Goal: Information Seeking & Learning: Learn about a topic

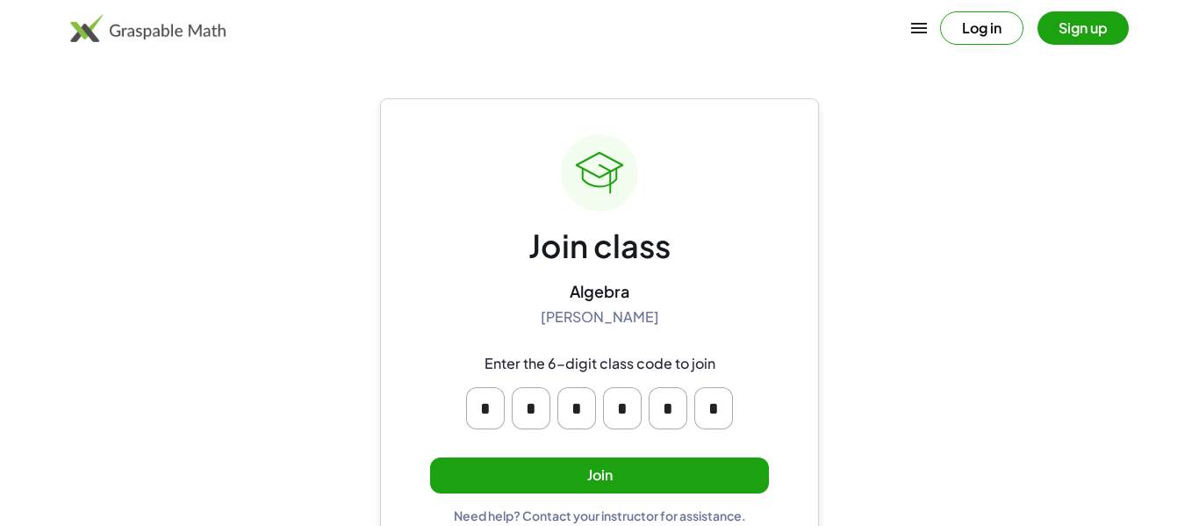
scroll to position [33, 0]
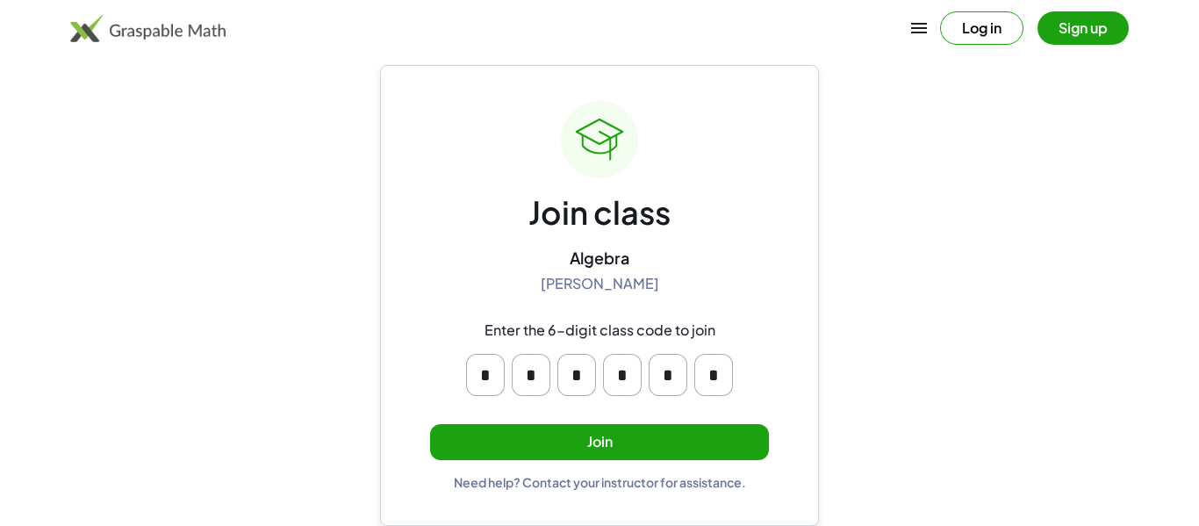
click at [506, 451] on button "Join" at bounding box center [599, 442] width 339 height 36
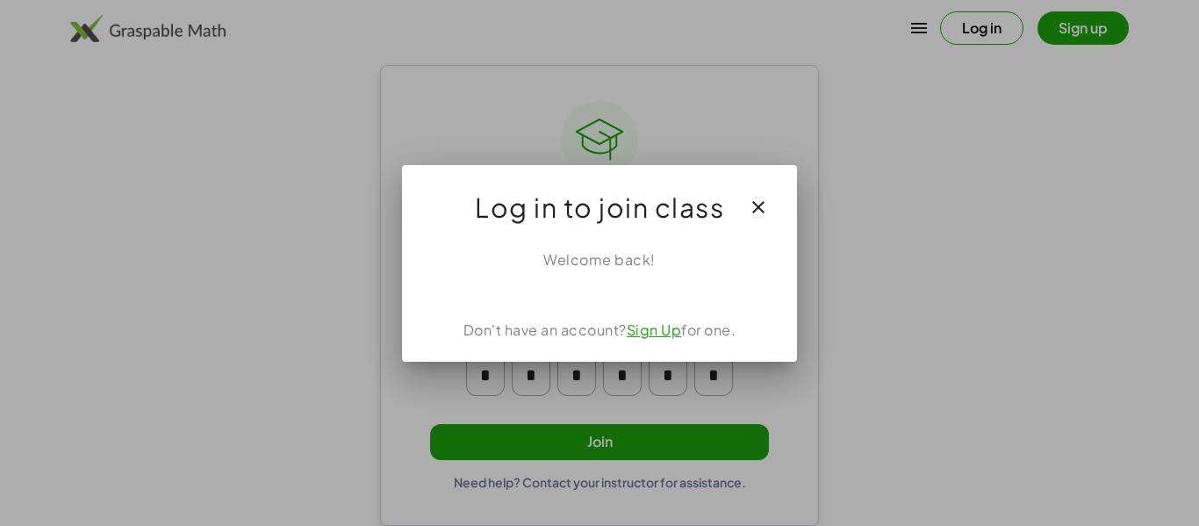
scroll to position [0, 0]
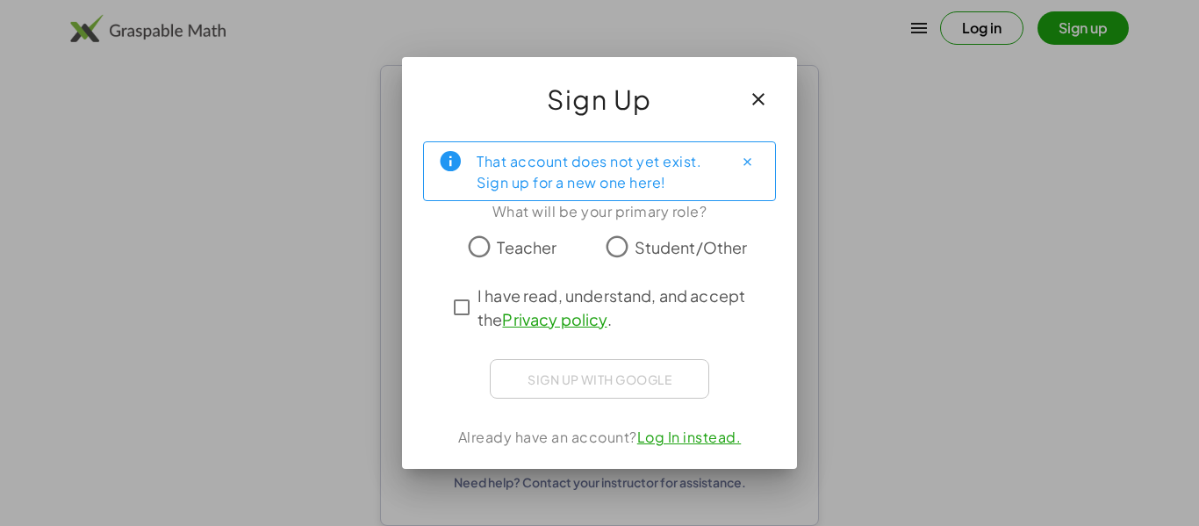
click at [649, 252] on span "Student/Other" at bounding box center [691, 247] width 113 height 24
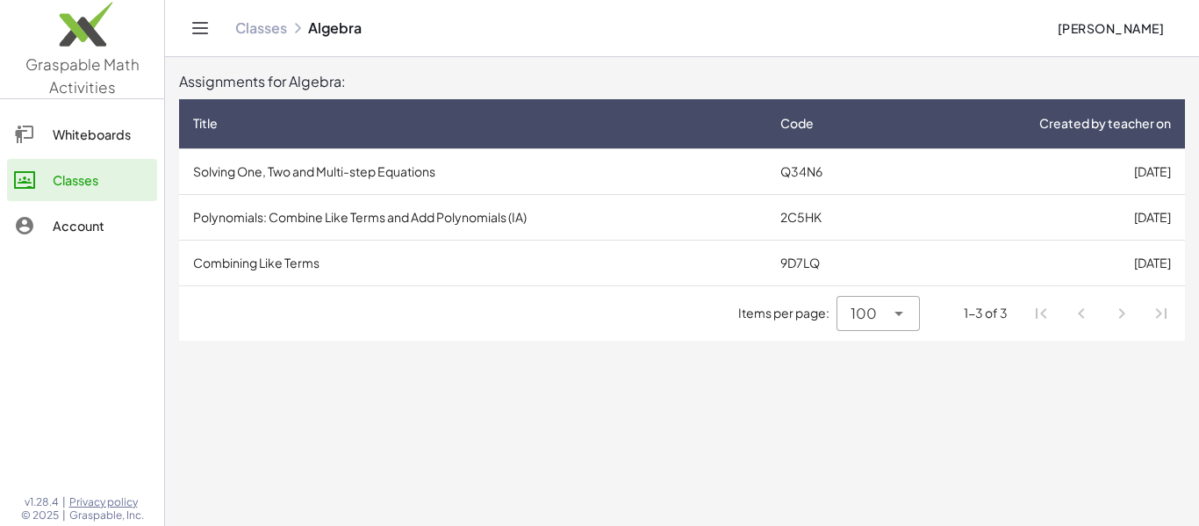
click at [710, 183] on td "Solving One, Two and Multi-step Equations" at bounding box center [472, 171] width 587 height 46
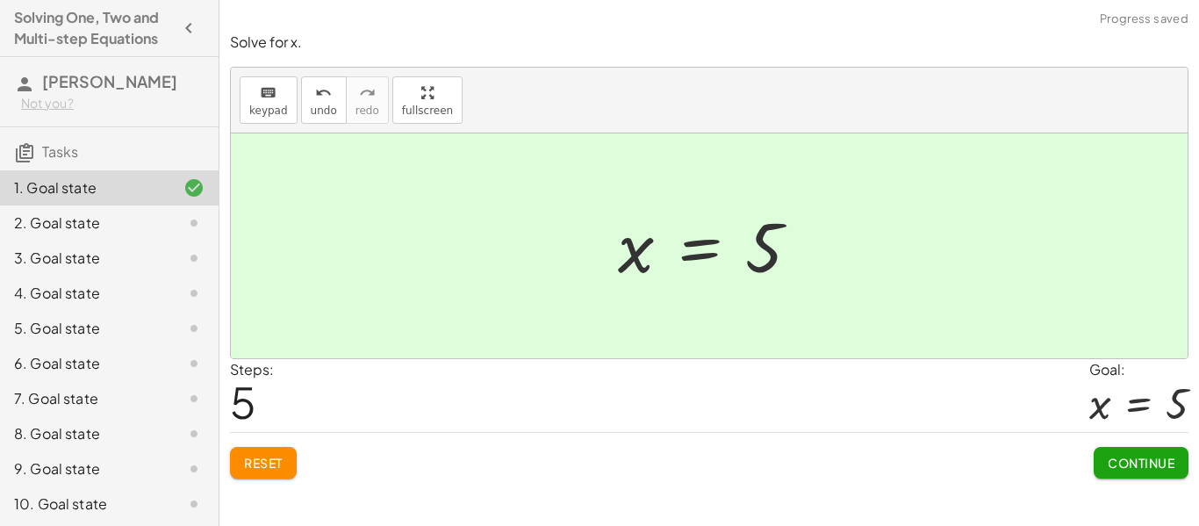
click at [1134, 462] on span "Continue" at bounding box center [1141, 463] width 67 height 16
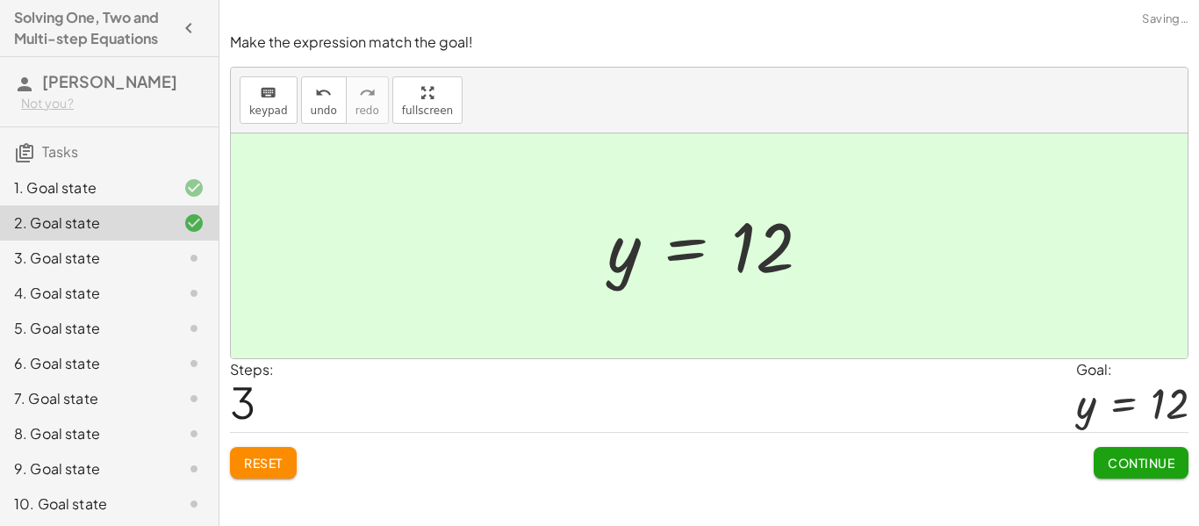
click at [1124, 466] on span "Continue" at bounding box center [1141, 463] width 67 height 16
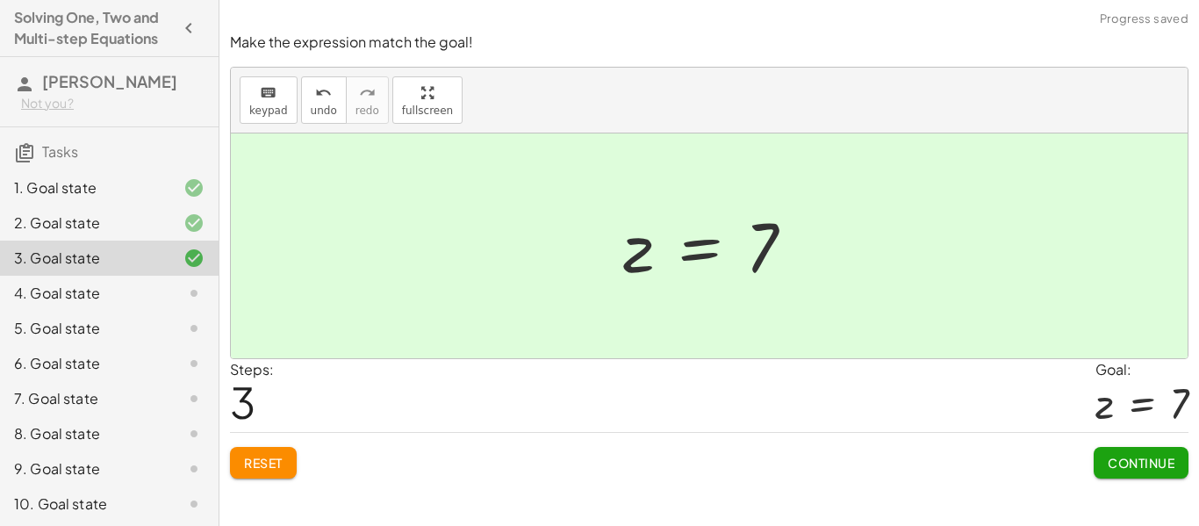
click at [1125, 467] on span "Continue" at bounding box center [1141, 463] width 67 height 16
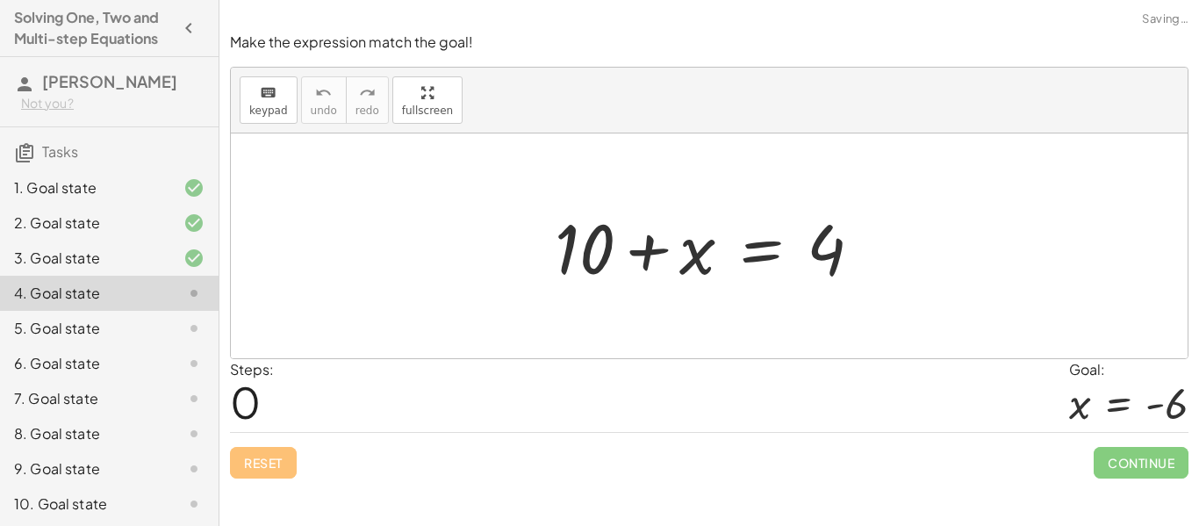
scroll to position [130, 0]
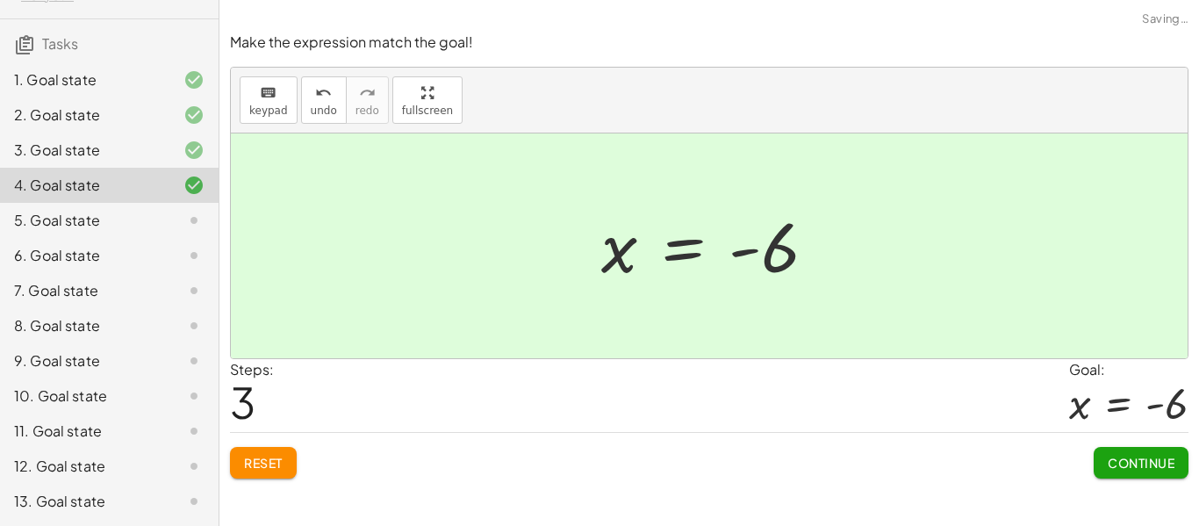
click at [1112, 463] on span "Continue" at bounding box center [1141, 463] width 67 height 16
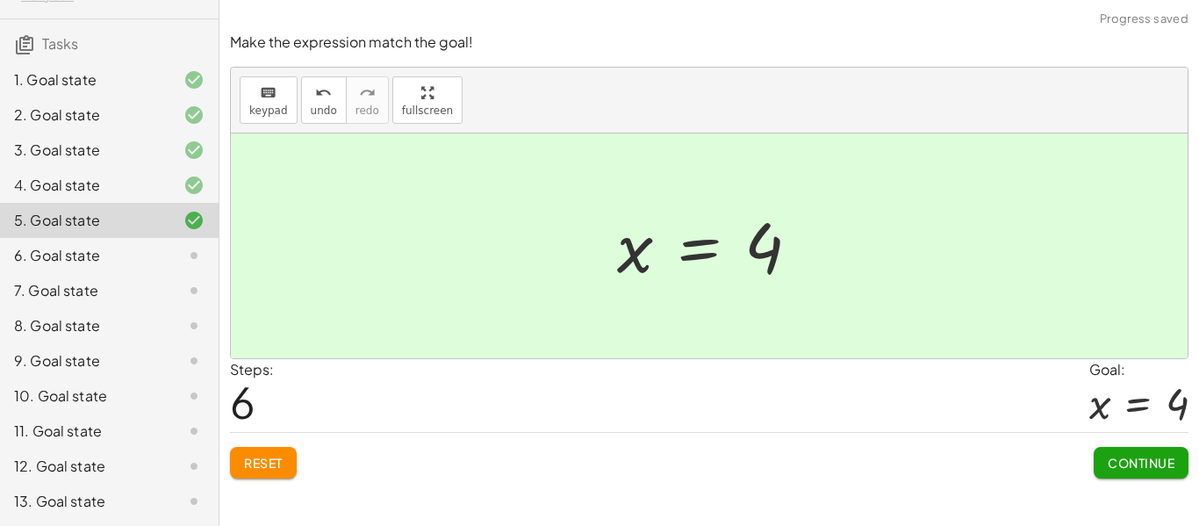
click at [1137, 459] on span "Continue" at bounding box center [1141, 463] width 67 height 16
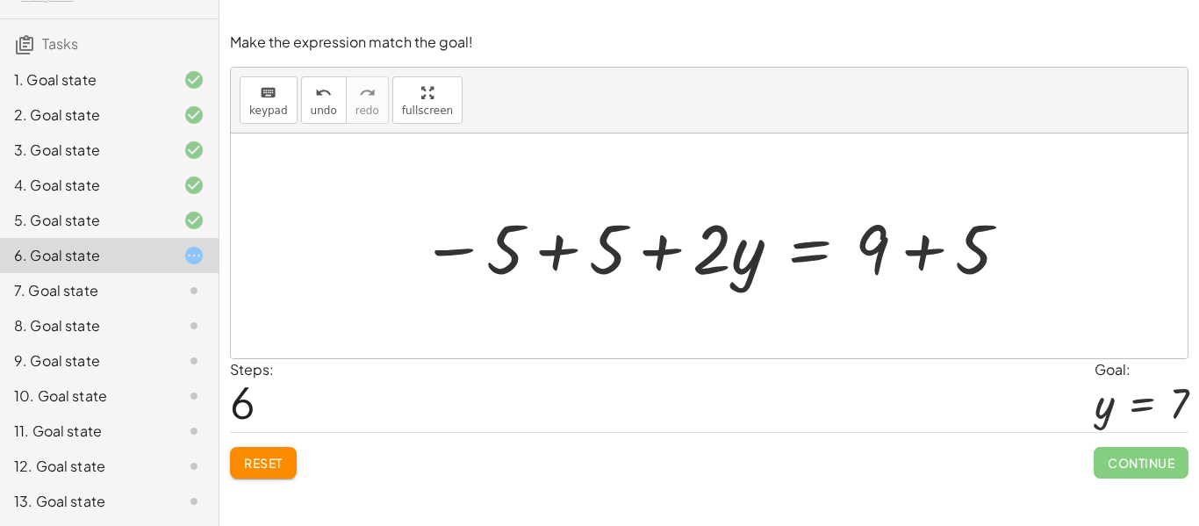
click at [269, 448] on button "Reset" at bounding box center [263, 463] width 67 height 32
click at [262, 467] on div "Reset Continue" at bounding box center [709, 455] width 958 height 47
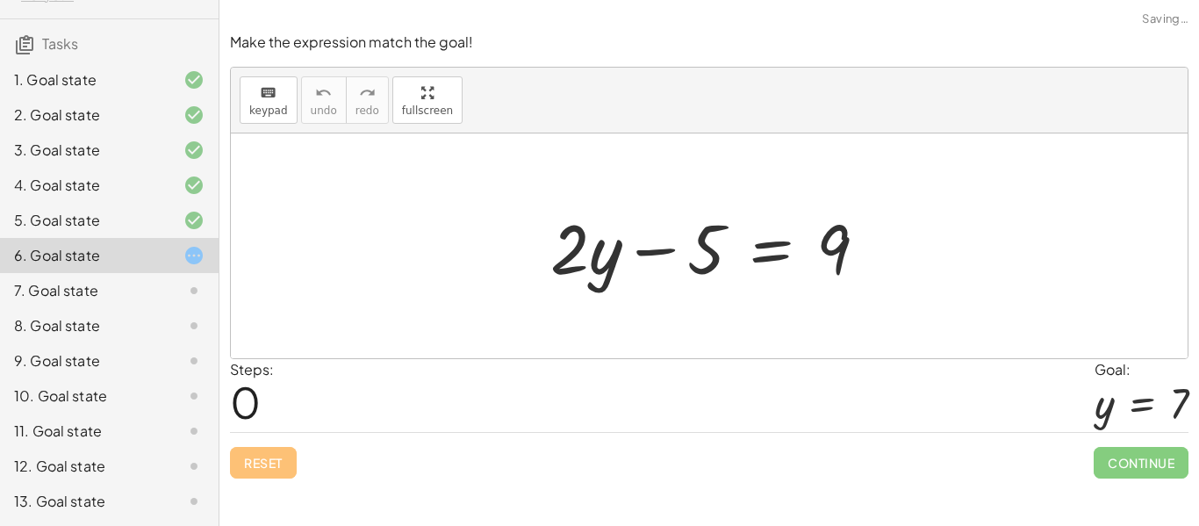
click at [276, 456] on div "Reset Continue" at bounding box center [709, 455] width 958 height 47
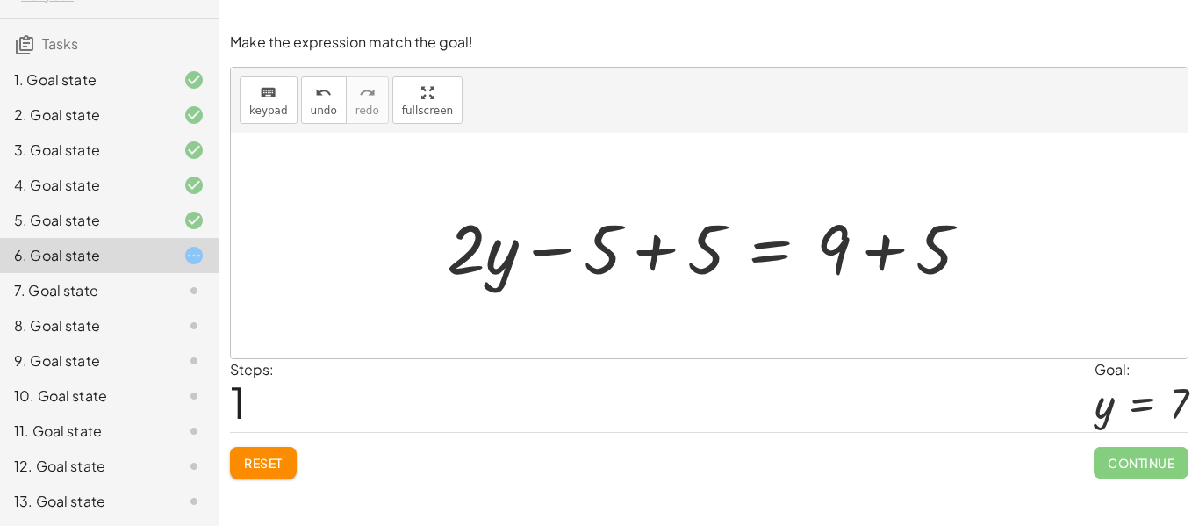
click at [261, 455] on span "Reset" at bounding box center [263, 463] width 39 height 16
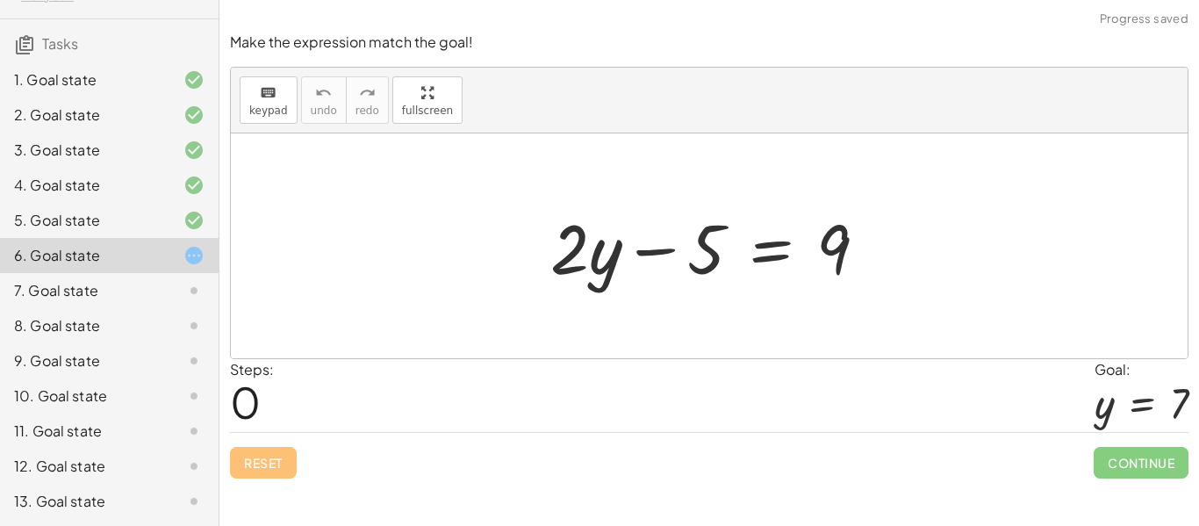
click at [293, 441] on div "Reset Continue" at bounding box center [709, 455] width 958 height 47
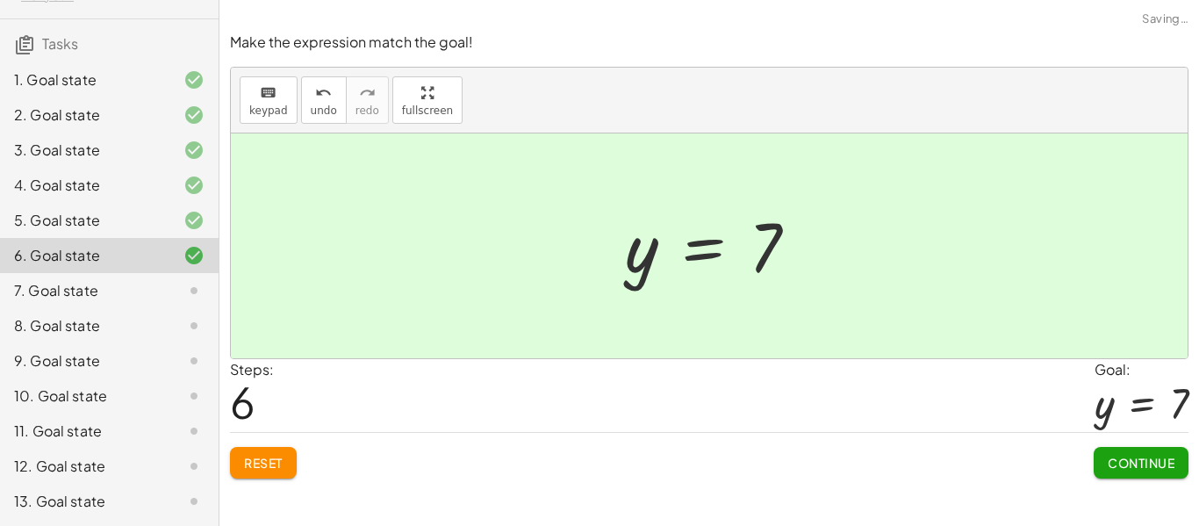
click at [1116, 474] on button "Continue" at bounding box center [1141, 463] width 95 height 32
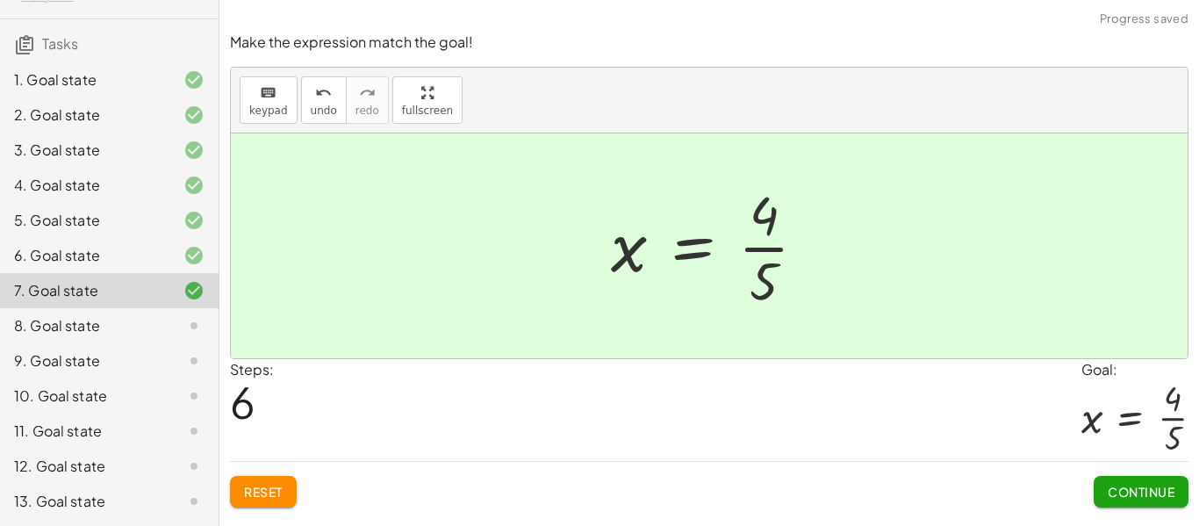
click at [1131, 493] on span "Continue" at bounding box center [1141, 492] width 67 height 16
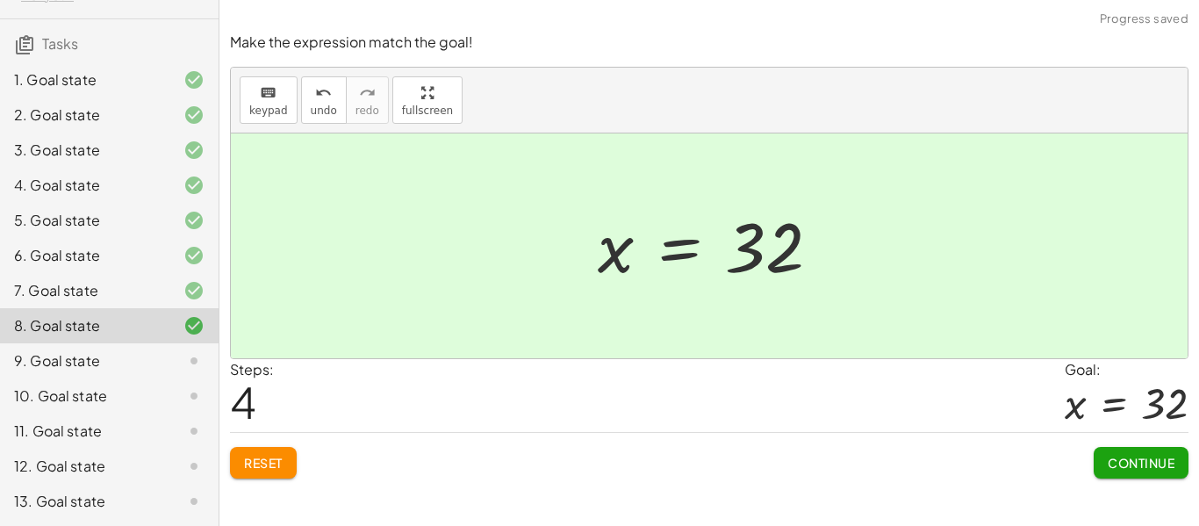
click at [1145, 467] on span "Continue" at bounding box center [1141, 463] width 67 height 16
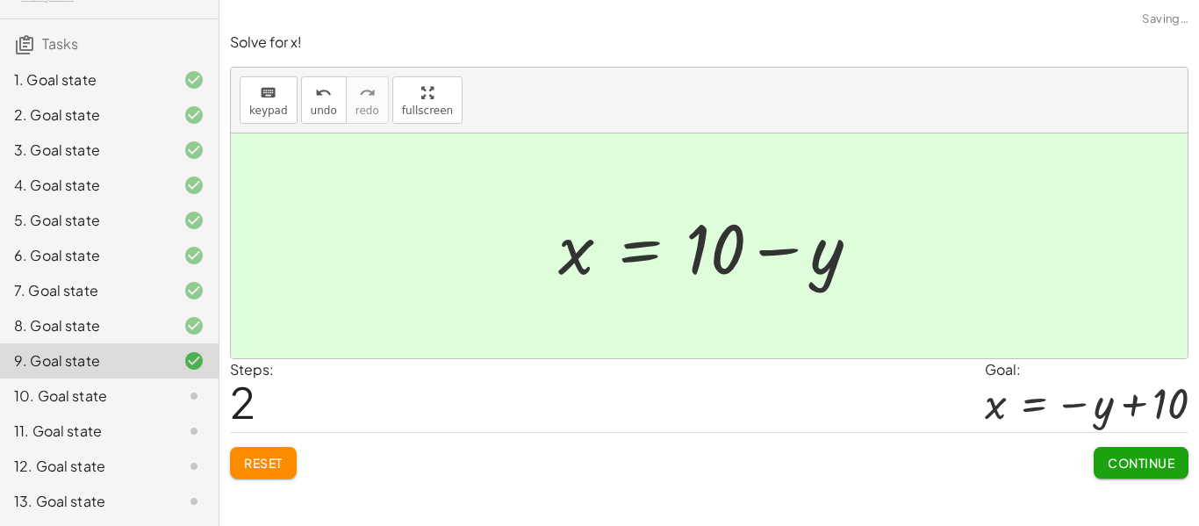
click at [1117, 456] on span "Continue" at bounding box center [1141, 463] width 67 height 16
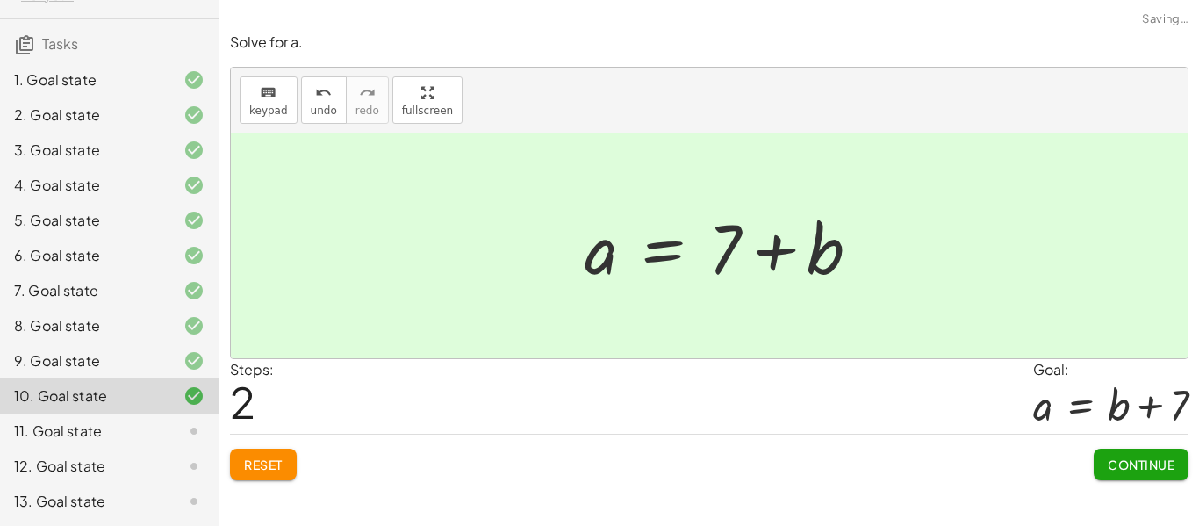
click at [1113, 468] on span "Continue" at bounding box center [1141, 464] width 67 height 16
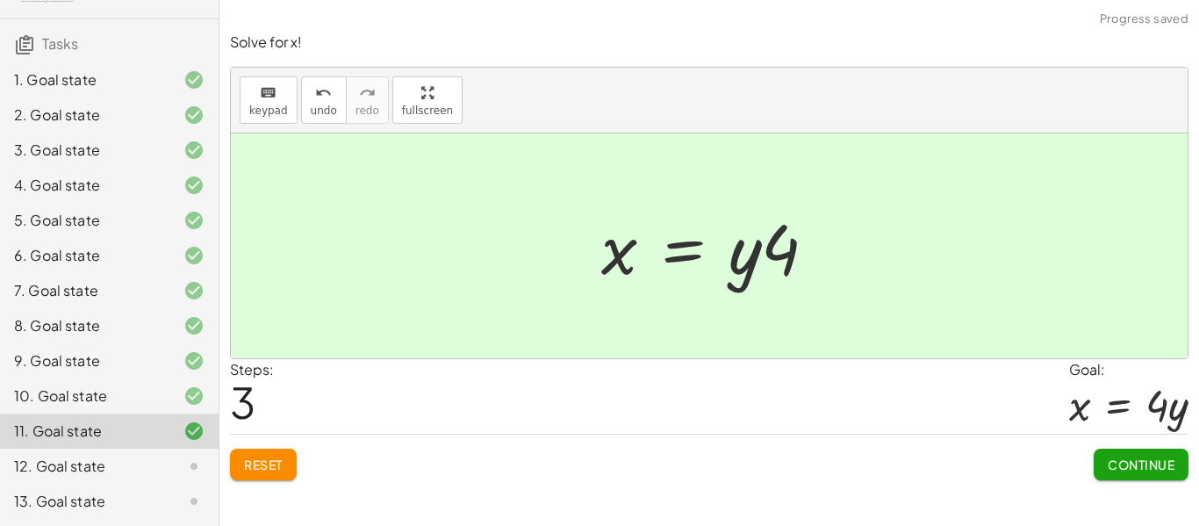
click at [1118, 471] on span "Continue" at bounding box center [1141, 464] width 67 height 16
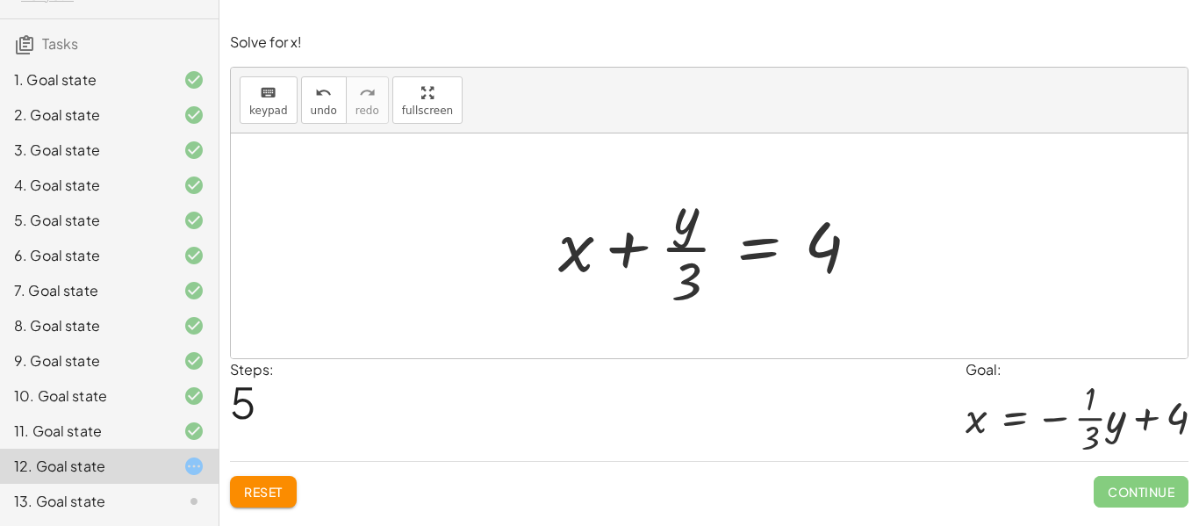
click at [252, 503] on button "Reset" at bounding box center [263, 492] width 67 height 32
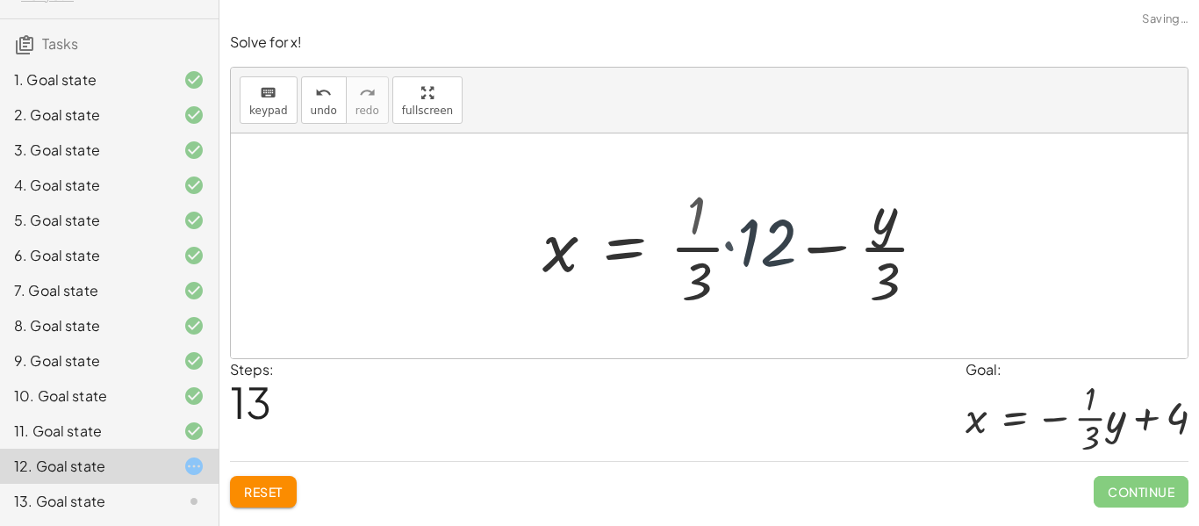
click at [270, 476] on button "Reset" at bounding box center [263, 492] width 67 height 32
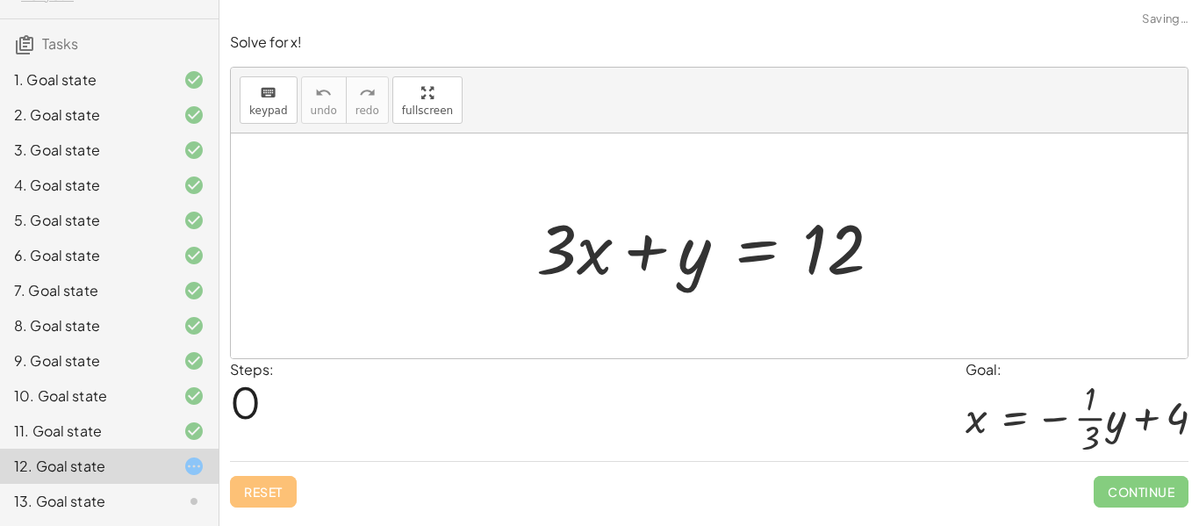
click at [283, 481] on div "Reset Continue" at bounding box center [709, 484] width 958 height 47
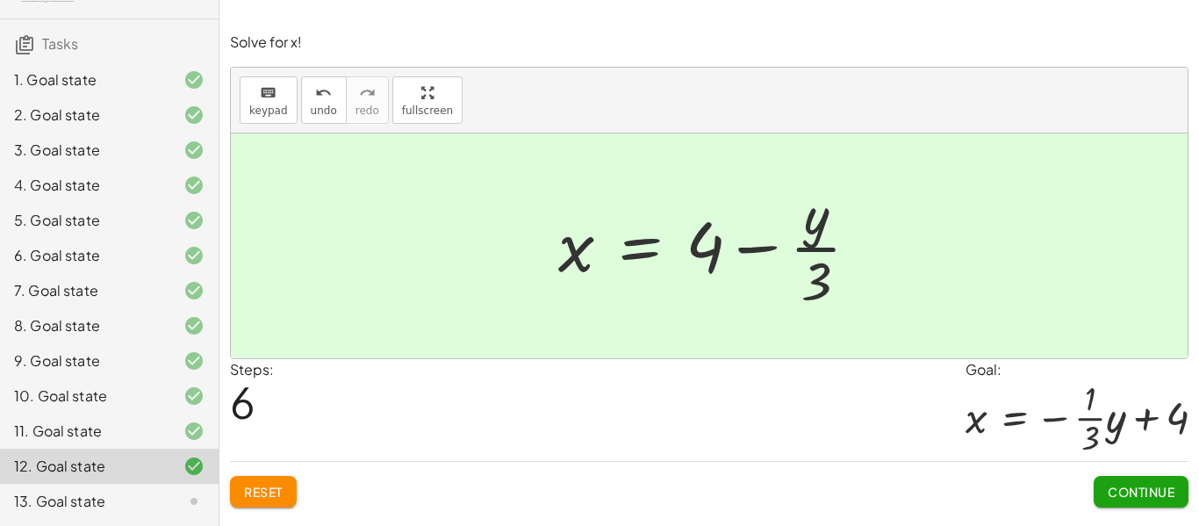
click at [1136, 480] on button "Continue" at bounding box center [1141, 492] width 95 height 32
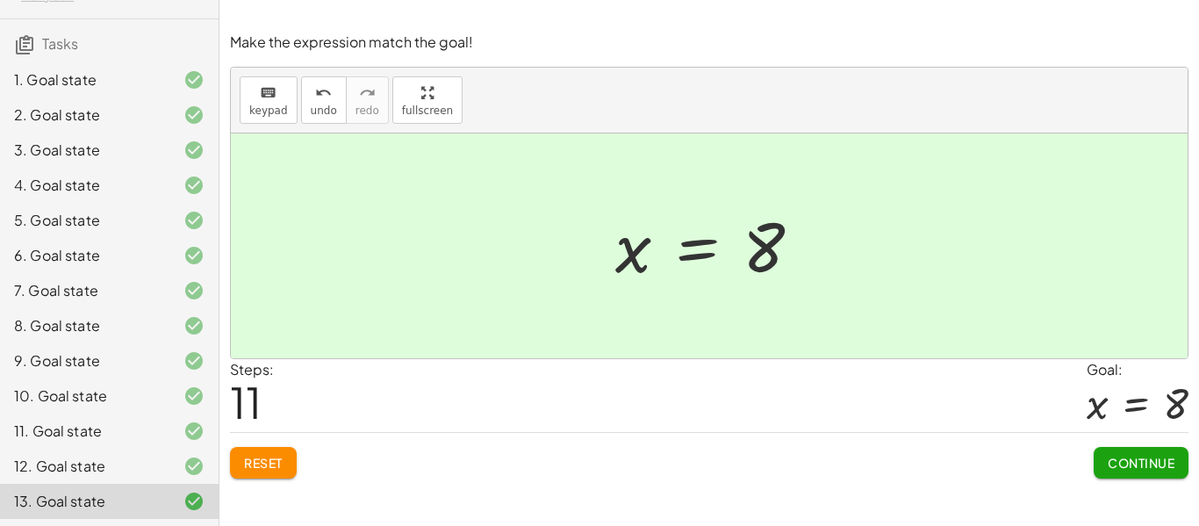
click at [1128, 456] on span "Continue" at bounding box center [1141, 463] width 67 height 16
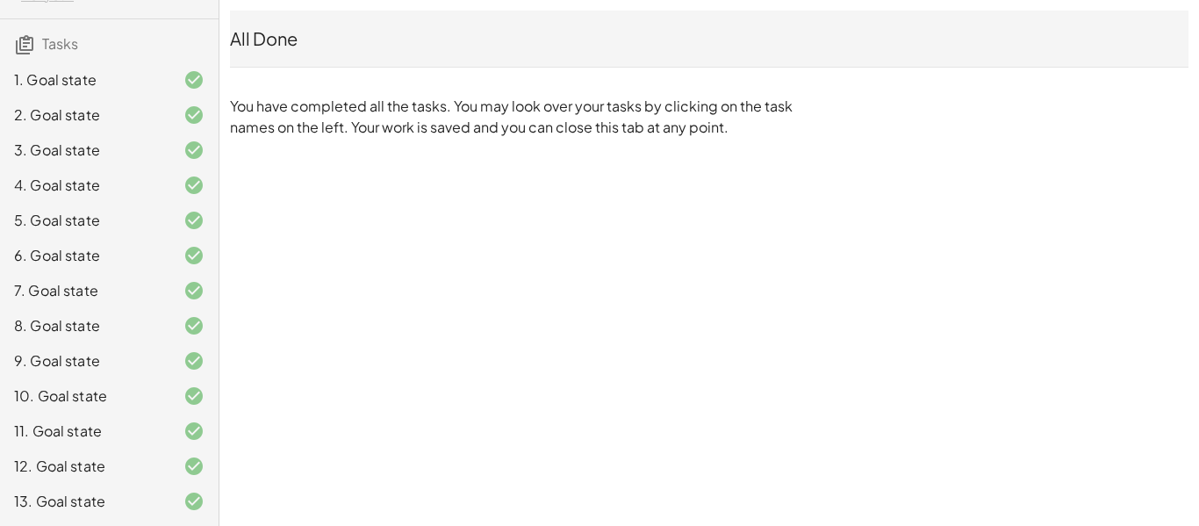
click at [90, 55] on div "1. Goal state 2. Goal state 3. Goal state 4. Goal state 5. Goal state 6. Goal s…" at bounding box center [109, 290] width 219 height 470
click at [22, 41] on icon at bounding box center [24, 44] width 21 height 21
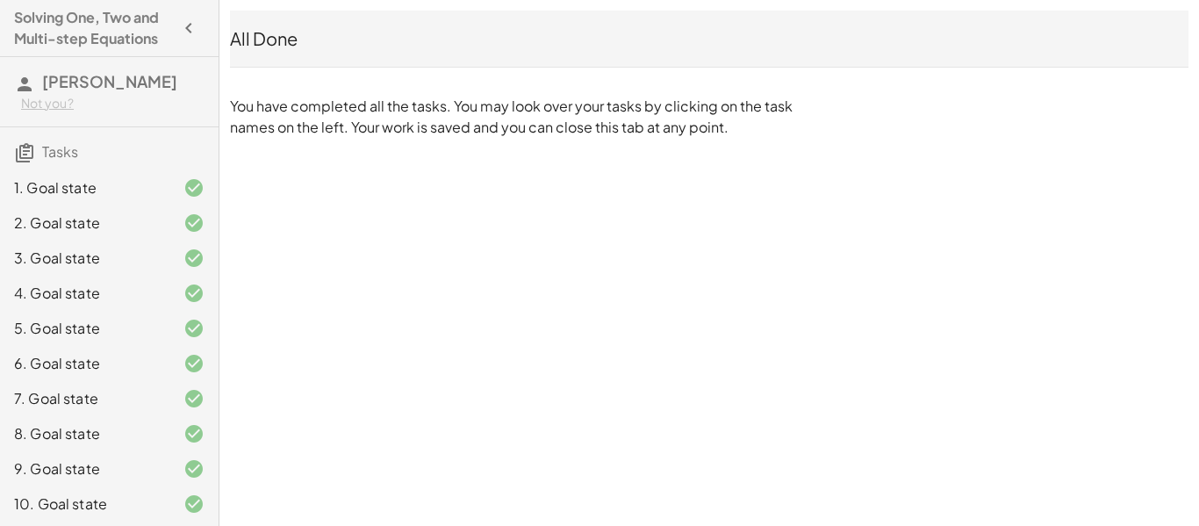
click at [184, 22] on icon "button" at bounding box center [188, 28] width 21 height 21
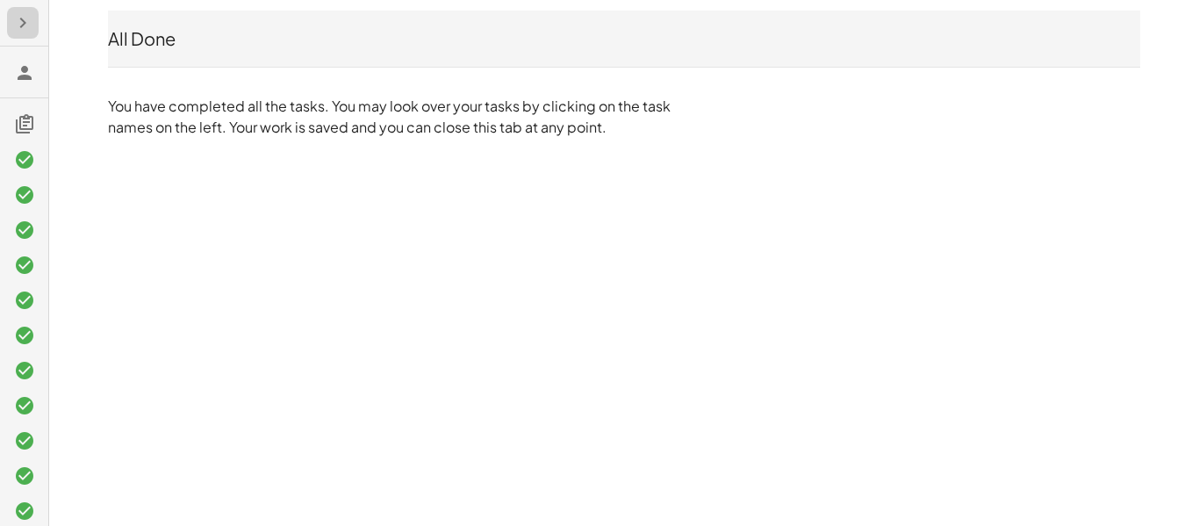
click at [26, 37] on button "button" at bounding box center [23, 23] width 32 height 32
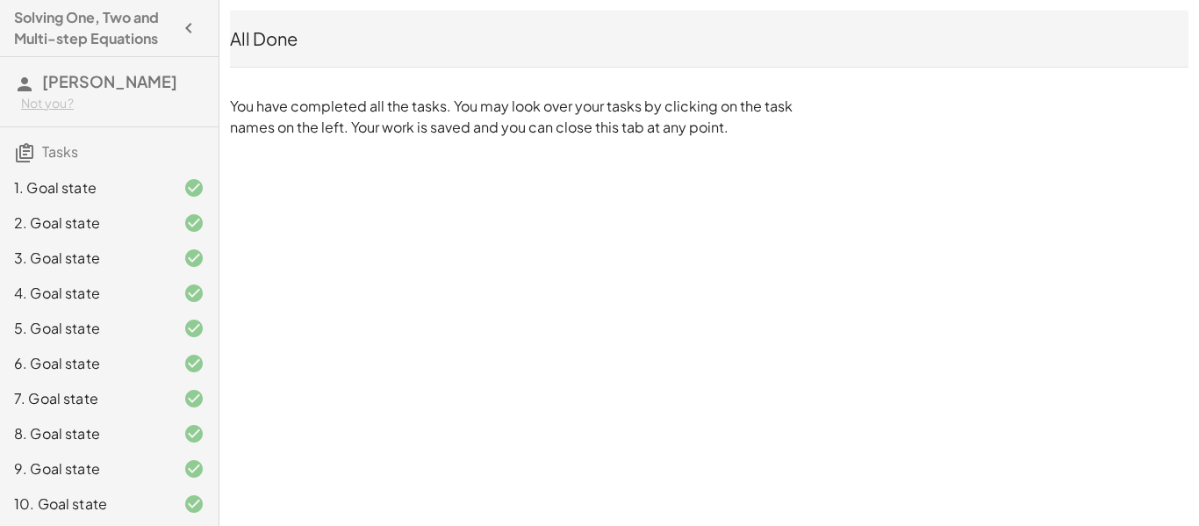
click at [29, 30] on h4 "Solving One, Two and Multi-step Equations" at bounding box center [93, 28] width 159 height 42
click at [40, 164] on h3 "Tasks" at bounding box center [109, 145] width 219 height 37
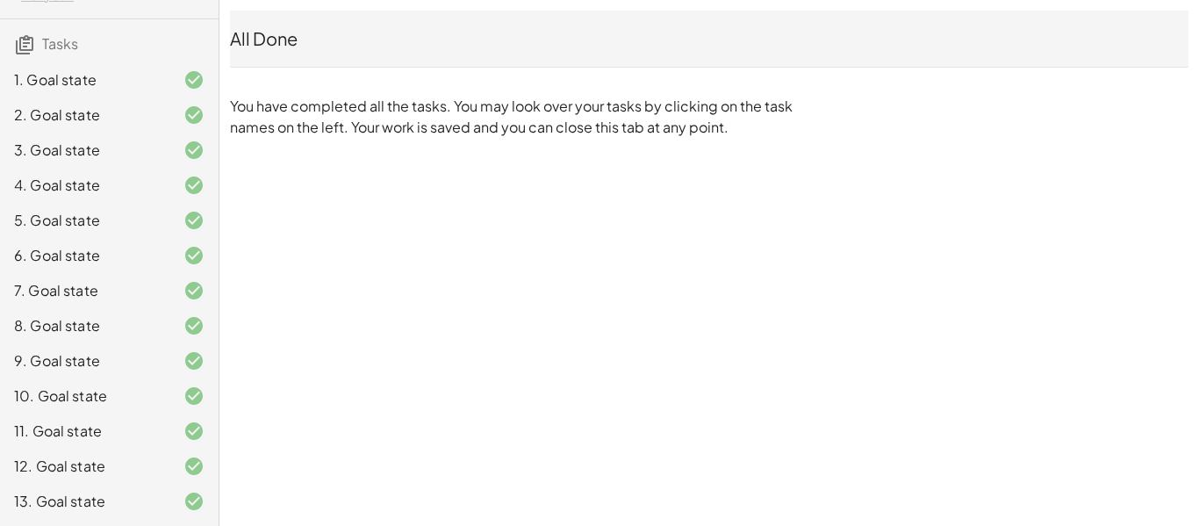
click at [295, 40] on div "All Done" at bounding box center [709, 38] width 958 height 25
click at [37, 40] on h3 "Tasks" at bounding box center [109, 37] width 219 height 37
click at [28, 43] on icon at bounding box center [24, 44] width 21 height 21
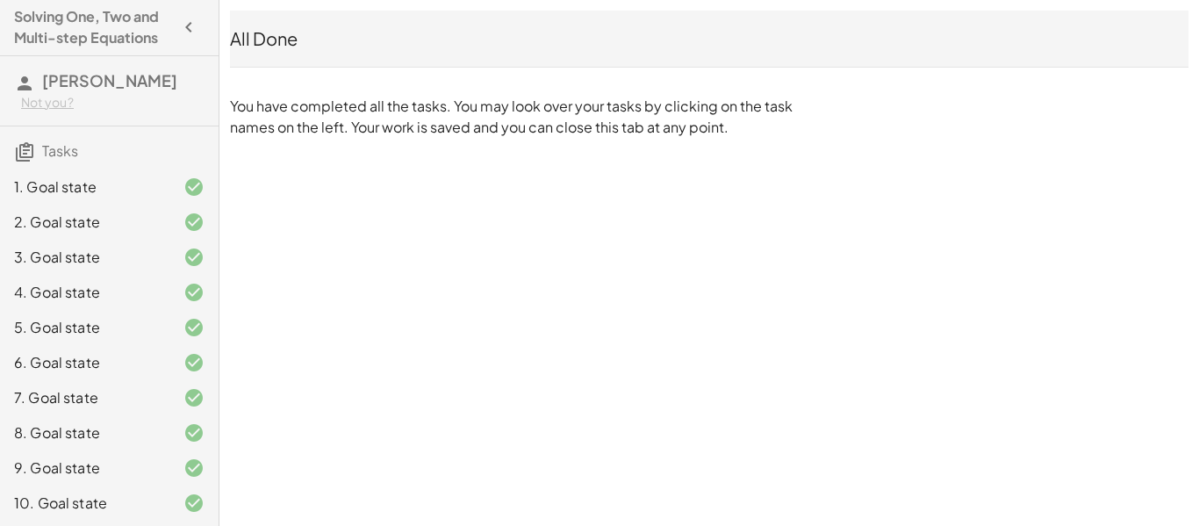
scroll to position [0, 0]
click at [191, 26] on icon "button" at bounding box center [188, 28] width 21 height 21
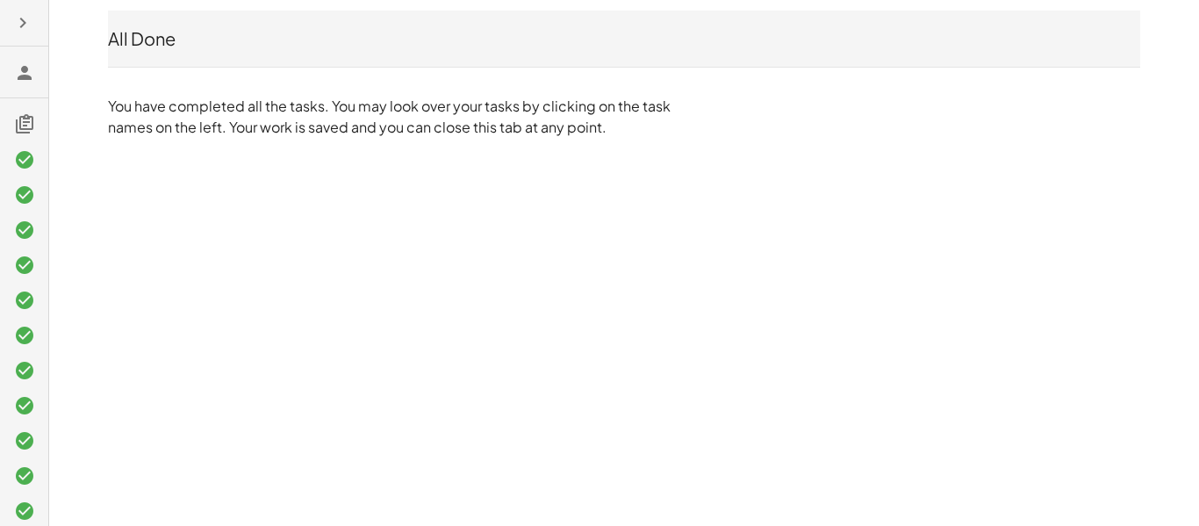
click at [20, 29] on icon "button" at bounding box center [22, 22] width 21 height 21
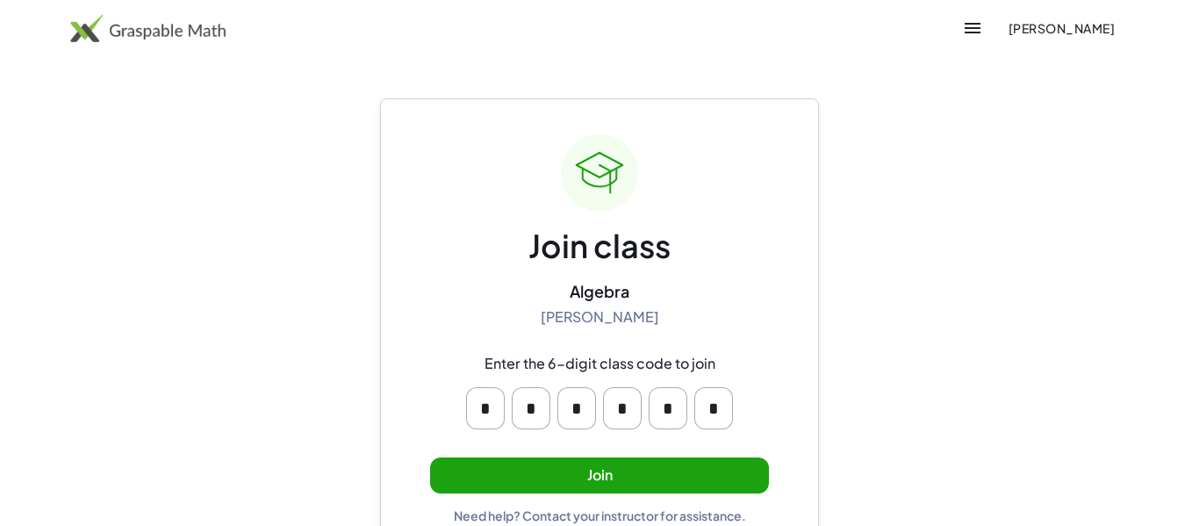
click at [735, 476] on button "Join" at bounding box center [599, 475] width 339 height 36
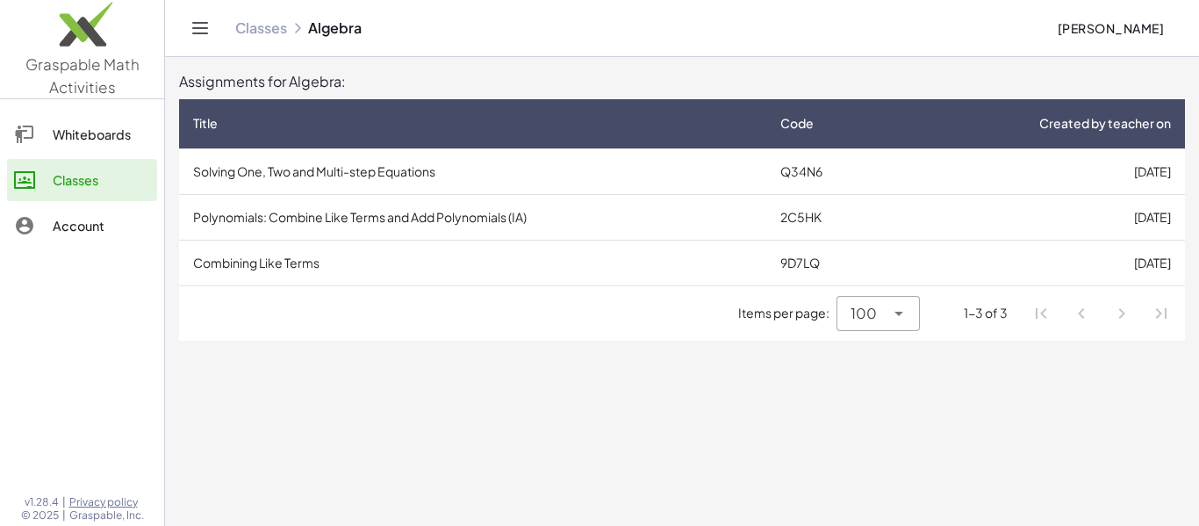
click at [470, 211] on td "Polynomials: Combine Like Terms and Add Polynomials (IA)" at bounding box center [472, 217] width 587 height 46
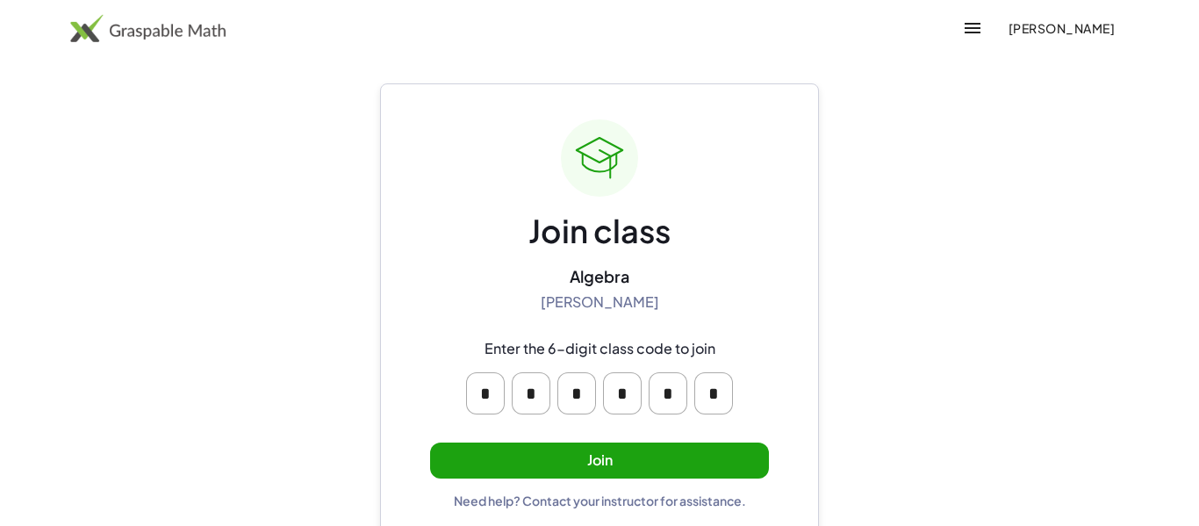
scroll to position [33, 0]
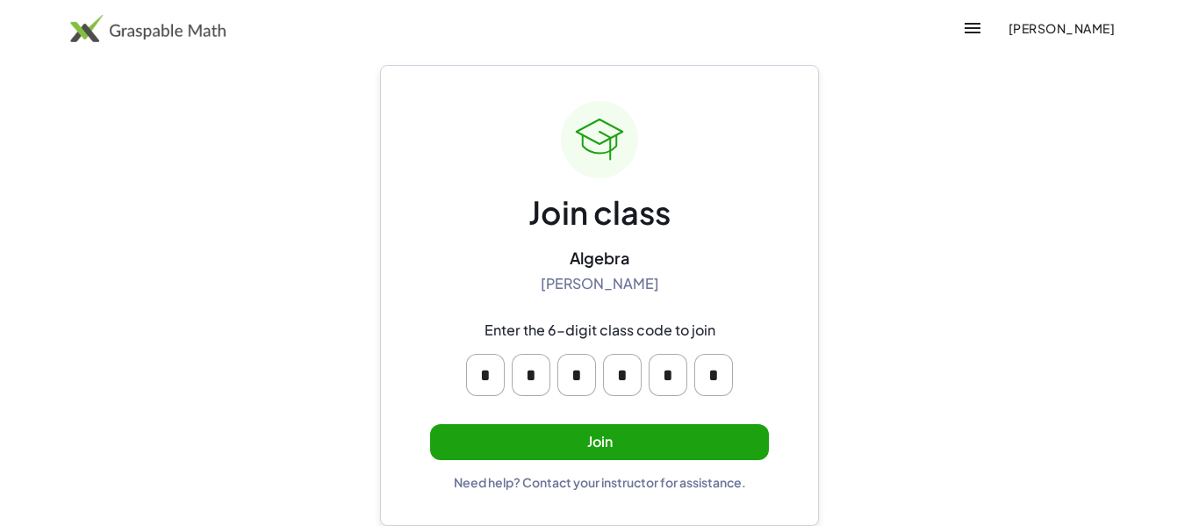
click at [510, 462] on div "Join class Algebra Robert Sikyta Enter the 6-digit class code to join * * * * *…" at bounding box center [599, 295] width 339 height 389
click at [490, 441] on button "Join" at bounding box center [599, 442] width 339 height 36
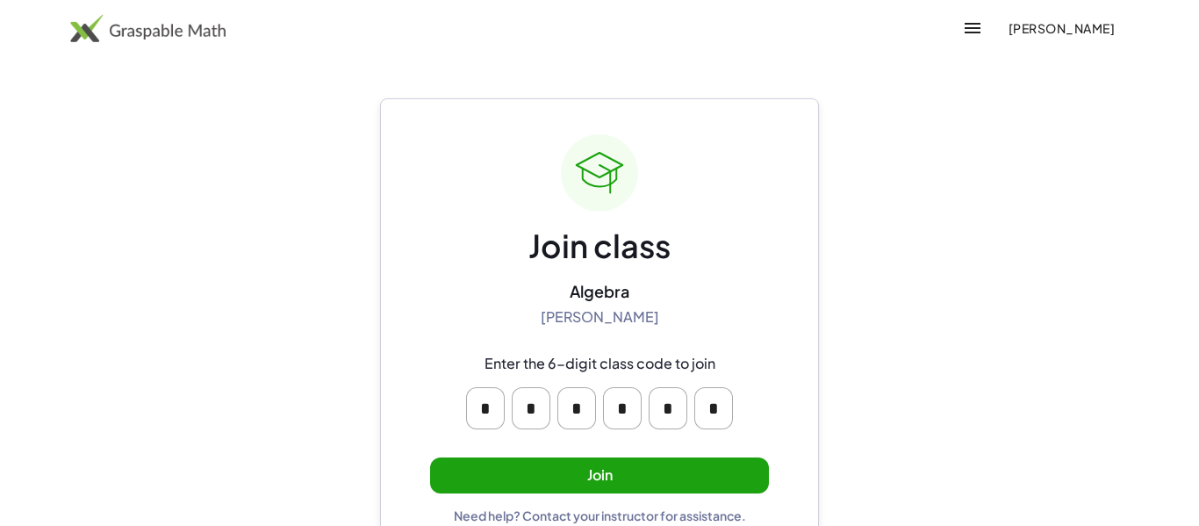
click at [633, 484] on button "Join" at bounding box center [599, 475] width 339 height 36
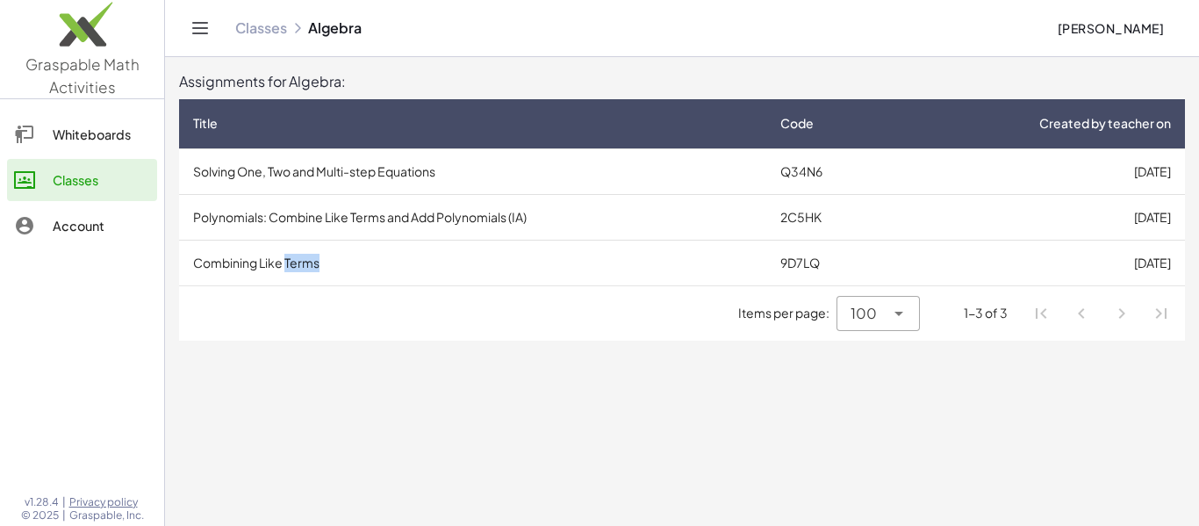
click at [562, 308] on div "Title Code Created by teacher on Solving One, Two and Multi-step Equations Q34N…" at bounding box center [682, 219] width 1006 height 241
click at [409, 219] on td "Polynomials: Combine Like Terms and Add Polynomials (IA)" at bounding box center [472, 217] width 587 height 46
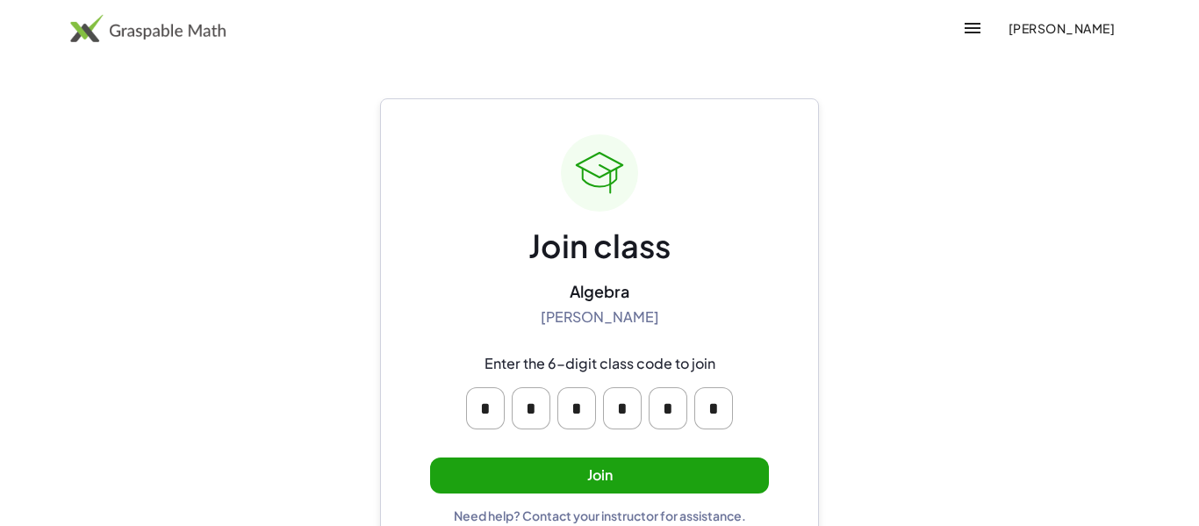
click at [535, 471] on button "Join" at bounding box center [599, 475] width 339 height 36
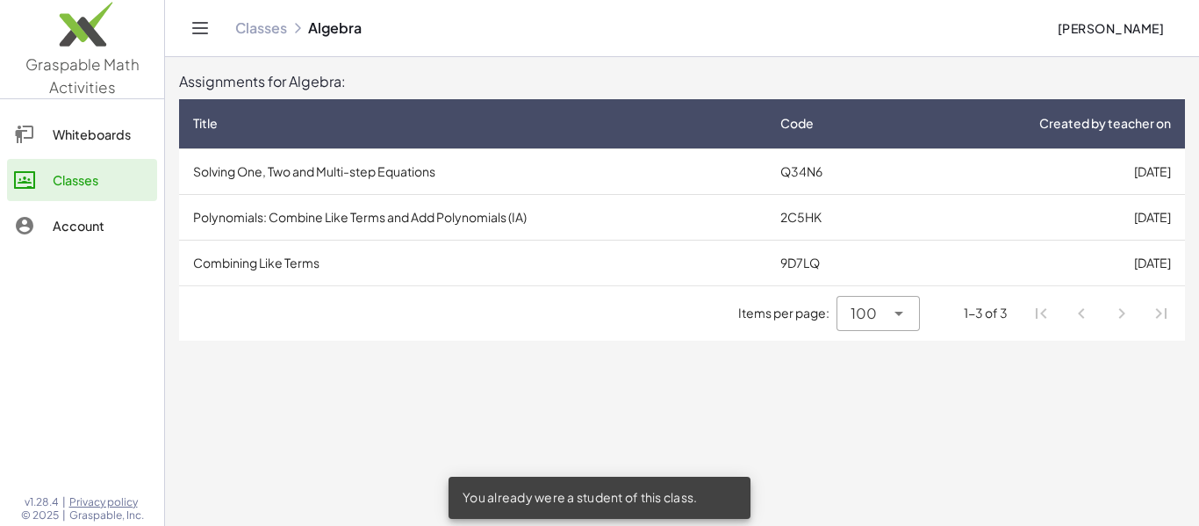
click at [448, 197] on td "Polynomials: Combine Like Terms and Add Polynomials (IA)" at bounding box center [472, 217] width 587 height 46
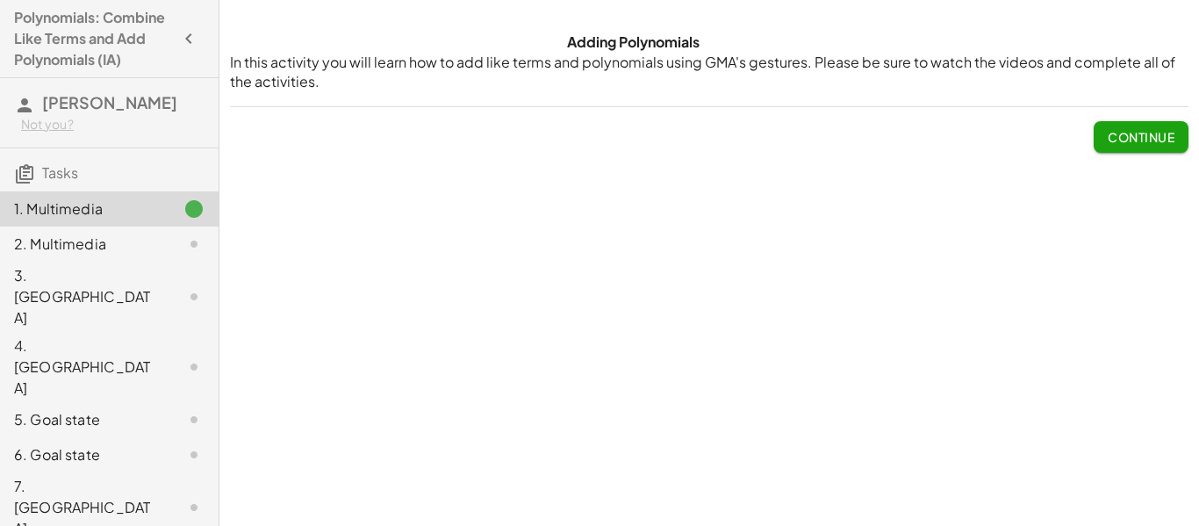
click at [1137, 126] on button "Continue" at bounding box center [1141, 137] width 95 height 32
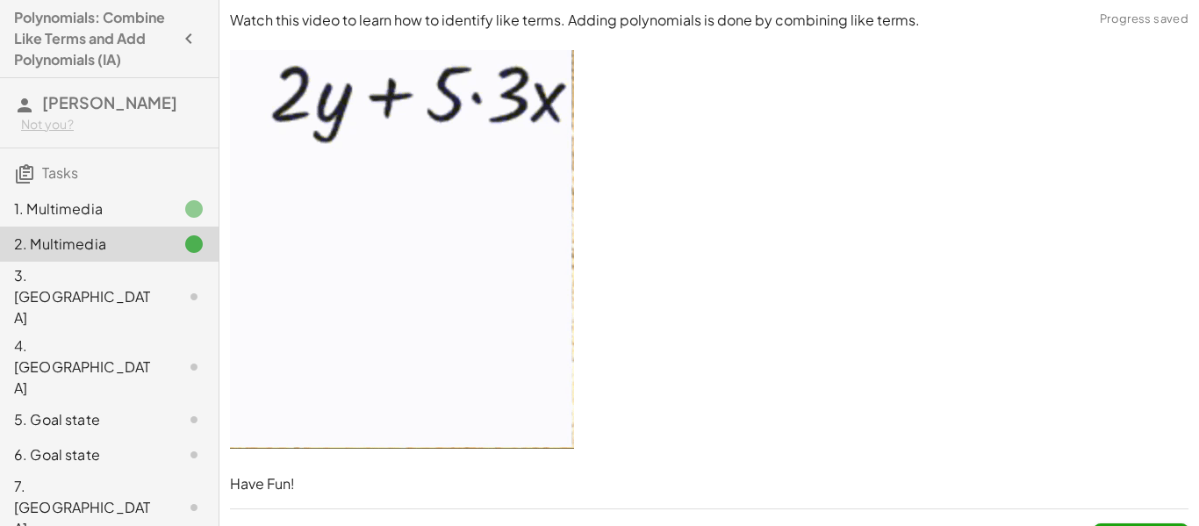
scroll to position [39, 0]
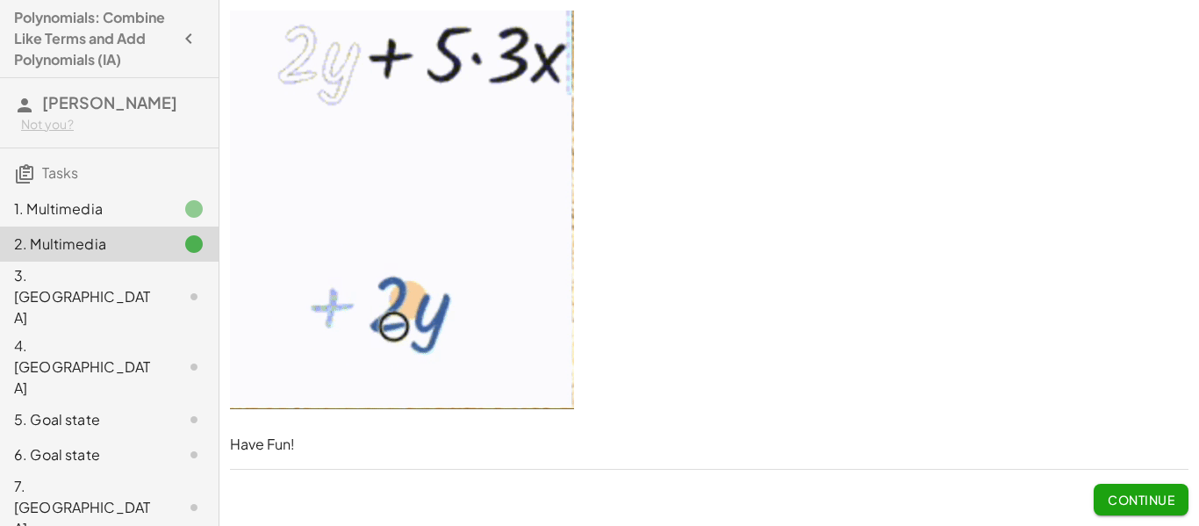
click at [1148, 490] on button "Continue" at bounding box center [1141, 500] width 95 height 32
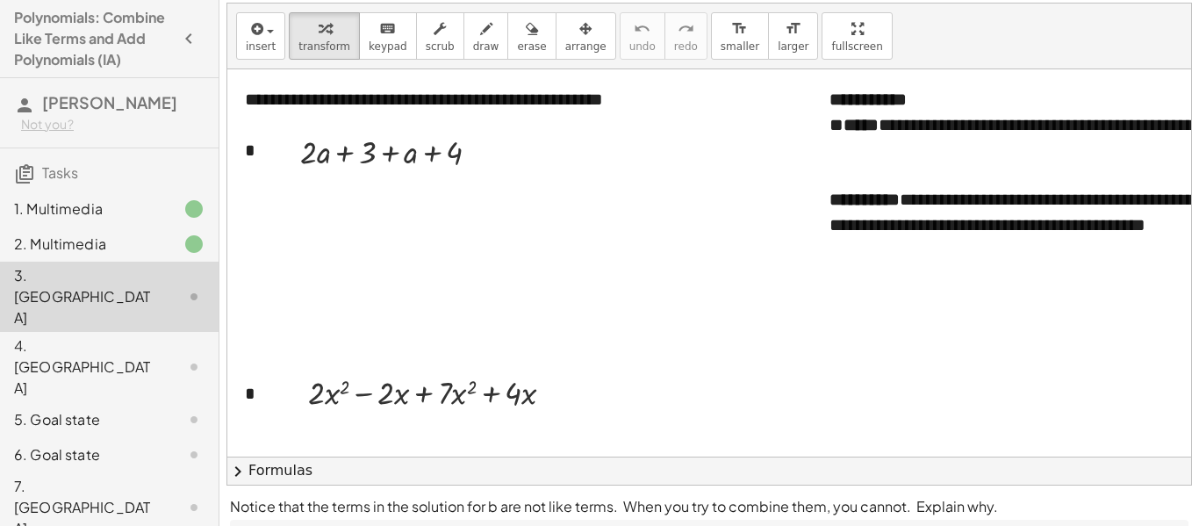
click at [1136, 505] on p "Notice that the terms in the solution for b are not like terms. When you try to…" at bounding box center [709, 506] width 958 height 21
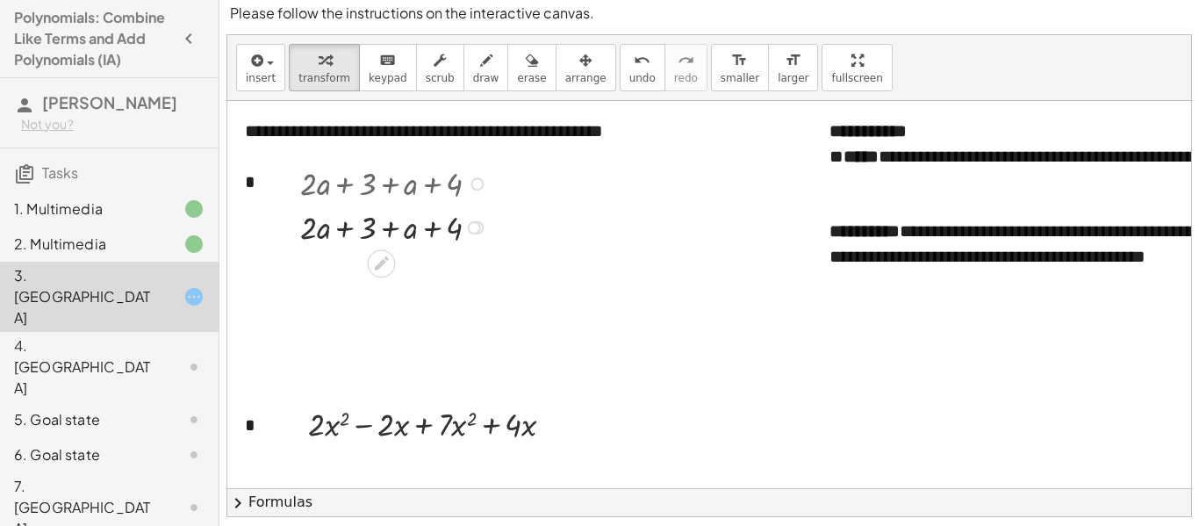
scroll to position [0, 0]
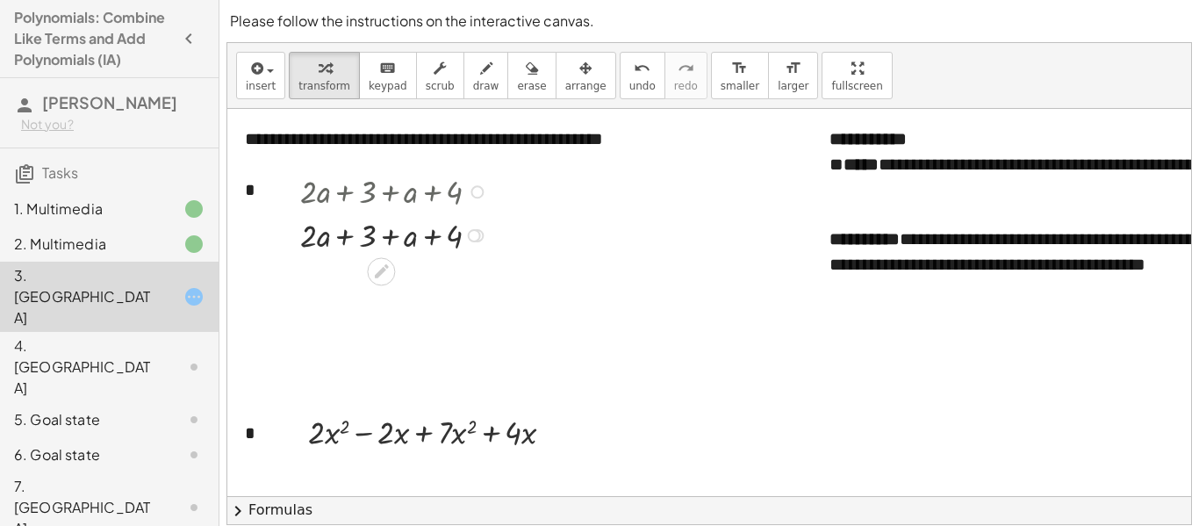
click at [25, 255] on div "2. Multimedia" at bounding box center [84, 243] width 141 height 21
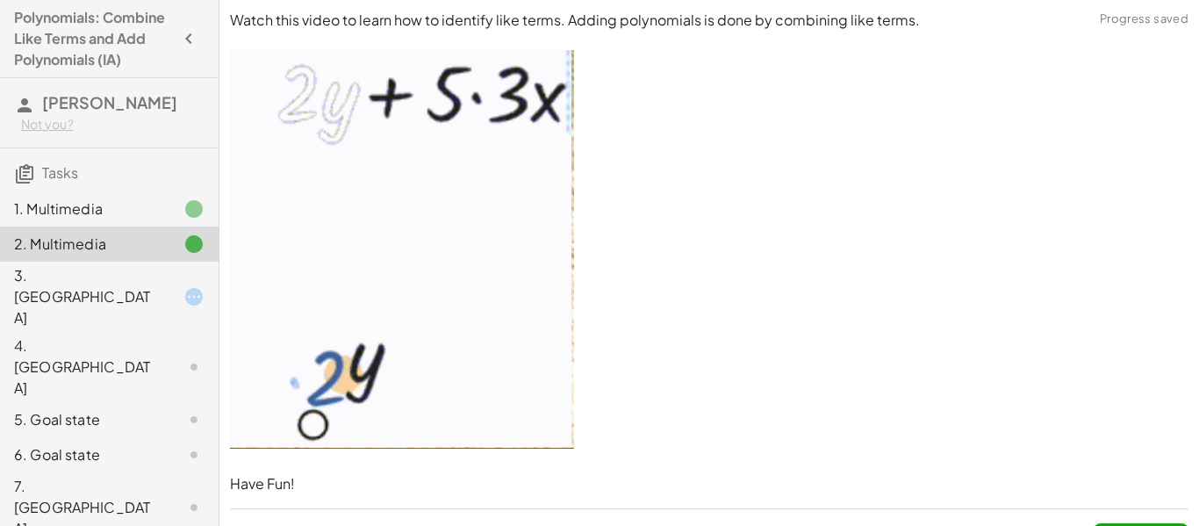
click at [46, 219] on div "1. Multimedia" at bounding box center [84, 208] width 141 height 21
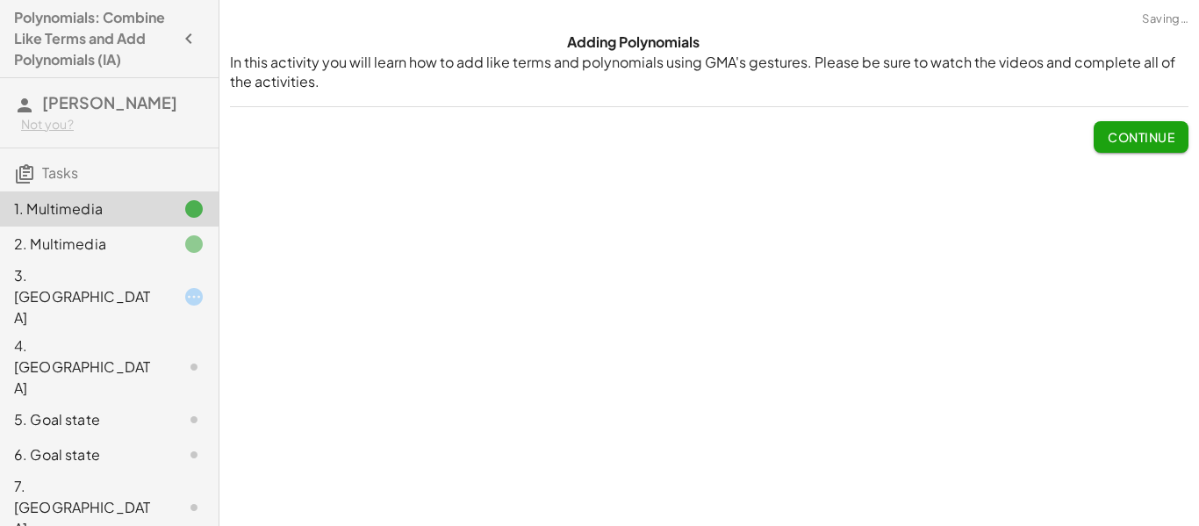
click at [1144, 132] on span "Continue" at bounding box center [1141, 137] width 67 height 16
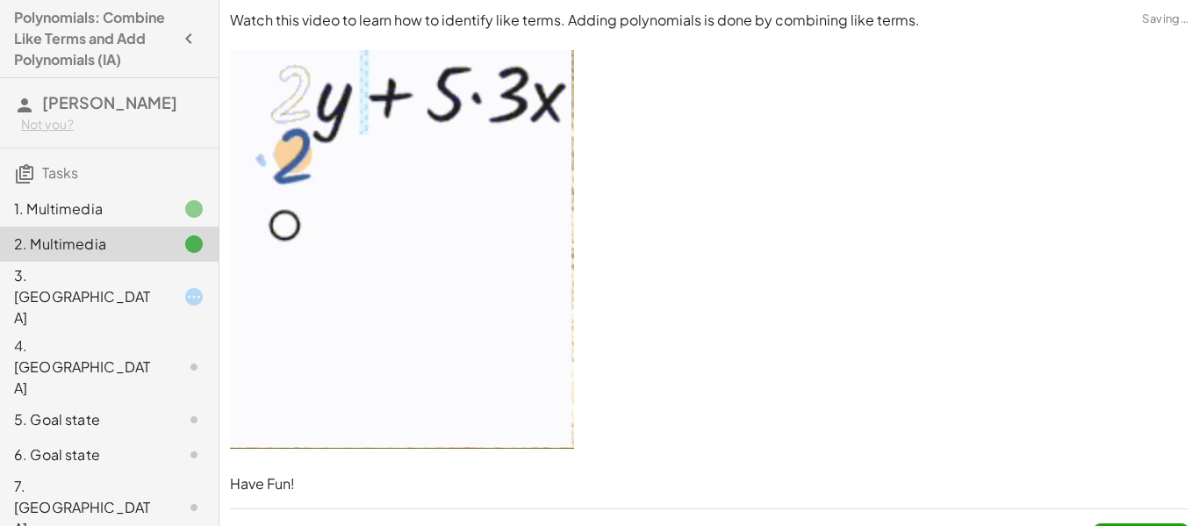
click at [318, 246] on img at bounding box center [402, 249] width 344 height 398
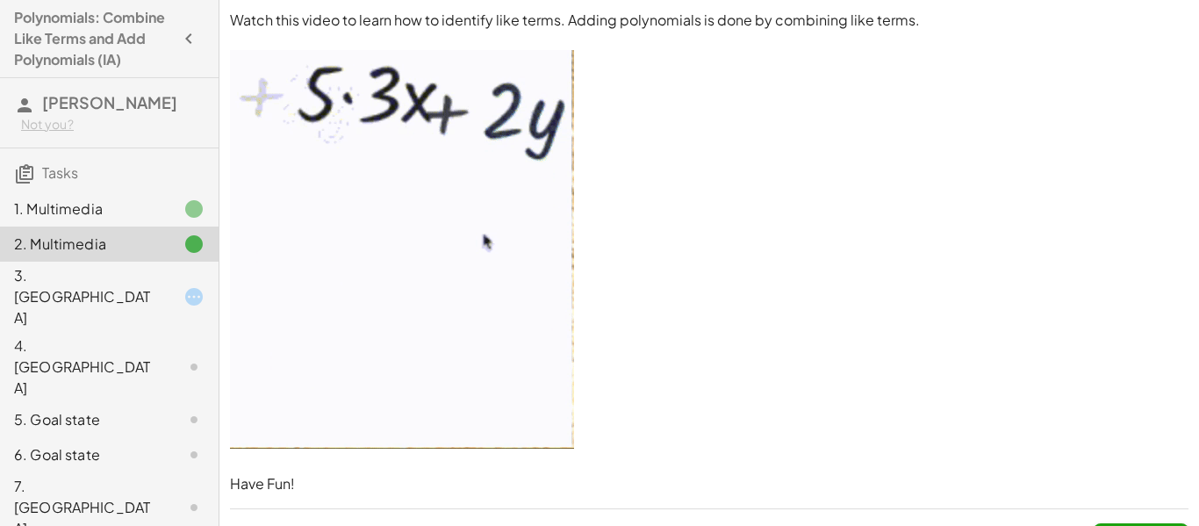
click at [48, 293] on div "3. Canvas" at bounding box center [84, 296] width 141 height 63
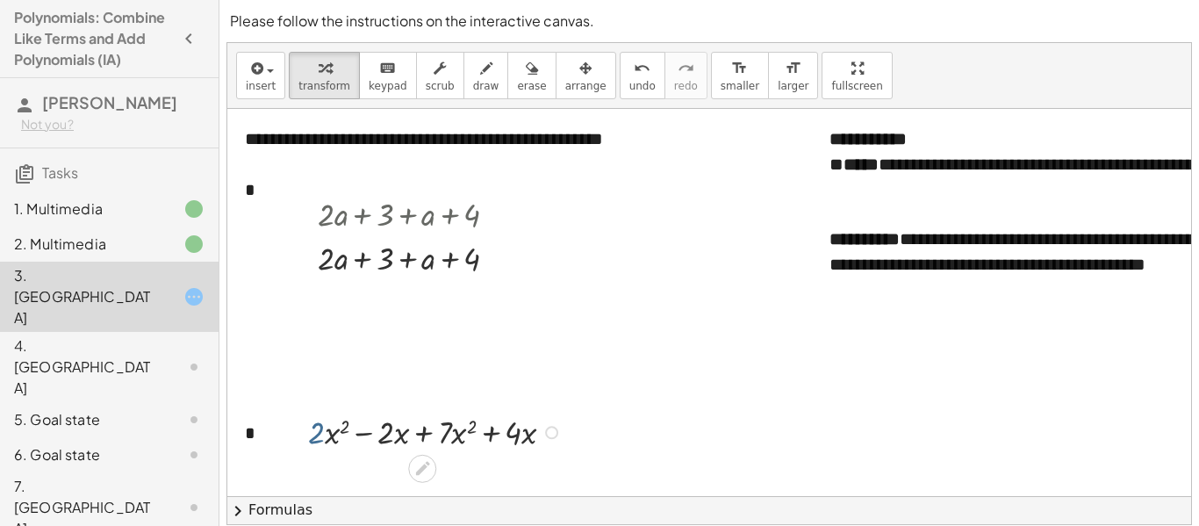
drag, startPoint x: 324, startPoint y: 444, endPoint x: 324, endPoint y: 430, distance: 14.0
click at [324, 430] on div at bounding box center [437, 431] width 277 height 44
drag, startPoint x: 460, startPoint y: 218, endPoint x: 477, endPoint y: 231, distance: 21.2
click at [477, 231] on div at bounding box center [414, 213] width 211 height 44
click at [492, 216] on div at bounding box center [494, 214] width 13 height 13
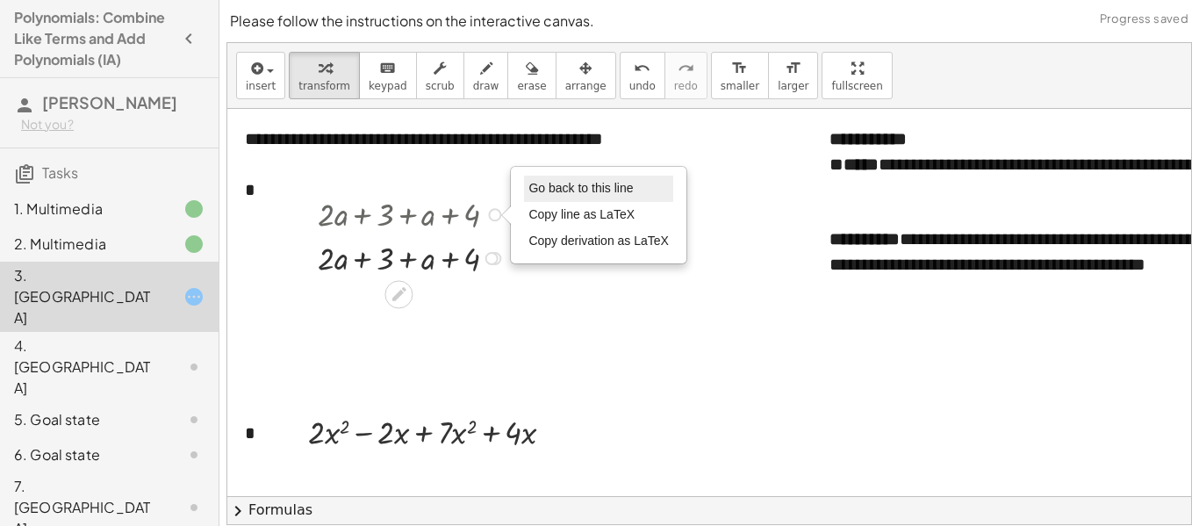
click at [551, 194] on span "Go back to this line" at bounding box center [580, 188] width 104 height 14
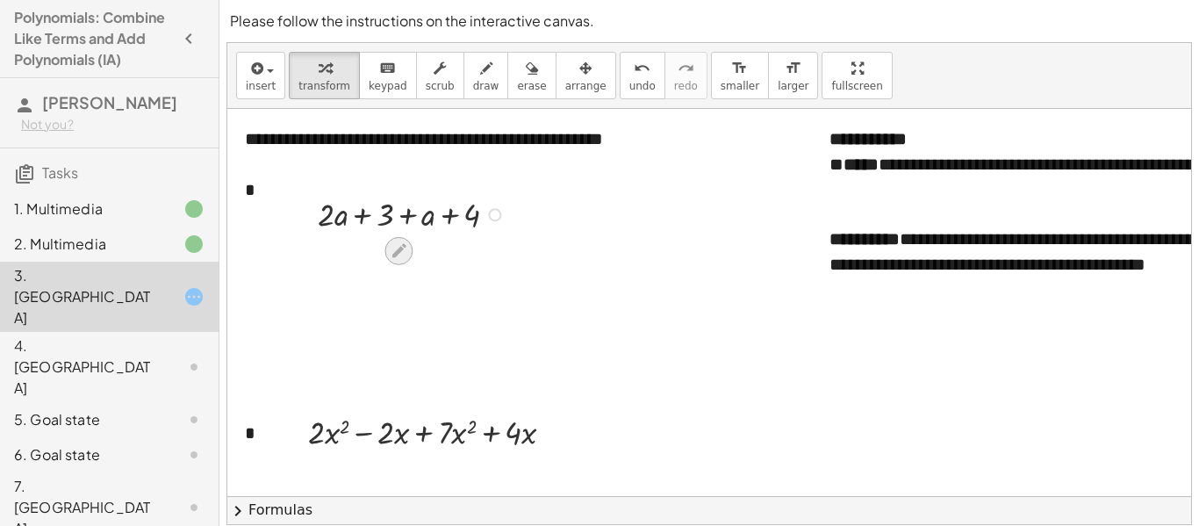
click at [398, 245] on icon at bounding box center [399, 250] width 18 height 18
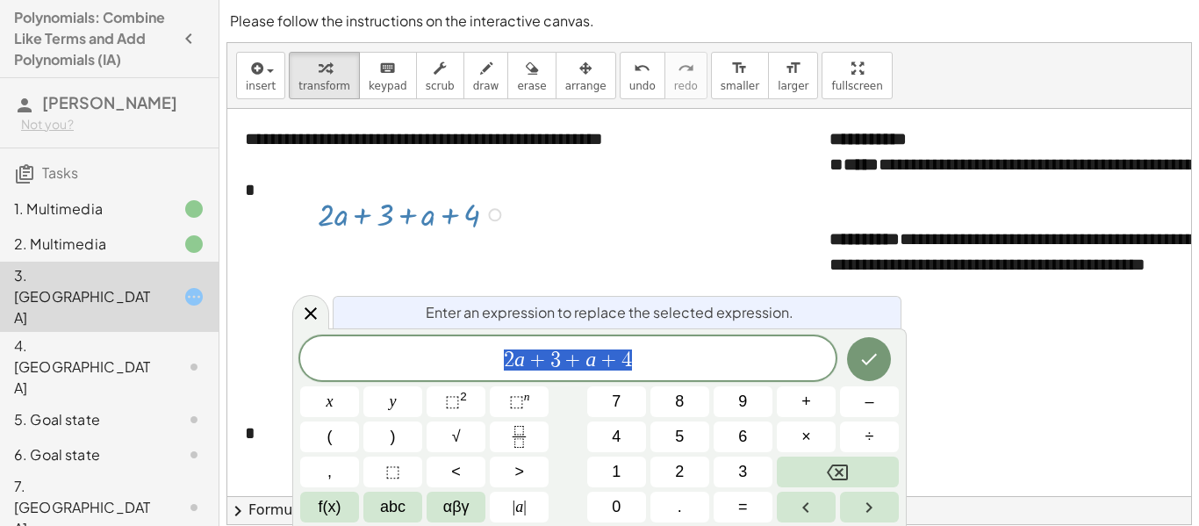
click at [398, 246] on icon at bounding box center [399, 250] width 18 height 18
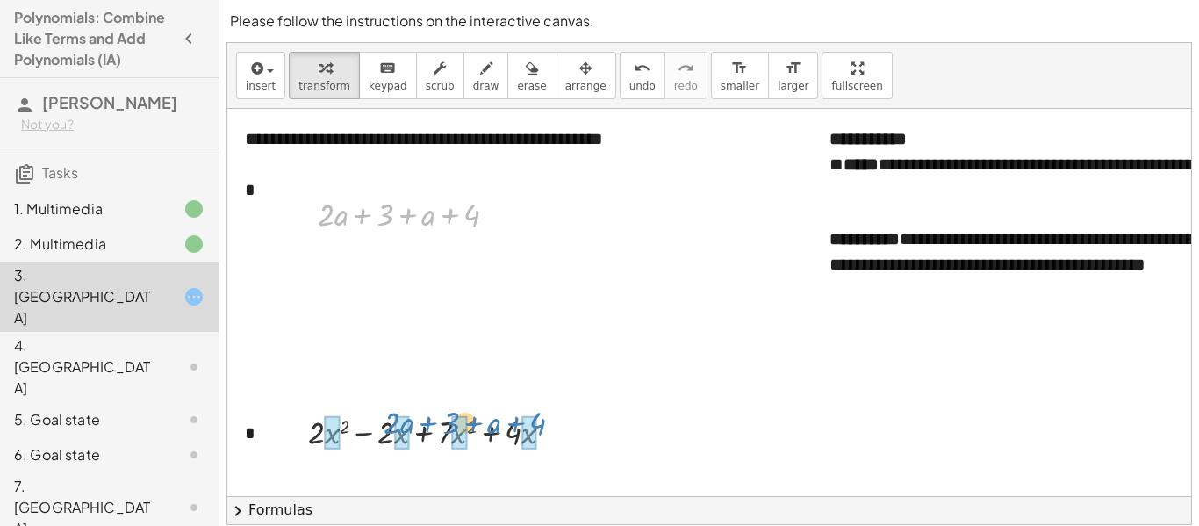
drag, startPoint x: 328, startPoint y: 217, endPoint x: 391, endPoint y: 427, distance: 219.7
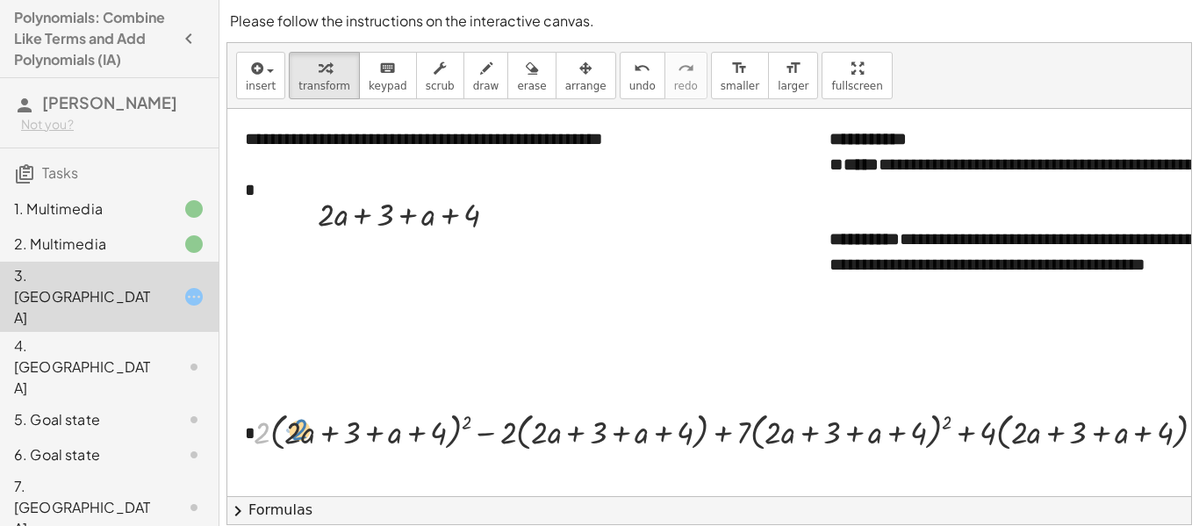
drag, startPoint x: 260, startPoint y: 433, endPoint x: 294, endPoint y: 434, distance: 34.2
click at [294, 434] on div at bounding box center [736, 430] width 983 height 48
drag, startPoint x: 261, startPoint y: 436, endPoint x: 350, endPoint y: 434, distance: 89.6
click at [350, 434] on div at bounding box center [736, 430] width 983 height 48
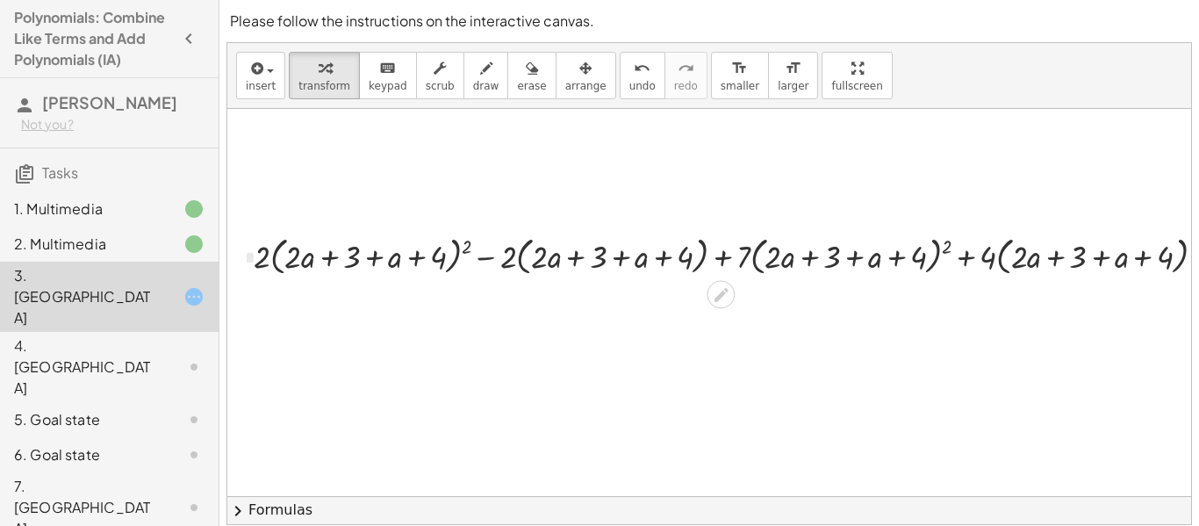
scroll to position [211, 0]
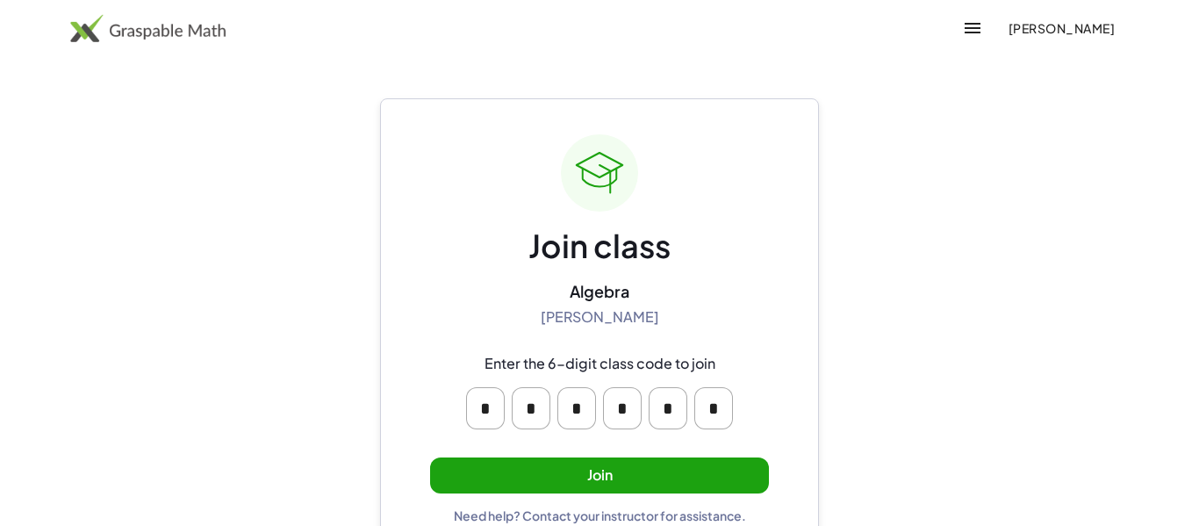
click at [654, 484] on button "Join" at bounding box center [599, 475] width 339 height 36
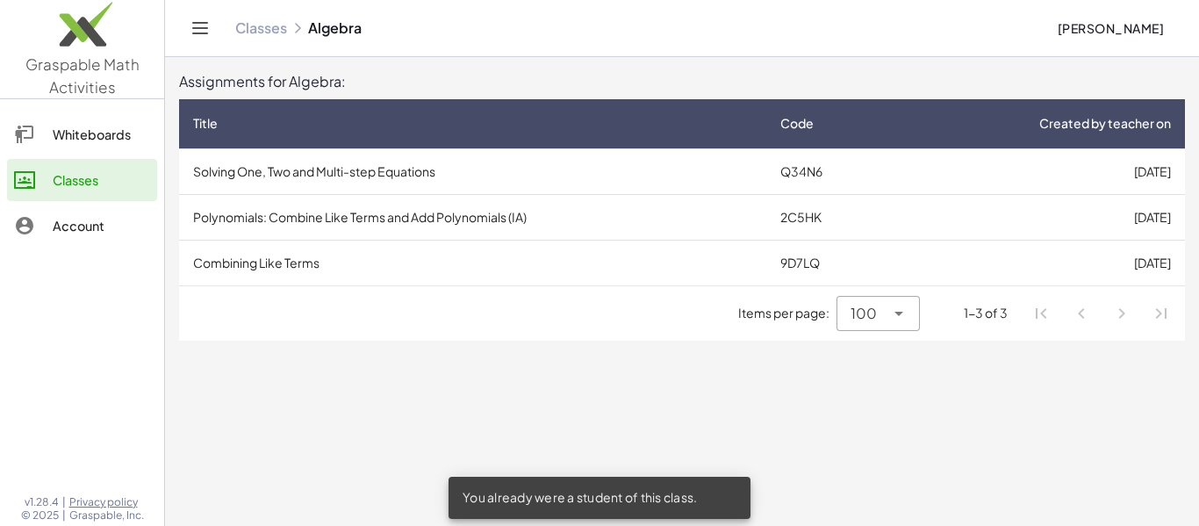
click at [240, 264] on td "Combining Like Terms" at bounding box center [472, 263] width 587 height 46
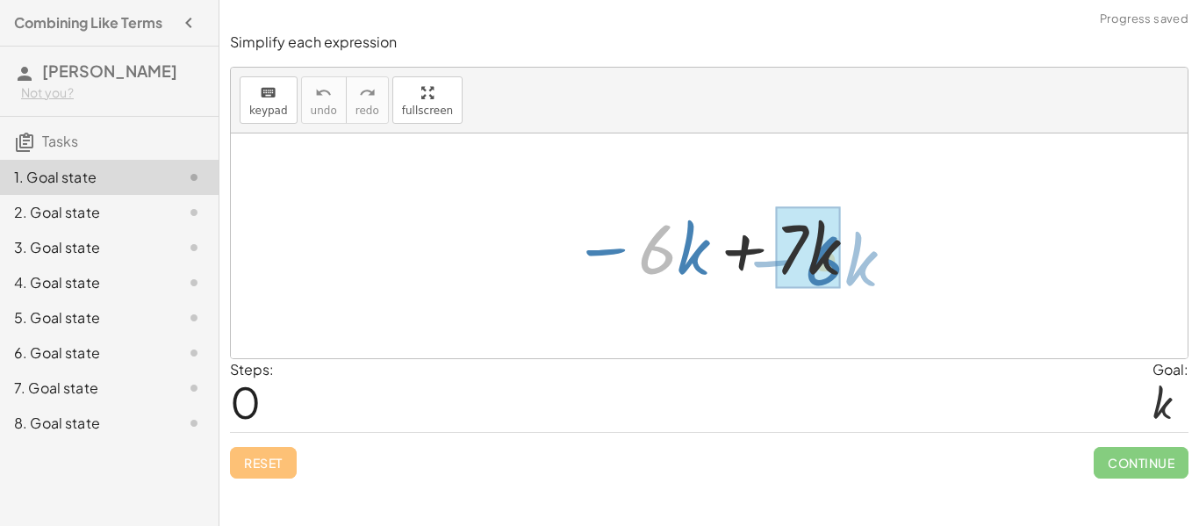
drag, startPoint x: 650, startPoint y: 255, endPoint x: 818, endPoint y: 267, distance: 168.0
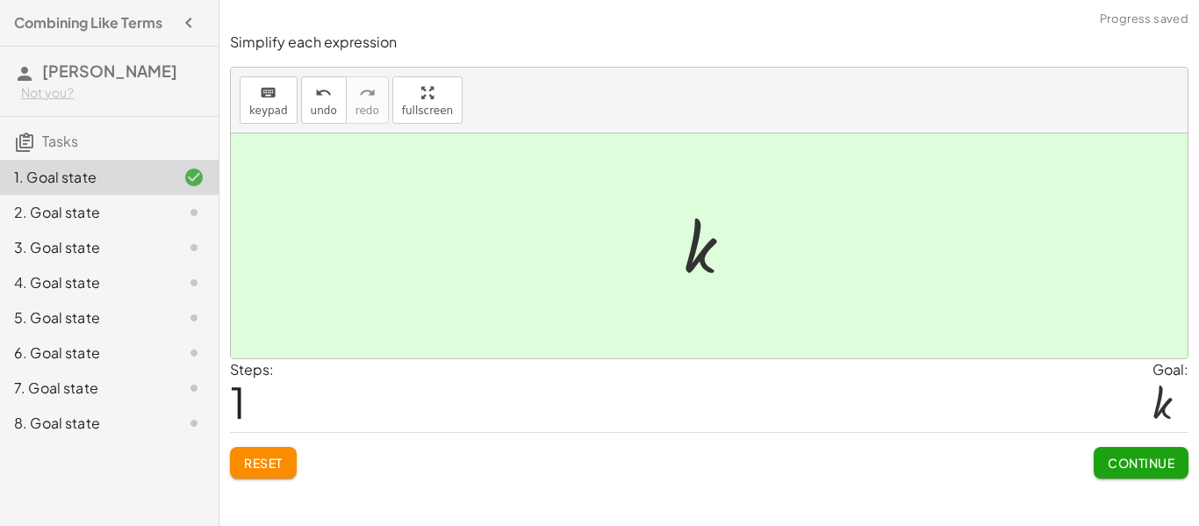
click at [1137, 463] on span "Continue" at bounding box center [1141, 463] width 67 height 16
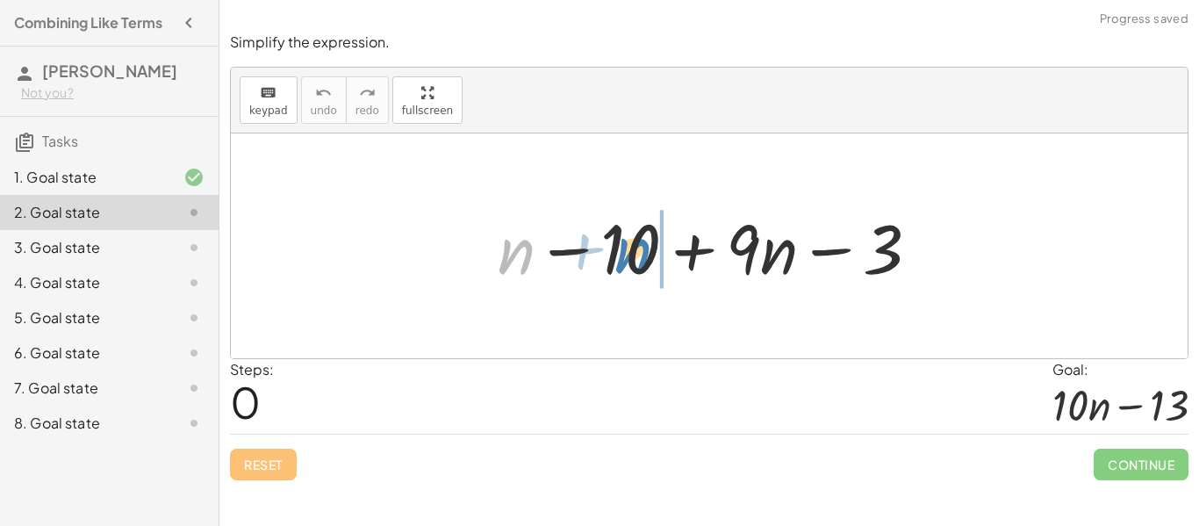
drag, startPoint x: 524, startPoint y: 248, endPoint x: 642, endPoint y: 247, distance: 117.6
click at [642, 247] on div at bounding box center [716, 246] width 454 height 90
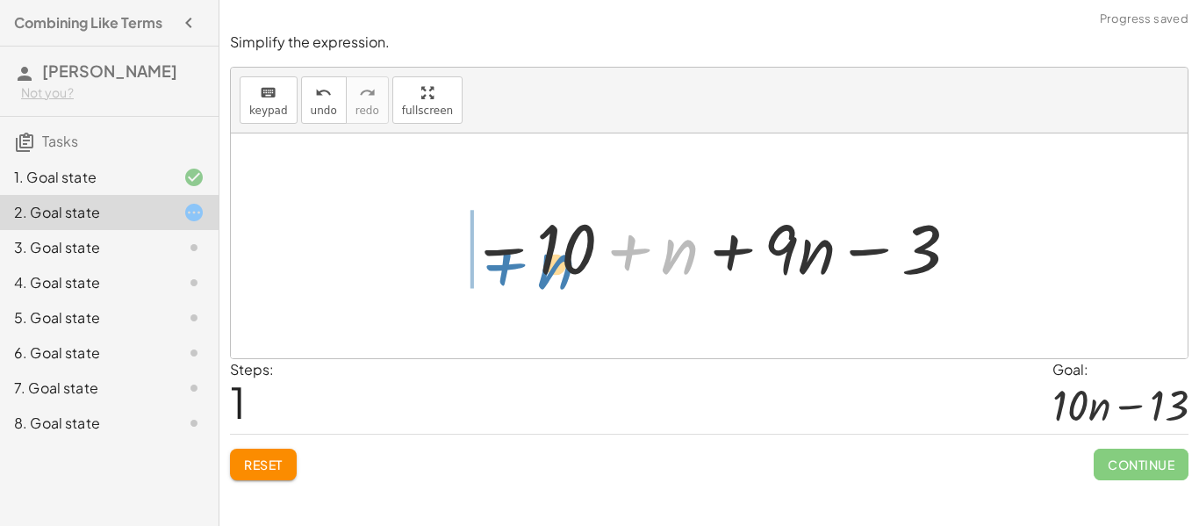
drag, startPoint x: 684, startPoint y: 260, endPoint x: 559, endPoint y: 275, distance: 125.5
click at [559, 275] on div at bounding box center [715, 246] width 507 height 90
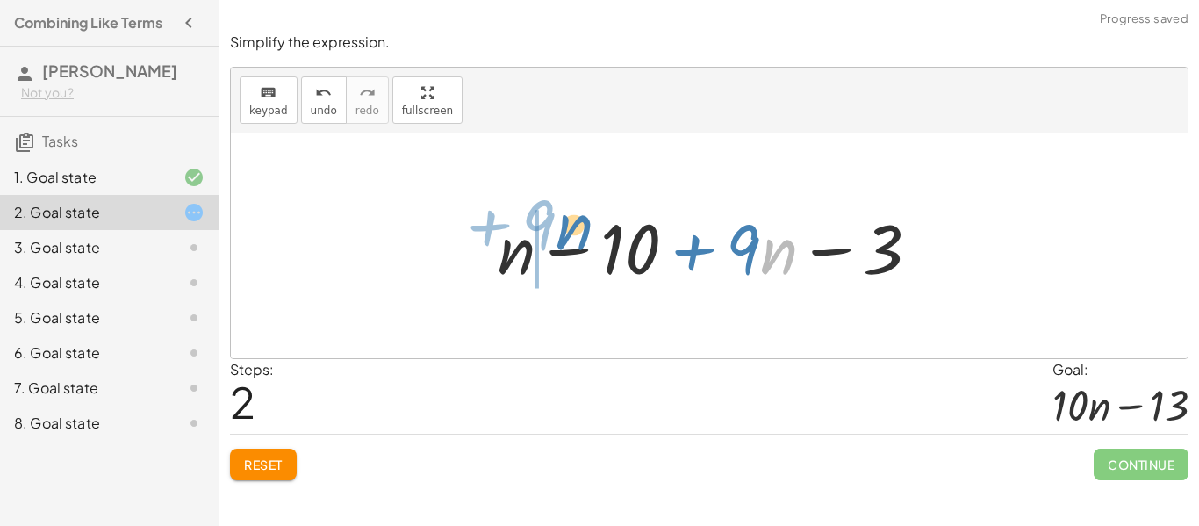
drag, startPoint x: 774, startPoint y: 248, endPoint x: 570, endPoint y: 224, distance: 206.0
click at [570, 224] on div at bounding box center [716, 246] width 454 height 90
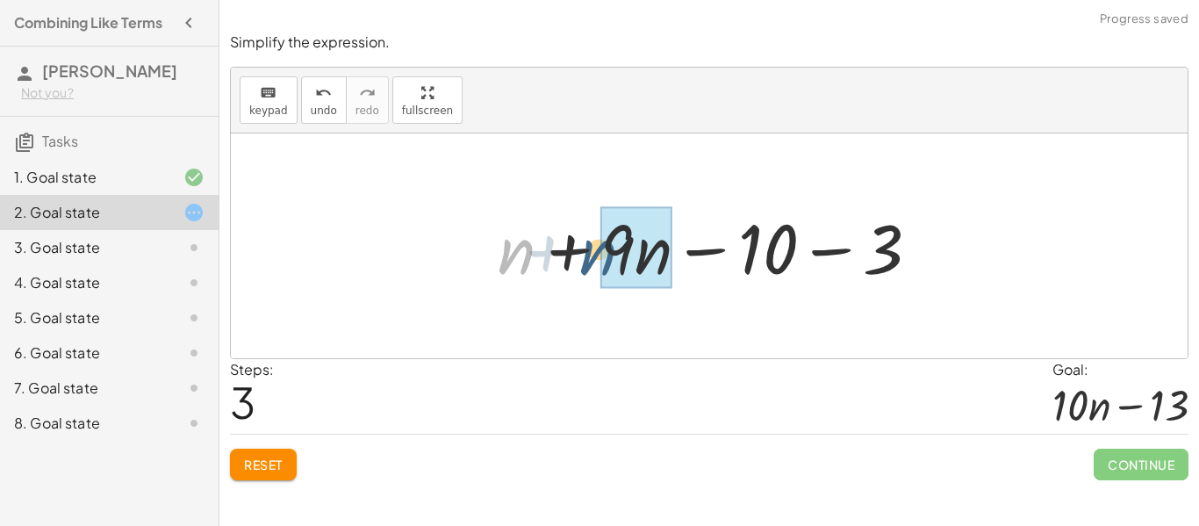
drag, startPoint x: 525, startPoint y: 257, endPoint x: 614, endPoint y: 256, distance: 89.5
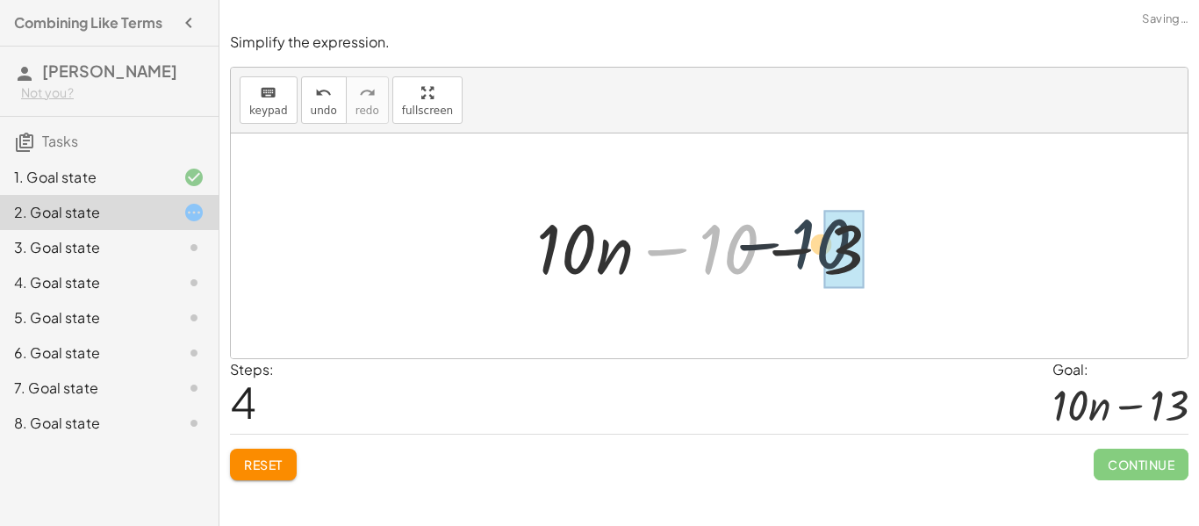
drag, startPoint x: 739, startPoint y: 254, endPoint x: 829, endPoint y: 248, distance: 89.7
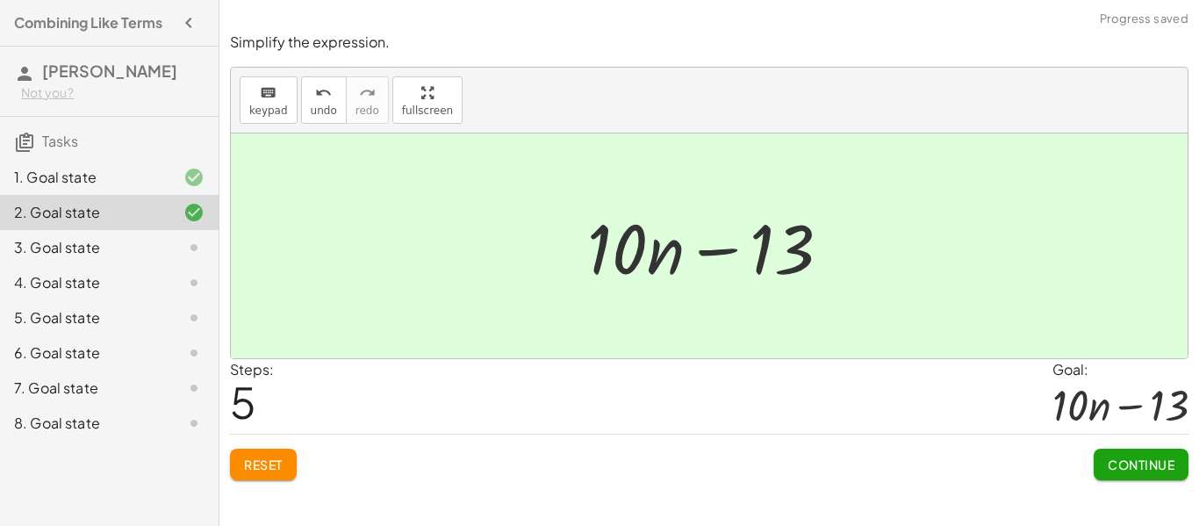
click at [1151, 477] on button "Continue" at bounding box center [1141, 464] width 95 height 32
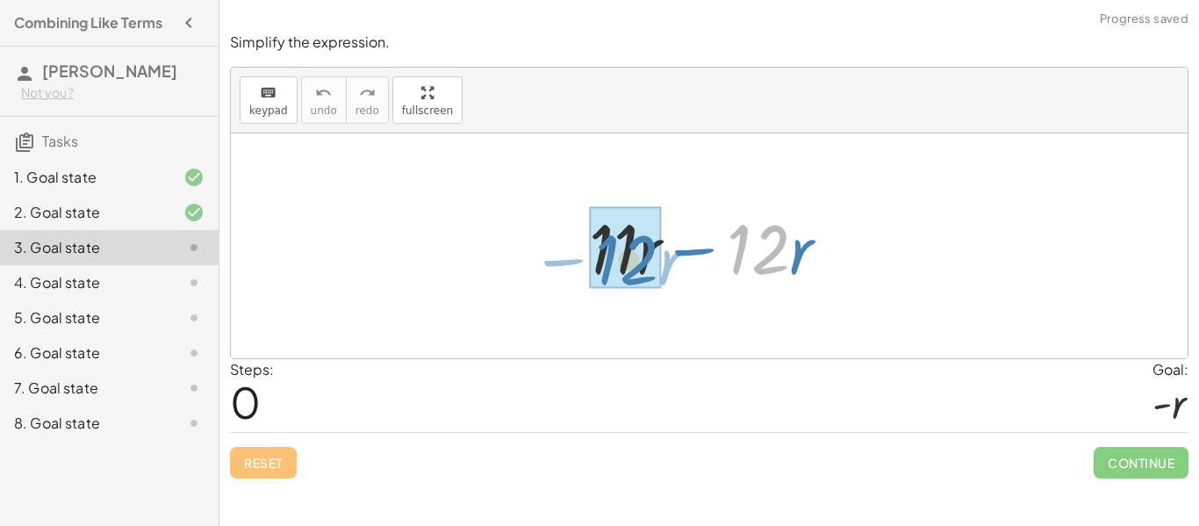
drag, startPoint x: 763, startPoint y: 243, endPoint x: 625, endPoint y: 256, distance: 138.4
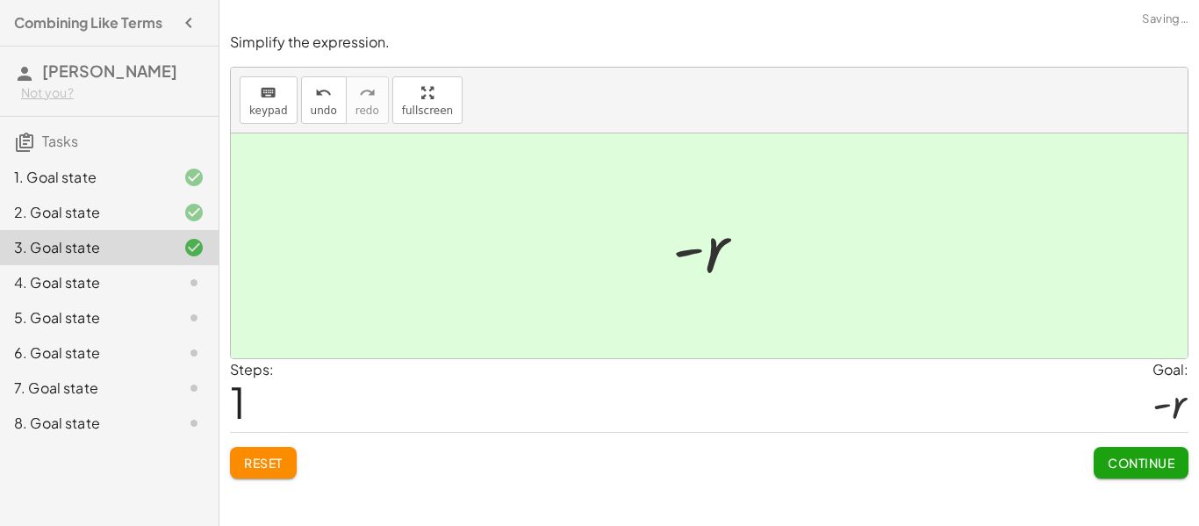
click at [1164, 463] on span "Continue" at bounding box center [1141, 463] width 67 height 16
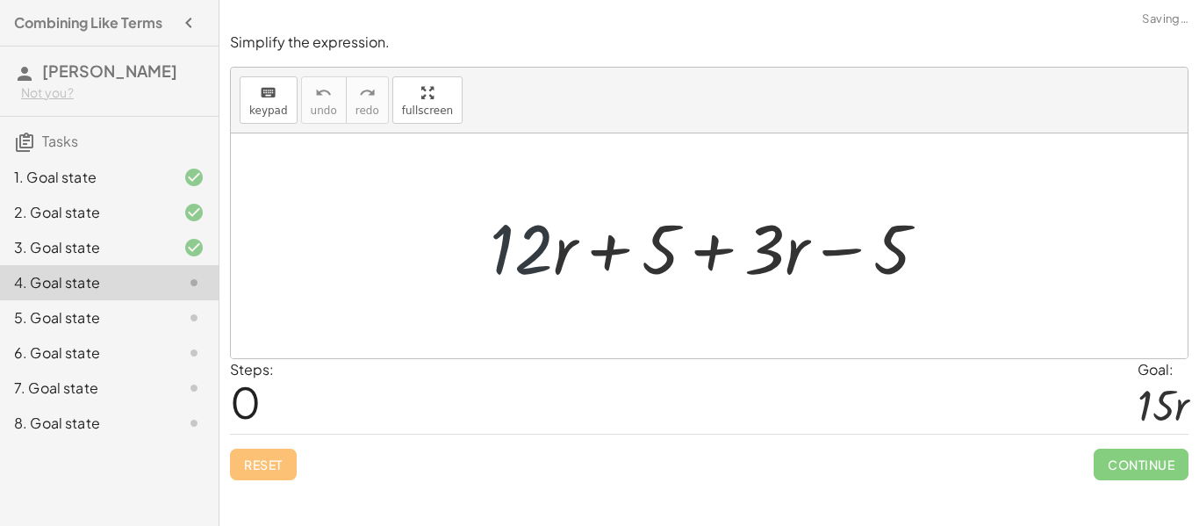
drag, startPoint x: 529, startPoint y: 251, endPoint x: 542, endPoint y: 248, distance: 12.8
click at [542, 248] on div at bounding box center [716, 246] width 470 height 90
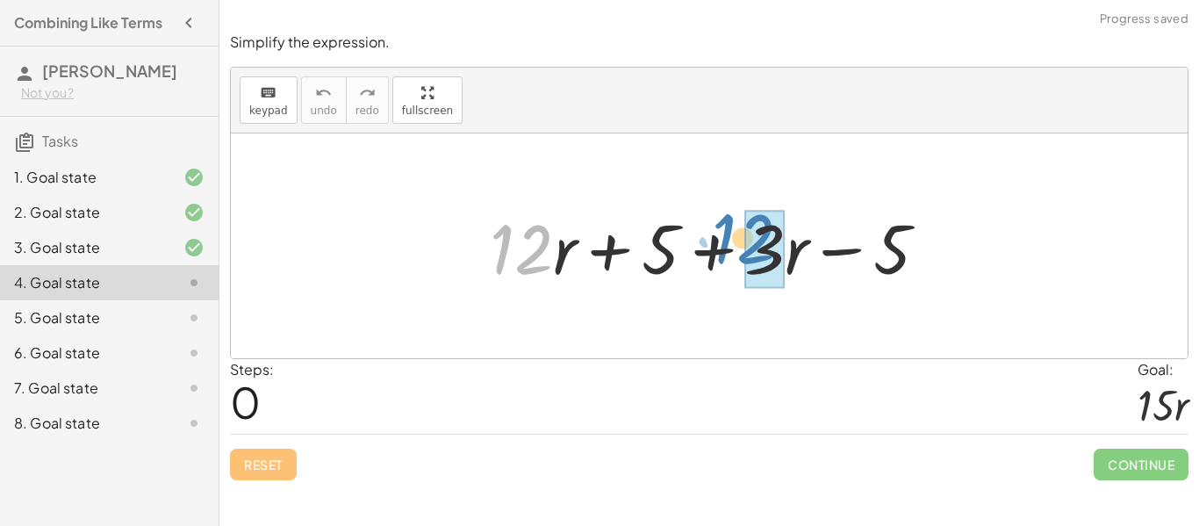
drag, startPoint x: 542, startPoint y: 248, endPoint x: 784, endPoint y: 242, distance: 242.3
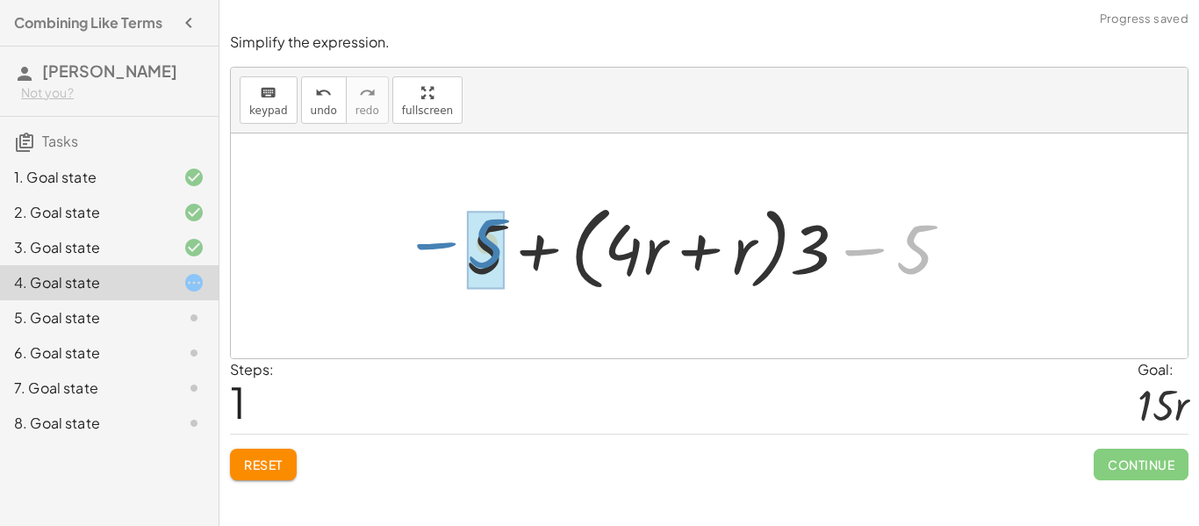
drag, startPoint x: 901, startPoint y: 244, endPoint x: 471, endPoint y: 238, distance: 430.1
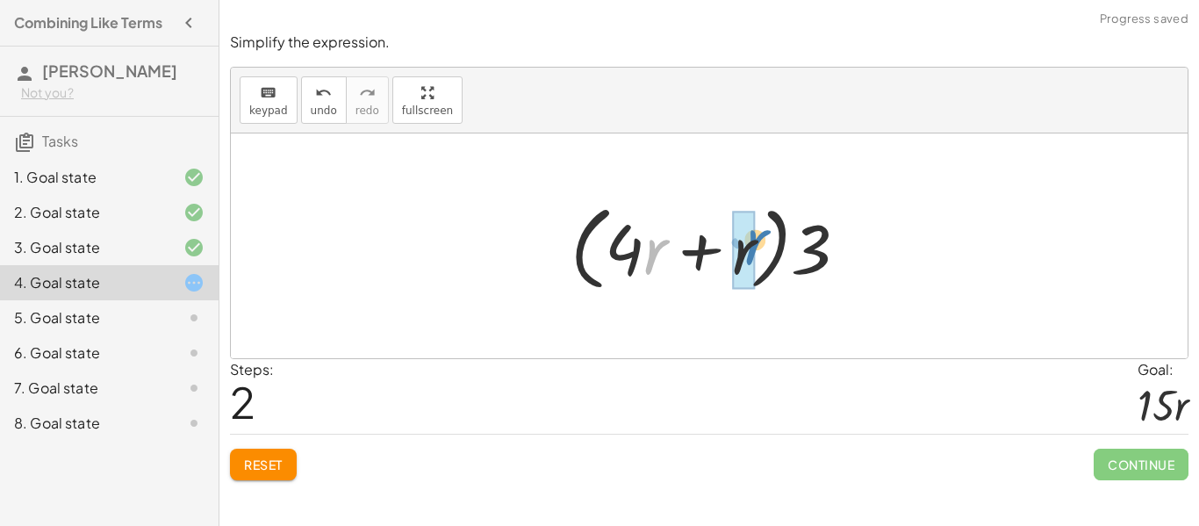
drag, startPoint x: 646, startPoint y: 244, endPoint x: 747, endPoint y: 236, distance: 101.2
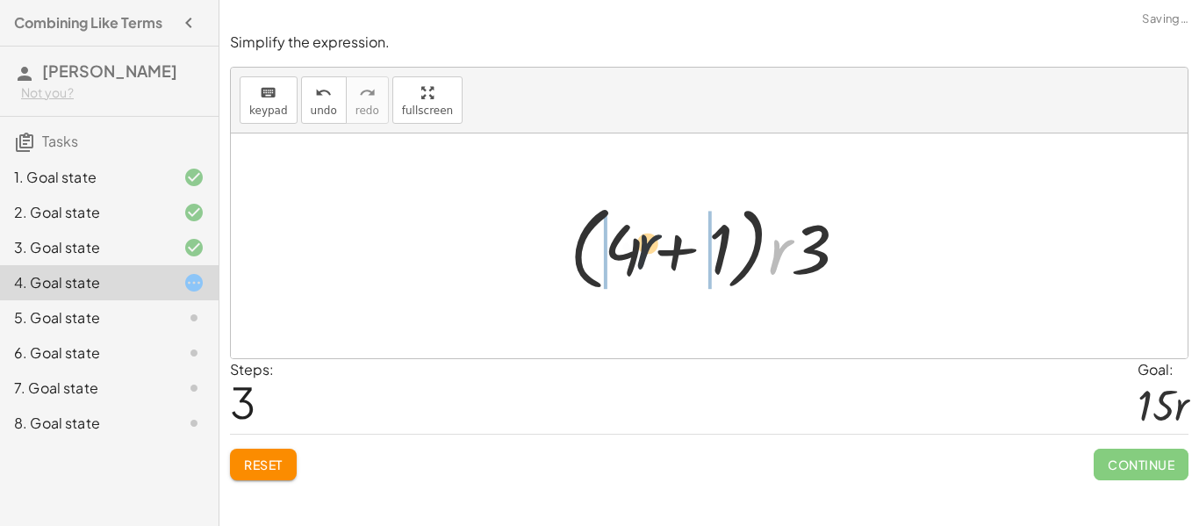
drag, startPoint x: 782, startPoint y: 257, endPoint x: 610, endPoint y: 252, distance: 172.1
click at [610, 252] on div at bounding box center [716, 246] width 310 height 101
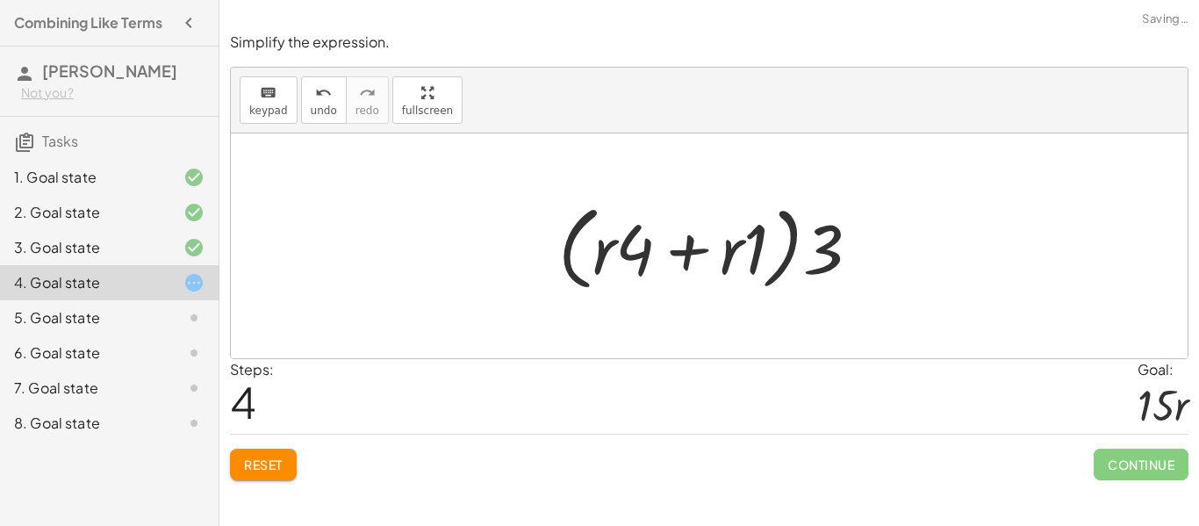
click at [283, 461] on span "Reset" at bounding box center [263, 464] width 39 height 16
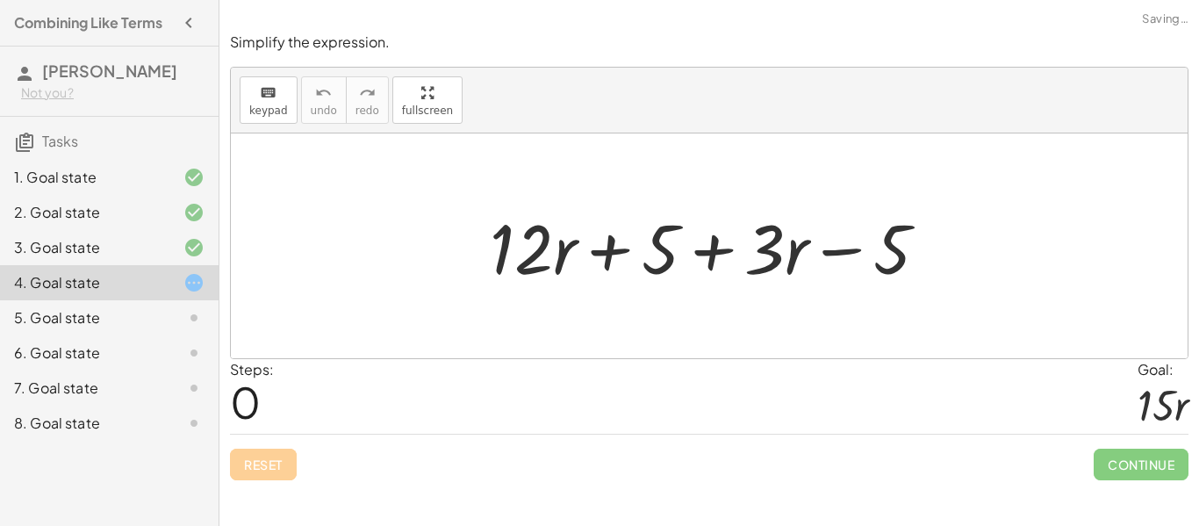
click at [283, 461] on div "Reset Continue" at bounding box center [709, 457] width 958 height 47
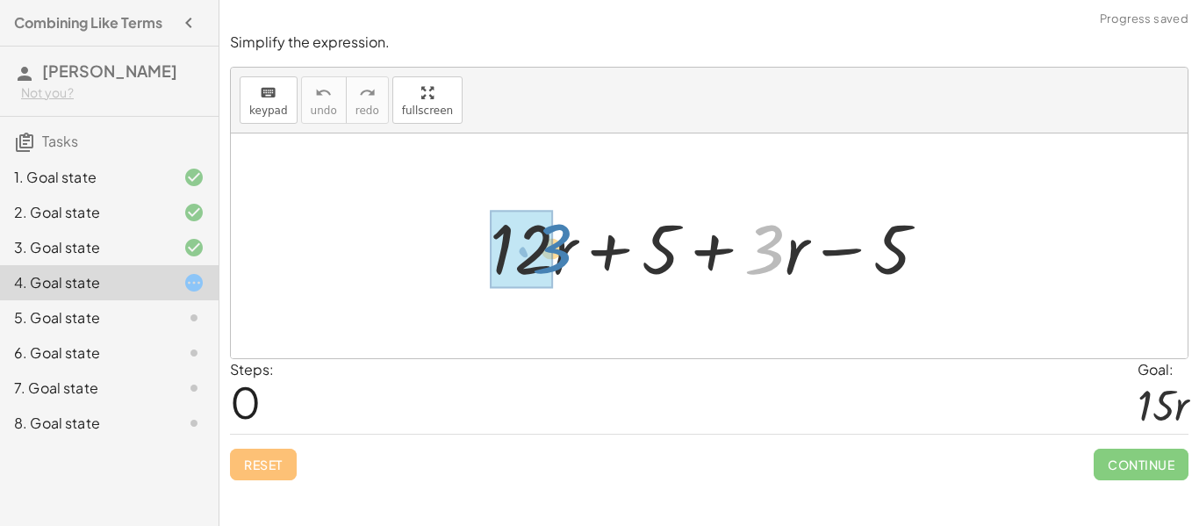
drag, startPoint x: 764, startPoint y: 254, endPoint x: 549, endPoint y: 253, distance: 215.9
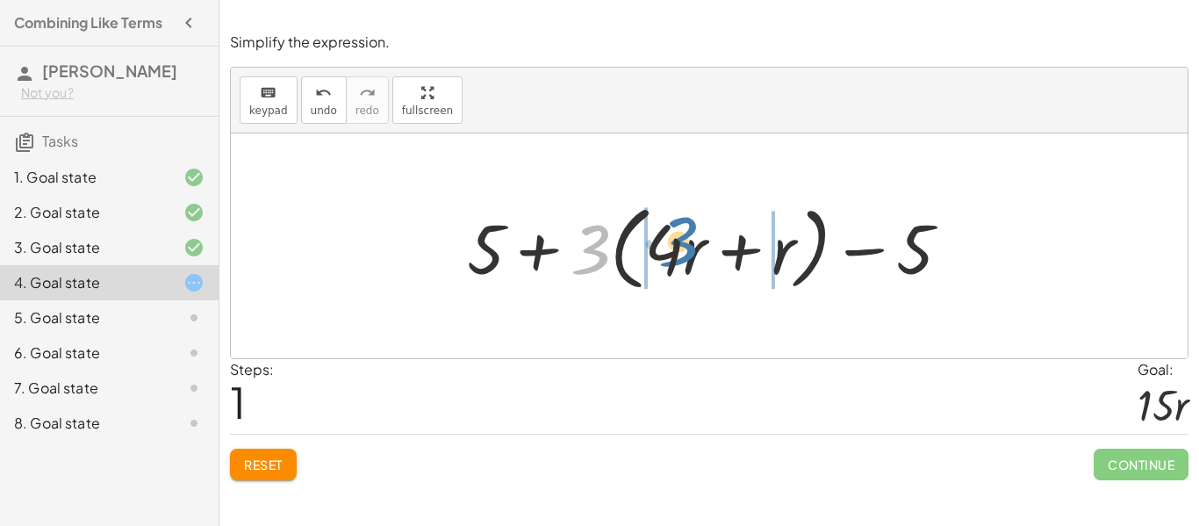
drag, startPoint x: 588, startPoint y: 261, endPoint x: 678, endPoint y: 253, distance: 90.7
click at [678, 253] on div at bounding box center [715, 246] width 515 height 101
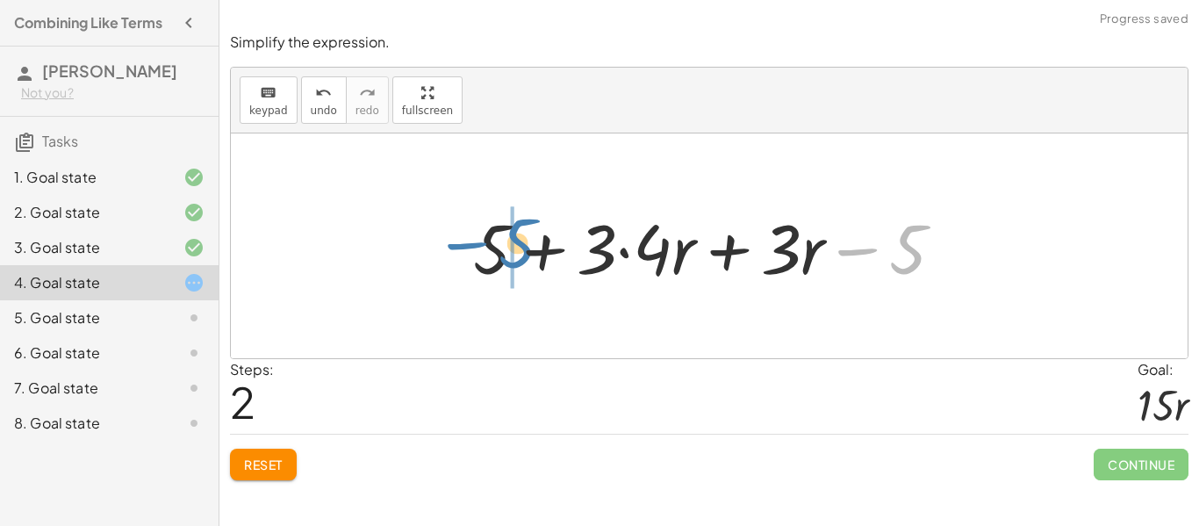
drag, startPoint x: 902, startPoint y: 257, endPoint x: 507, endPoint y: 257, distance: 395.0
click at [507, 257] on div at bounding box center [715, 246] width 502 height 90
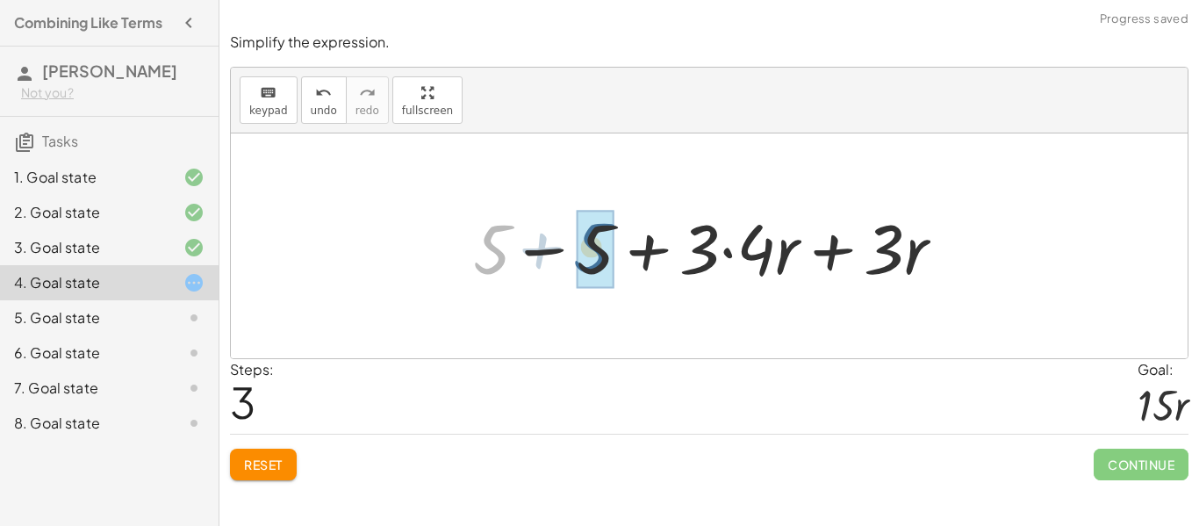
drag, startPoint x: 500, startPoint y: 258, endPoint x: 601, endPoint y: 256, distance: 100.9
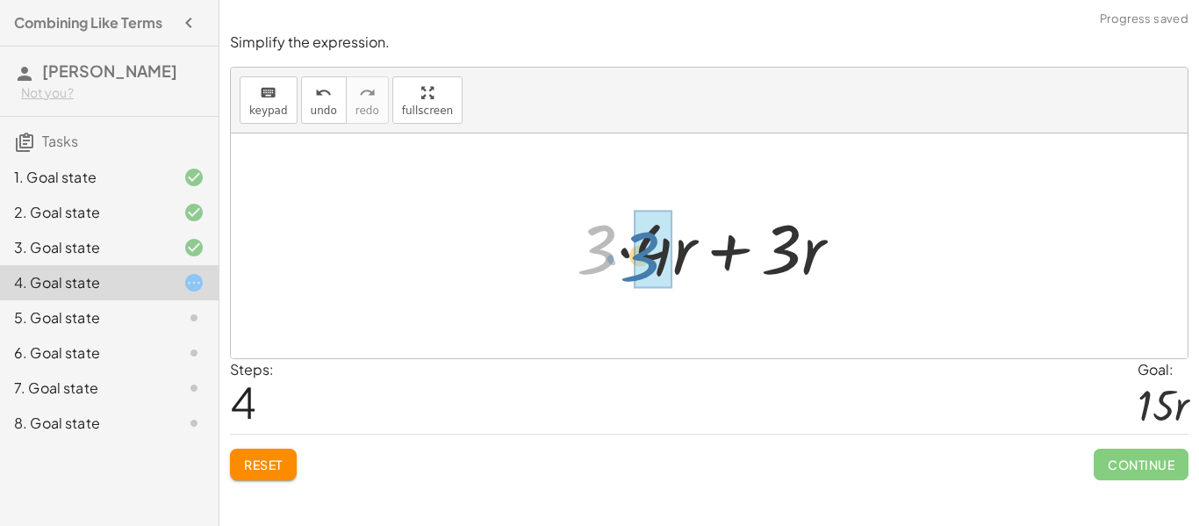
drag, startPoint x: 601, startPoint y: 265, endPoint x: 658, endPoint y: 260, distance: 57.3
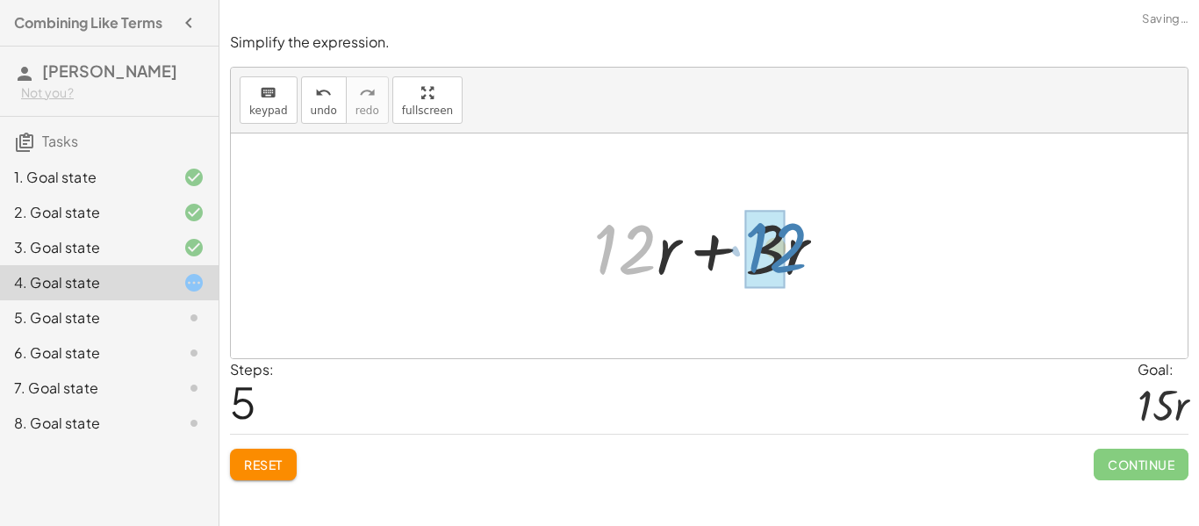
drag, startPoint x: 612, startPoint y: 262, endPoint x: 763, endPoint y: 261, distance: 151.0
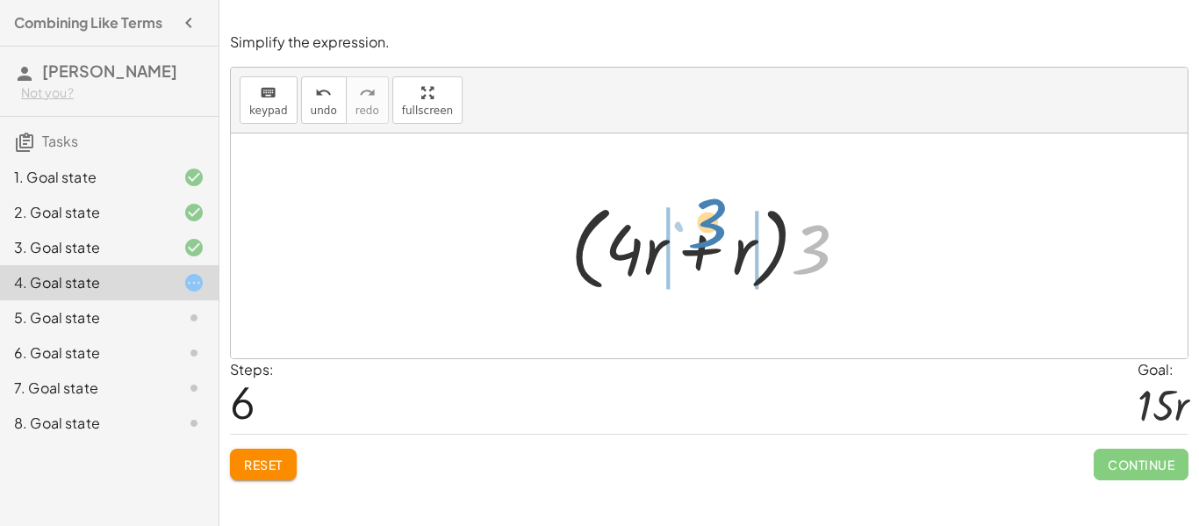
drag, startPoint x: 814, startPoint y: 268, endPoint x: 714, endPoint y: 244, distance: 102.8
click at [714, 244] on div at bounding box center [716, 246] width 309 height 101
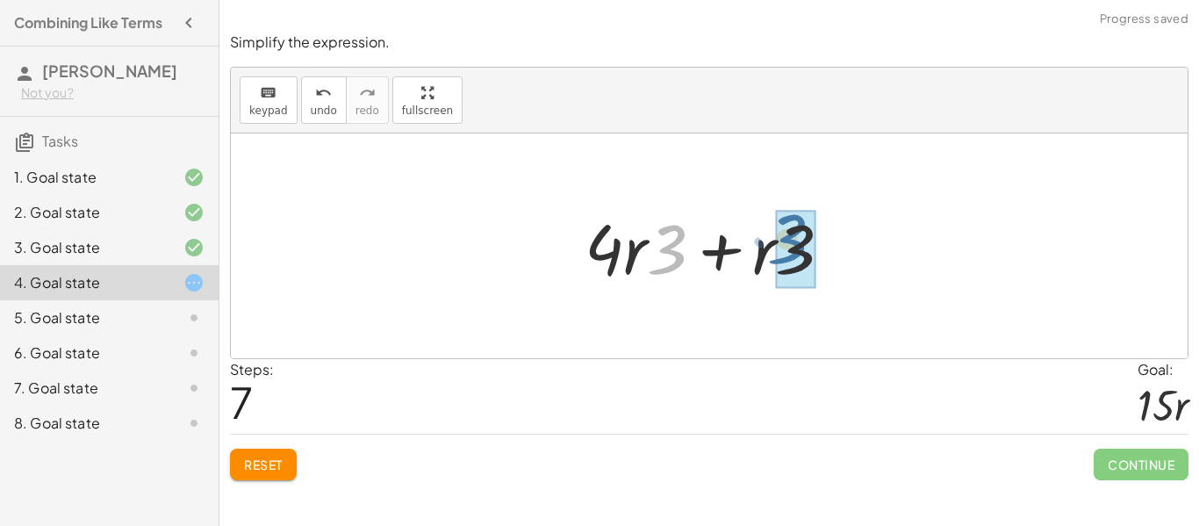
drag, startPoint x: 667, startPoint y: 253, endPoint x: 789, endPoint y: 243, distance: 122.4
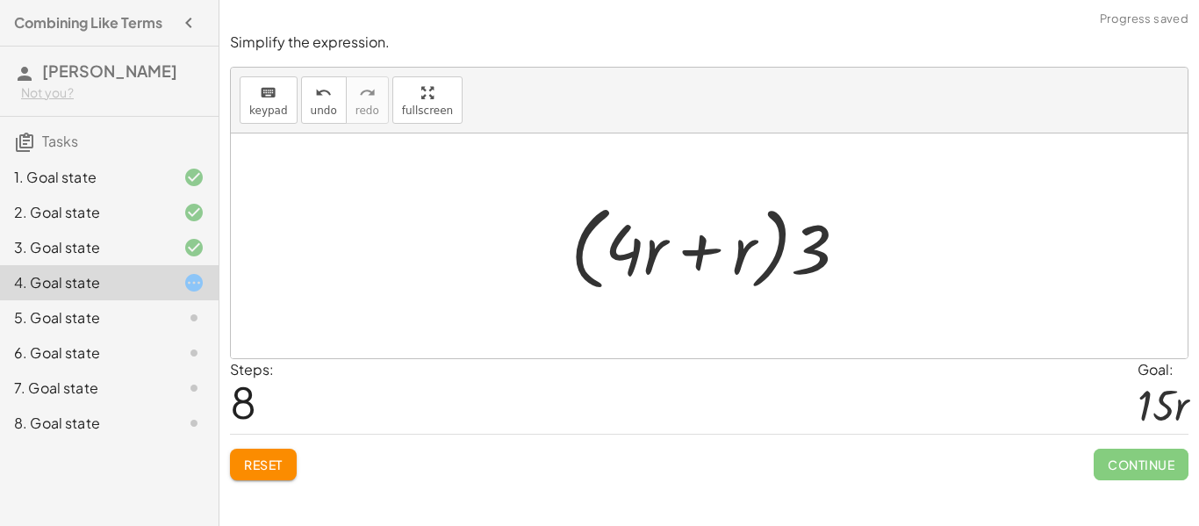
click at [269, 460] on span "Reset" at bounding box center [263, 464] width 39 height 16
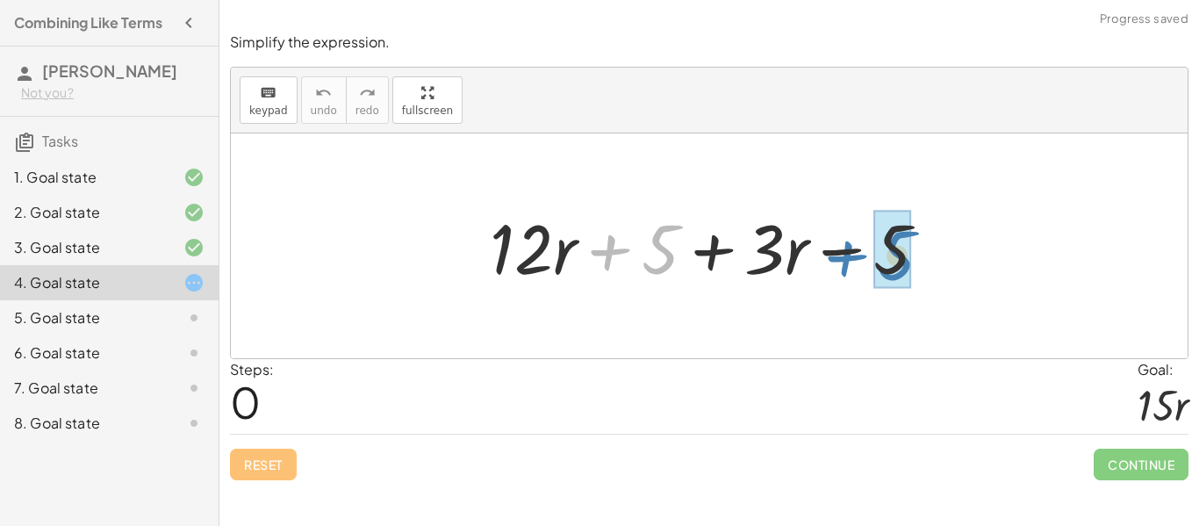
drag, startPoint x: 669, startPoint y: 247, endPoint x: 904, endPoint y: 253, distance: 235.3
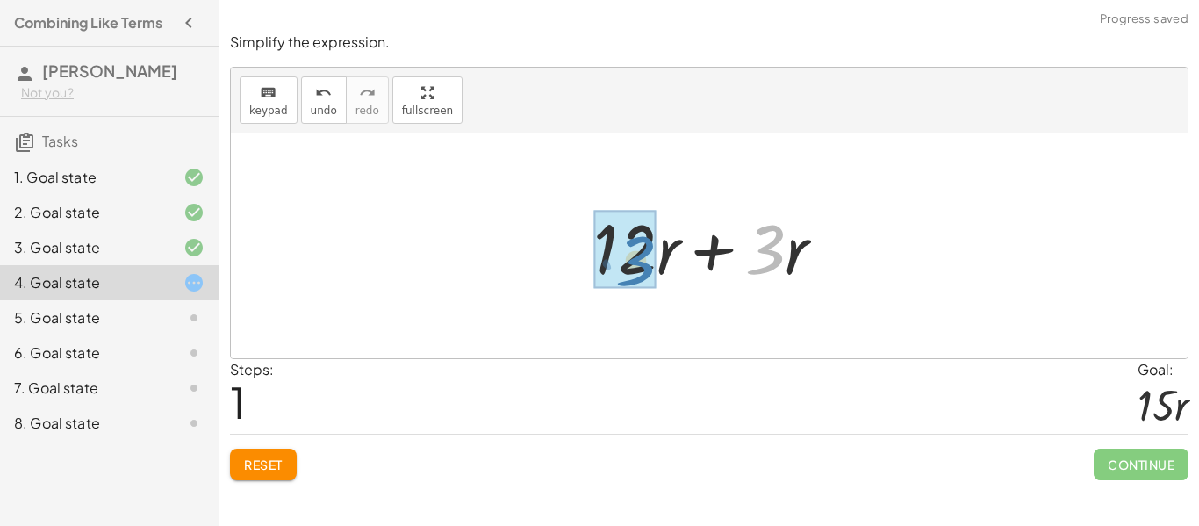
drag, startPoint x: 771, startPoint y: 248, endPoint x: 639, endPoint y: 258, distance: 132.9
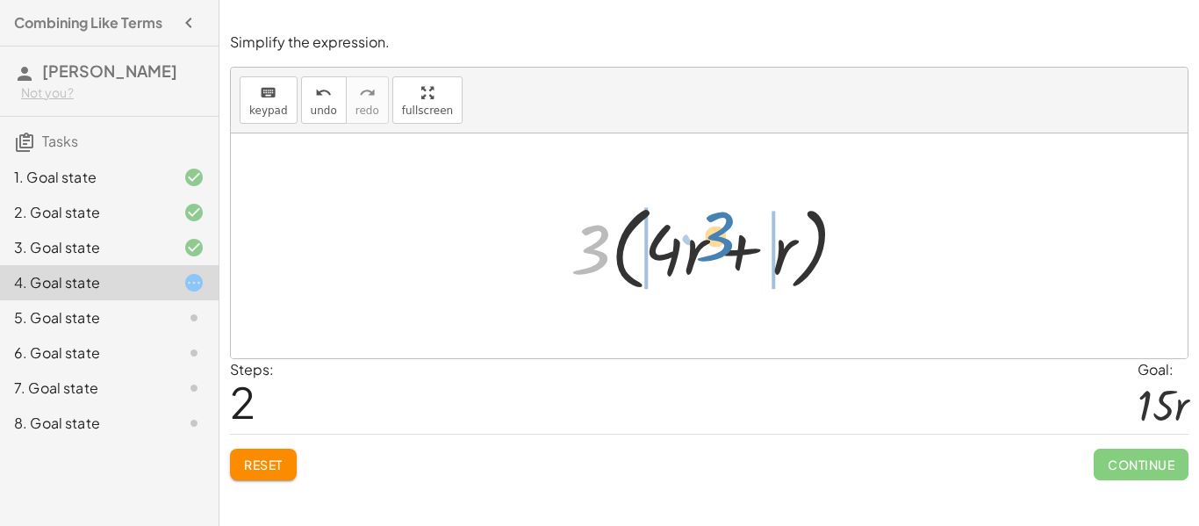
drag, startPoint x: 579, startPoint y: 269, endPoint x: 704, endPoint y: 255, distance: 125.3
click at [704, 255] on div at bounding box center [716, 246] width 309 height 101
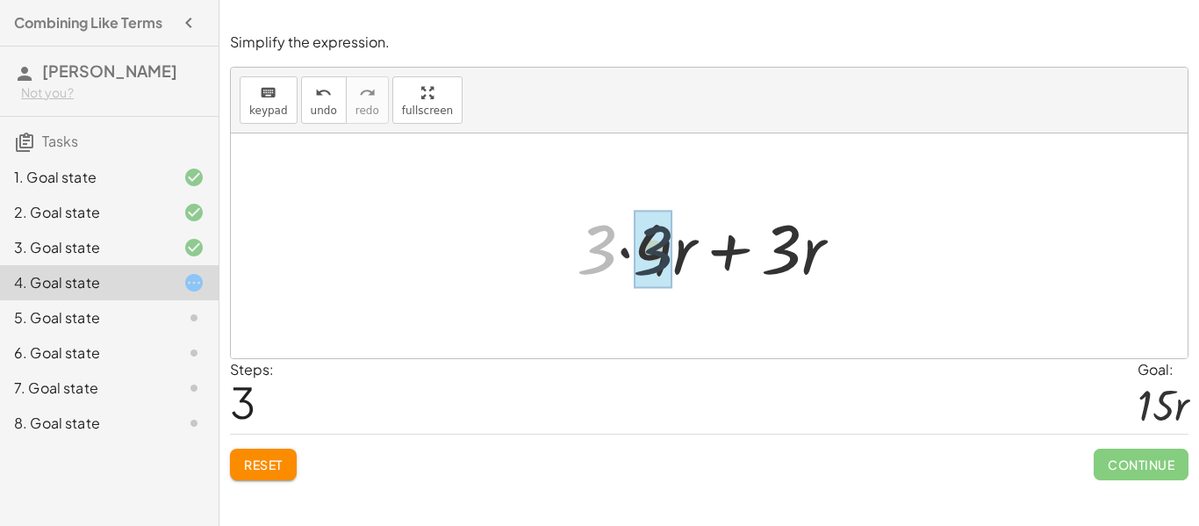
drag, startPoint x: 605, startPoint y: 261, endPoint x: 662, endPoint y: 262, distance: 57.1
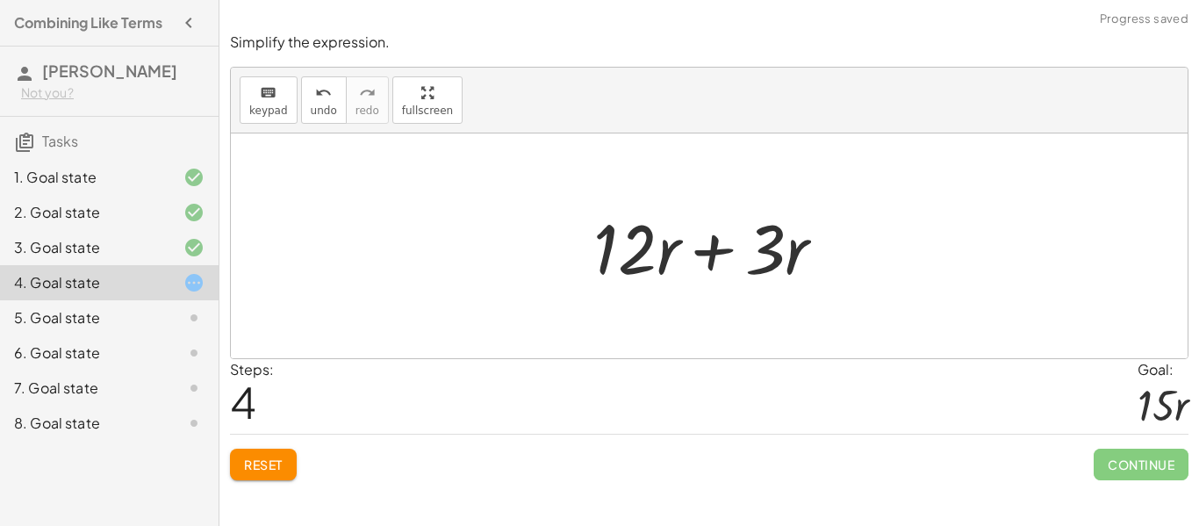
click at [755, 262] on div at bounding box center [716, 246] width 263 height 90
drag, startPoint x: 794, startPoint y: 258, endPoint x: 663, endPoint y: 257, distance: 131.7
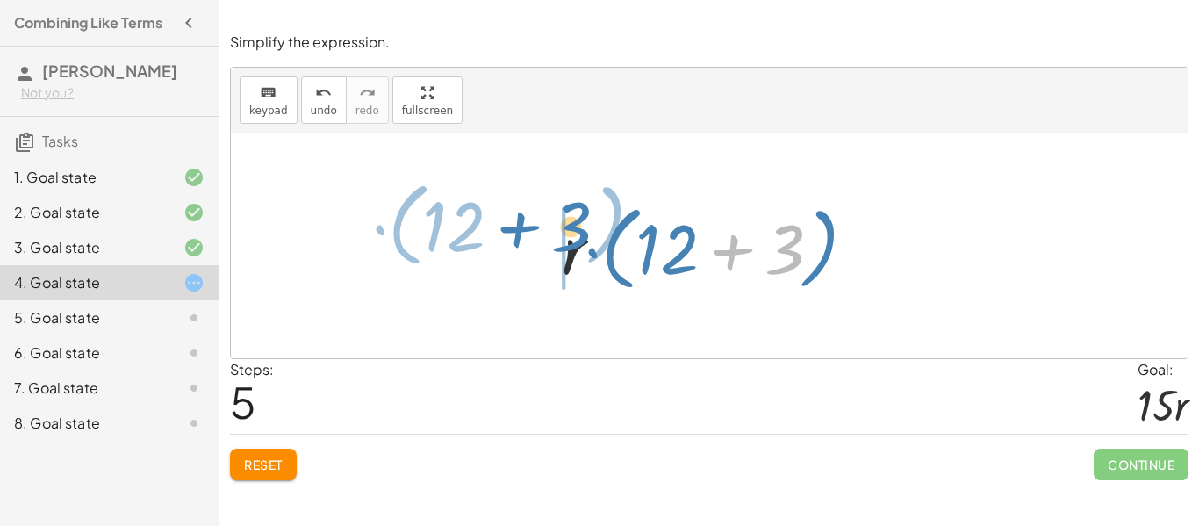
drag, startPoint x: 742, startPoint y: 253, endPoint x: 530, endPoint y: 230, distance: 212.7
click at [530, 230] on div "+ · 12 · r + 5 + · 3 · r − 5 + · 12 · r + · 3 · r + 0 + · 12 · r + · 3 · r + · …" at bounding box center [709, 245] width 957 height 225
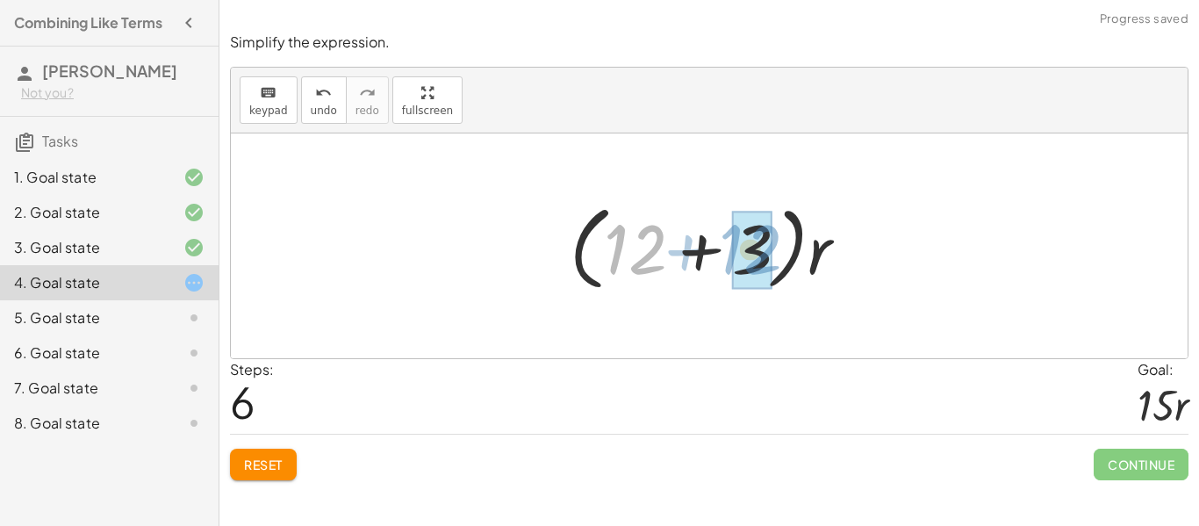
drag, startPoint x: 628, startPoint y: 248, endPoint x: 743, endPoint y: 248, distance: 115.0
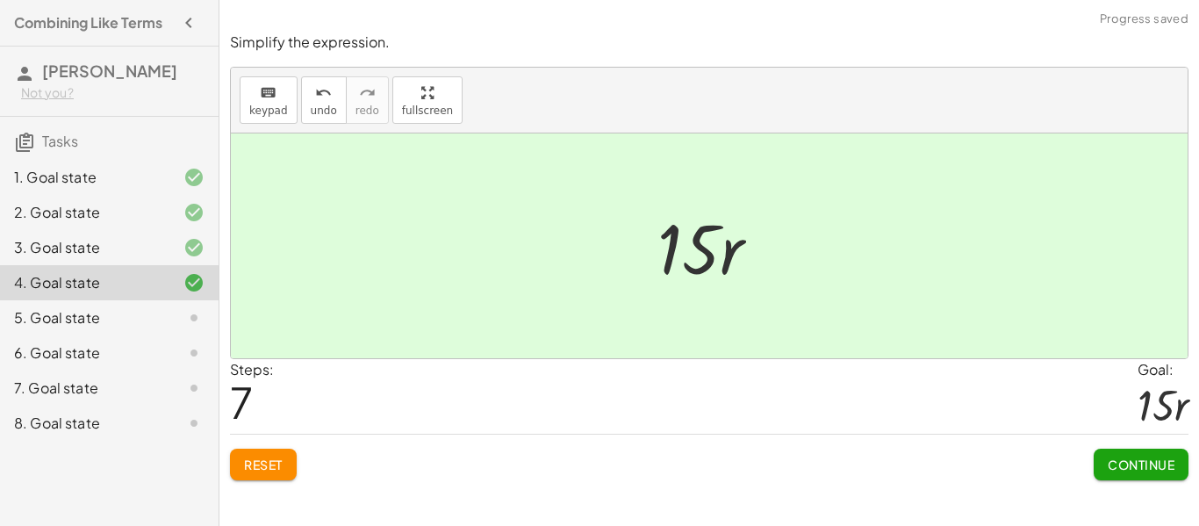
click at [283, 460] on span "Reset" at bounding box center [263, 464] width 39 height 16
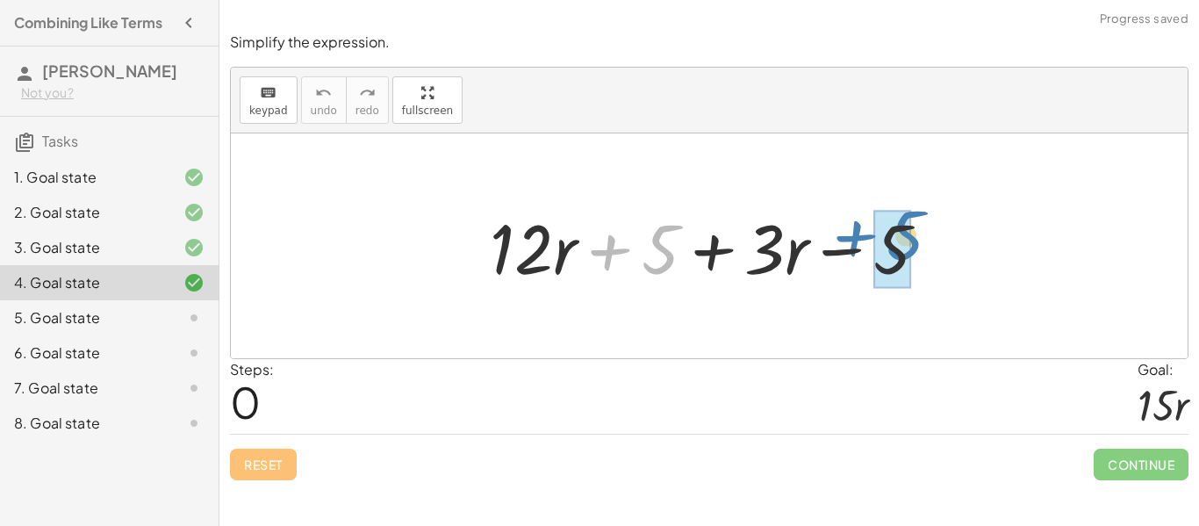
drag, startPoint x: 658, startPoint y: 244, endPoint x: 902, endPoint y: 230, distance: 244.4
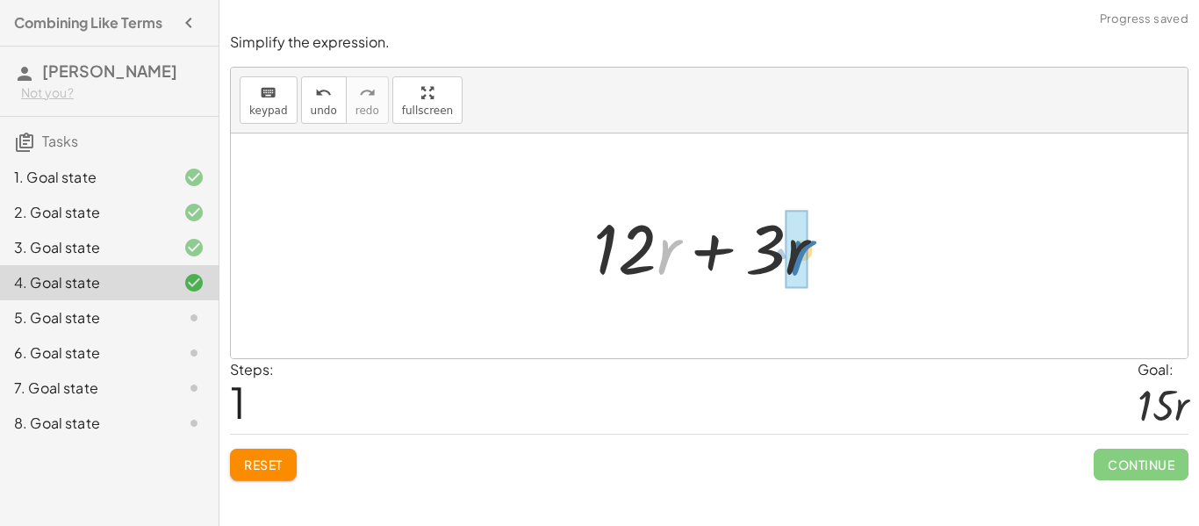
drag, startPoint x: 662, startPoint y: 256, endPoint x: 794, endPoint y: 257, distance: 132.5
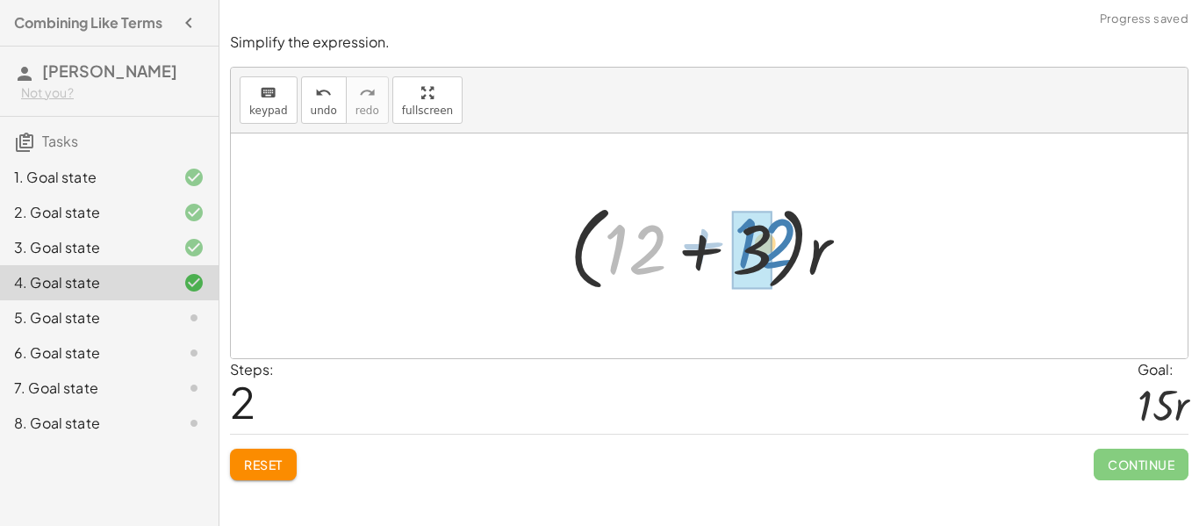
drag, startPoint x: 633, startPoint y: 268, endPoint x: 762, endPoint y: 262, distance: 129.2
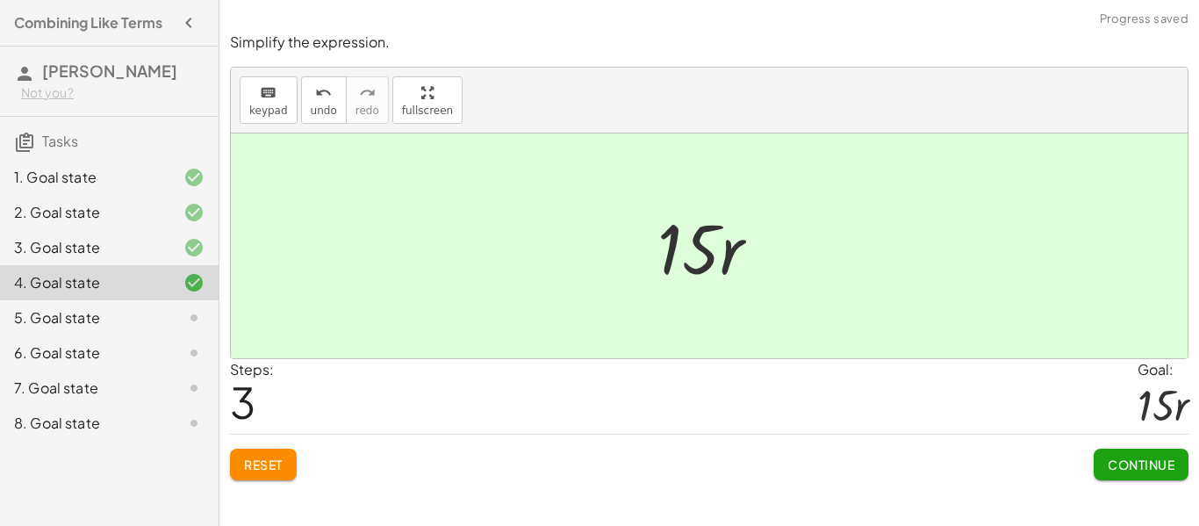
click at [1125, 460] on span "Continue" at bounding box center [1141, 464] width 67 height 16
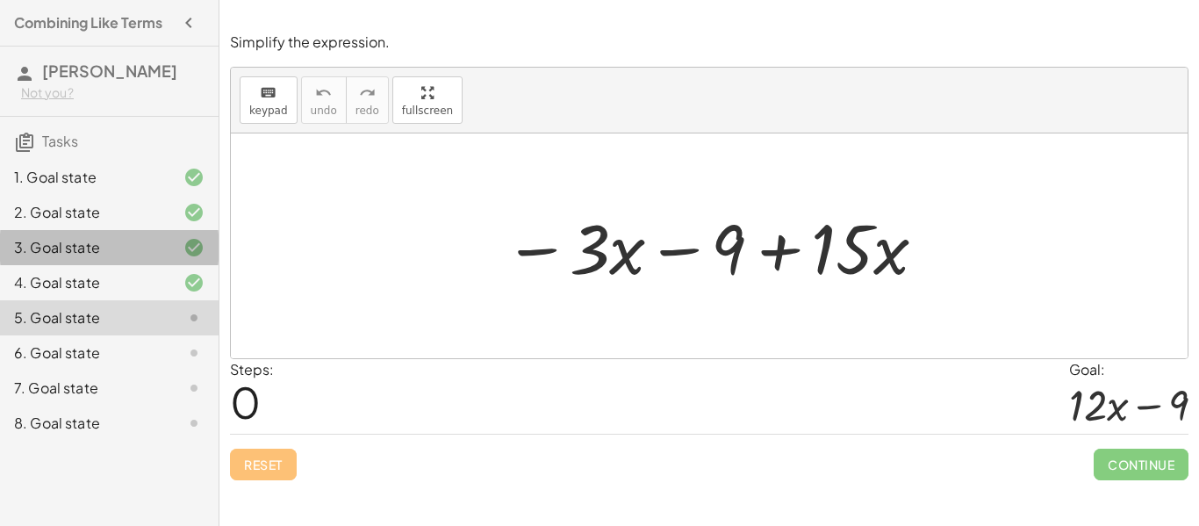
click at [165, 300] on div "3. Goal state" at bounding box center [109, 317] width 219 height 35
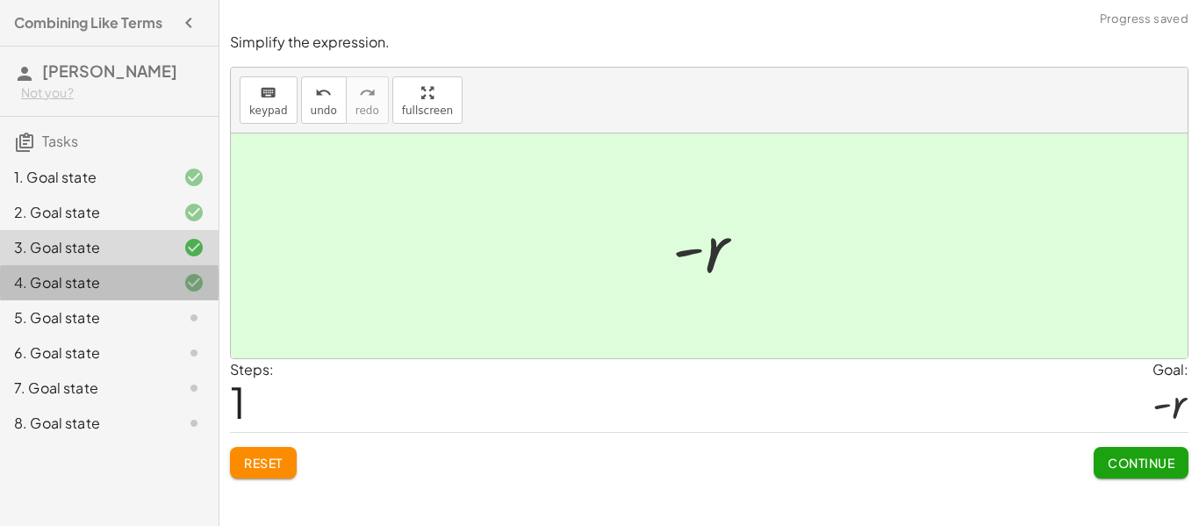
click at [159, 293] on div at bounding box center [179, 282] width 49 height 21
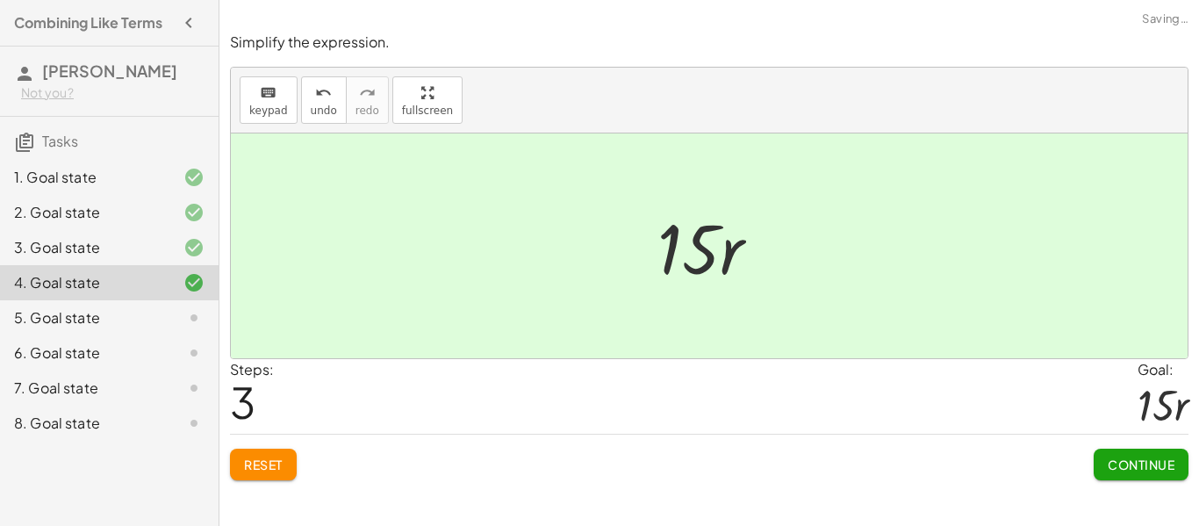
click at [277, 476] on button "Reset" at bounding box center [263, 464] width 67 height 32
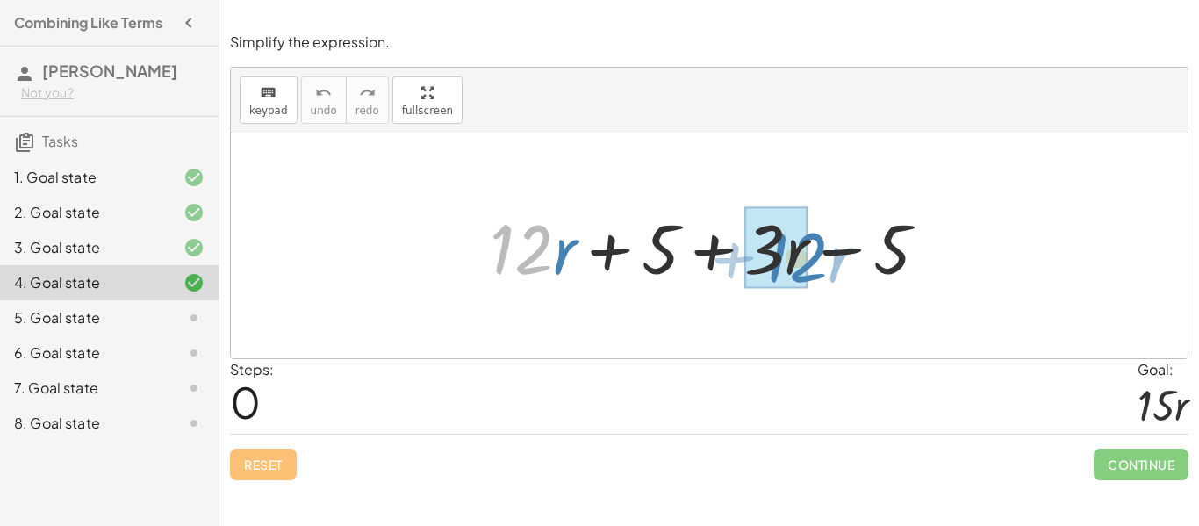
drag, startPoint x: 543, startPoint y: 248, endPoint x: 817, endPoint y: 255, distance: 274.0
click at [817, 255] on div at bounding box center [716, 246] width 470 height 90
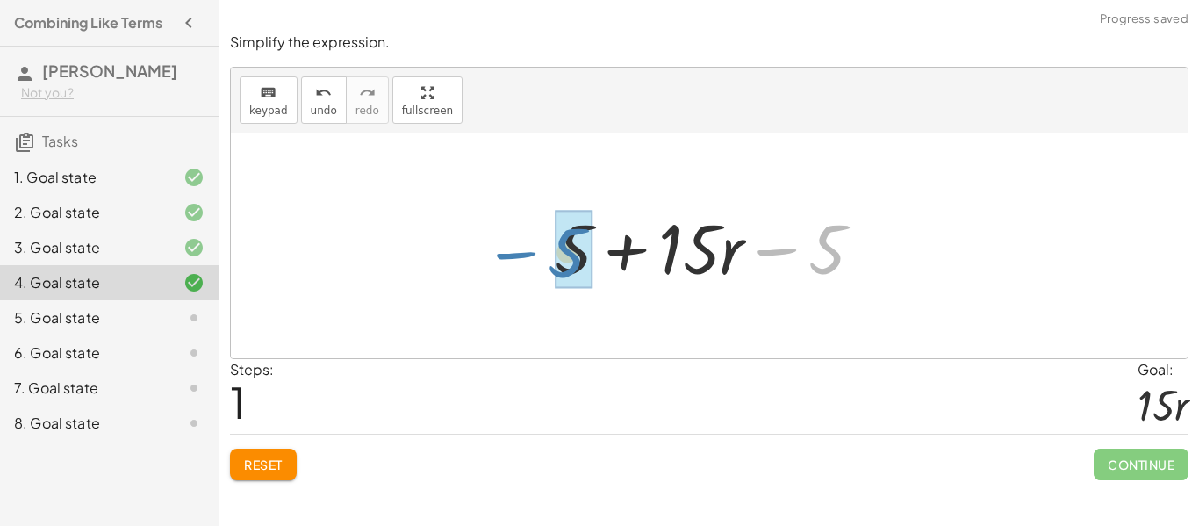
drag, startPoint x: 829, startPoint y: 254, endPoint x: 570, endPoint y: 258, distance: 258.1
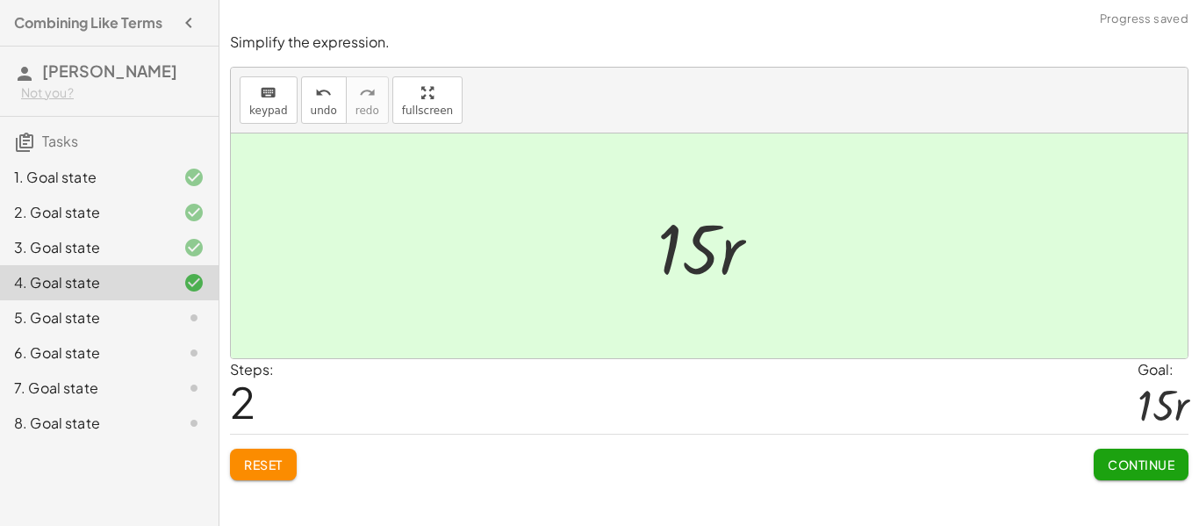
click at [1142, 477] on button "Continue" at bounding box center [1141, 464] width 95 height 32
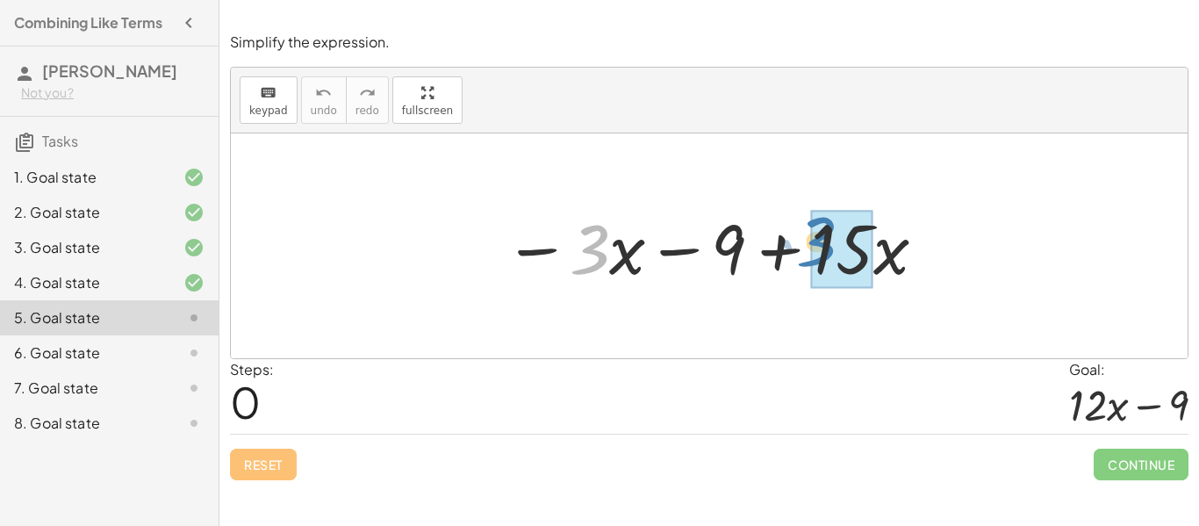
drag, startPoint x: 595, startPoint y: 257, endPoint x: 825, endPoint y: 248, distance: 230.1
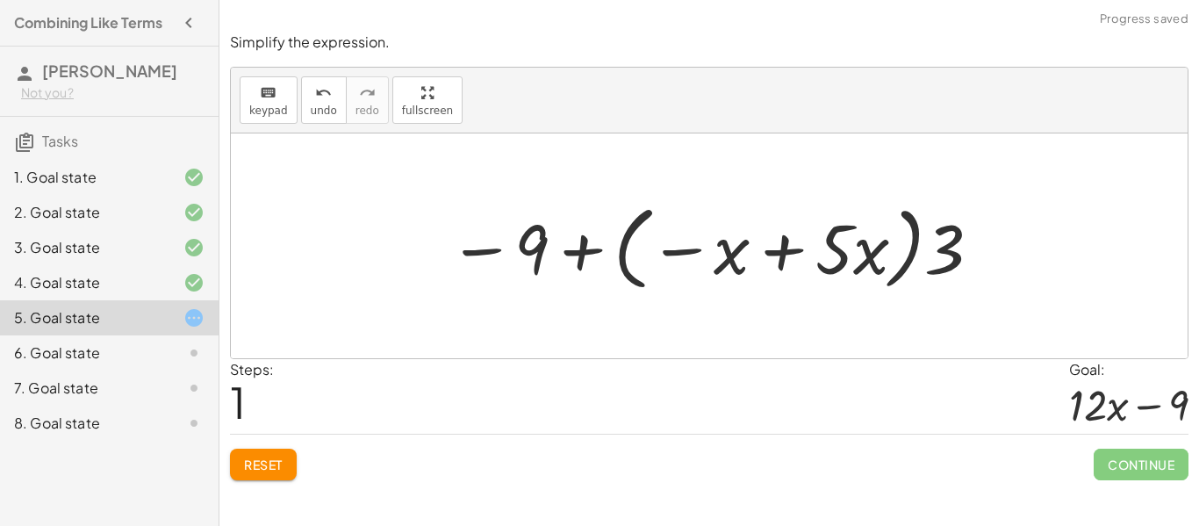
click at [274, 477] on button "Reset" at bounding box center [263, 464] width 67 height 32
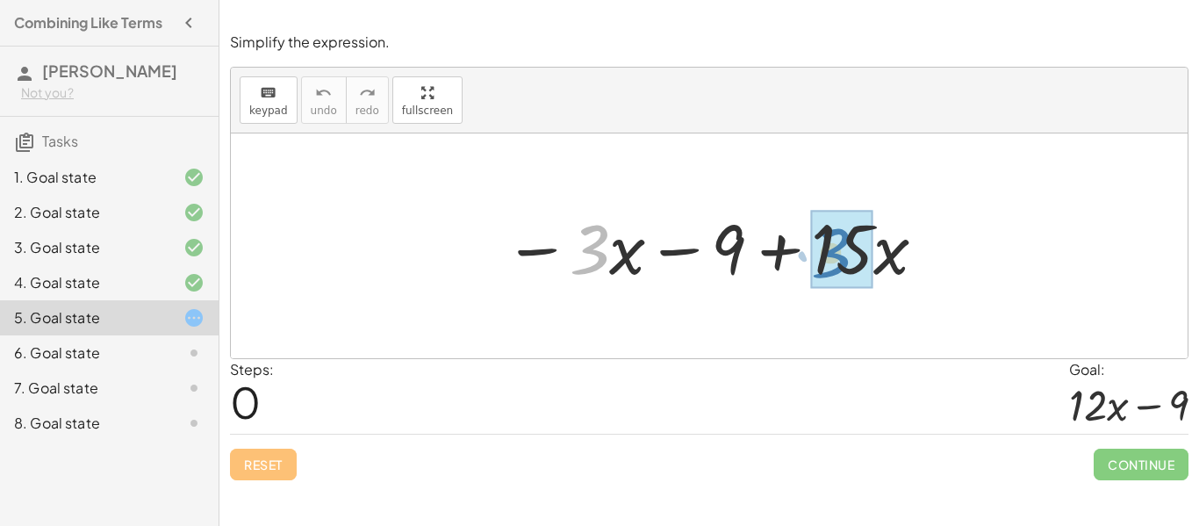
drag, startPoint x: 590, startPoint y: 261, endPoint x: 832, endPoint y: 264, distance: 242.3
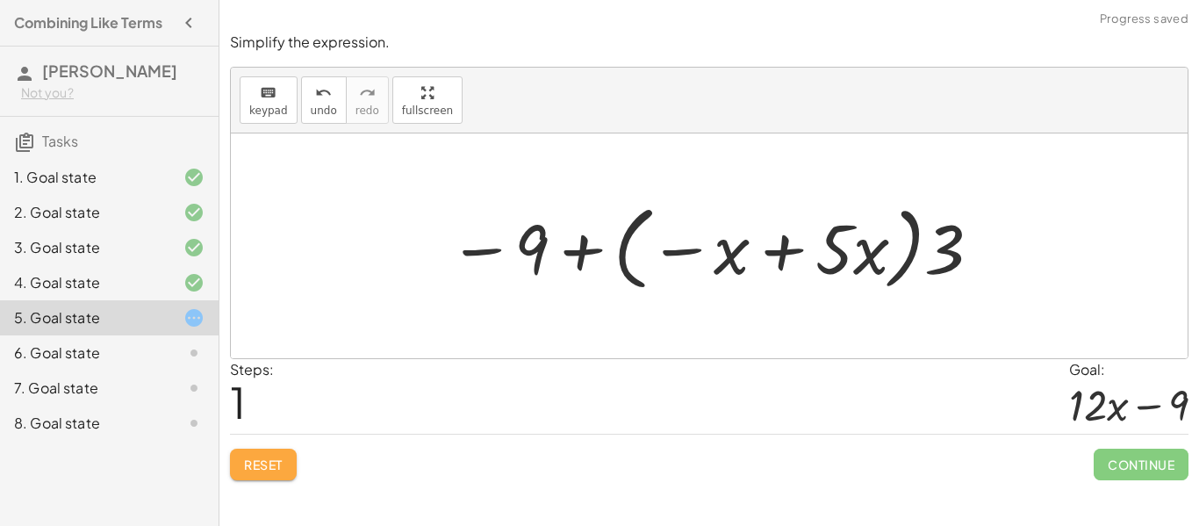
click at [264, 466] on span "Reset" at bounding box center [263, 464] width 39 height 16
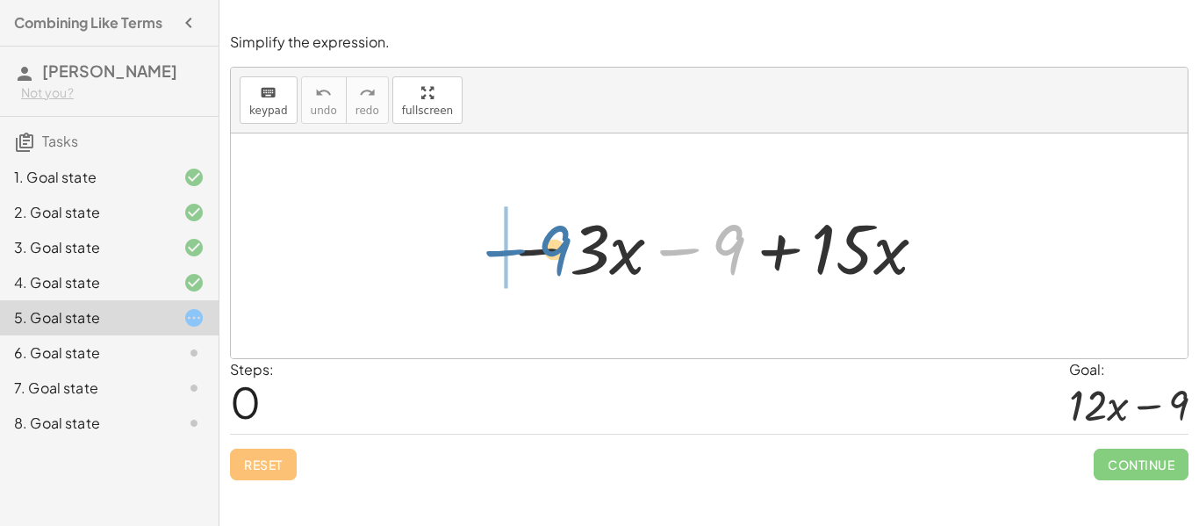
drag, startPoint x: 727, startPoint y: 248, endPoint x: 542, endPoint y: 250, distance: 185.2
click at [542, 250] on div at bounding box center [715, 246] width 441 height 90
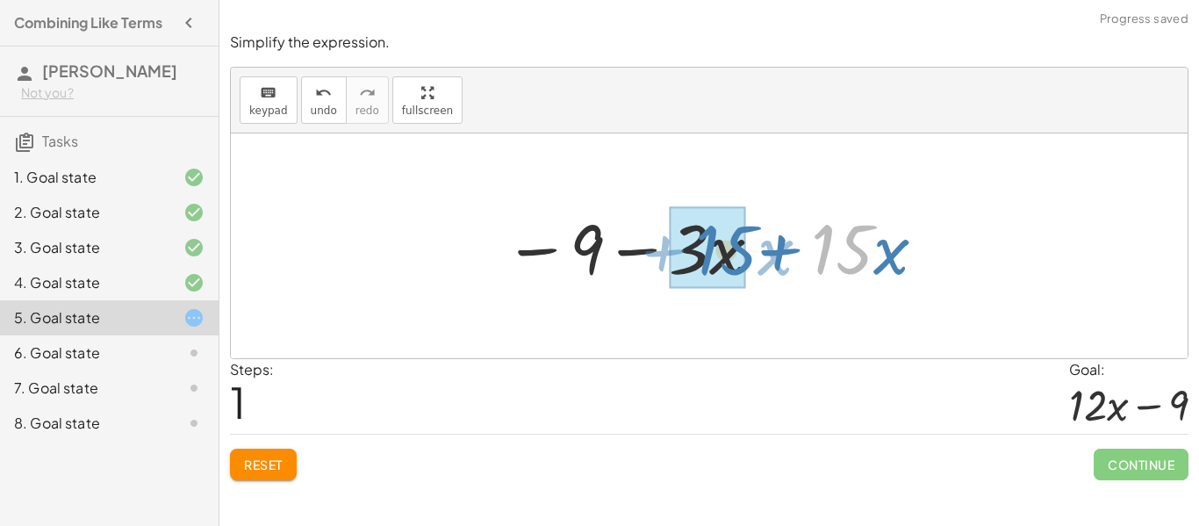
drag, startPoint x: 821, startPoint y: 253, endPoint x: 702, endPoint y: 254, distance: 118.5
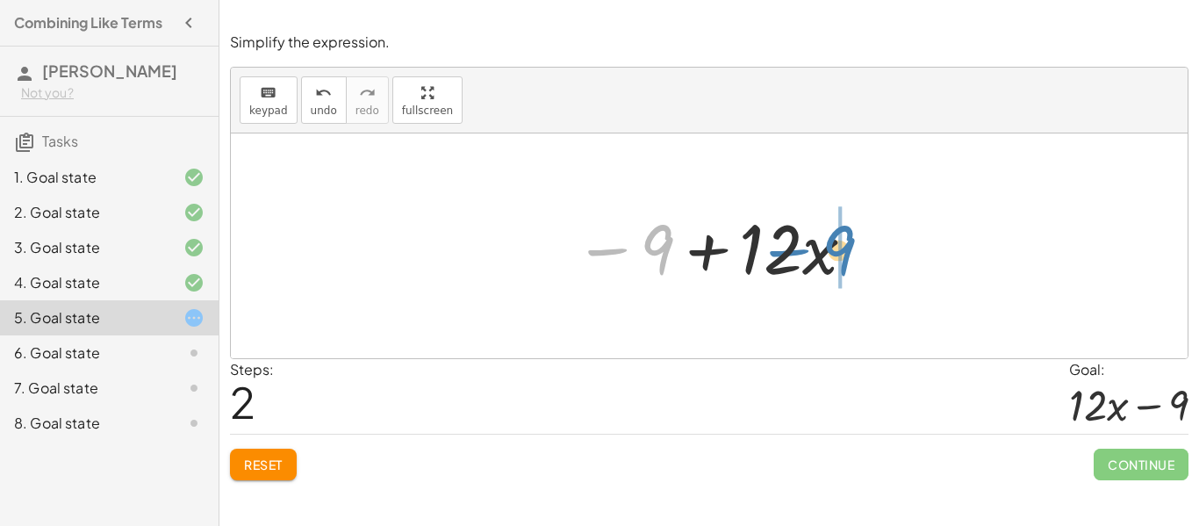
drag, startPoint x: 644, startPoint y: 248, endPoint x: 827, endPoint y: 249, distance: 182.6
click at [827, 249] on div at bounding box center [715, 246] width 301 height 90
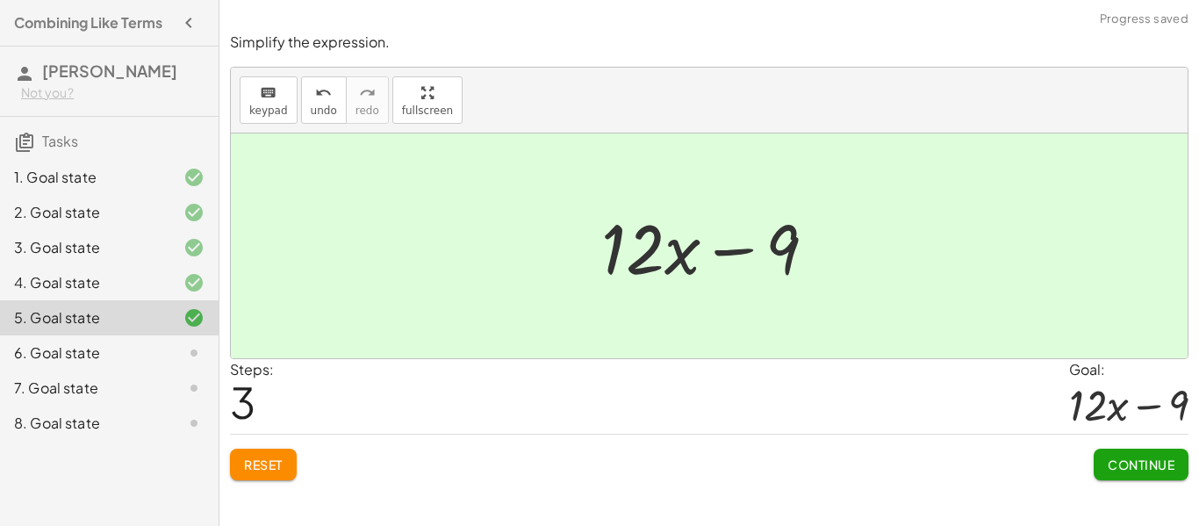
click at [1144, 465] on span "Continue" at bounding box center [1141, 464] width 67 height 16
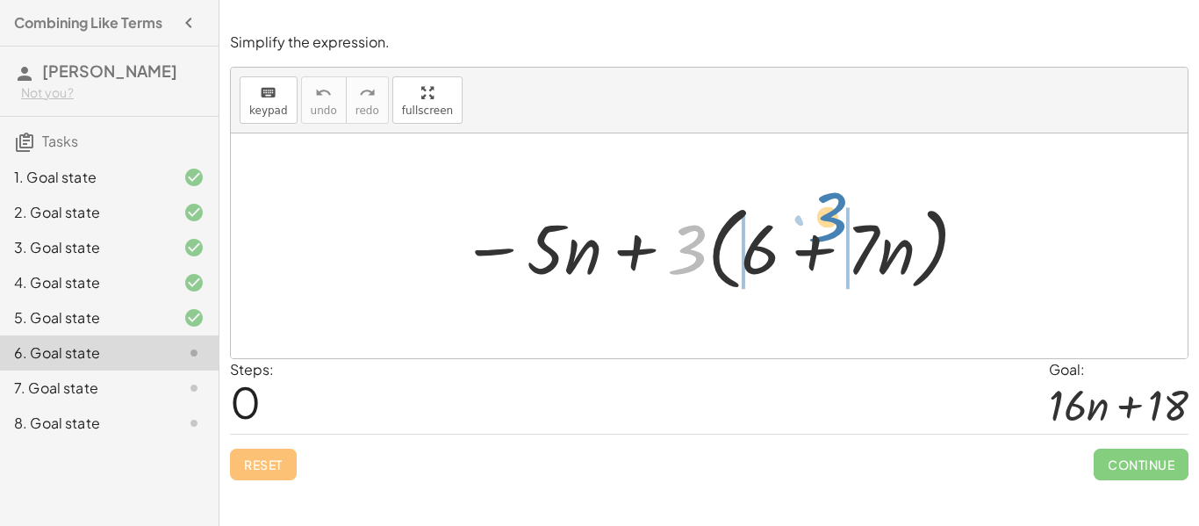
drag, startPoint x: 689, startPoint y: 255, endPoint x: 831, endPoint y: 220, distance: 146.2
click at [831, 220] on div at bounding box center [715, 246] width 527 height 101
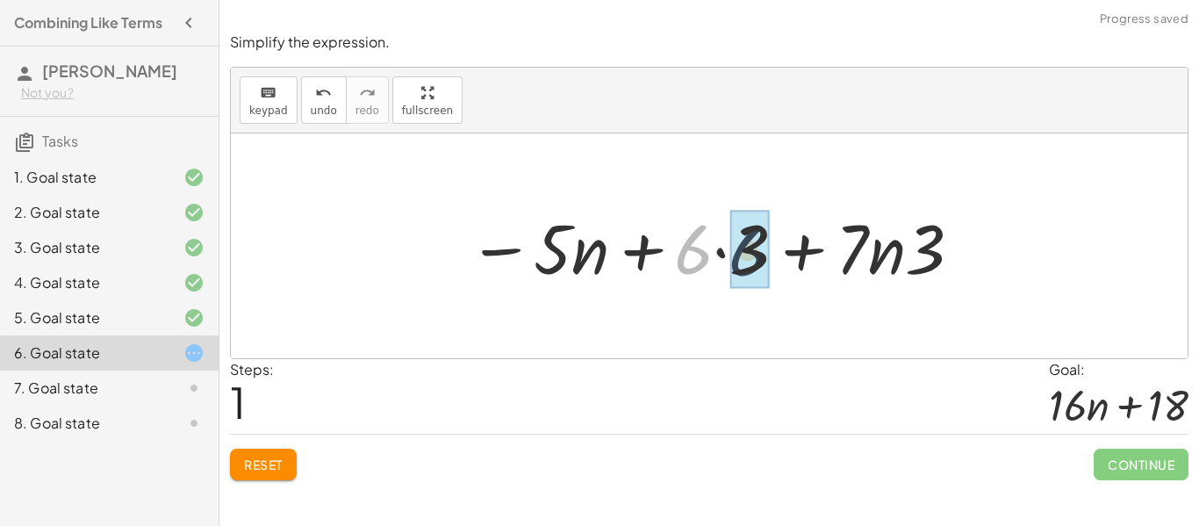
drag, startPoint x: 702, startPoint y: 260, endPoint x: 757, endPoint y: 262, distance: 54.4
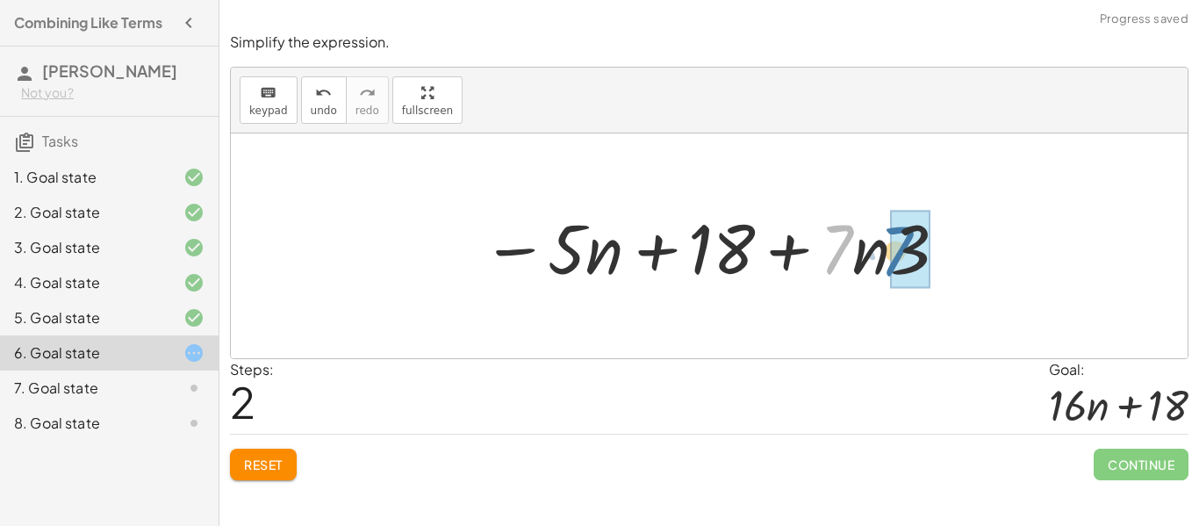
drag, startPoint x: 835, startPoint y: 262, endPoint x: 894, endPoint y: 263, distance: 59.7
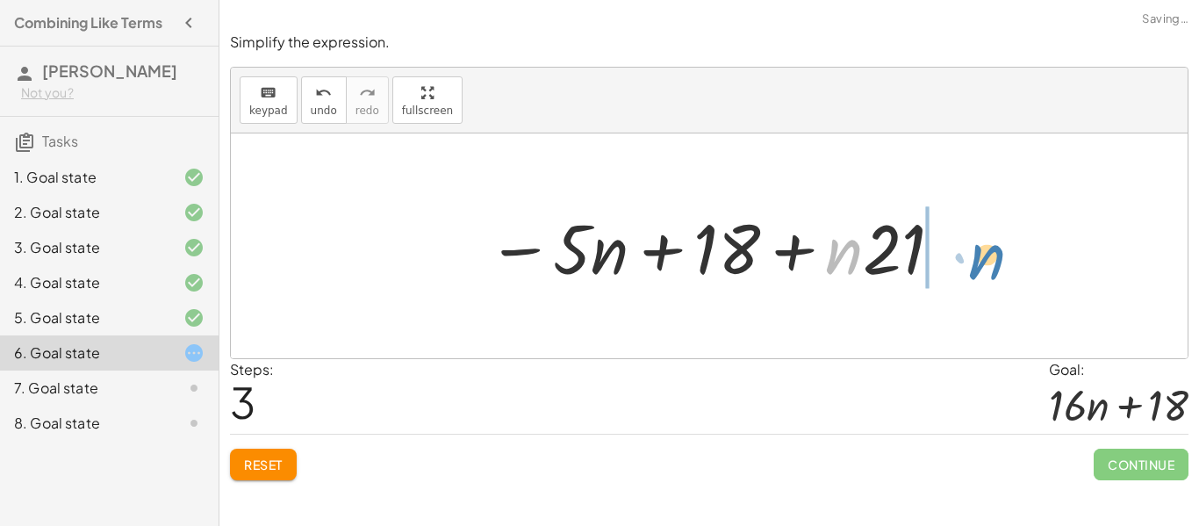
drag, startPoint x: 850, startPoint y: 264, endPoint x: 993, endPoint y: 269, distance: 143.2
click at [993, 269] on div "− · 5 · n + · 3 · ( + 6 + · 7 · n ) − · 5 · n + · 6 · 3 + · 7 · n · 3 − · 5 · n…" at bounding box center [709, 245] width 957 height 225
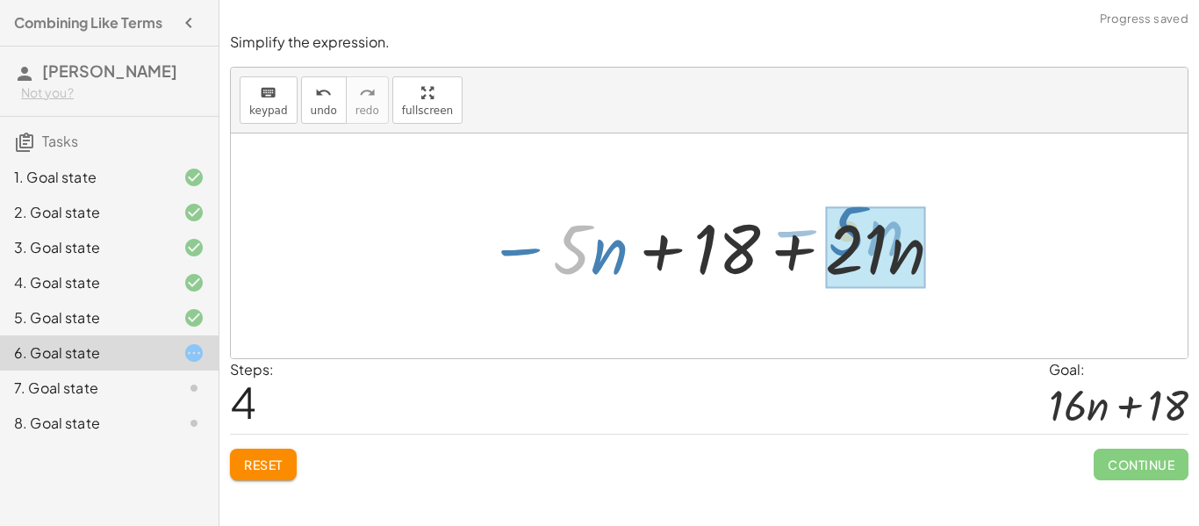
drag, startPoint x: 569, startPoint y: 262, endPoint x: 849, endPoint y: 247, distance: 280.4
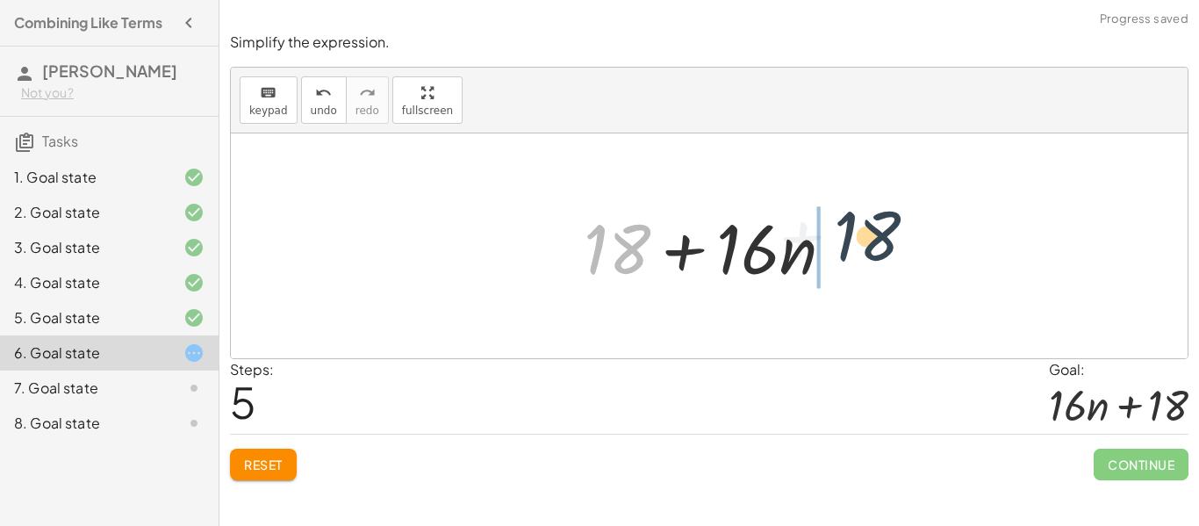
drag, startPoint x: 625, startPoint y: 251, endPoint x: 876, endPoint y: 241, distance: 251.2
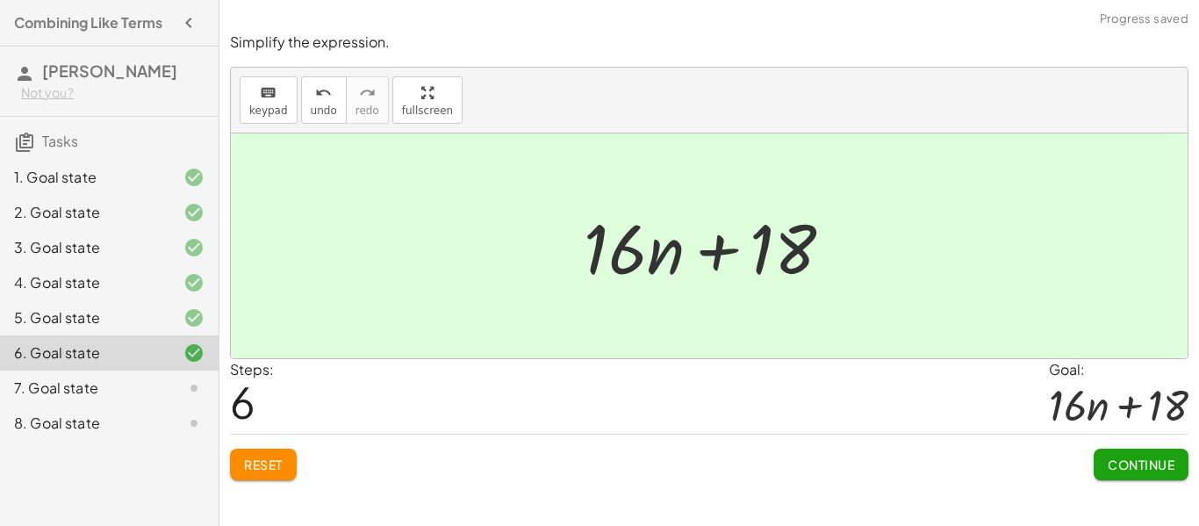
click at [1125, 453] on button "Continue" at bounding box center [1141, 464] width 95 height 32
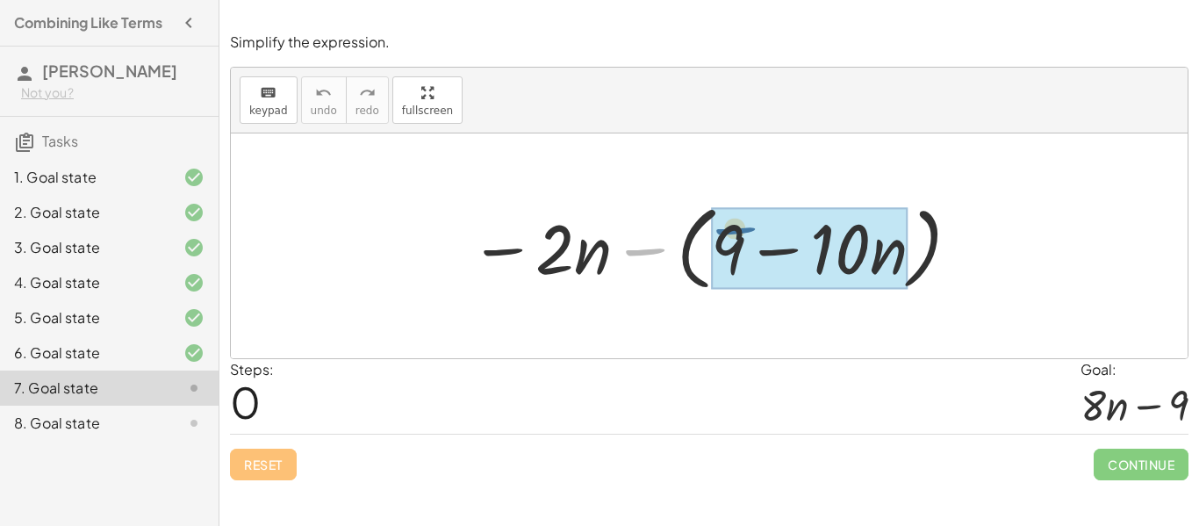
drag, startPoint x: 635, startPoint y: 252, endPoint x: 728, endPoint y: 233, distance: 95.0
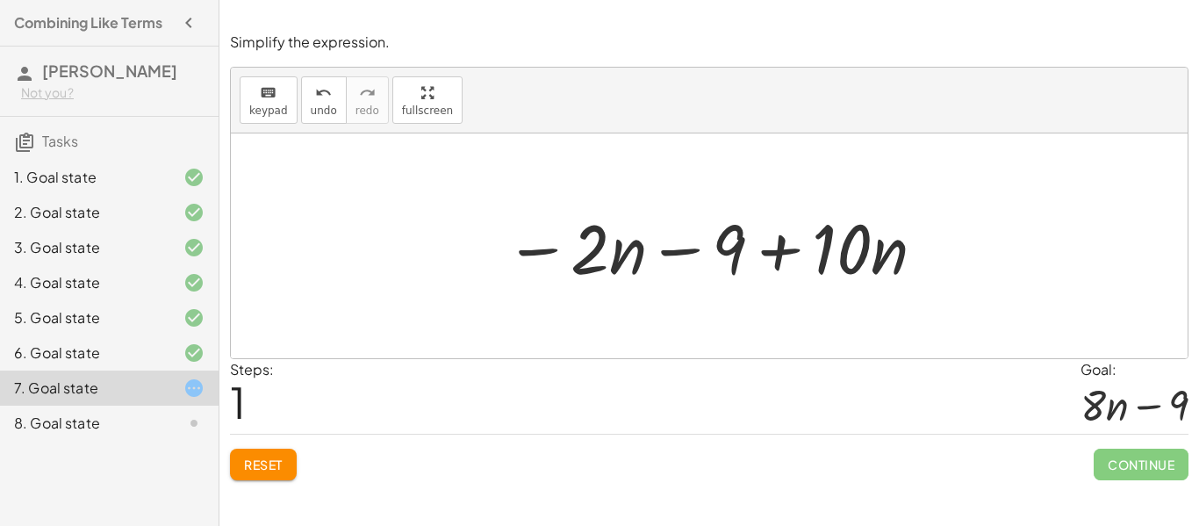
click at [147, 363] on div "6. Goal state" at bounding box center [84, 352] width 141 height 21
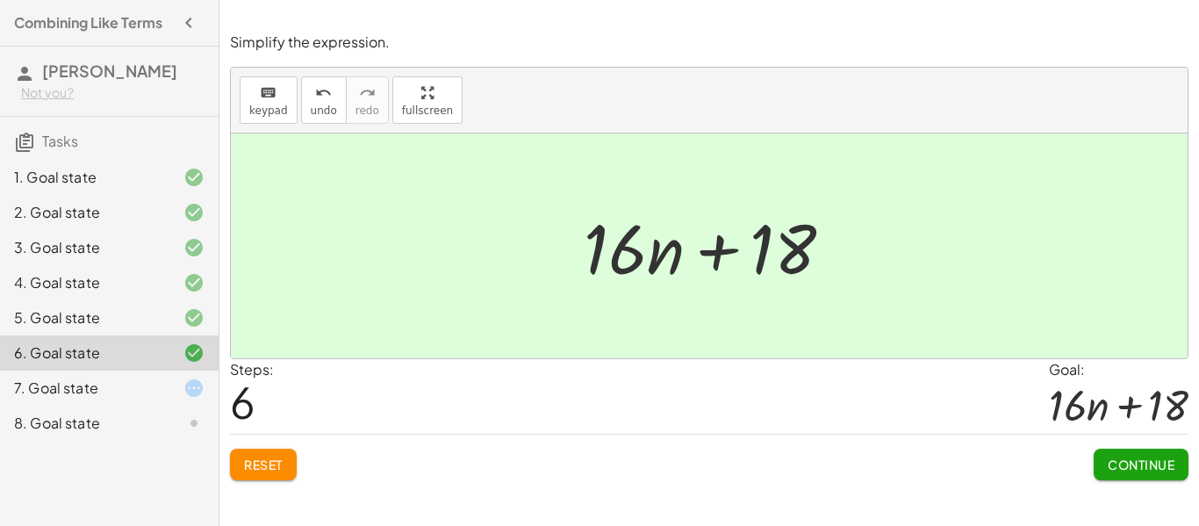
click at [1109, 460] on span "Continue" at bounding box center [1141, 464] width 67 height 16
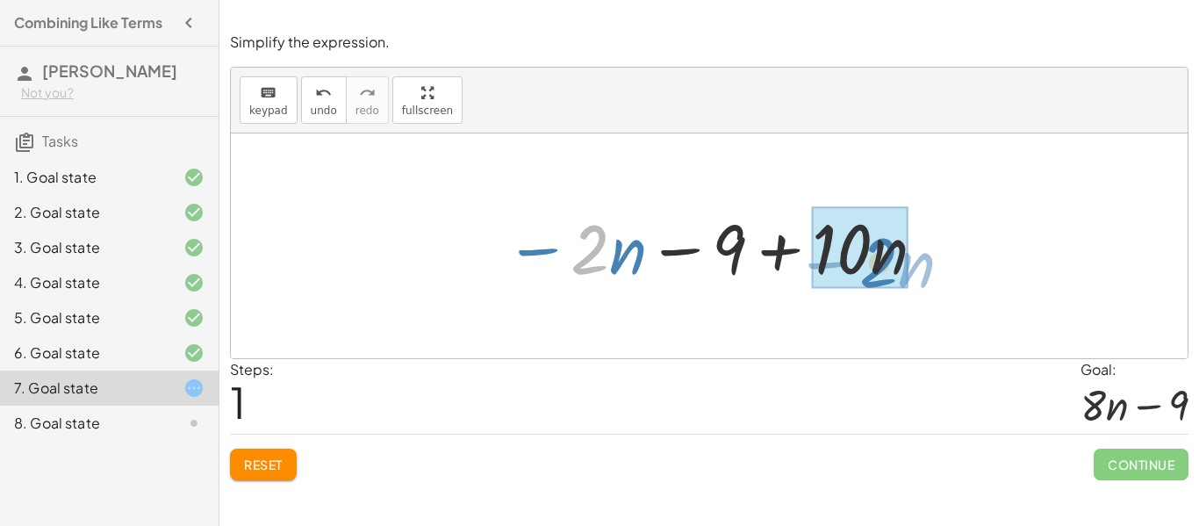
drag, startPoint x: 589, startPoint y: 262, endPoint x: 884, endPoint y: 273, distance: 295.1
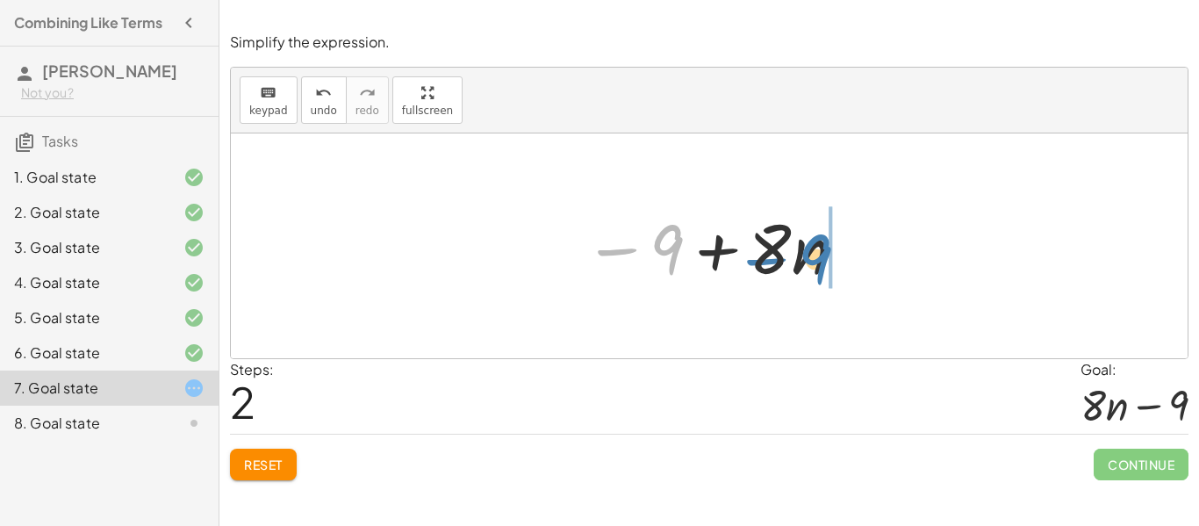
drag, startPoint x: 659, startPoint y: 248, endPoint x: 814, endPoint y: 258, distance: 154.8
click at [814, 258] on div at bounding box center [716, 246] width 282 height 90
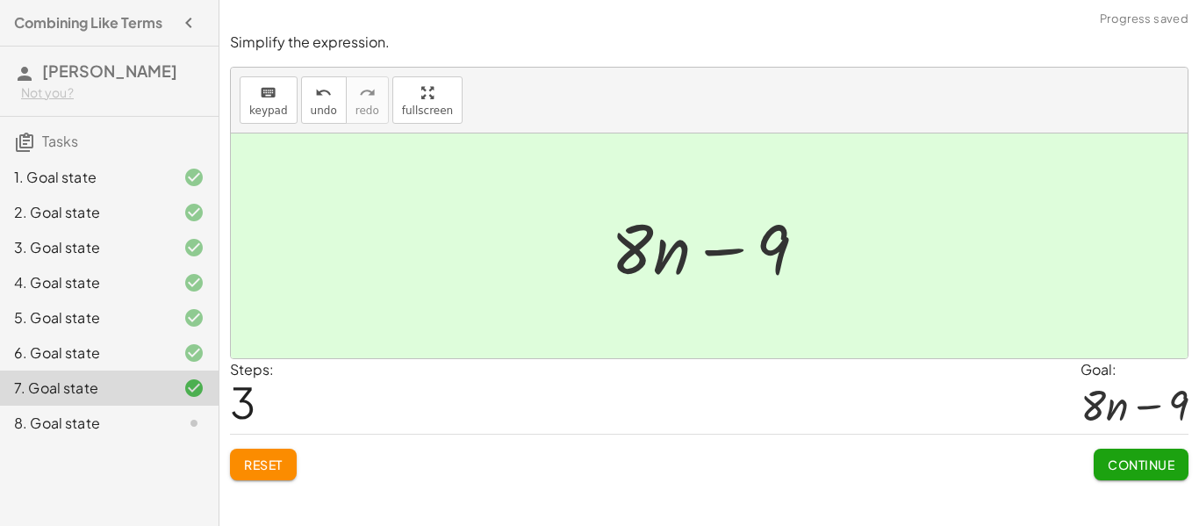
click at [1121, 450] on button "Continue" at bounding box center [1141, 464] width 95 height 32
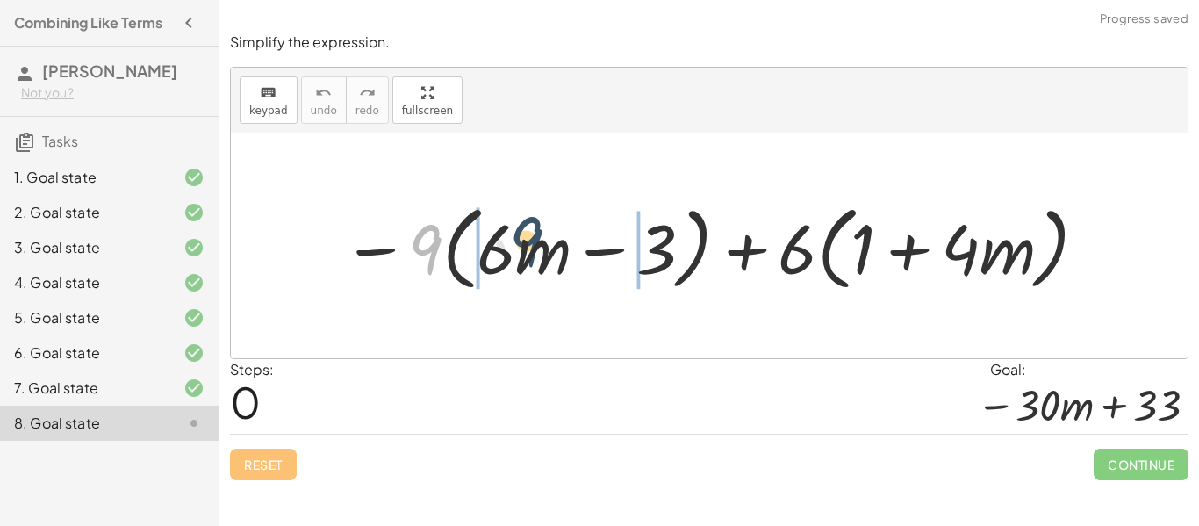
drag, startPoint x: 428, startPoint y: 257, endPoint x: 529, endPoint y: 249, distance: 101.2
click at [529, 249] on div at bounding box center [716, 246] width 764 height 101
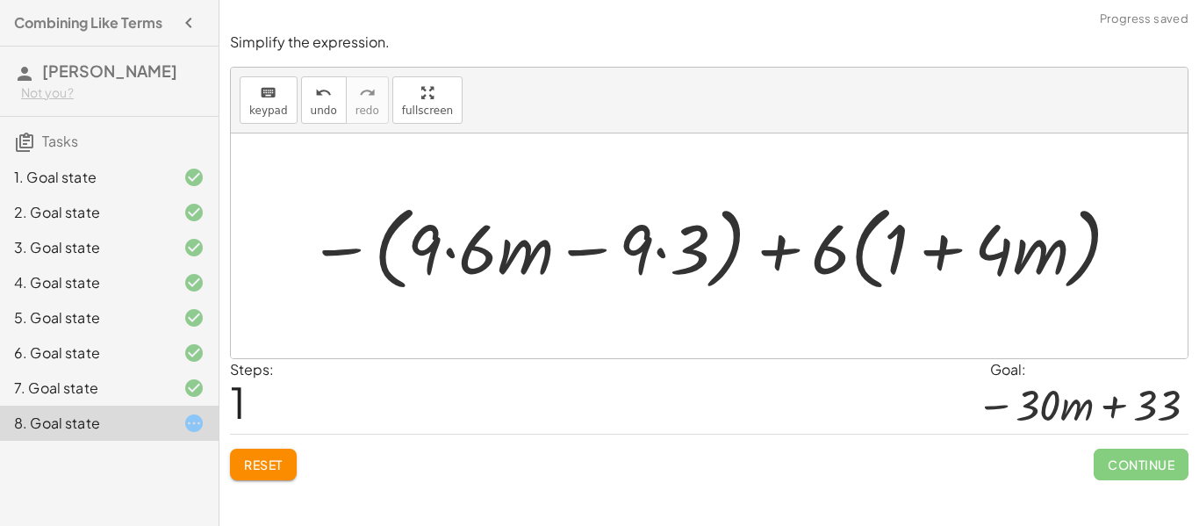
click at [275, 454] on button "Reset" at bounding box center [263, 464] width 67 height 32
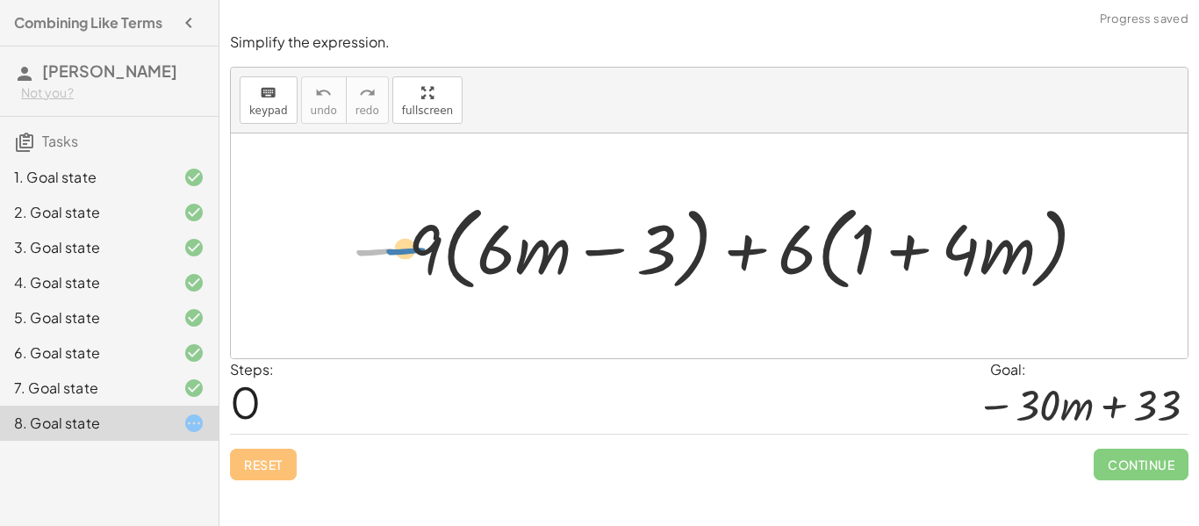
drag, startPoint x: 388, startPoint y: 250, endPoint x: 409, endPoint y: 248, distance: 21.1
click at [409, 248] on div at bounding box center [716, 246] width 764 height 101
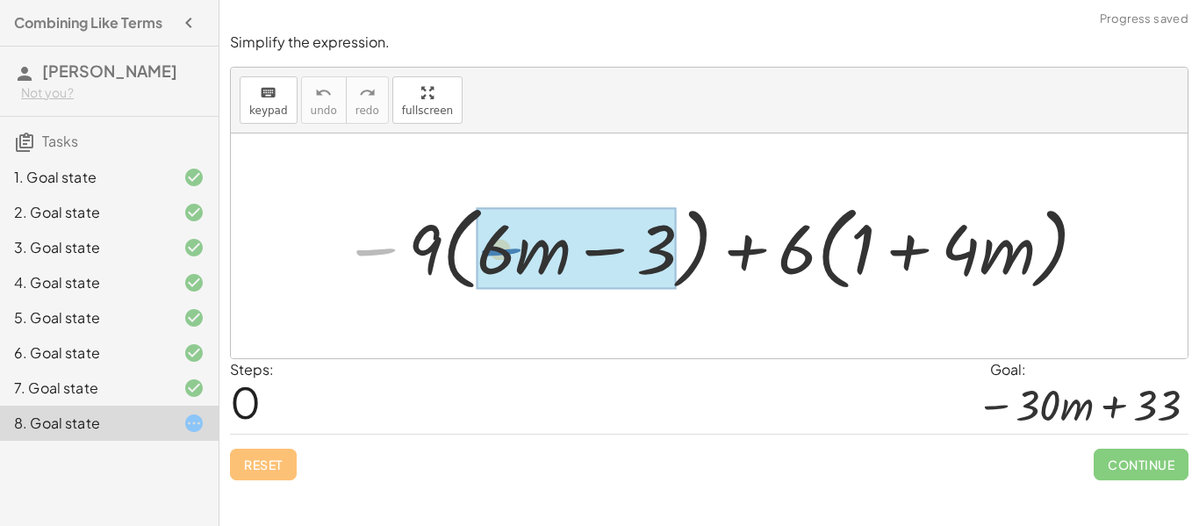
drag, startPoint x: 369, startPoint y: 259, endPoint x: 500, endPoint y: 261, distance: 131.7
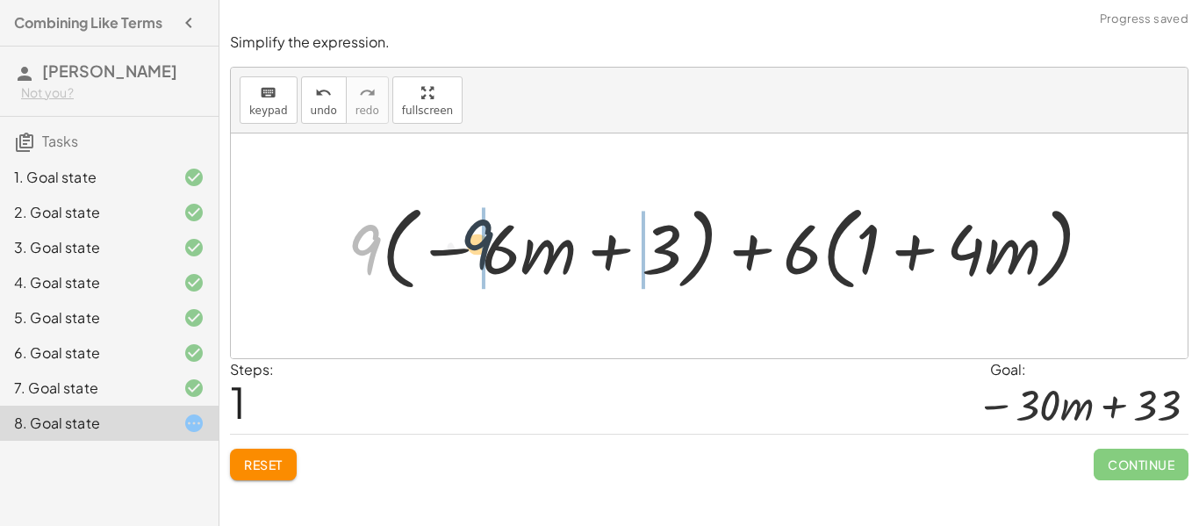
drag, startPoint x: 358, startPoint y: 257, endPoint x: 480, endPoint y: 254, distance: 122.0
click at [480, 254] on div at bounding box center [727, 246] width 777 height 101
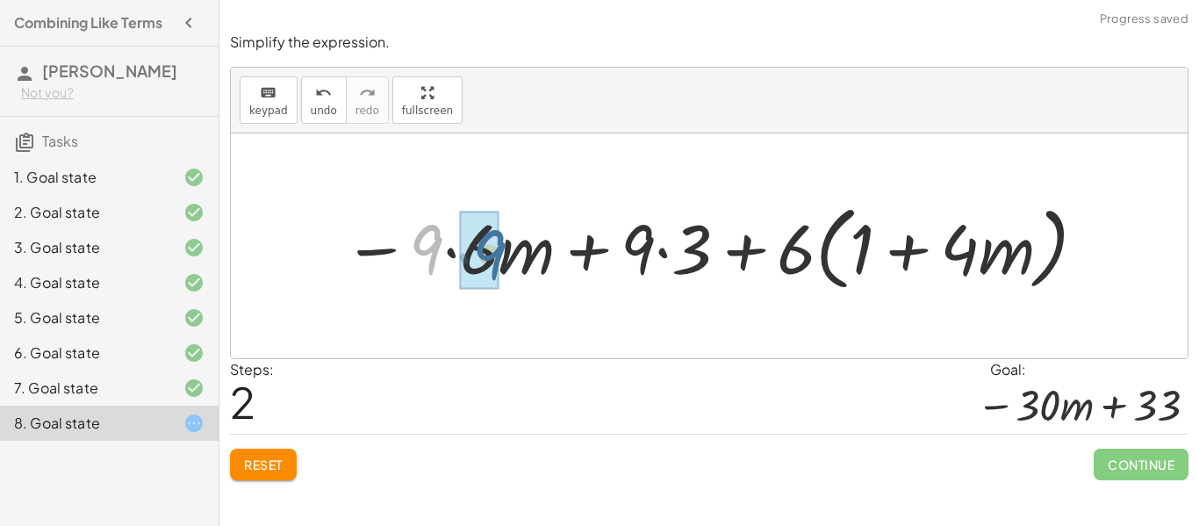
drag, startPoint x: 428, startPoint y: 259, endPoint x: 492, endPoint y: 264, distance: 64.3
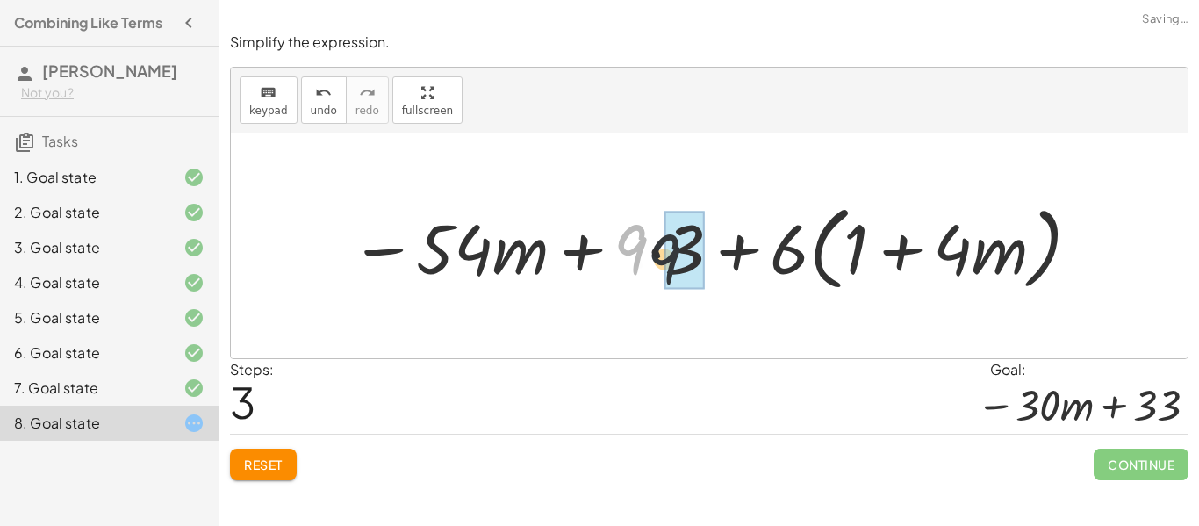
drag, startPoint x: 625, startPoint y: 244, endPoint x: 675, endPoint y: 254, distance: 51.0
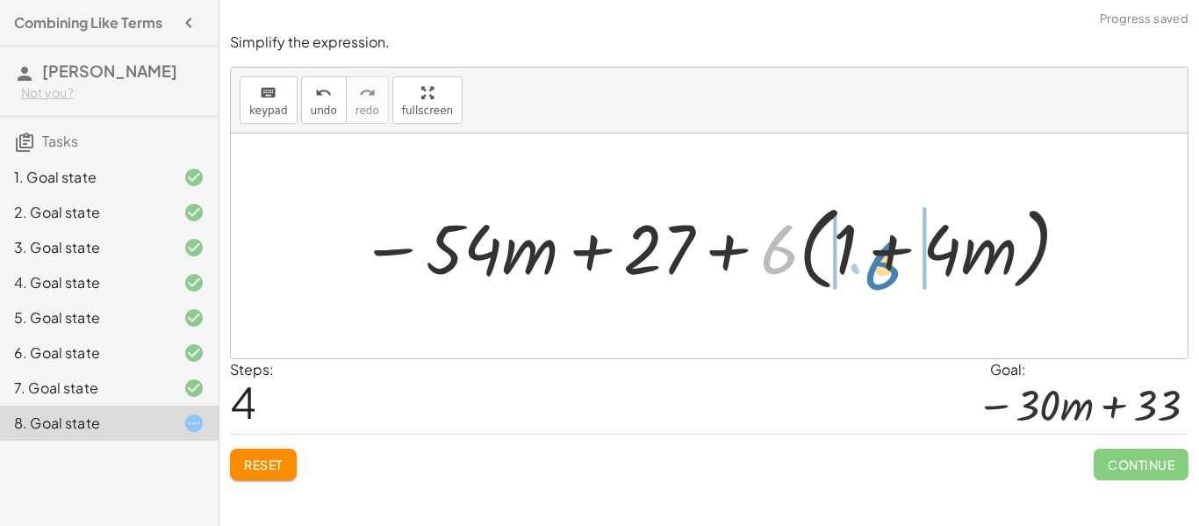
drag, startPoint x: 790, startPoint y: 251, endPoint x: 891, endPoint y: 266, distance: 102.0
click at [891, 266] on div at bounding box center [715, 246] width 729 height 101
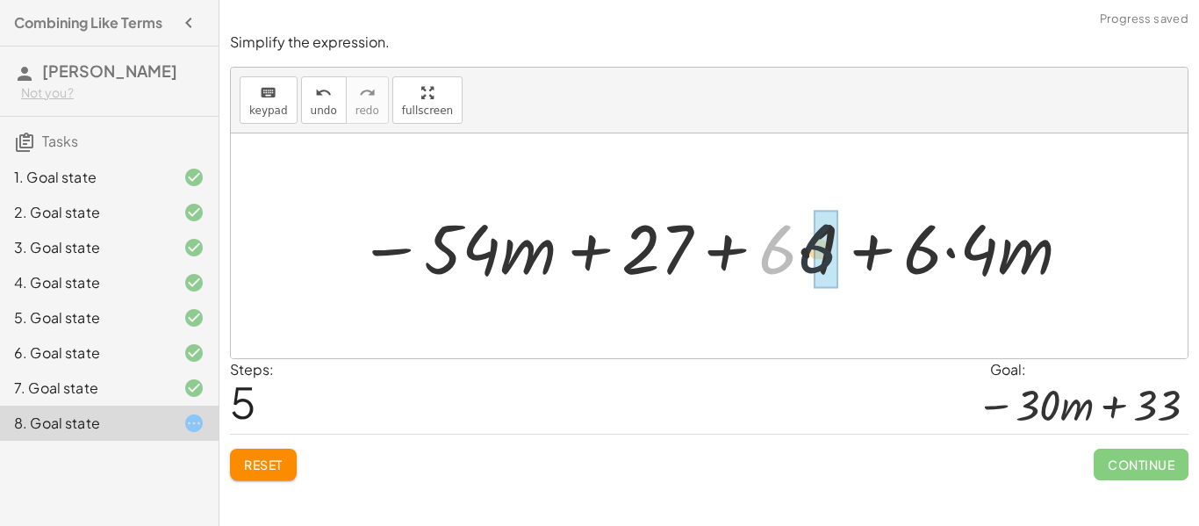
drag, startPoint x: 779, startPoint y: 255, endPoint x: 821, endPoint y: 255, distance: 42.1
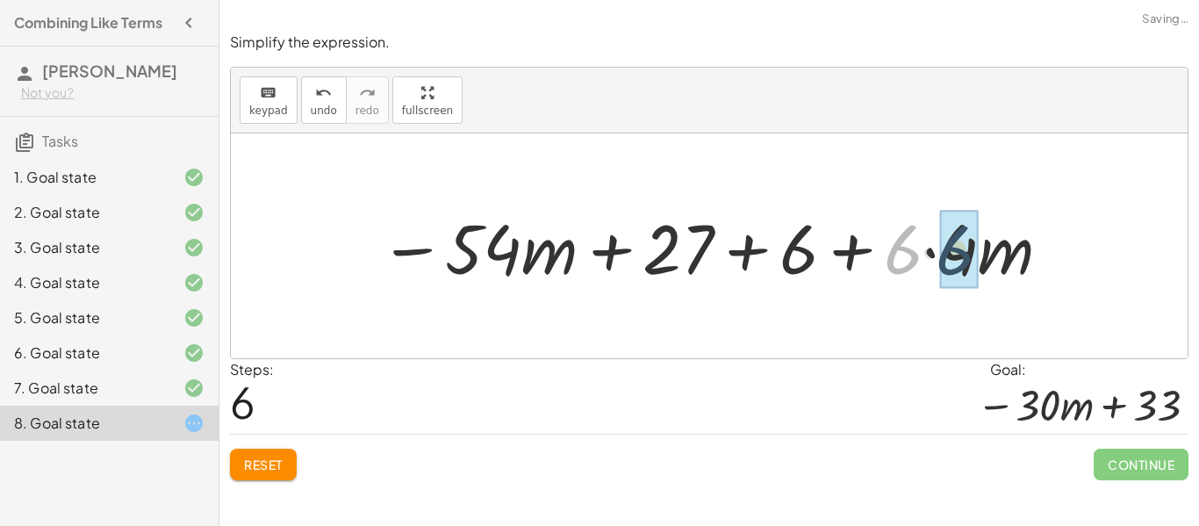
drag, startPoint x: 899, startPoint y: 258, endPoint x: 952, endPoint y: 259, distance: 53.5
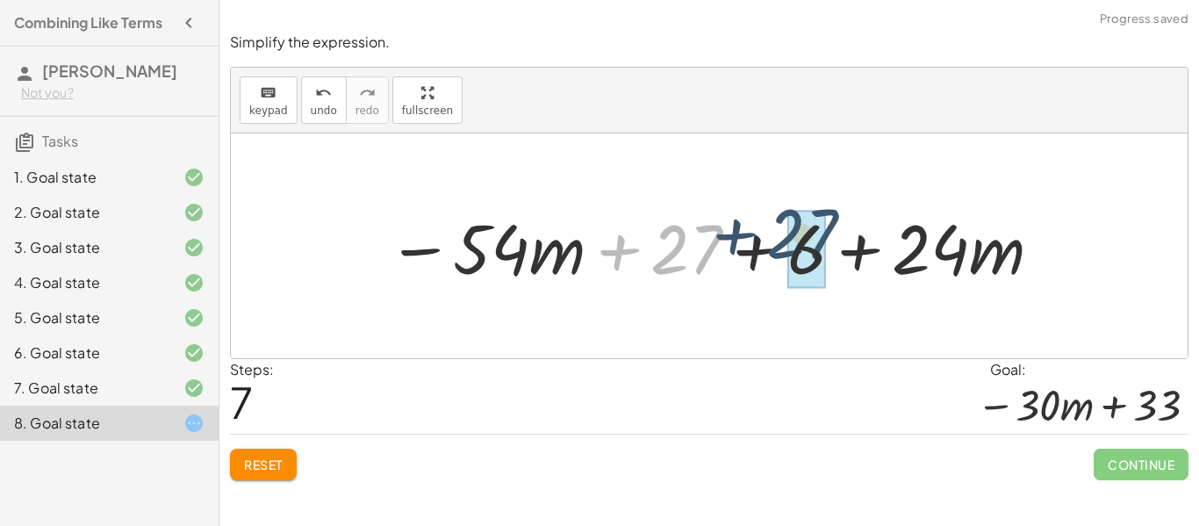
drag, startPoint x: 709, startPoint y: 251, endPoint x: 825, endPoint y: 235, distance: 116.9
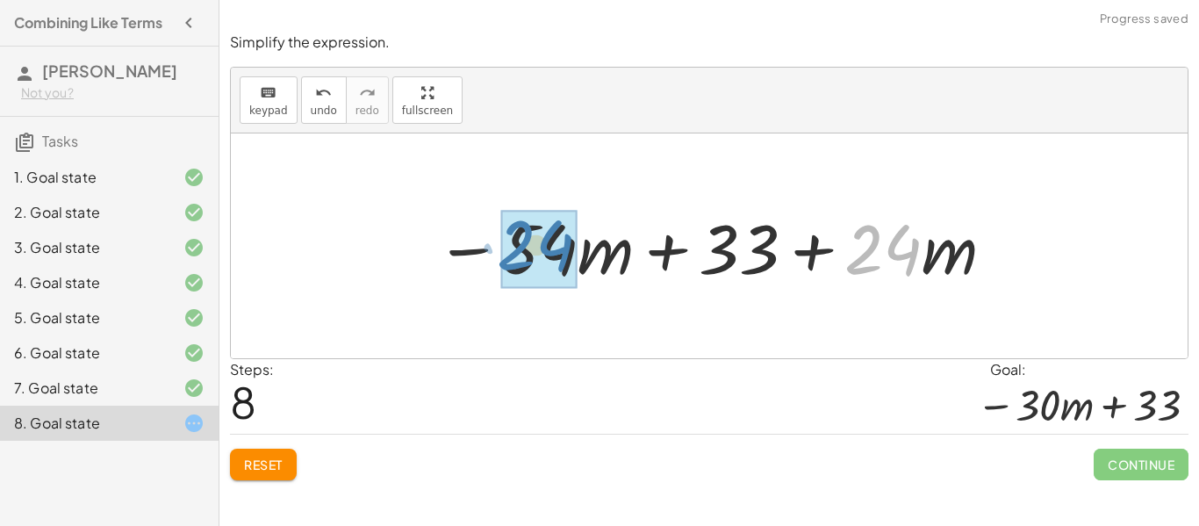
drag, startPoint x: 899, startPoint y: 255, endPoint x: 551, endPoint y: 250, distance: 347.6
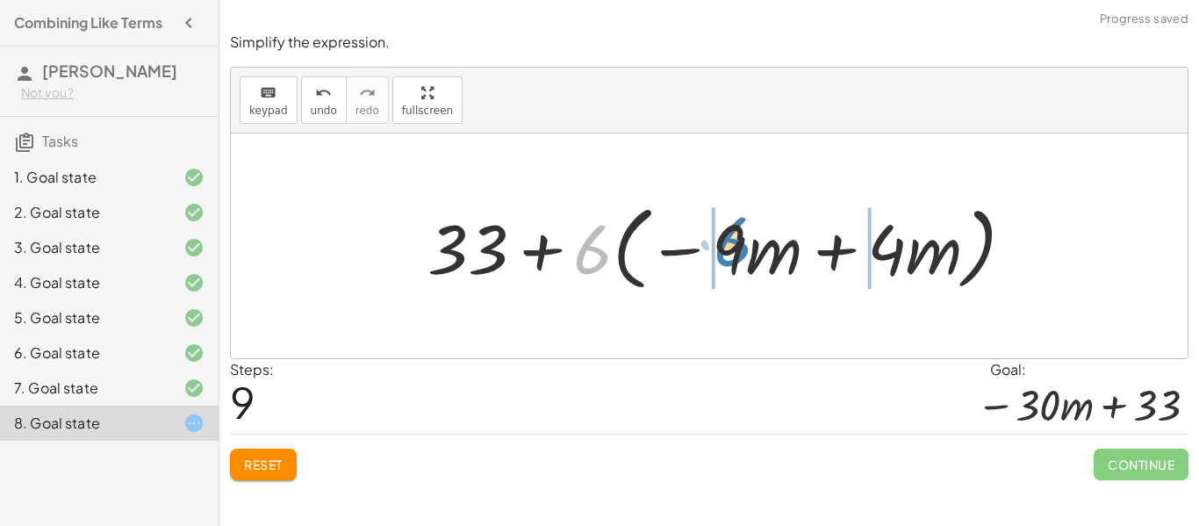
drag, startPoint x: 577, startPoint y: 258, endPoint x: 755, endPoint y: 250, distance: 178.3
click at [755, 250] on div at bounding box center [728, 246] width 619 height 101
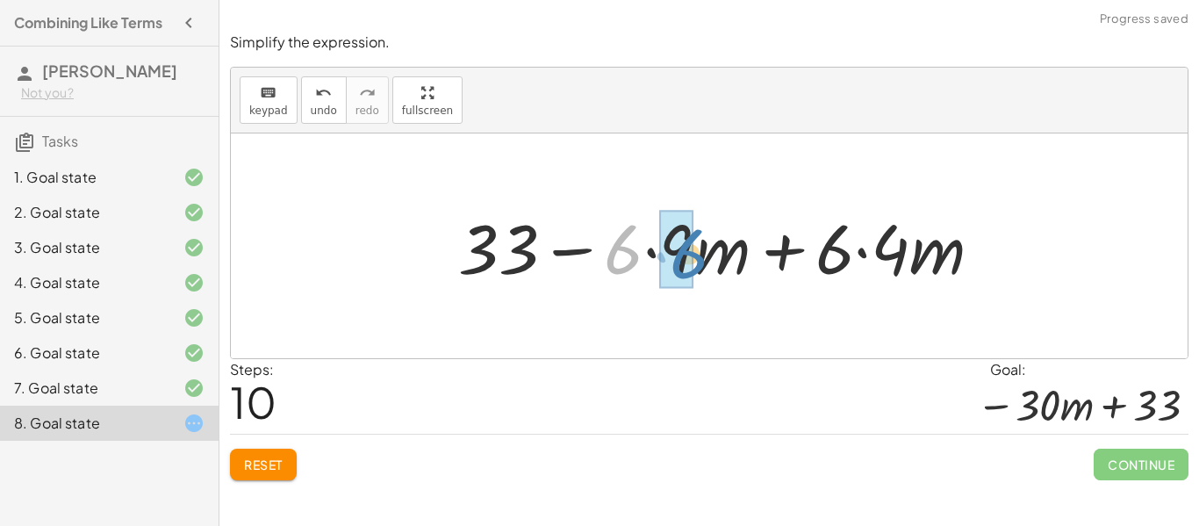
drag, startPoint x: 625, startPoint y: 255, endPoint x: 694, endPoint y: 259, distance: 69.5
click at [694, 259] on div at bounding box center [727, 246] width 556 height 90
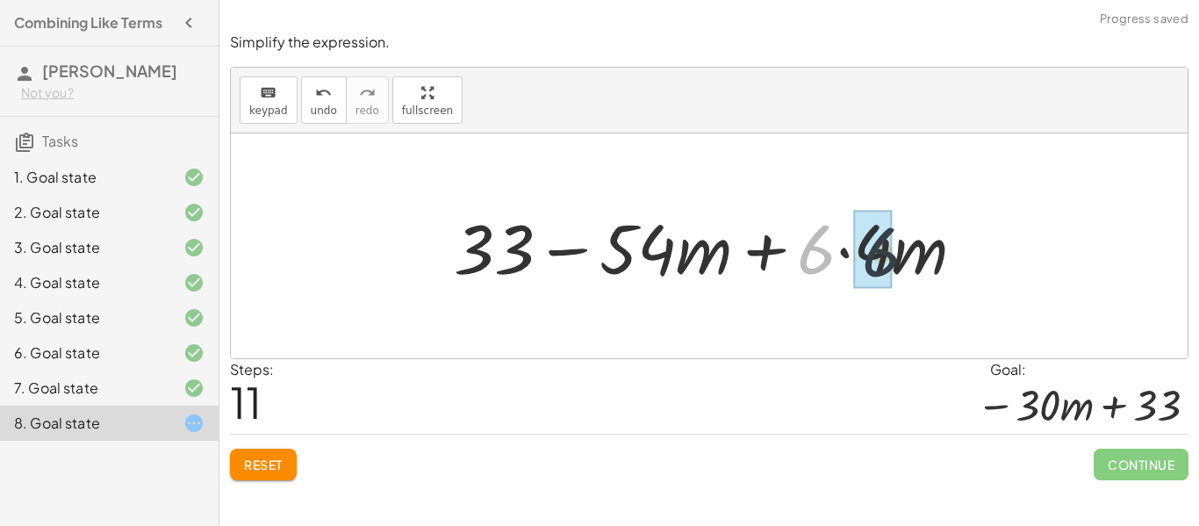
drag, startPoint x: 815, startPoint y: 246, endPoint x: 893, endPoint y: 248, distance: 77.3
click at [893, 248] on div at bounding box center [716, 246] width 542 height 90
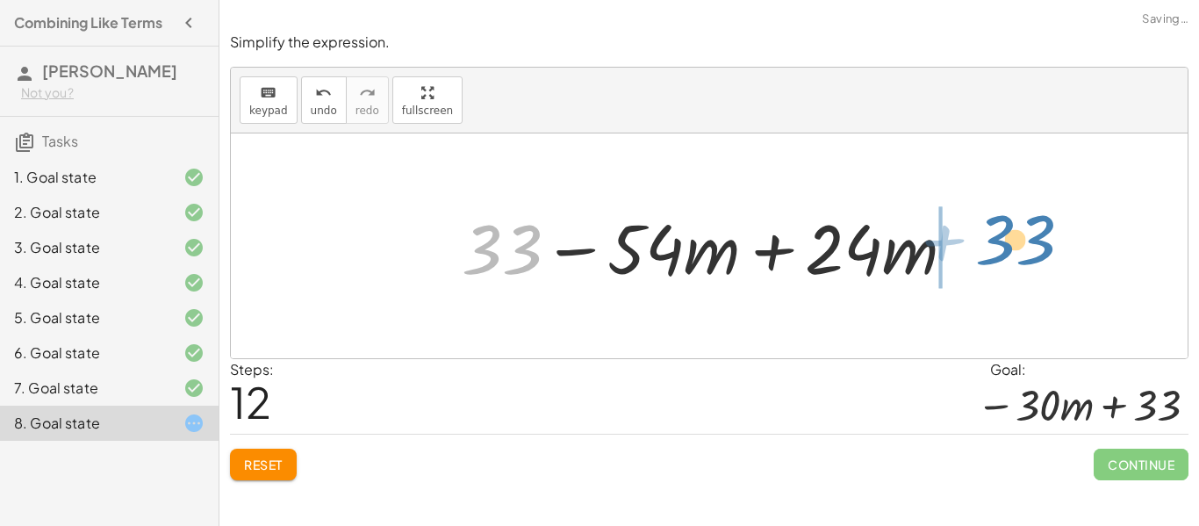
drag, startPoint x: 510, startPoint y: 257, endPoint x: 1026, endPoint y: 248, distance: 516.2
click at [1026, 248] on div "− · 9 · ( + · 6 · m − 3 ) + · 6 · ( + 1 + · 4 · m ) + · 9 · ( − · 6 · m + 3 ) +…" at bounding box center [709, 245] width 957 height 225
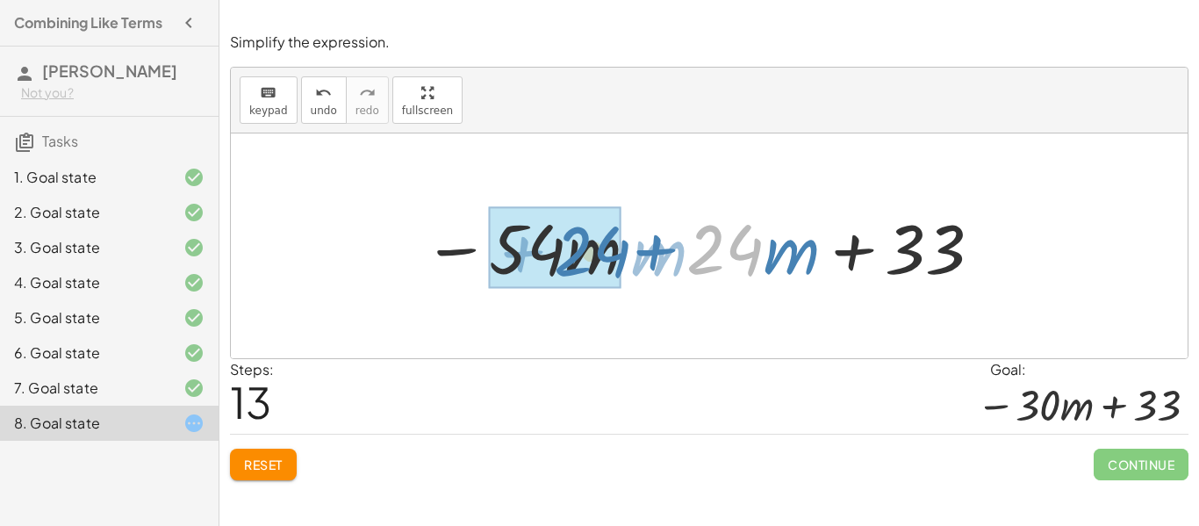
drag, startPoint x: 734, startPoint y: 243, endPoint x: 601, endPoint y: 245, distance: 132.5
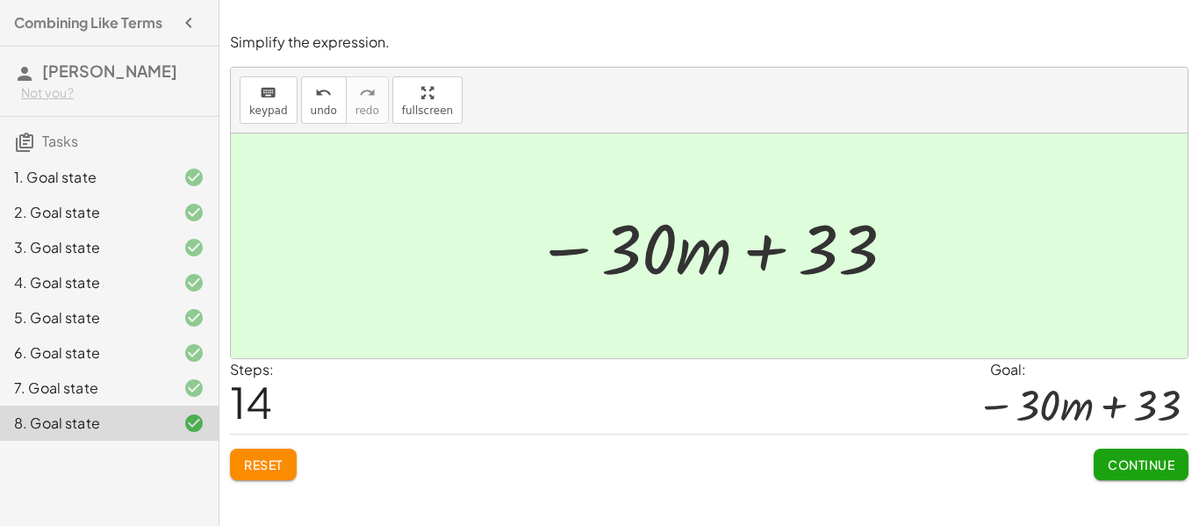
click at [278, 458] on span "Reset" at bounding box center [263, 464] width 39 height 16
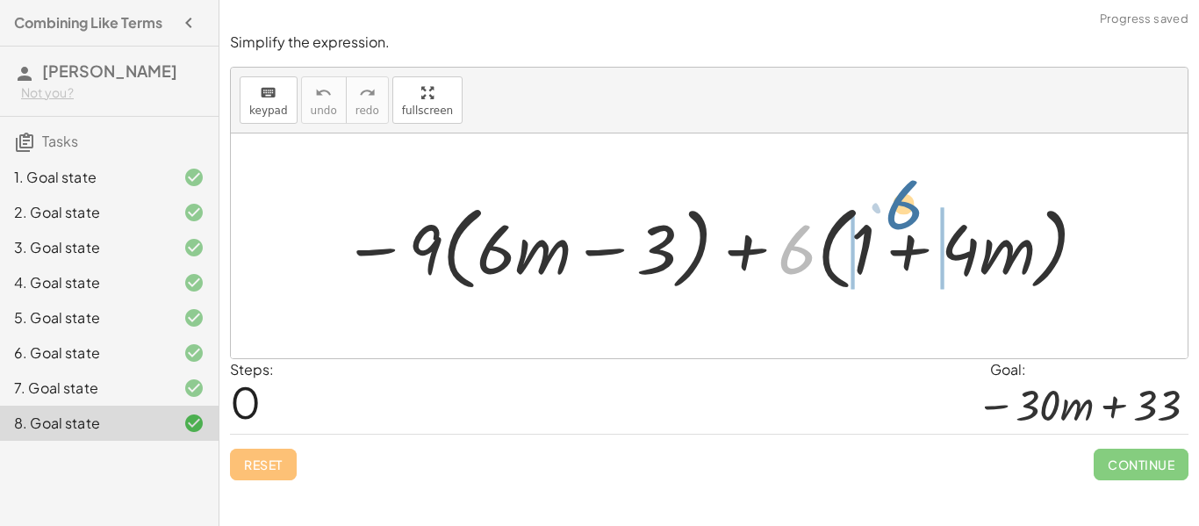
drag, startPoint x: 785, startPoint y: 260, endPoint x: 890, endPoint y: 217, distance: 113.8
click at [890, 217] on div at bounding box center [716, 246] width 764 height 101
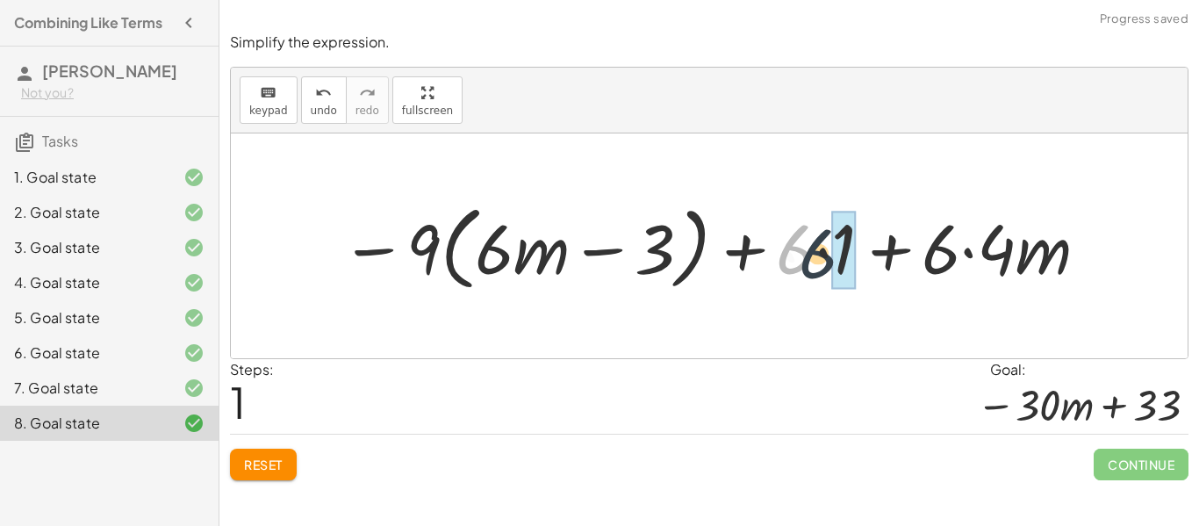
drag, startPoint x: 800, startPoint y: 256, endPoint x: 826, endPoint y: 261, distance: 26.7
click at [826, 261] on div at bounding box center [716, 246] width 768 height 101
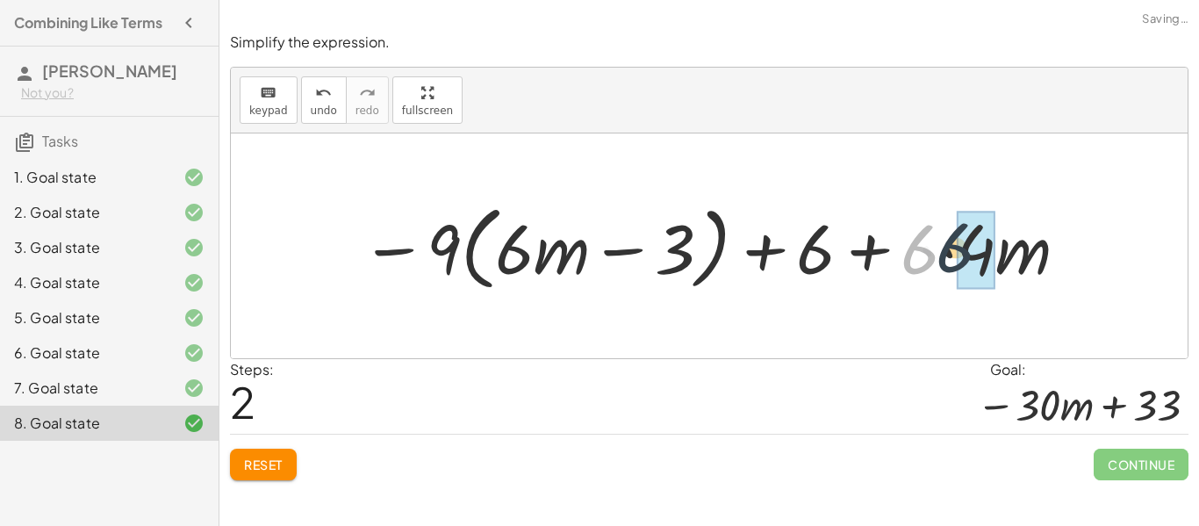
drag, startPoint x: 906, startPoint y: 258, endPoint x: 951, endPoint y: 258, distance: 44.8
click at [951, 258] on div at bounding box center [715, 246] width 727 height 101
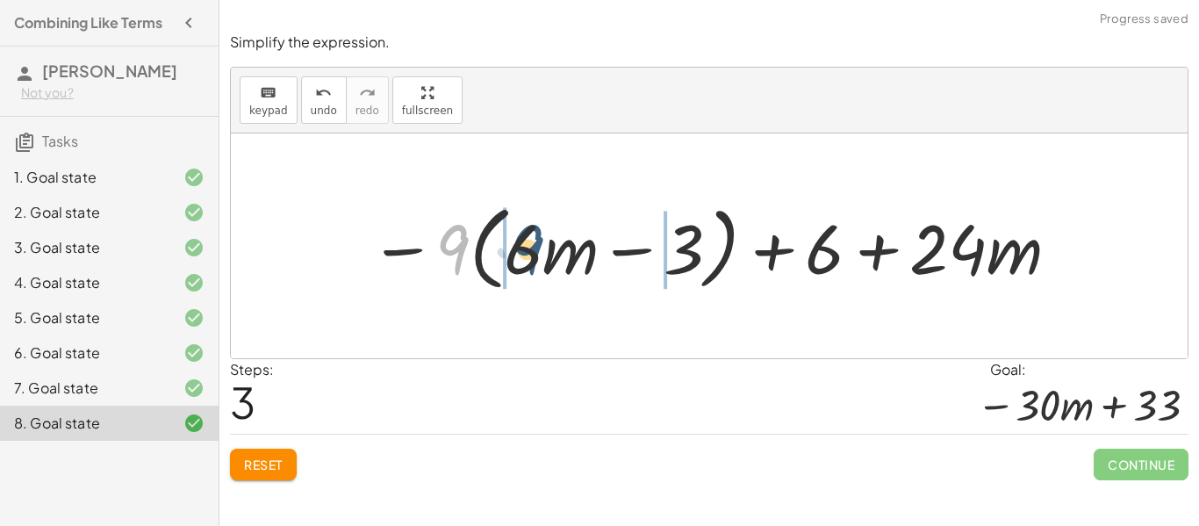
drag, startPoint x: 444, startPoint y: 255, endPoint x: 520, endPoint y: 255, distance: 75.5
click at [520, 255] on div at bounding box center [716, 246] width 710 height 101
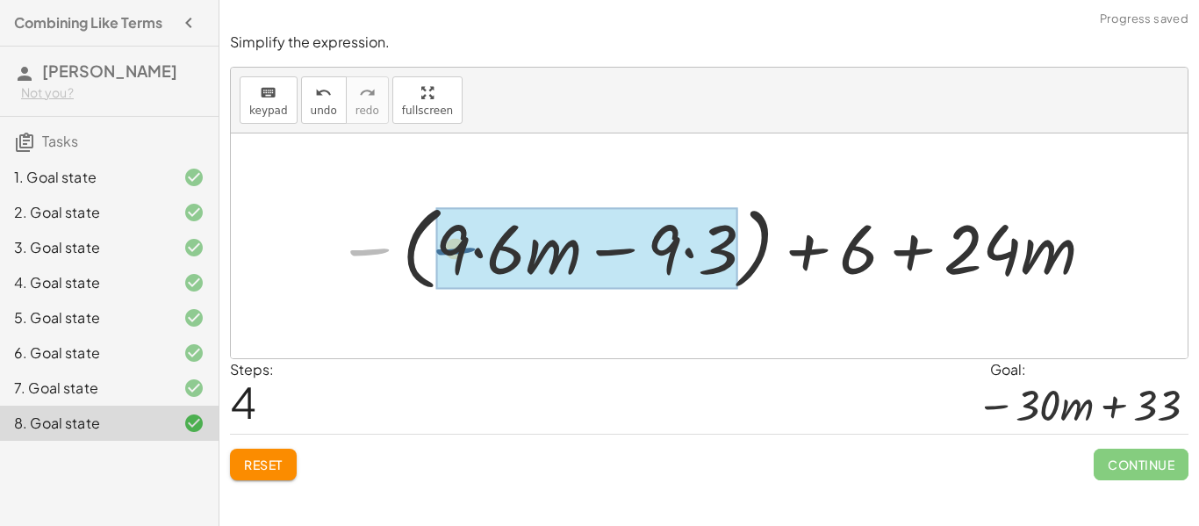
drag, startPoint x: 372, startPoint y: 250, endPoint x: 459, endPoint y: 249, distance: 86.9
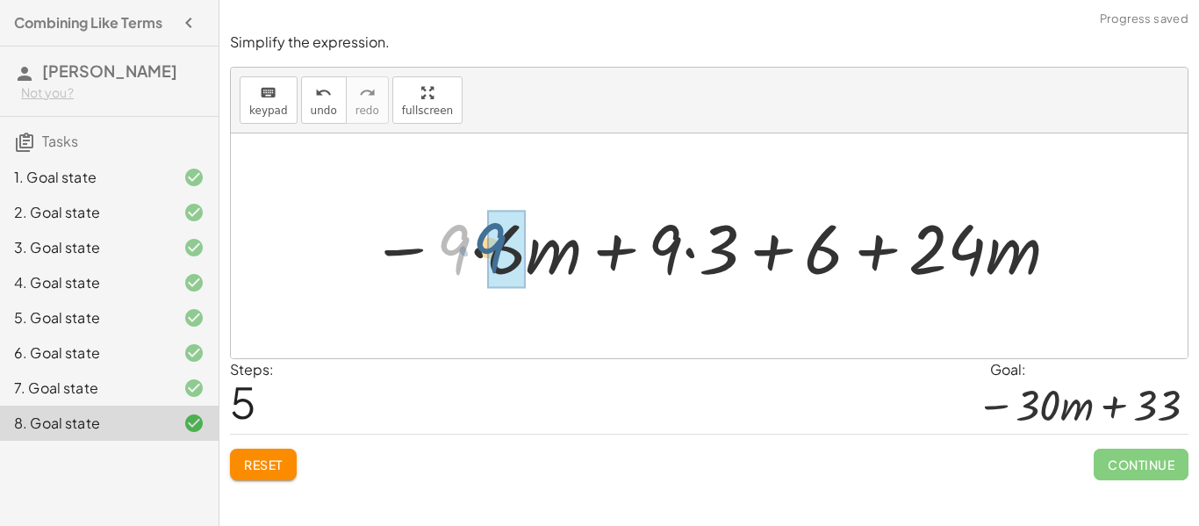
drag, startPoint x: 450, startPoint y: 248, endPoint x: 492, endPoint y: 246, distance: 41.3
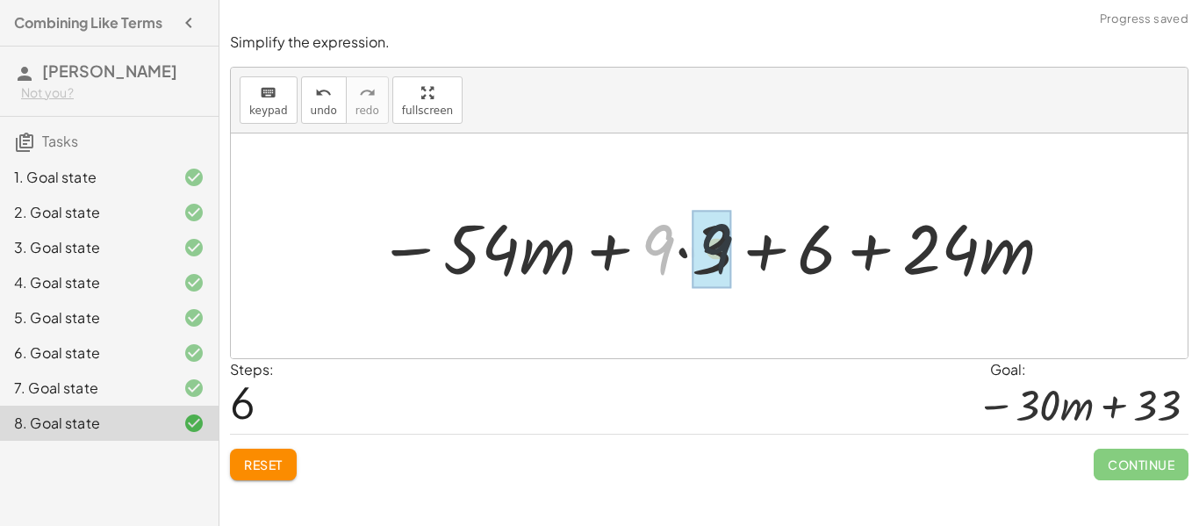
drag, startPoint x: 671, startPoint y: 242, endPoint x: 734, endPoint y: 242, distance: 63.2
click at [734, 242] on div at bounding box center [716, 246] width 694 height 90
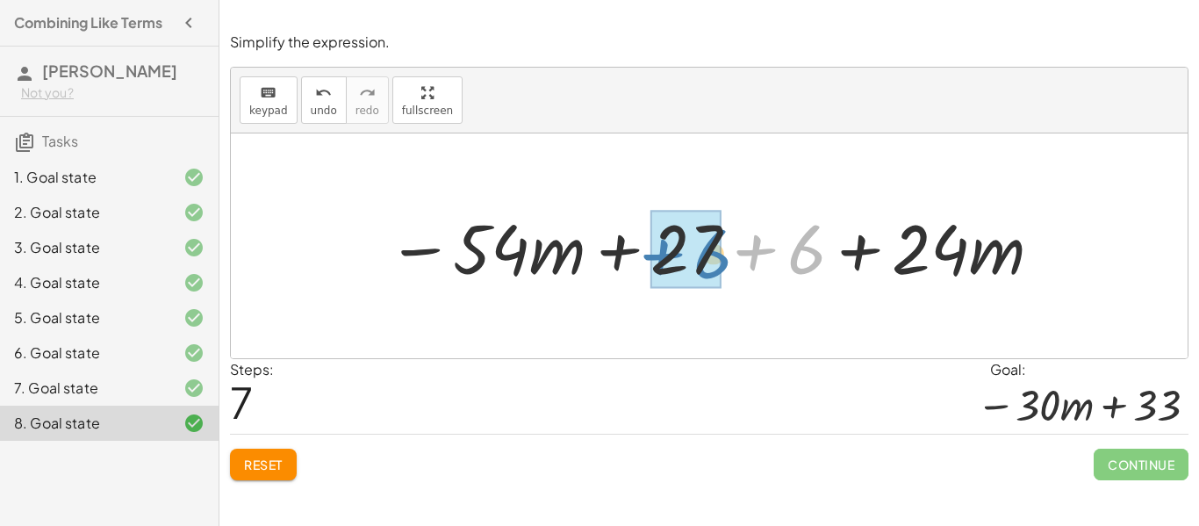
drag, startPoint x: 793, startPoint y: 239, endPoint x: 694, endPoint y: 243, distance: 98.4
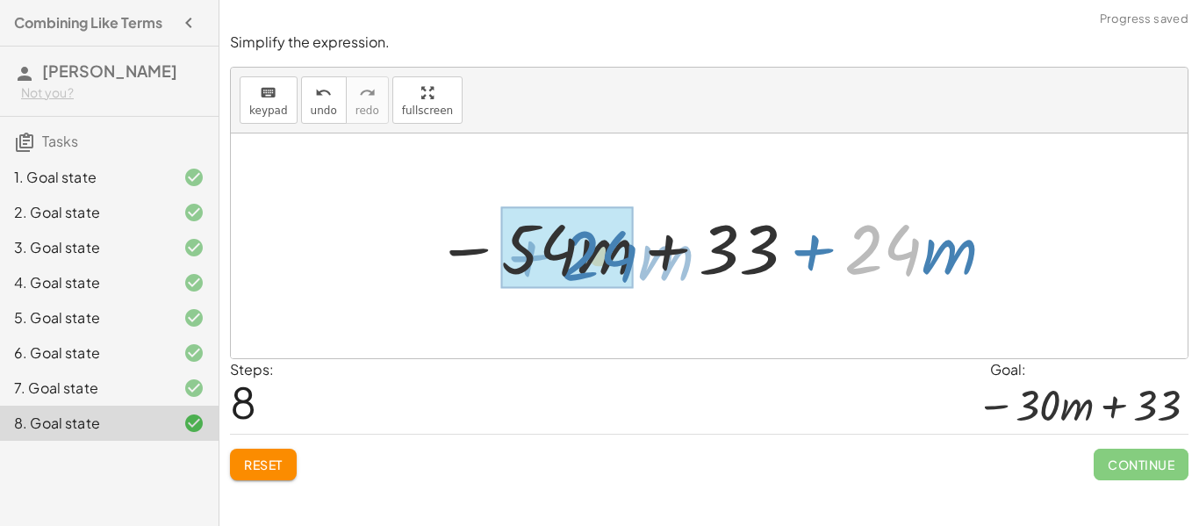
drag, startPoint x: 877, startPoint y: 265, endPoint x: 592, endPoint y: 272, distance: 284.5
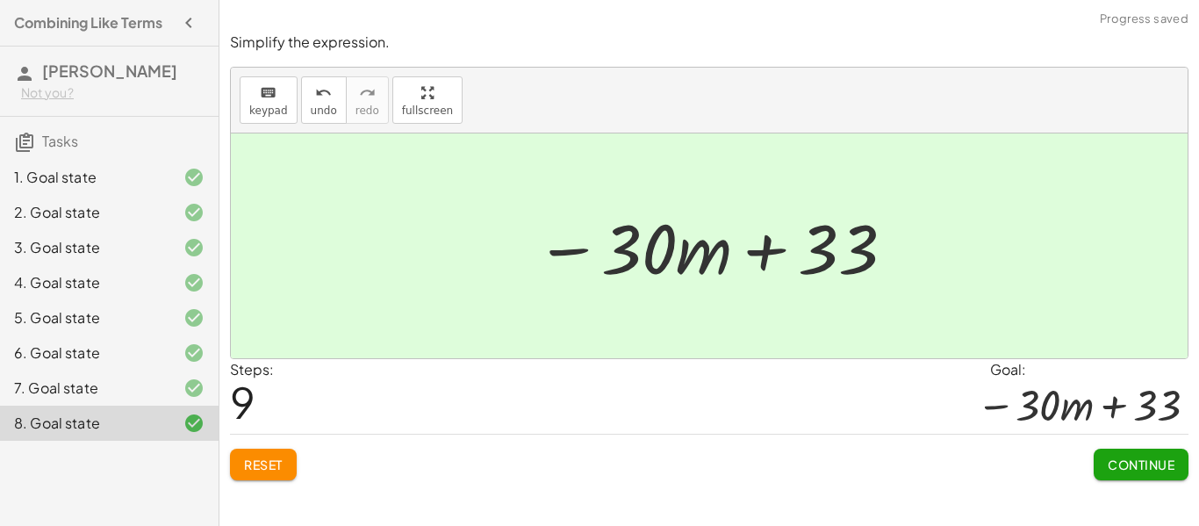
click at [1113, 448] on button "Continue" at bounding box center [1141, 464] width 95 height 32
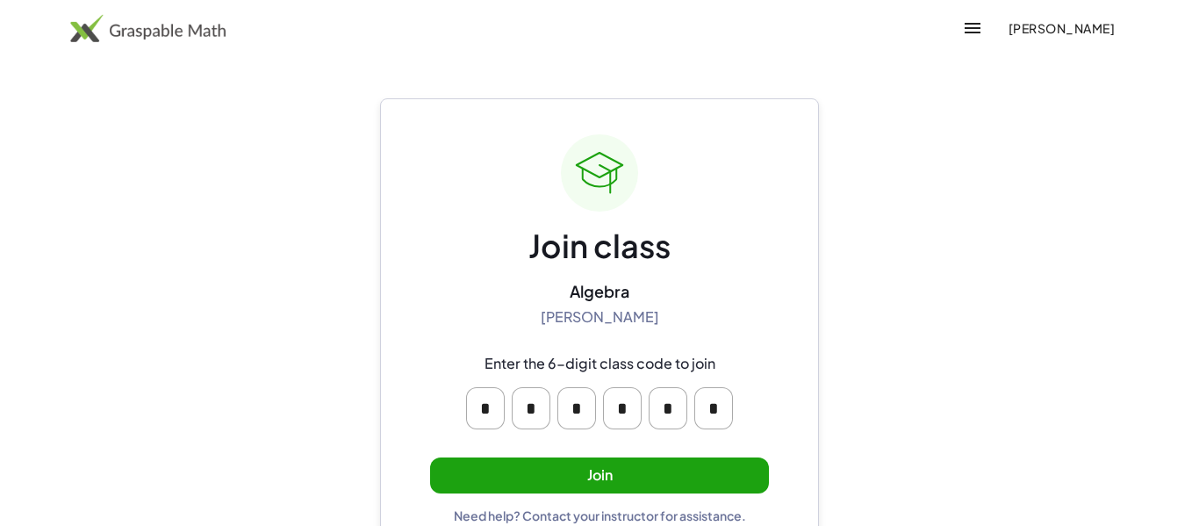
click at [742, 484] on button "Join" at bounding box center [599, 475] width 339 height 36
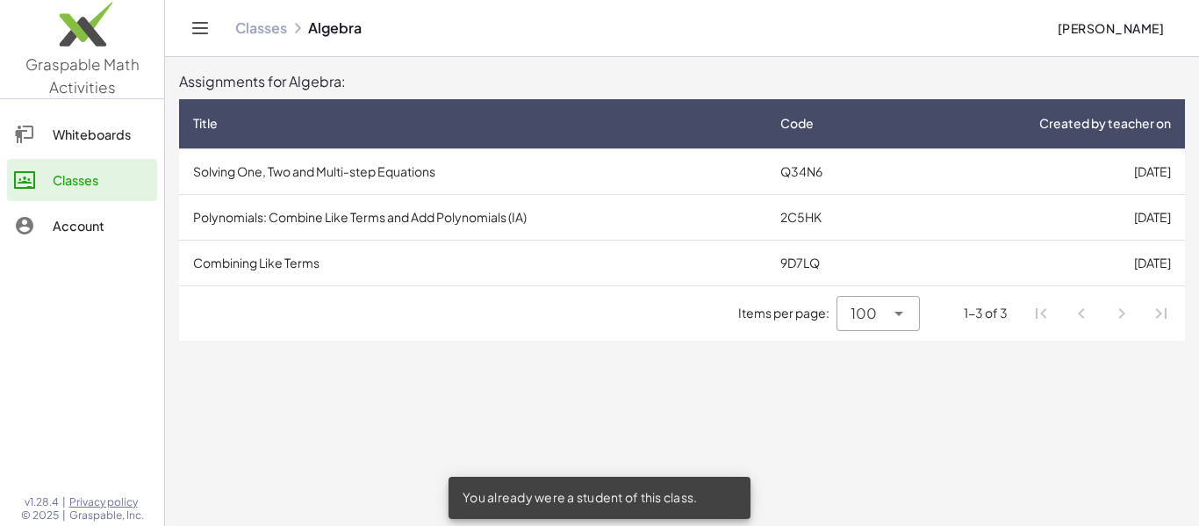
click at [422, 205] on td "Polynomials: Combine Like Terms and Add Polynomials (IA)" at bounding box center [472, 217] width 587 height 46
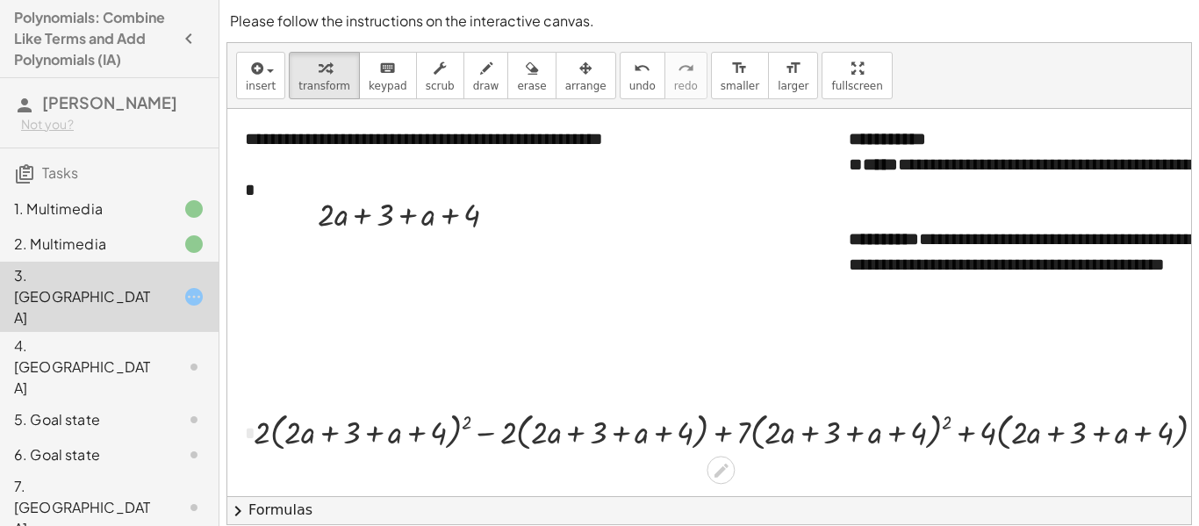
scroll to position [205, 0]
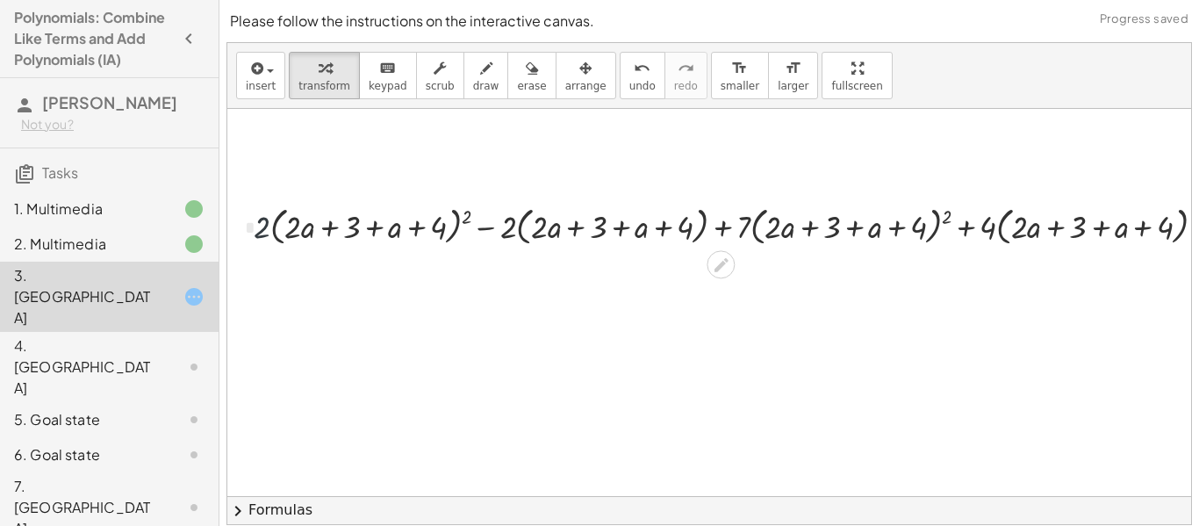
click at [266, 233] on div at bounding box center [736, 225] width 983 height 48
drag, startPoint x: 395, startPoint y: 234, endPoint x: 295, endPoint y: 236, distance: 100.1
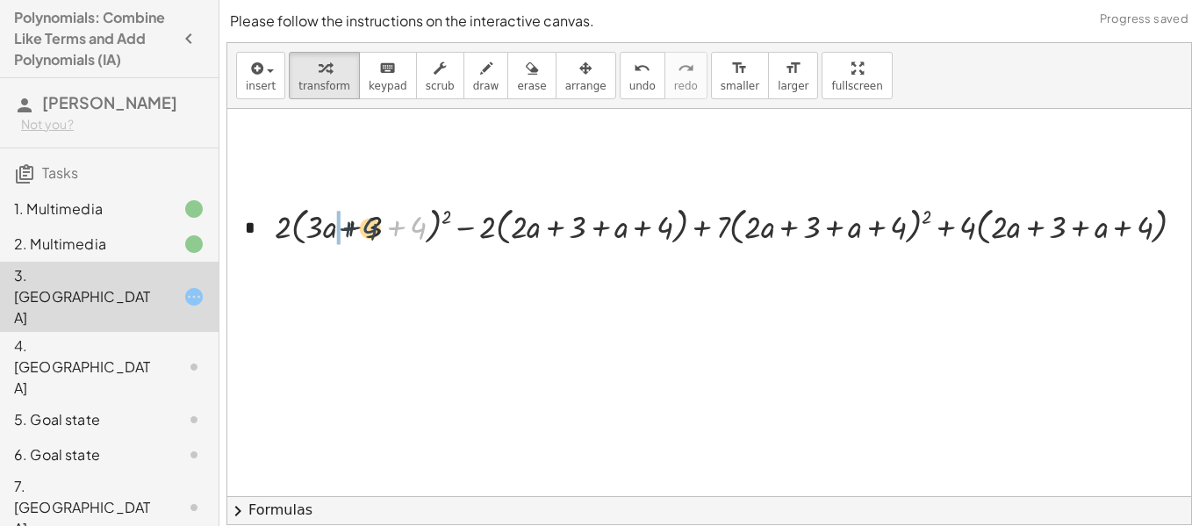
drag, startPoint x: 420, startPoint y: 229, endPoint x: 365, endPoint y: 230, distance: 54.4
click at [365, 230] on div at bounding box center [737, 225] width 942 height 48
drag, startPoint x: 359, startPoint y: 232, endPoint x: 376, endPoint y: 233, distance: 16.7
click at [376, 233] on div at bounding box center [737, 225] width 942 height 48
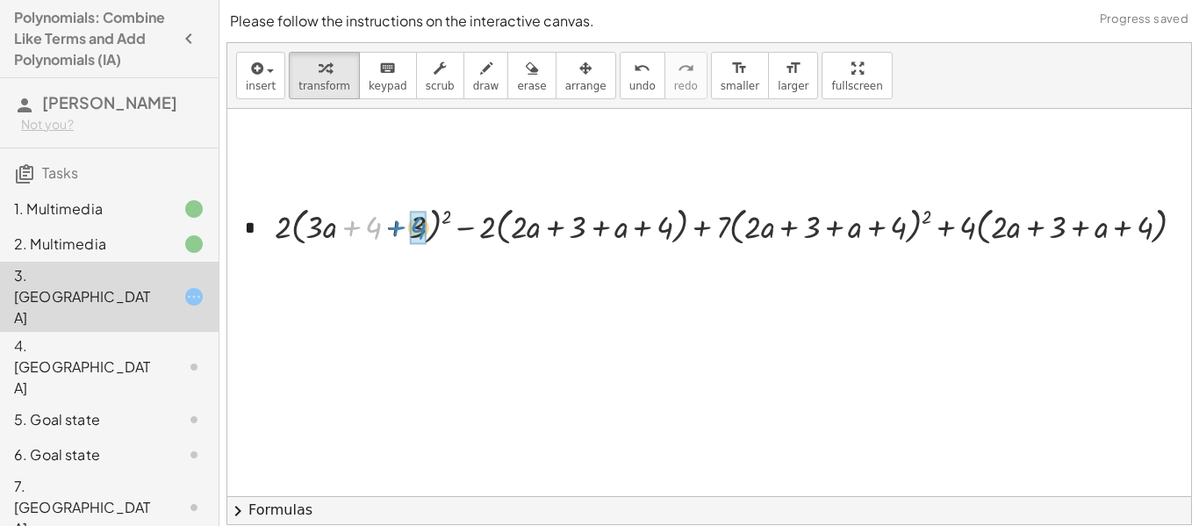
drag, startPoint x: 376, startPoint y: 233, endPoint x: 420, endPoint y: 233, distance: 44.8
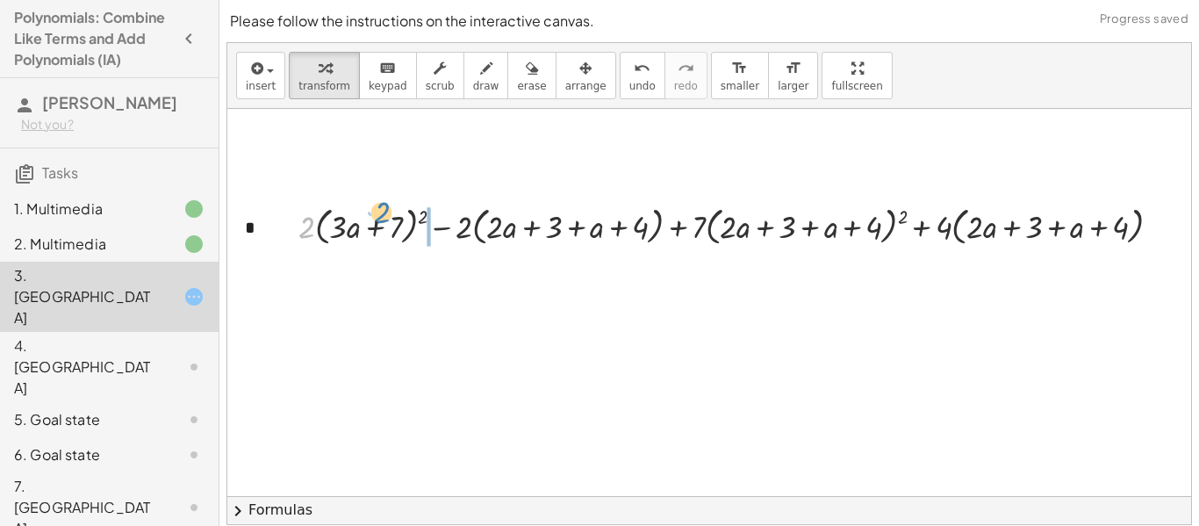
drag, startPoint x: 303, startPoint y: 222, endPoint x: 378, endPoint y: 207, distance: 76.9
click at [378, 207] on div at bounding box center [736, 225] width 893 height 48
drag, startPoint x: 420, startPoint y: 228, endPoint x: 312, endPoint y: 220, distance: 108.2
click at [312, 220] on div at bounding box center [736, 225] width 893 height 48
drag, startPoint x: 464, startPoint y: 233, endPoint x: 491, endPoint y: 231, distance: 26.4
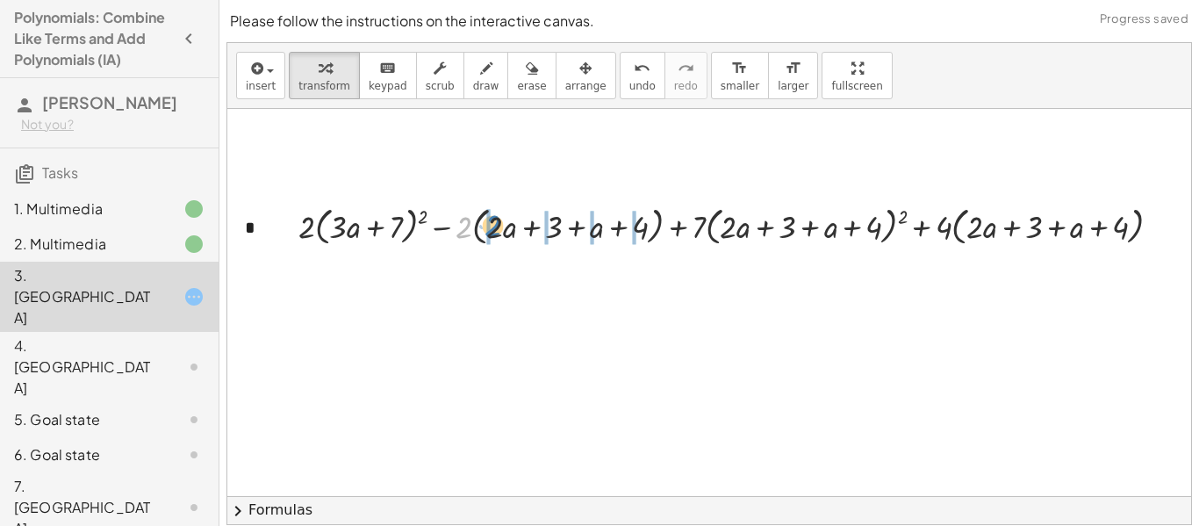
click at [491, 231] on div at bounding box center [736, 225] width 893 height 48
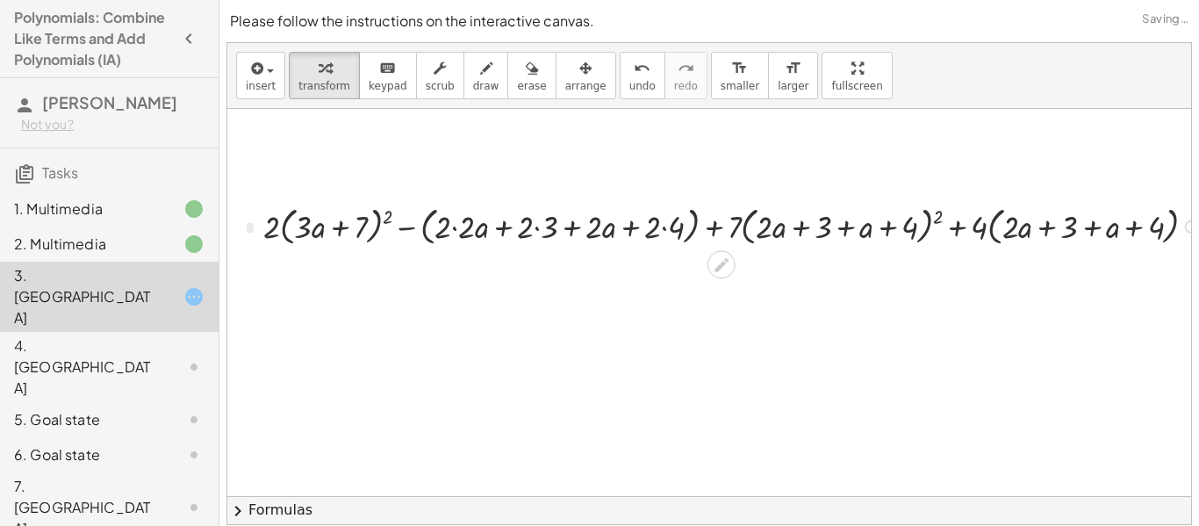
click at [282, 223] on div at bounding box center [737, 225] width 965 height 48
drag, startPoint x: 270, startPoint y: 224, endPoint x: 276, endPoint y: 214, distance: 11.0
click at [276, 214] on div at bounding box center [737, 225] width 965 height 48
click at [305, 218] on div at bounding box center [737, 225] width 965 height 48
drag, startPoint x: 444, startPoint y: 223, endPoint x: 485, endPoint y: 229, distance: 41.7
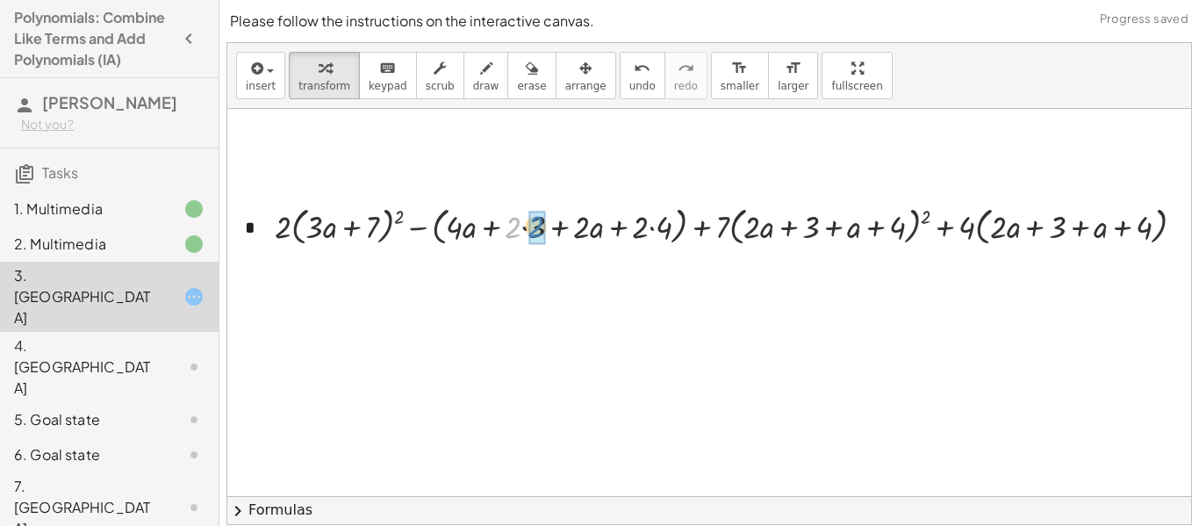
drag, startPoint x: 514, startPoint y: 231, endPoint x: 538, endPoint y: 230, distance: 23.7
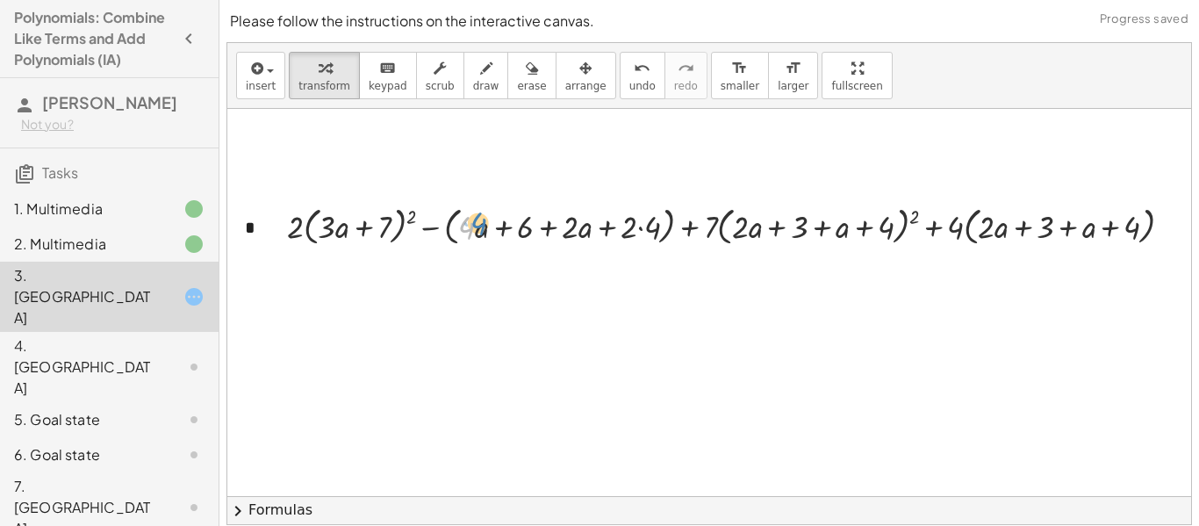
drag, startPoint x: 470, startPoint y: 227, endPoint x: 481, endPoint y: 223, distance: 12.2
click at [481, 223] on div at bounding box center [736, 225] width 917 height 48
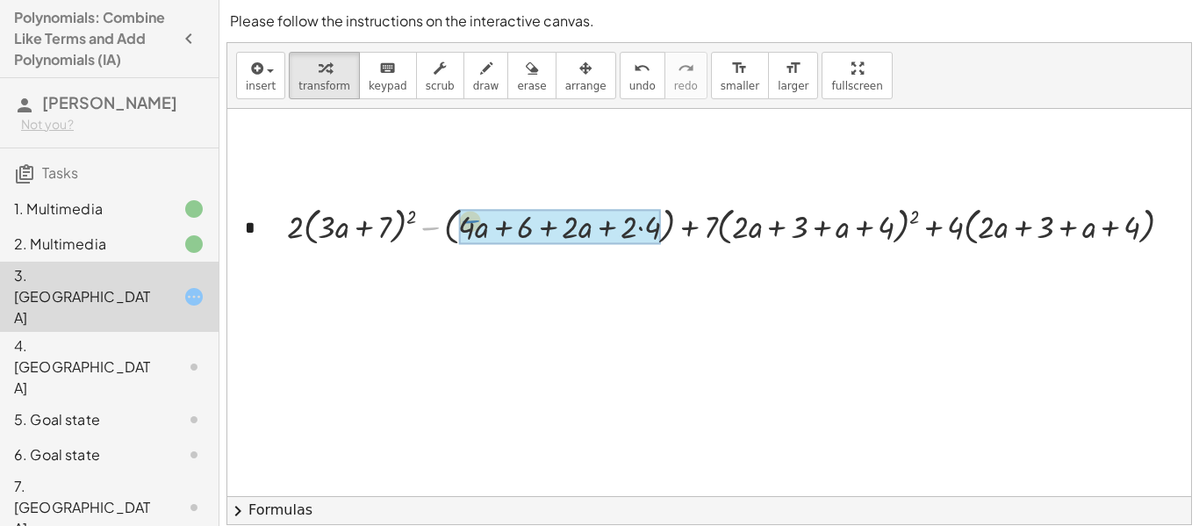
drag, startPoint x: 433, startPoint y: 230, endPoint x: 473, endPoint y: 225, distance: 40.7
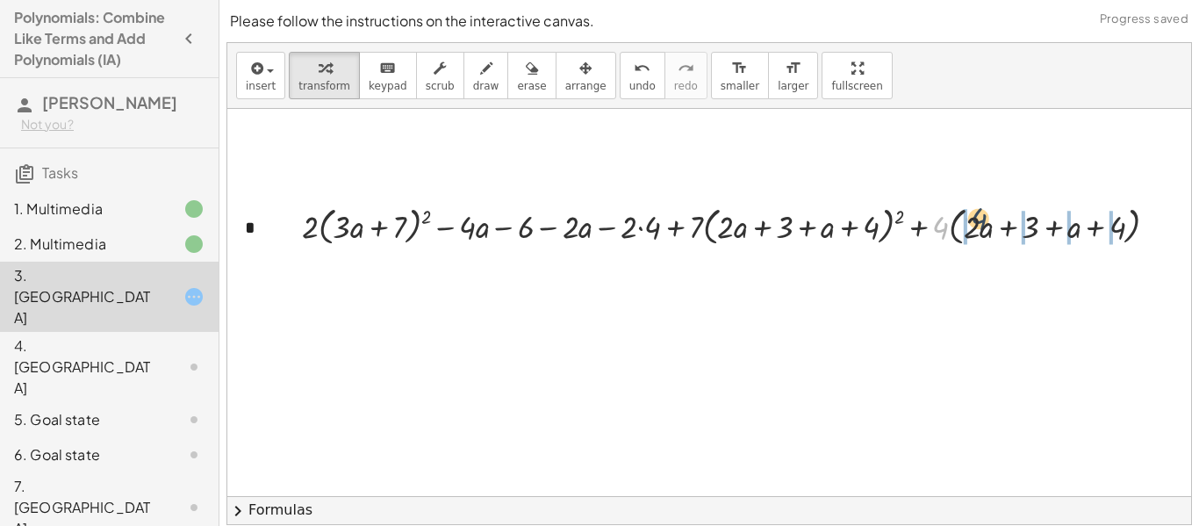
drag, startPoint x: 936, startPoint y: 227, endPoint x: 975, endPoint y: 219, distance: 39.4
click at [975, 219] on div at bounding box center [736, 225] width 887 height 48
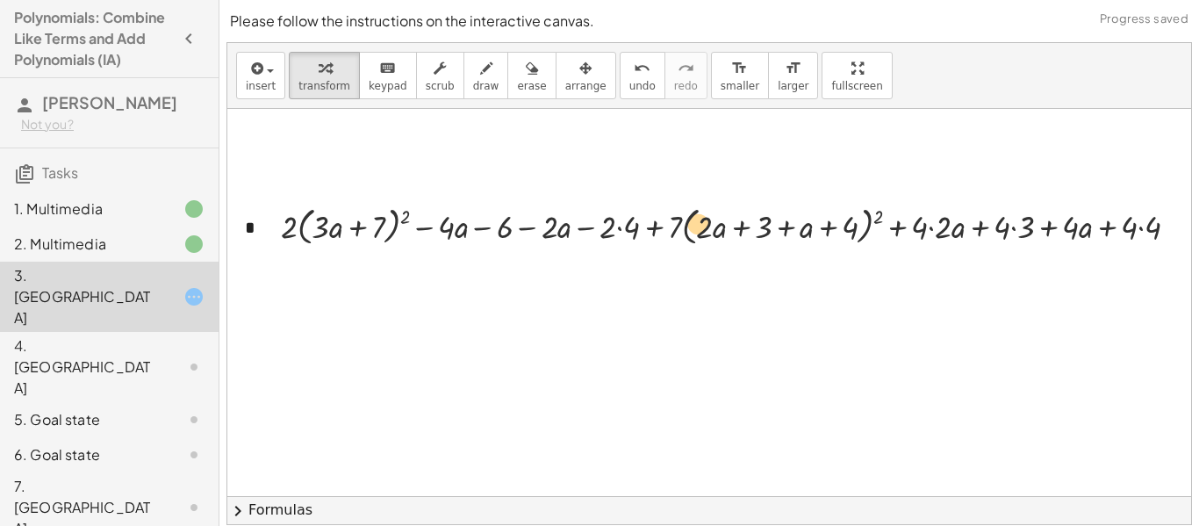
drag, startPoint x: 676, startPoint y: 223, endPoint x: 692, endPoint y: 221, distance: 16.8
click at [692, 221] on div at bounding box center [736, 225] width 929 height 48
drag, startPoint x: 462, startPoint y: 221, endPoint x: 561, endPoint y: 221, distance: 99.2
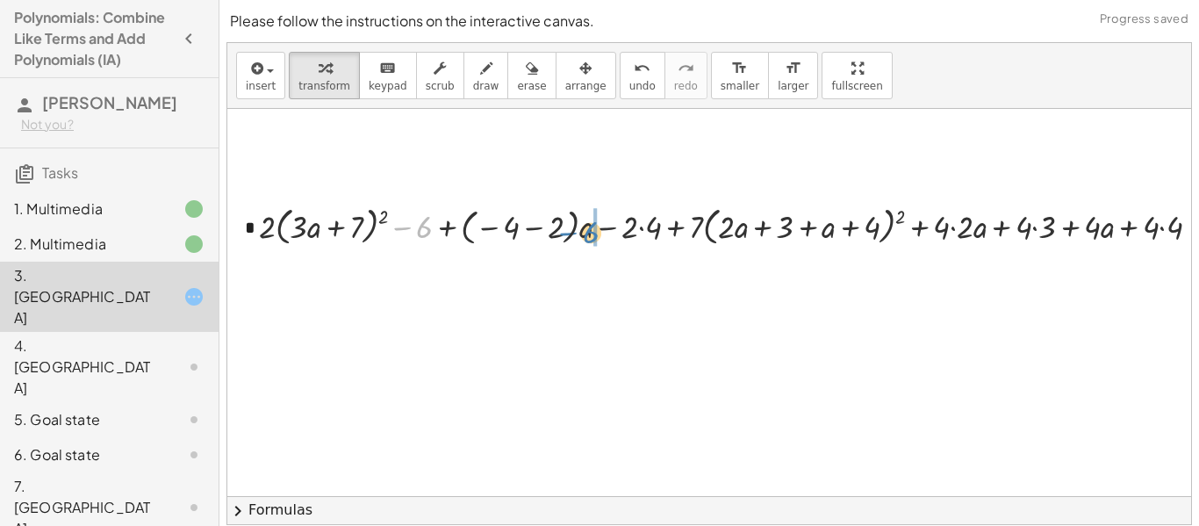
drag, startPoint x: 425, startPoint y: 231, endPoint x: 585, endPoint y: 234, distance: 160.7
click at [585, 234] on div at bounding box center [736, 225] width 972 height 48
drag, startPoint x: 580, startPoint y: 221, endPoint x: 537, endPoint y: 224, distance: 43.1
click at [537, 224] on div at bounding box center [736, 225] width 972 height 48
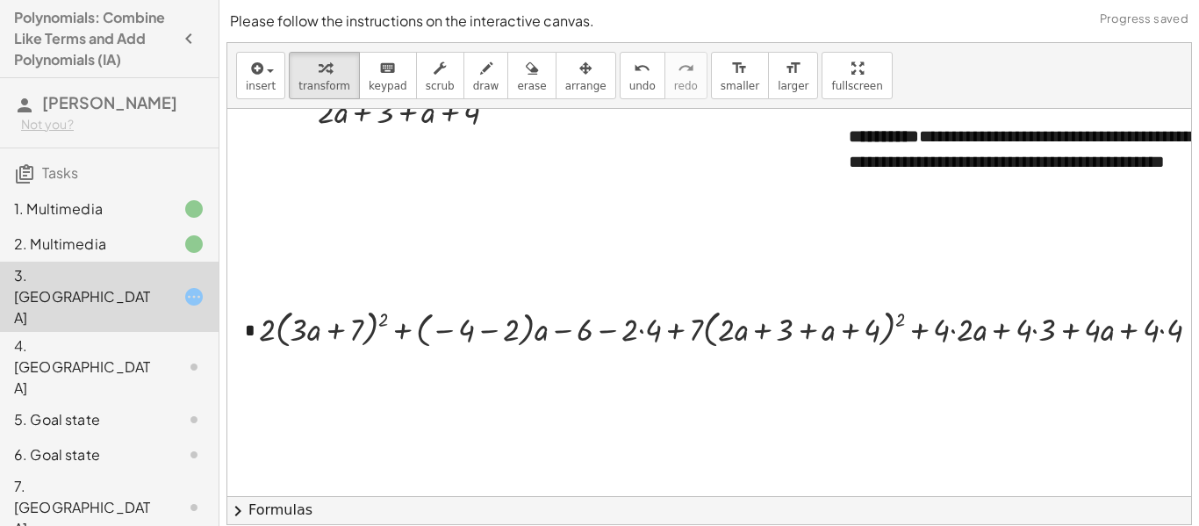
scroll to position [89, 0]
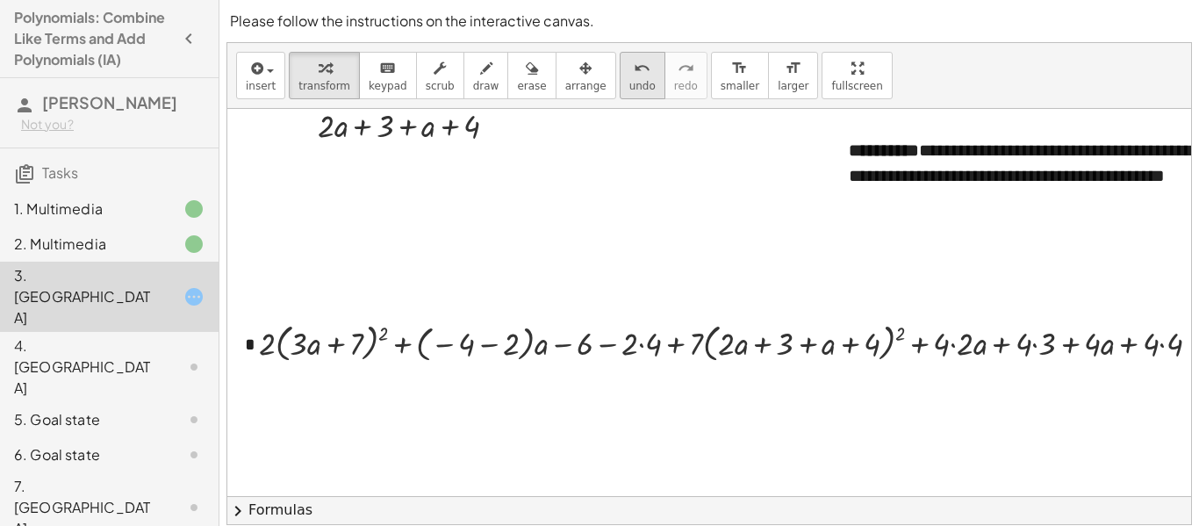
click at [629, 85] on span "undo" at bounding box center [642, 86] width 26 height 12
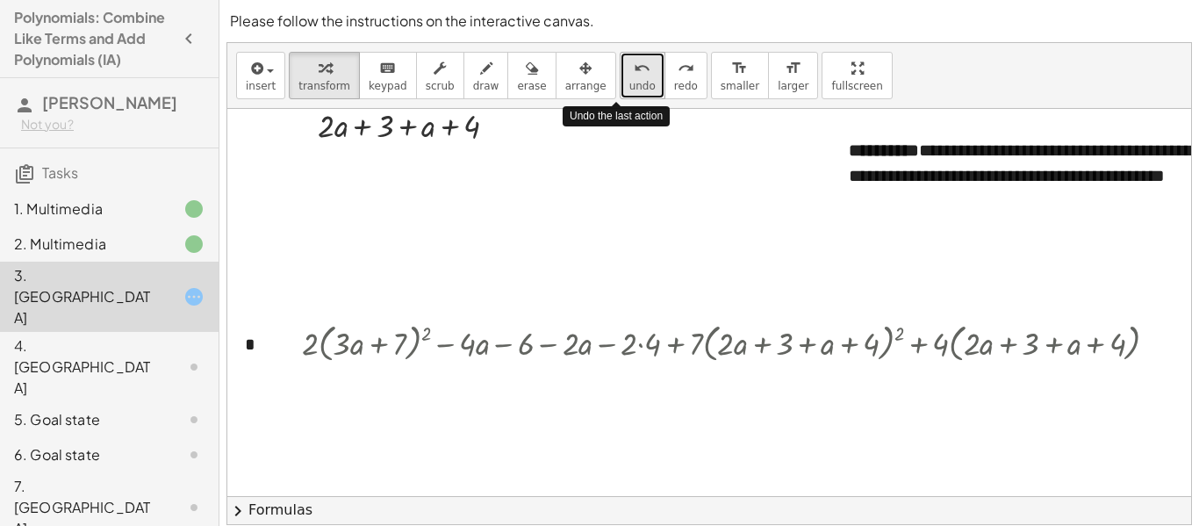
click at [629, 85] on span "undo" at bounding box center [642, 86] width 26 height 12
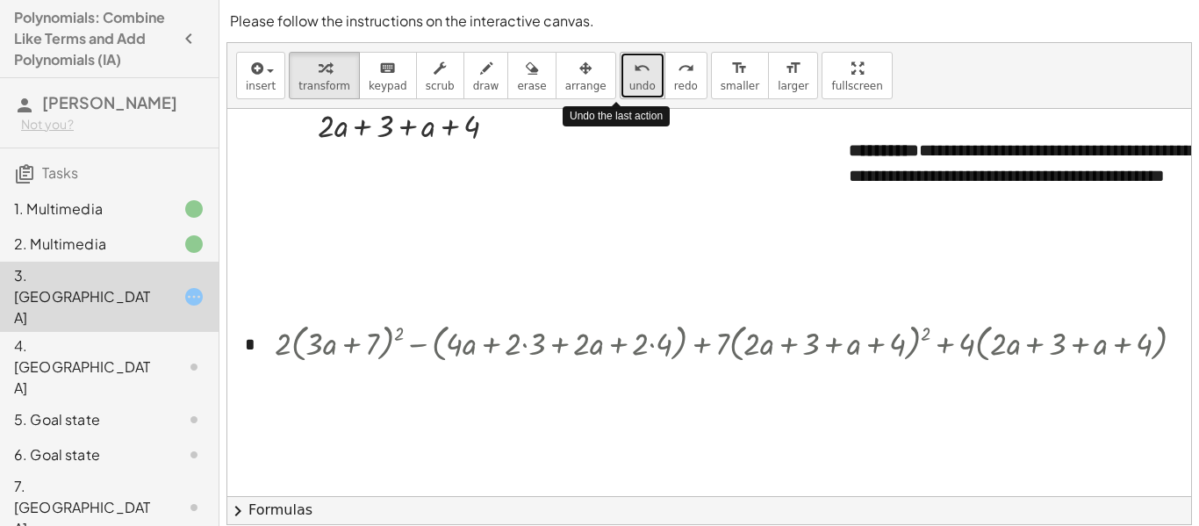
click at [629, 85] on span "undo" at bounding box center [642, 86] width 26 height 12
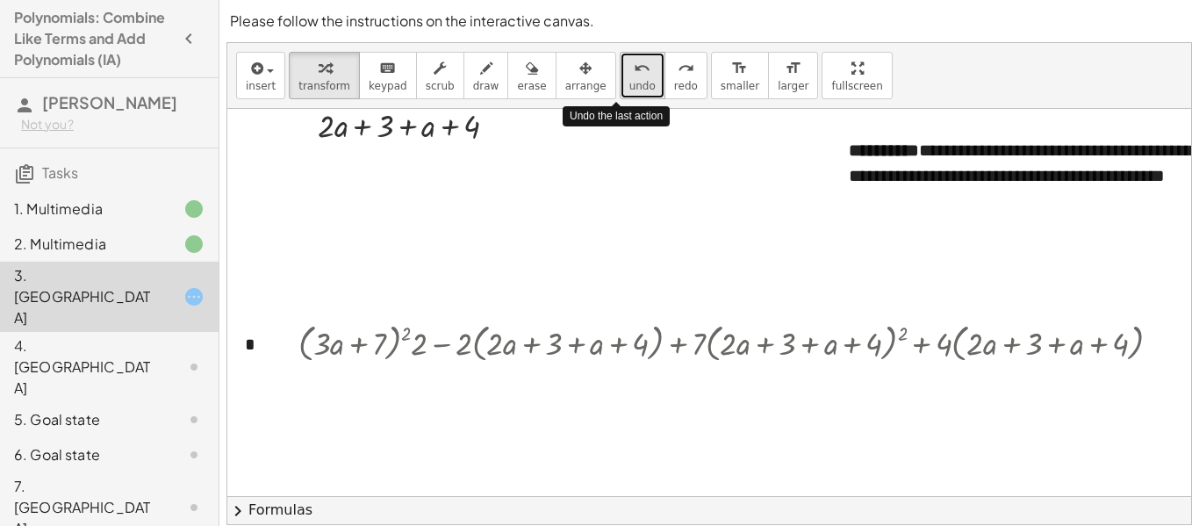
click at [629, 85] on span "undo" at bounding box center [642, 86] width 26 height 12
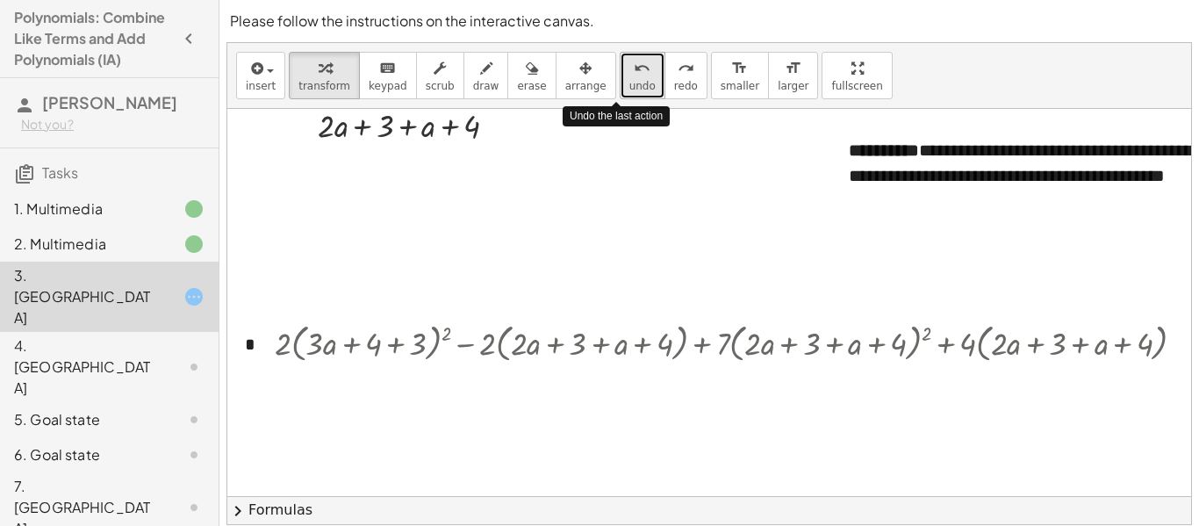
click at [629, 85] on span "undo" at bounding box center [642, 86] width 26 height 12
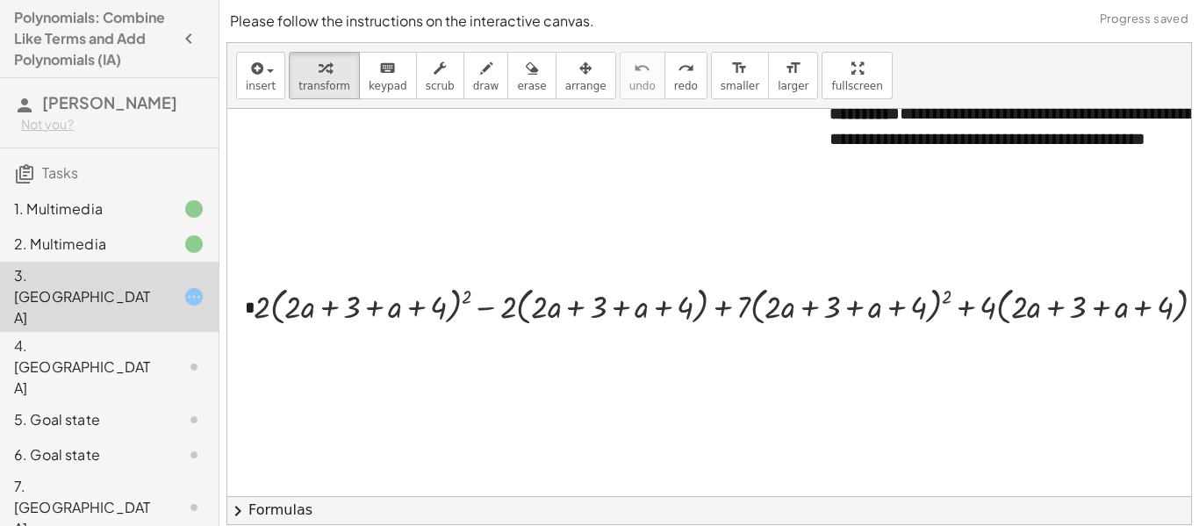
scroll to position [118, 0]
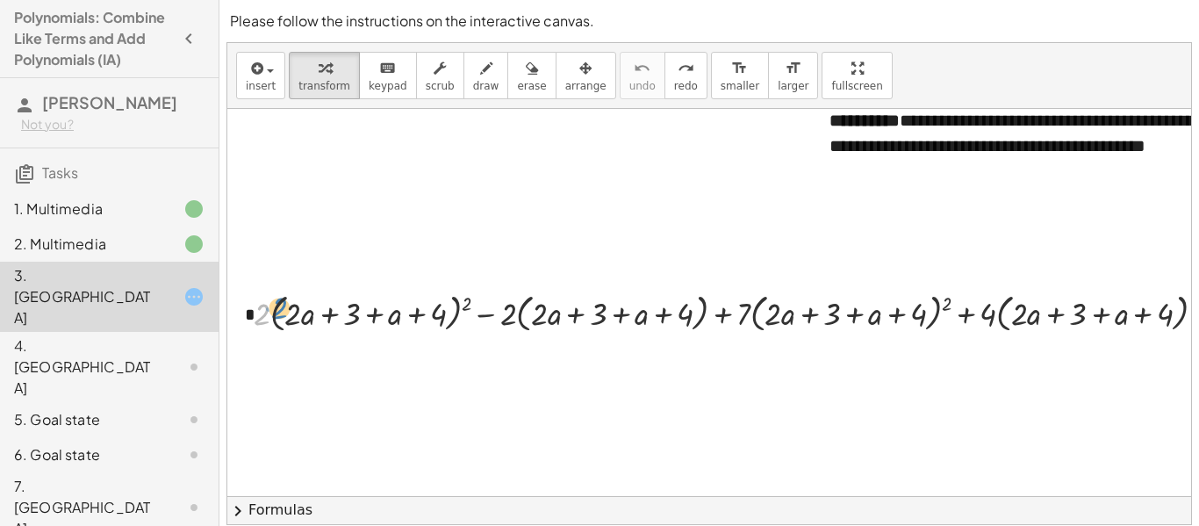
drag, startPoint x: 262, startPoint y: 320, endPoint x: 277, endPoint y: 314, distance: 16.1
click at [277, 314] on div at bounding box center [736, 312] width 983 height 48
drag, startPoint x: 513, startPoint y: 312, endPoint x: 570, endPoint y: 312, distance: 57.0
click at [570, 312] on div at bounding box center [736, 312] width 983 height 48
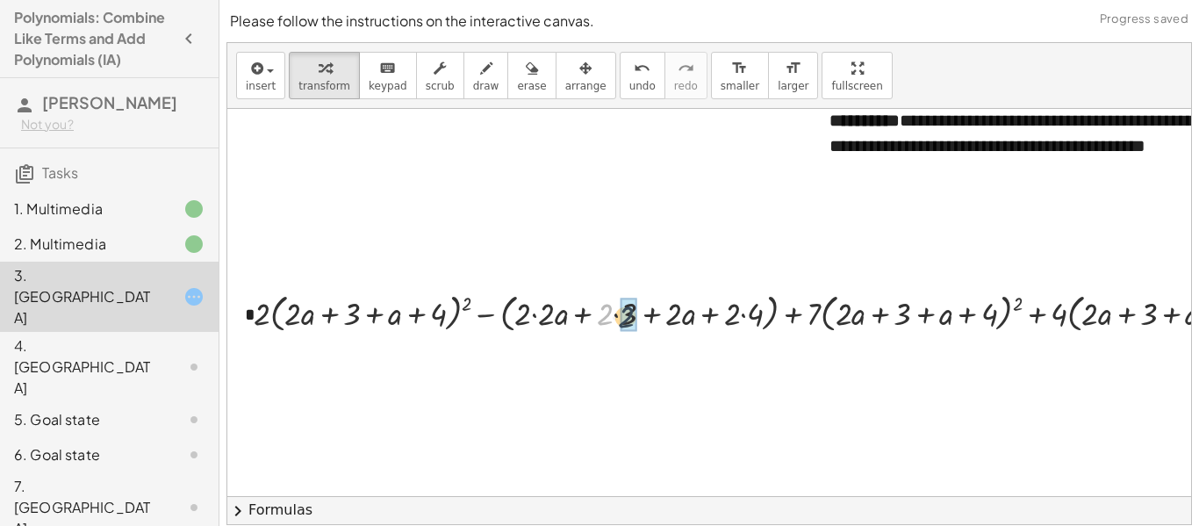
drag, startPoint x: 608, startPoint y: 322, endPoint x: 630, endPoint y: 325, distance: 22.1
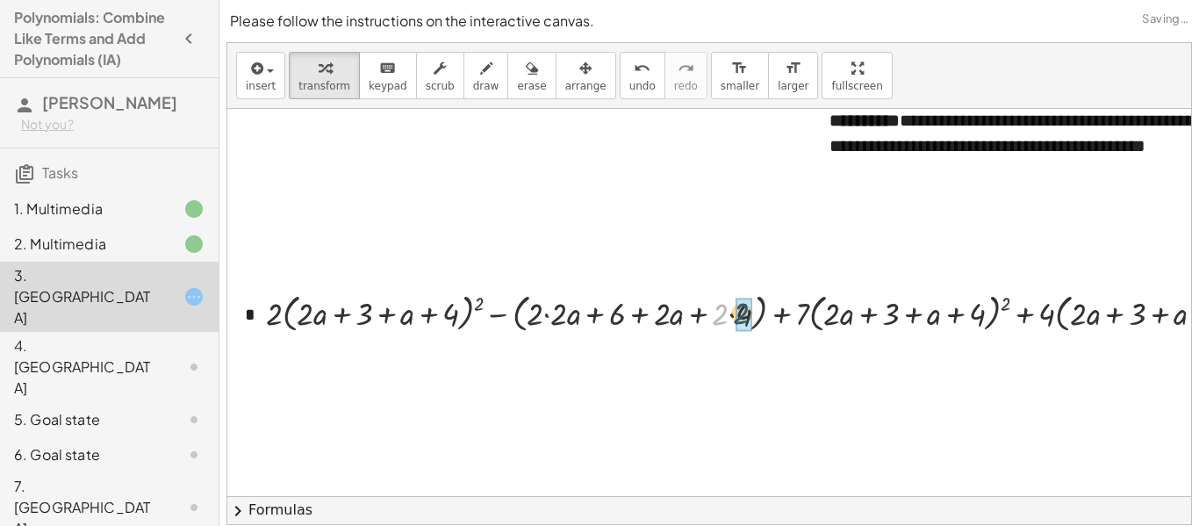
drag, startPoint x: 722, startPoint y: 319, endPoint x: 742, endPoint y: 319, distance: 19.3
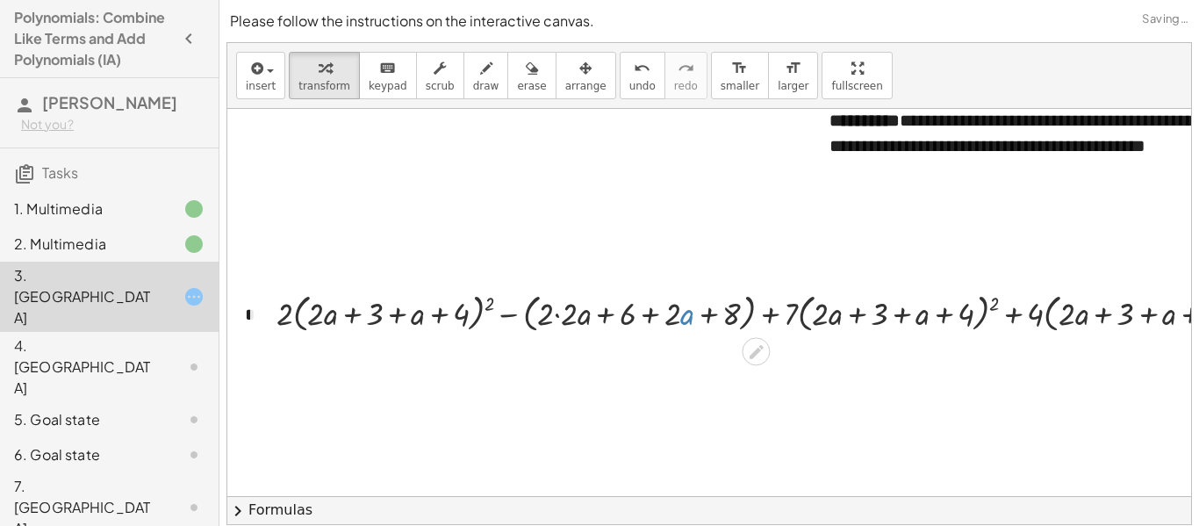
click at [680, 314] on div at bounding box center [772, 312] width 1008 height 48
drag, startPoint x: 537, startPoint y: 321, endPoint x: 558, endPoint y: 319, distance: 21.2
click at [558, 319] on div at bounding box center [772, 312] width 1008 height 48
drag, startPoint x: 541, startPoint y: 319, endPoint x: 565, endPoint y: 321, distance: 24.6
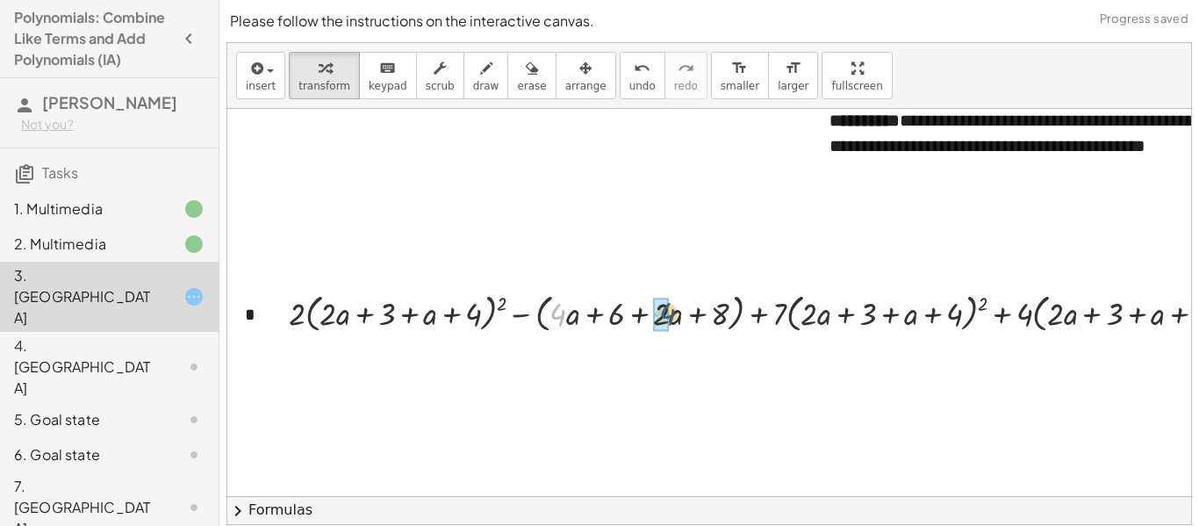
drag, startPoint x: 559, startPoint y: 315, endPoint x: 669, endPoint y: 314, distance: 109.7
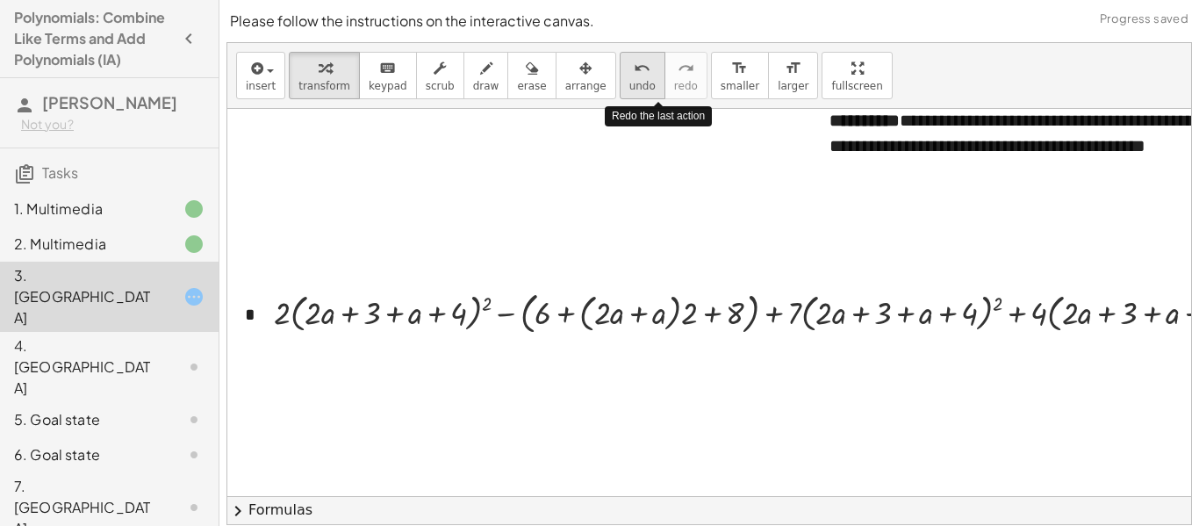
click at [629, 84] on span "undo" at bounding box center [642, 86] width 26 height 12
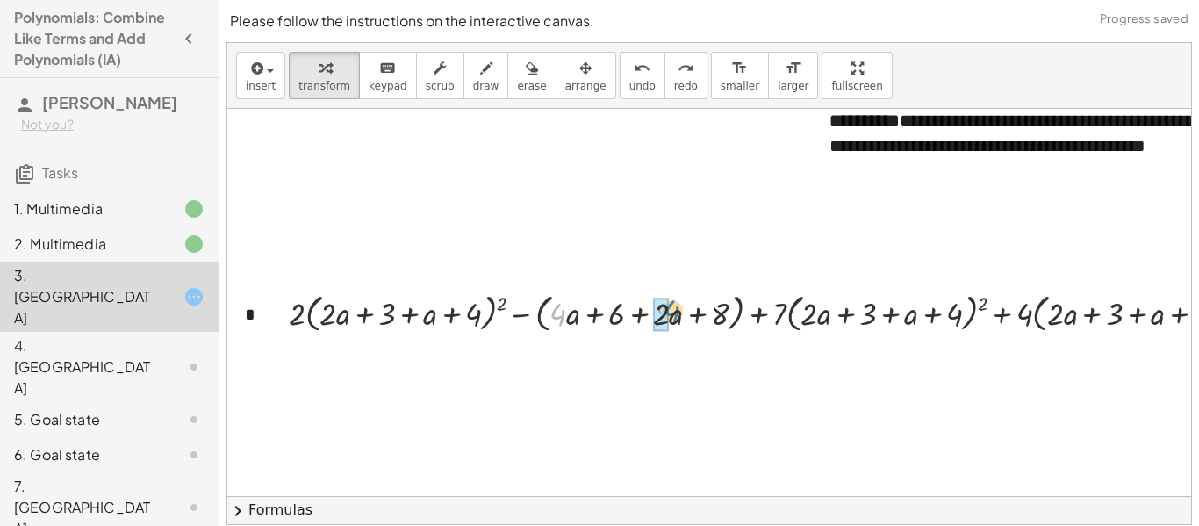
drag, startPoint x: 559, startPoint y: 307, endPoint x: 671, endPoint y: 304, distance: 111.5
click at [671, 304] on div at bounding box center [772, 312] width 984 height 48
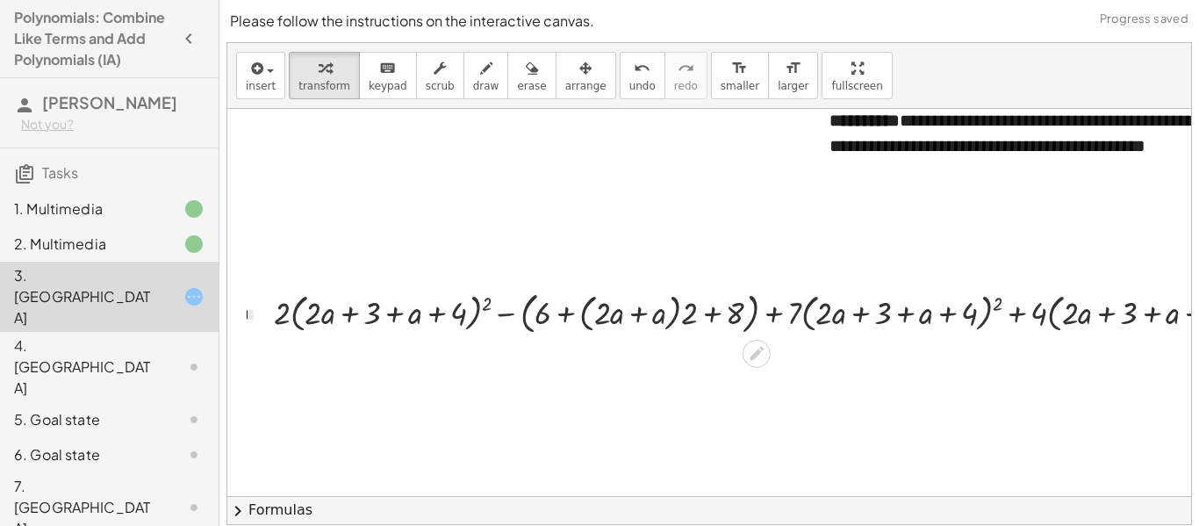
click at [565, 61] on div "**********" at bounding box center [709, 283] width 964 height 481
click at [620, 70] on button "undo undo" at bounding box center [643, 75] width 46 height 47
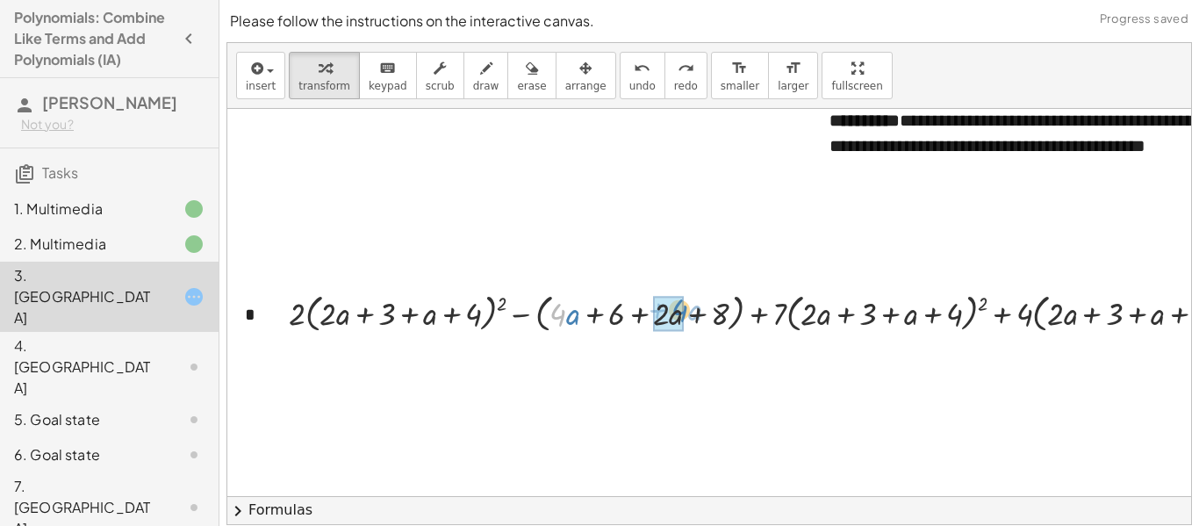
drag, startPoint x: 561, startPoint y: 318, endPoint x: 683, endPoint y: 313, distance: 122.1
click at [683, 313] on div at bounding box center [772, 312] width 984 height 48
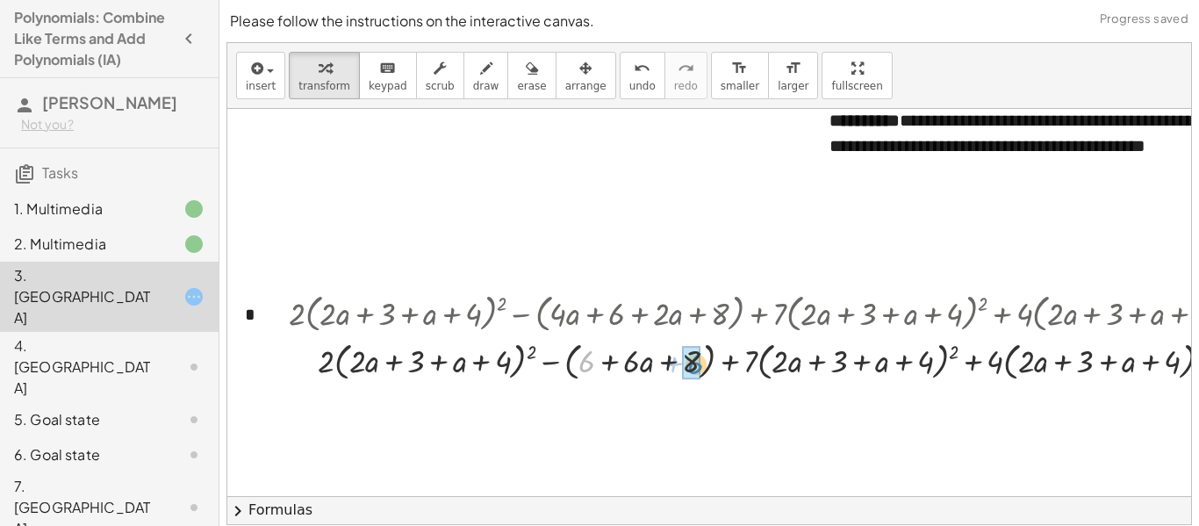
drag, startPoint x: 582, startPoint y: 362, endPoint x: 691, endPoint y: 363, distance: 108.8
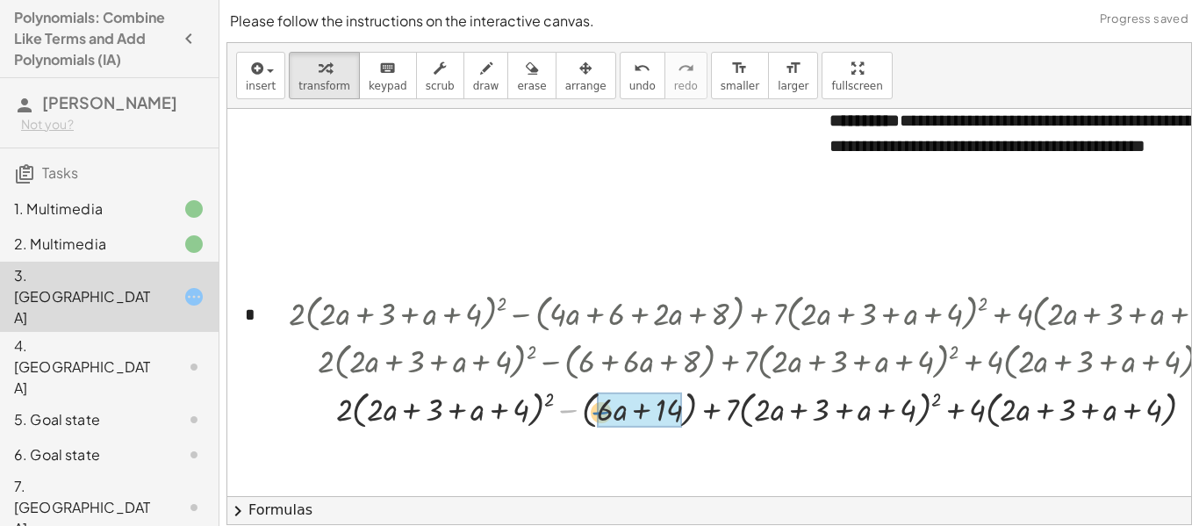
drag, startPoint x: 563, startPoint y: 411, endPoint x: 616, endPoint y: 406, distance: 53.7
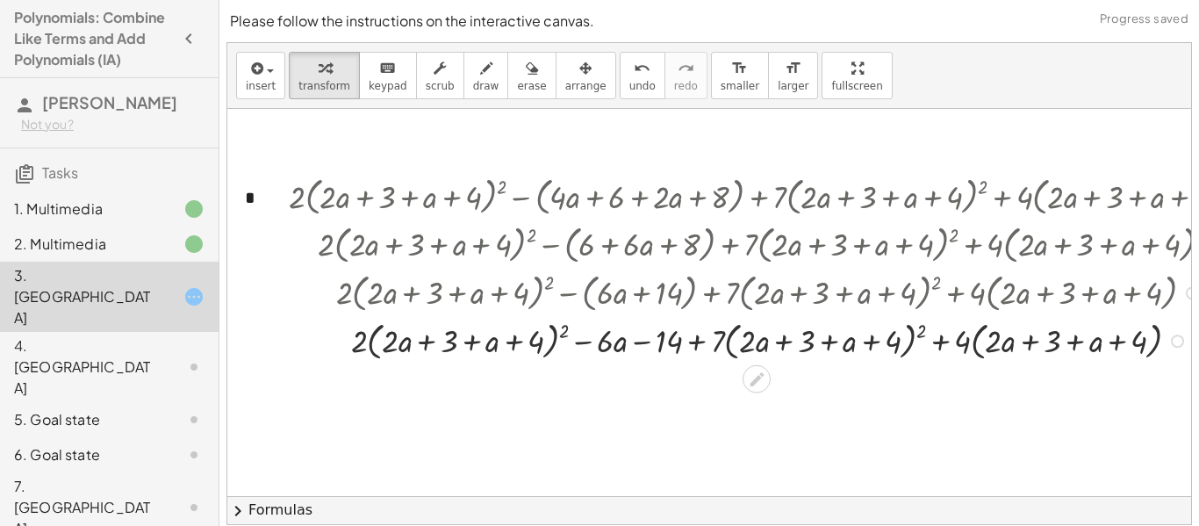
scroll to position [259, 0]
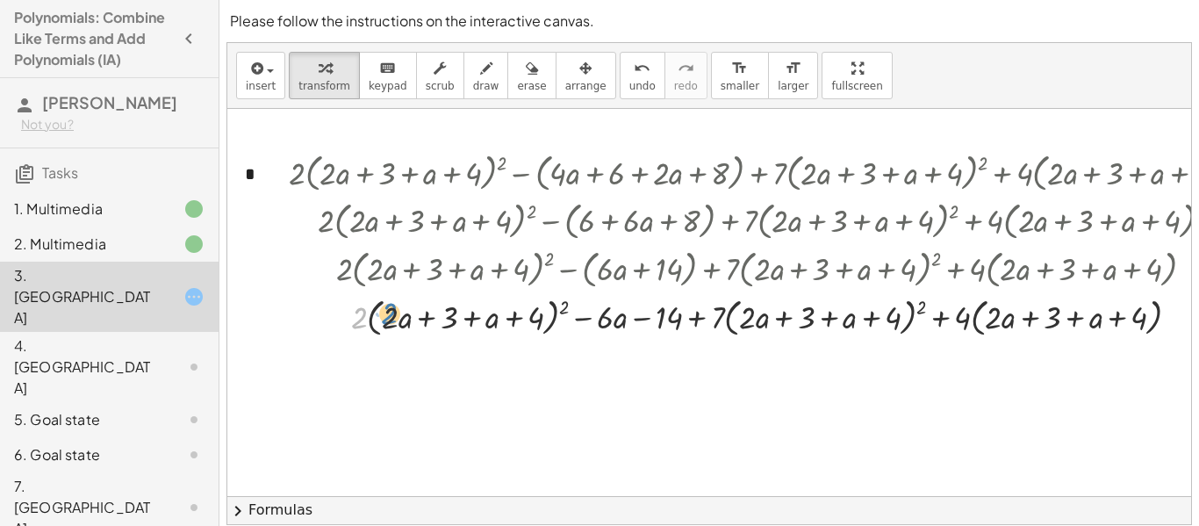
drag, startPoint x: 364, startPoint y: 318, endPoint x: 389, endPoint y: 313, distance: 25.0
click at [389, 313] on div at bounding box center [772, 315] width 984 height 48
drag, startPoint x: 713, startPoint y: 315, endPoint x: 721, endPoint y: 327, distance: 14.6
click at [721, 327] on div at bounding box center [772, 315] width 984 height 48
drag, startPoint x: 754, startPoint y: 312, endPoint x: 857, endPoint y: 311, distance: 102.7
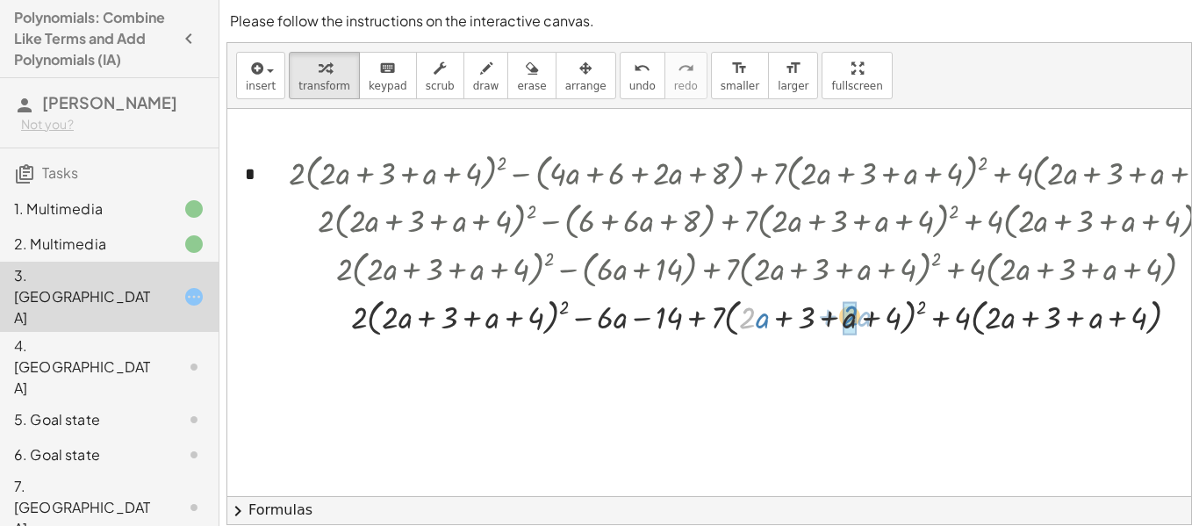
click at [857, 311] on div at bounding box center [772, 315] width 984 height 48
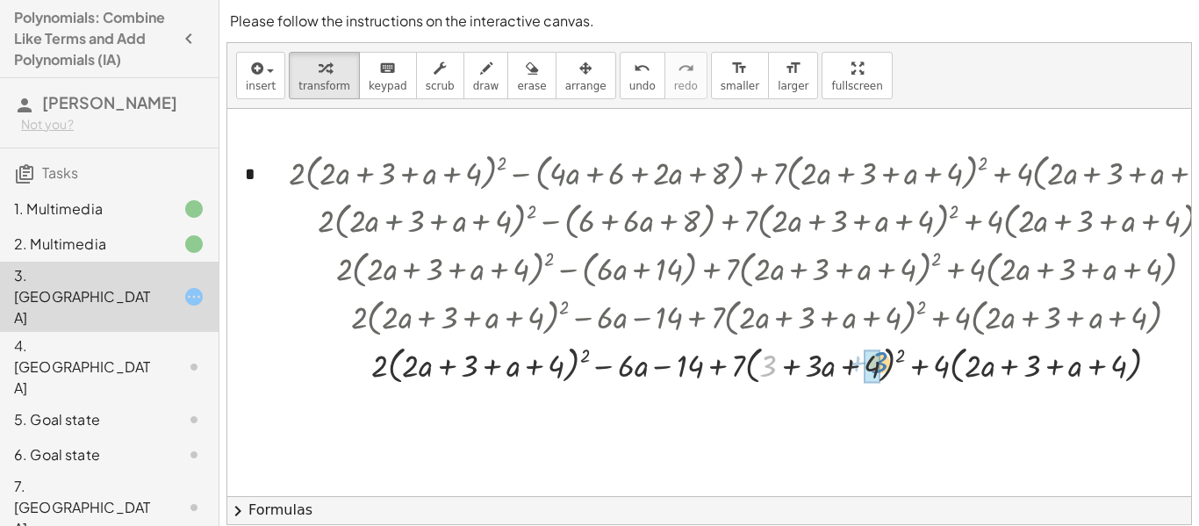
drag, startPoint x: 769, startPoint y: 363, endPoint x: 879, endPoint y: 360, distance: 109.8
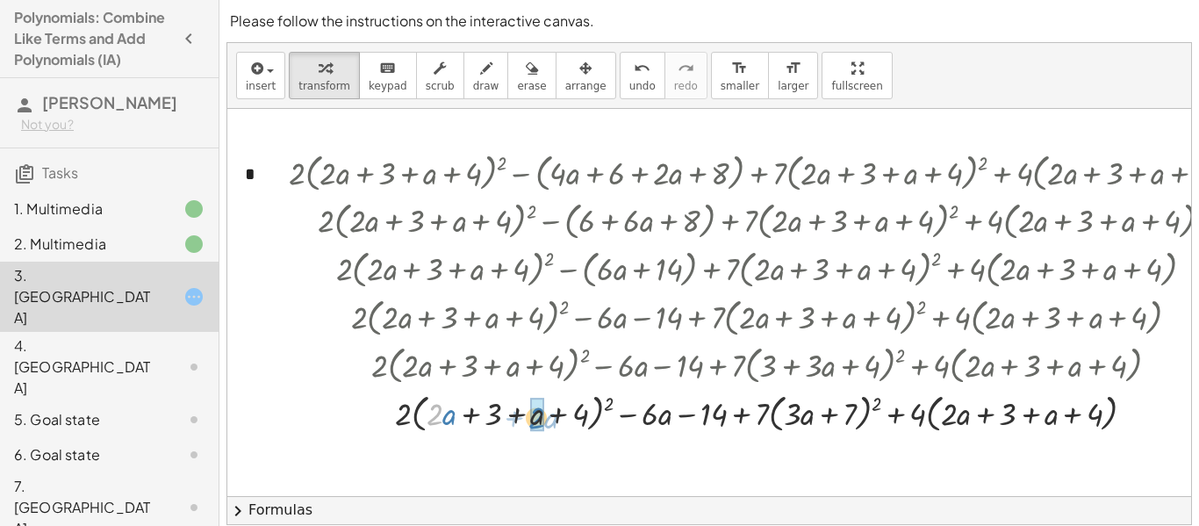
drag, startPoint x: 440, startPoint y: 410, endPoint x: 542, endPoint y: 413, distance: 101.8
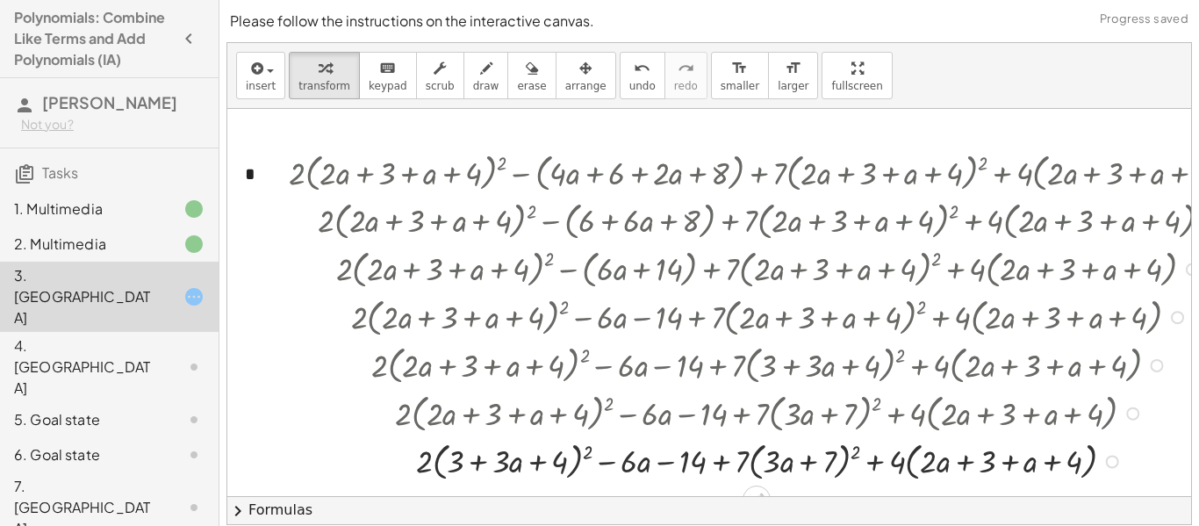
click at [456, 413] on div at bounding box center [771, 412] width 1025 height 48
drag, startPoint x: 460, startPoint y: 458, endPoint x: 570, endPoint y: 455, distance: 109.8
click at [570, 455] on div at bounding box center [772, 460] width 984 height 48
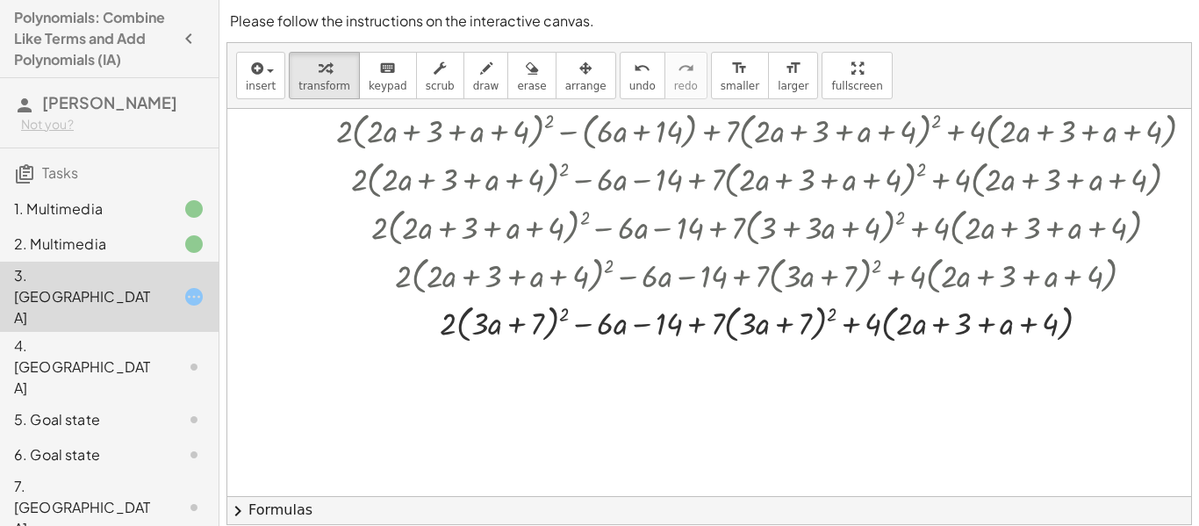
scroll to position [398, 0]
drag, startPoint x: 590, startPoint y: 323, endPoint x: 632, endPoint y: 320, distance: 42.2
click at [632, 320] on div at bounding box center [772, 321] width 984 height 48
drag, startPoint x: 716, startPoint y: 321, endPoint x: 700, endPoint y: 322, distance: 16.7
click at [700, 322] on div at bounding box center [772, 321] width 984 height 48
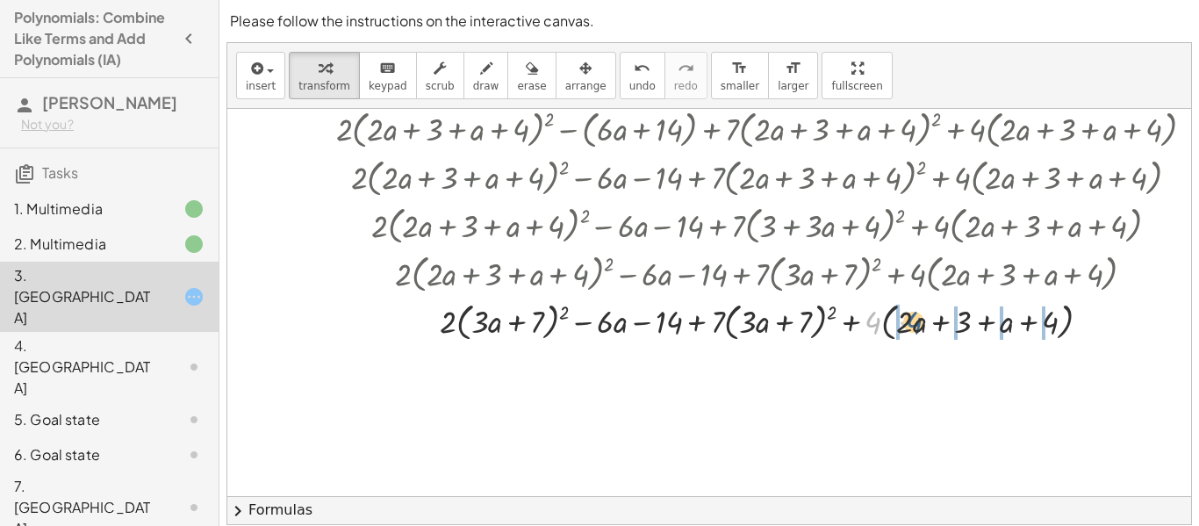
drag, startPoint x: 871, startPoint y: 322, endPoint x: 913, endPoint y: 321, distance: 42.1
click at [913, 321] on div at bounding box center [772, 321] width 984 height 48
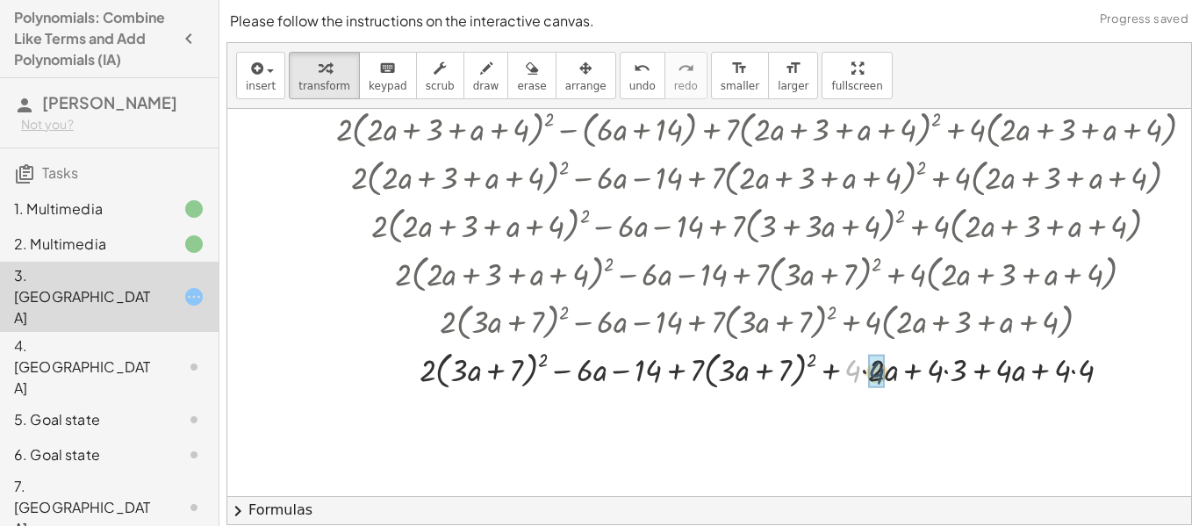
drag, startPoint x: 855, startPoint y: 365, endPoint x: 885, endPoint y: 368, distance: 30.0
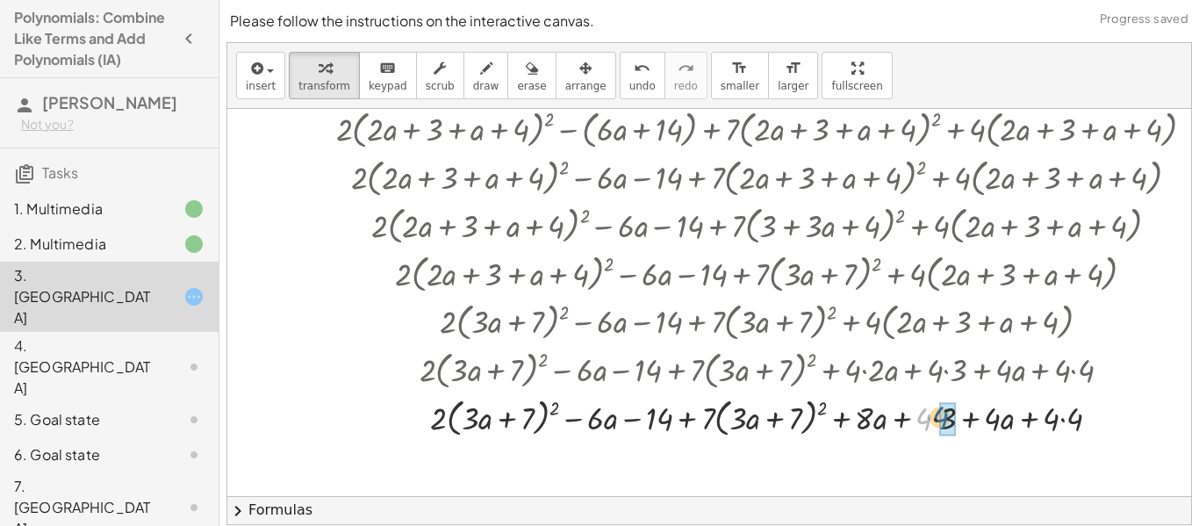
drag, startPoint x: 927, startPoint y: 425, endPoint x: 945, endPoint y: 423, distance: 18.5
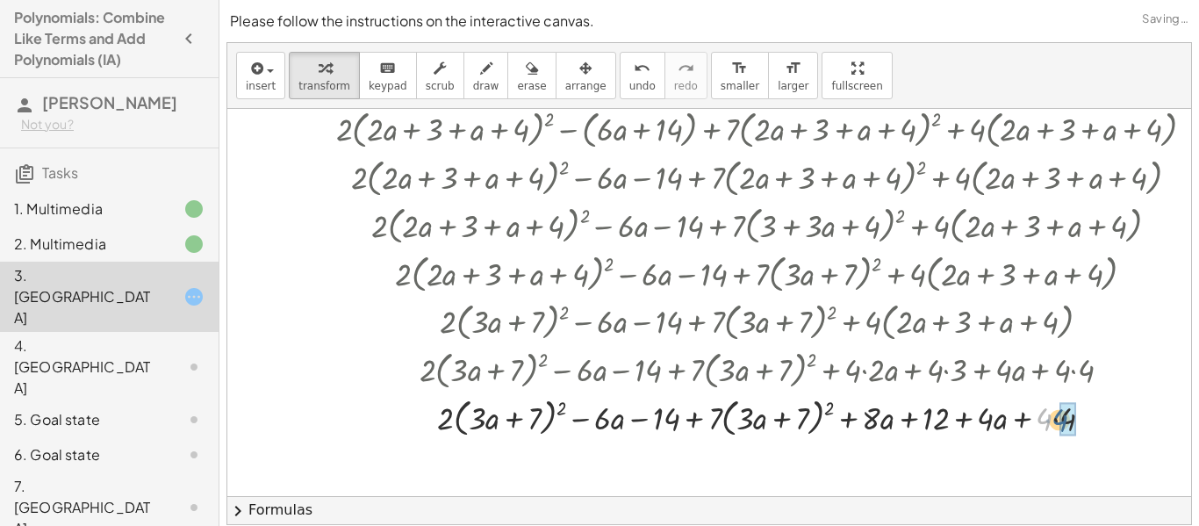
drag, startPoint x: 1043, startPoint y: 419, endPoint x: 1060, endPoint y: 420, distance: 17.6
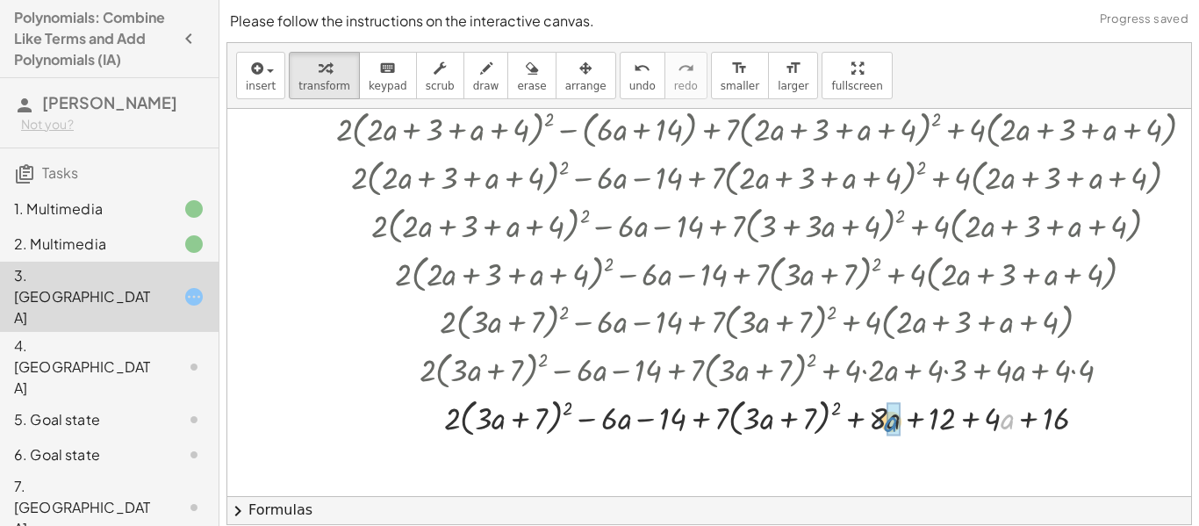
drag, startPoint x: 1004, startPoint y: 417, endPoint x: 886, endPoint y: 420, distance: 118.5
click at [886, 420] on div at bounding box center [772, 416] width 984 height 48
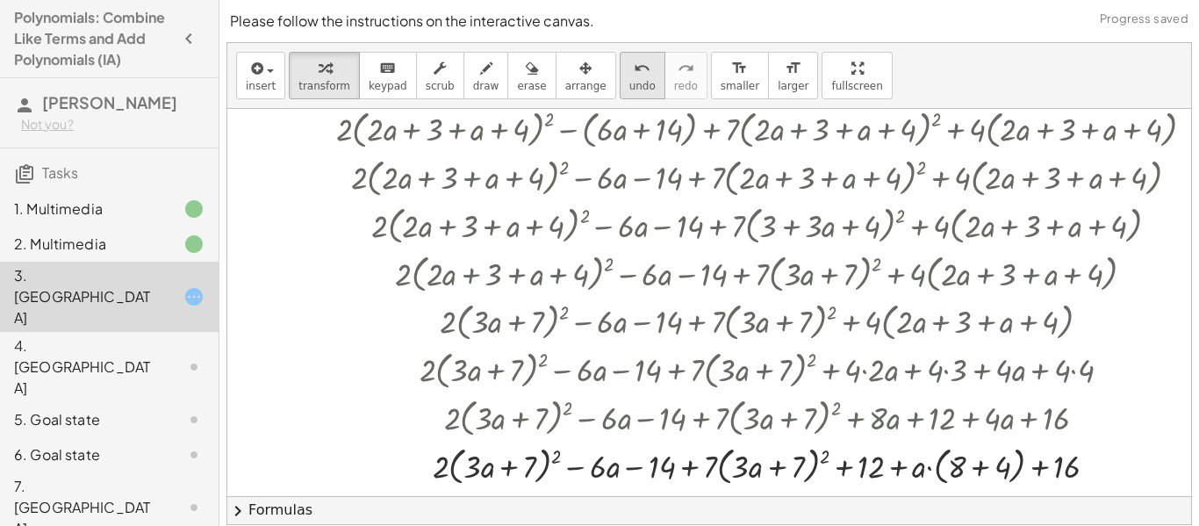
click at [629, 80] on span "undo" at bounding box center [642, 86] width 26 height 12
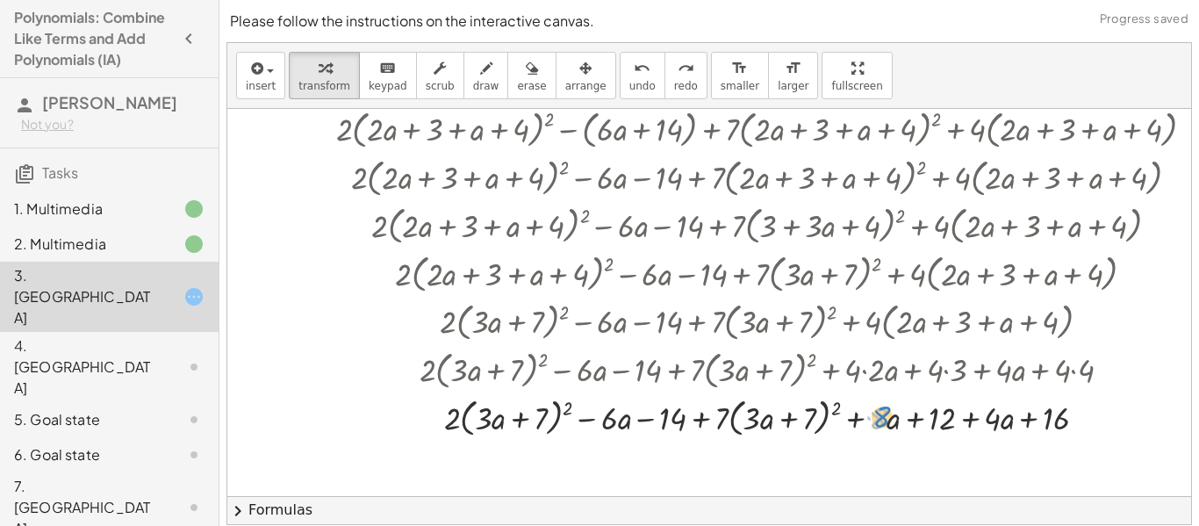
click at [884, 420] on div at bounding box center [771, 416] width 961 height 48
drag, startPoint x: 940, startPoint y: 422, endPoint x: 1050, endPoint y: 417, distance: 109.8
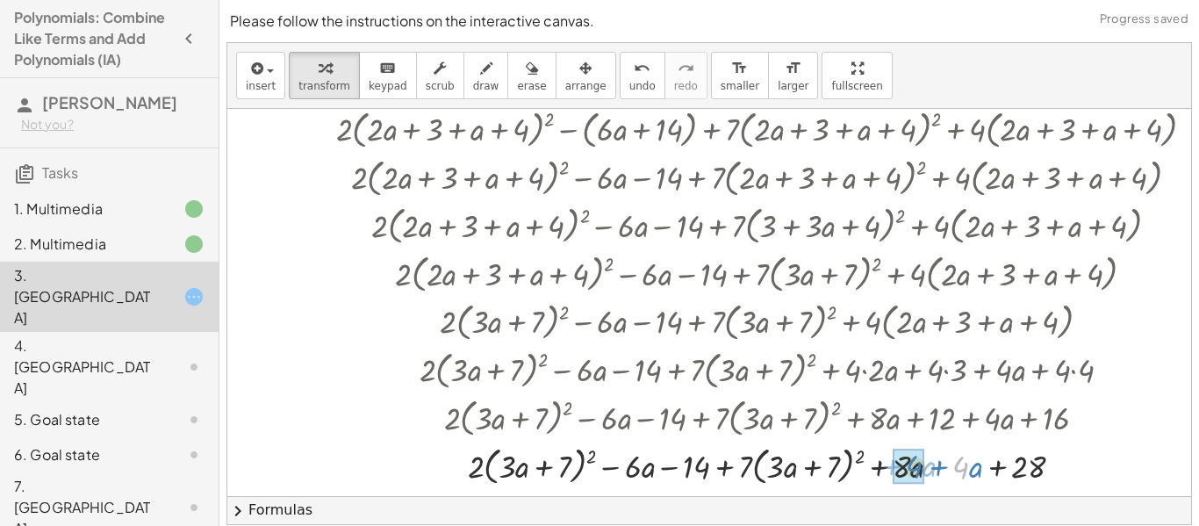
drag, startPoint x: 962, startPoint y: 466, endPoint x: 915, endPoint y: 466, distance: 46.5
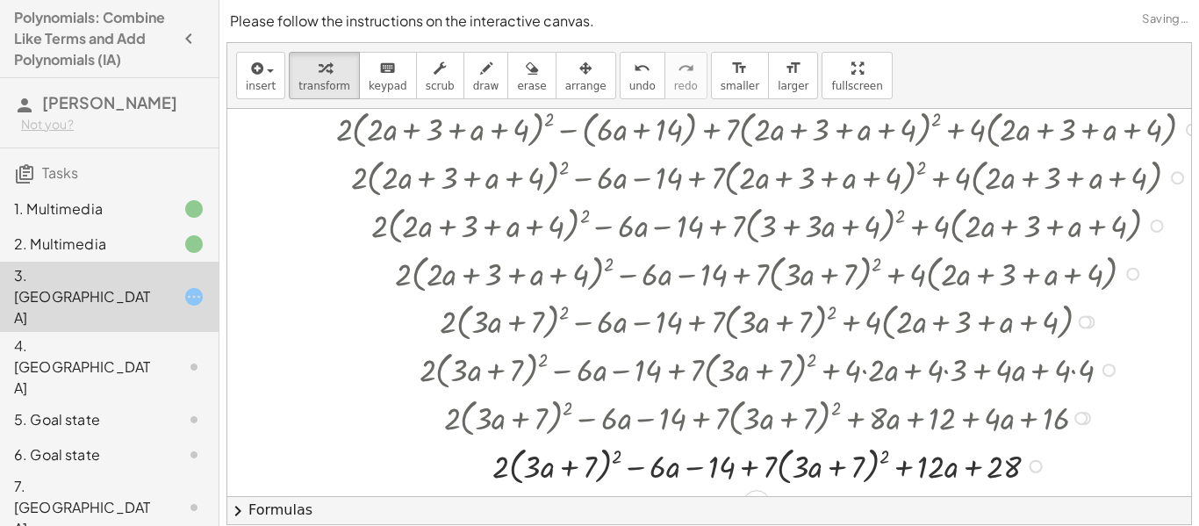
scroll to position [434, 0]
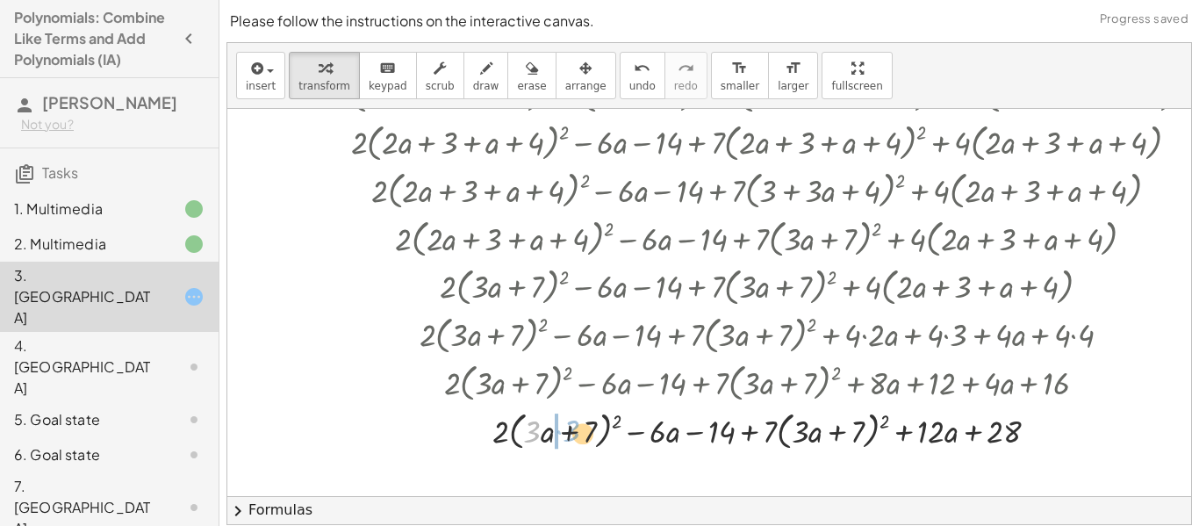
drag, startPoint x: 534, startPoint y: 431, endPoint x: 564, endPoint y: 427, distance: 31.0
click at [564, 427] on div at bounding box center [772, 429] width 984 height 48
drag, startPoint x: 530, startPoint y: 435, endPoint x: 581, endPoint y: 430, distance: 51.2
drag, startPoint x: 496, startPoint y: 437, endPoint x: 529, endPoint y: 429, distance: 34.3
click at [529, 429] on div at bounding box center [772, 429] width 984 height 48
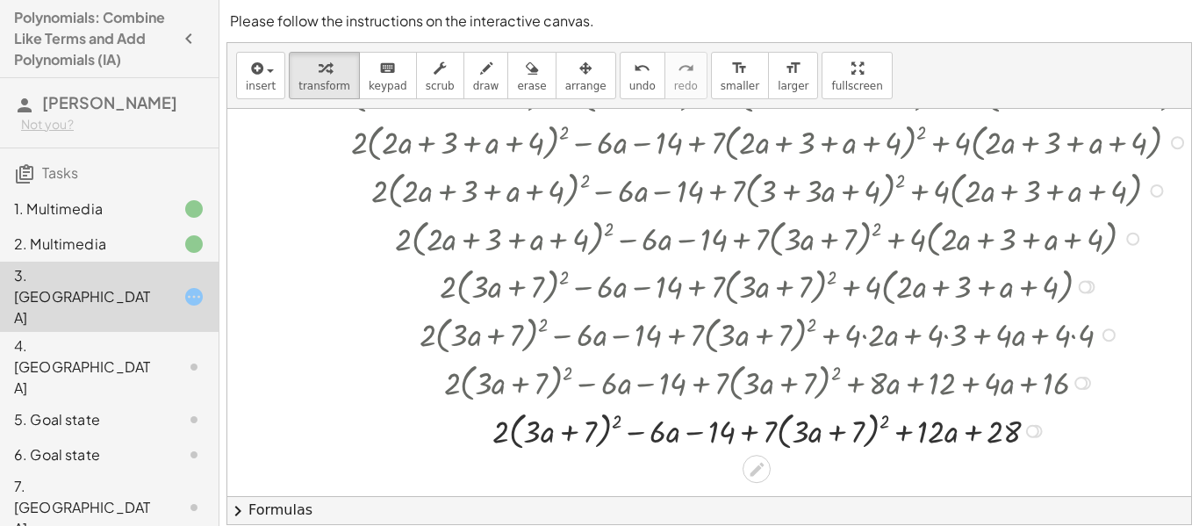
click at [768, 427] on div at bounding box center [772, 429] width 984 height 48
drag, startPoint x: 768, startPoint y: 433, endPoint x: 948, endPoint y: 447, distance: 180.5
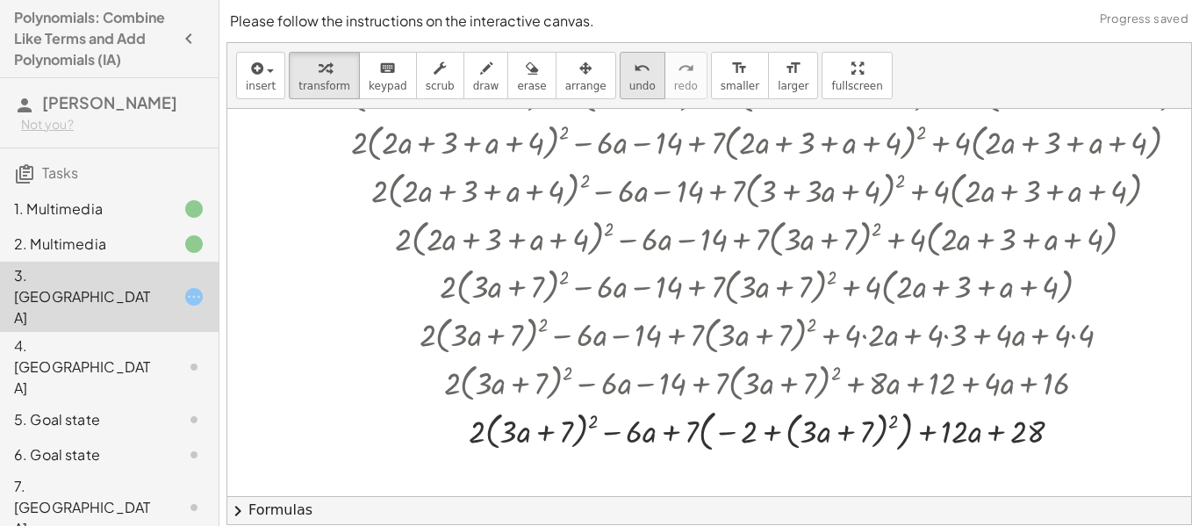
click at [624, 77] on button "undo undo" at bounding box center [643, 75] width 46 height 47
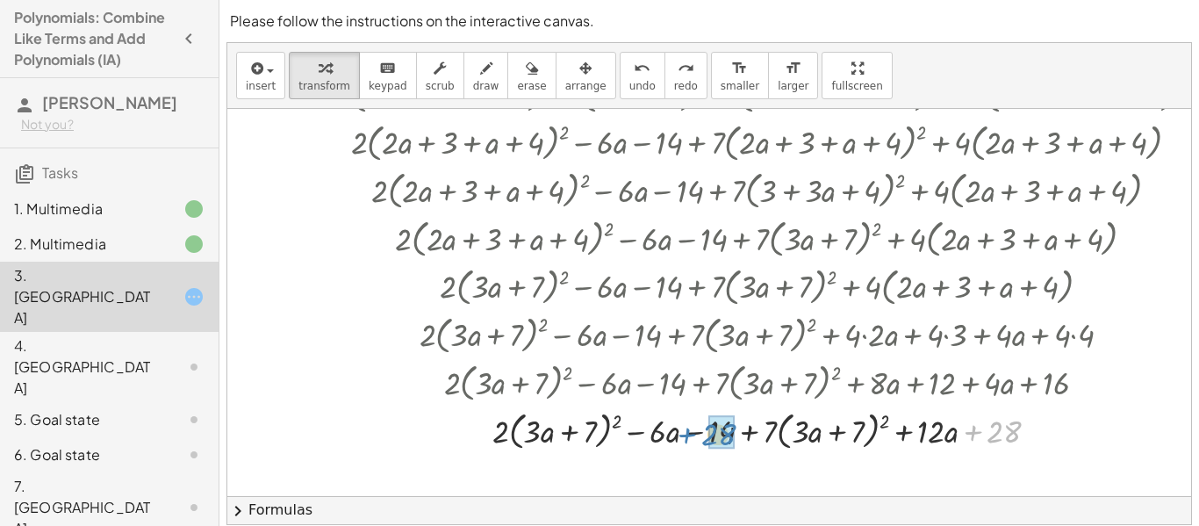
drag, startPoint x: 996, startPoint y: 436, endPoint x: 711, endPoint y: 439, distance: 285.3
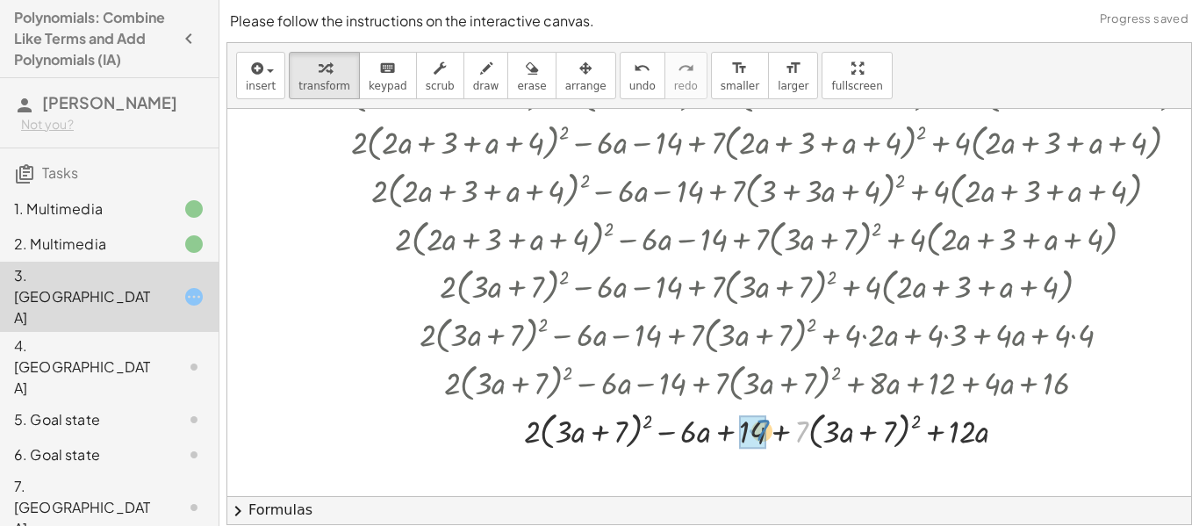
drag, startPoint x: 796, startPoint y: 427, endPoint x: 755, endPoint y: 427, distance: 41.3
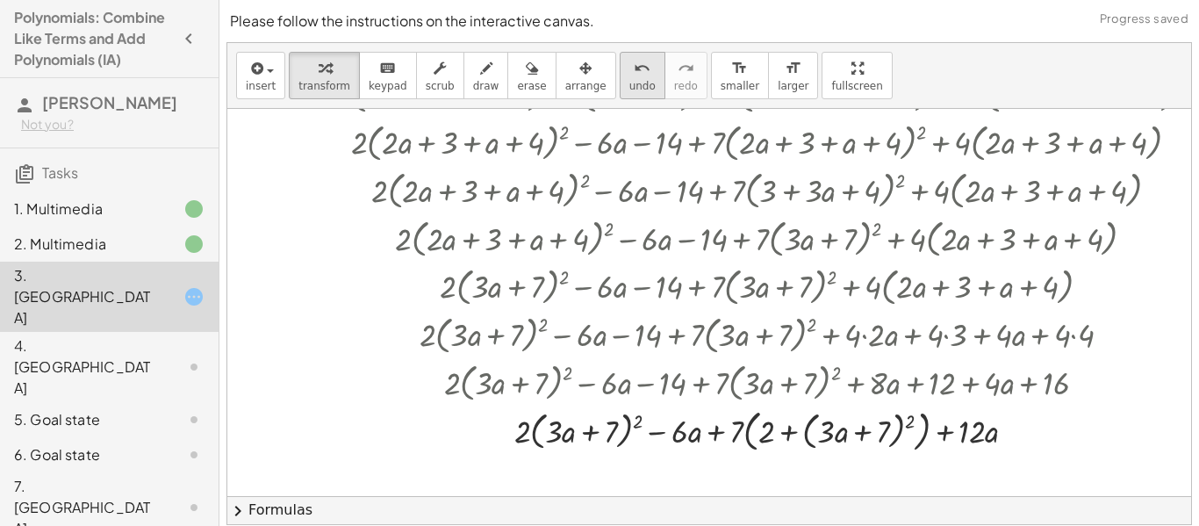
click at [634, 60] on icon "undo" at bounding box center [642, 68] width 17 height 21
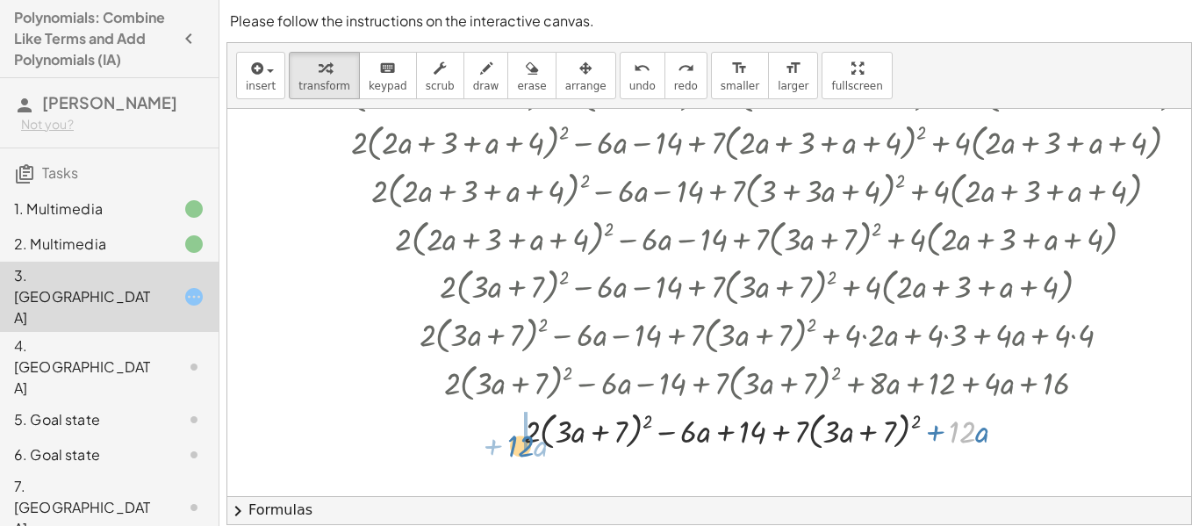
drag, startPoint x: 961, startPoint y: 432, endPoint x: 521, endPoint y: 442, distance: 439.8
click at [521, 442] on div at bounding box center [771, 429] width 973 height 48
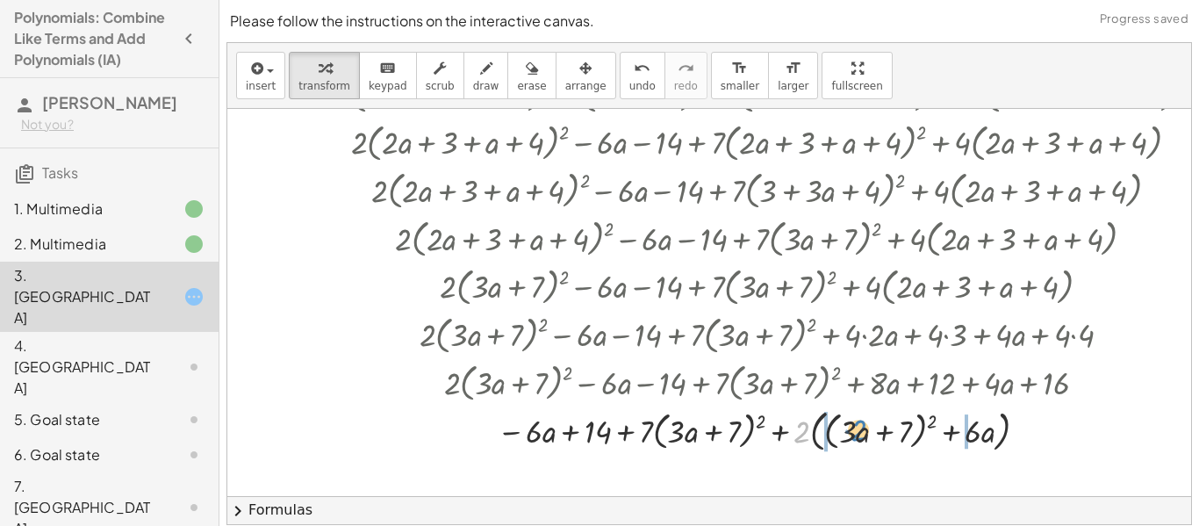
drag, startPoint x: 793, startPoint y: 437, endPoint x: 844, endPoint y: 434, distance: 51.0
click at [844, 434] on div at bounding box center [772, 429] width 984 height 53
drag, startPoint x: 801, startPoint y: 438, endPoint x: 963, endPoint y: 444, distance: 161.6
click at [634, 63] on icon "undo" at bounding box center [642, 68] width 17 height 21
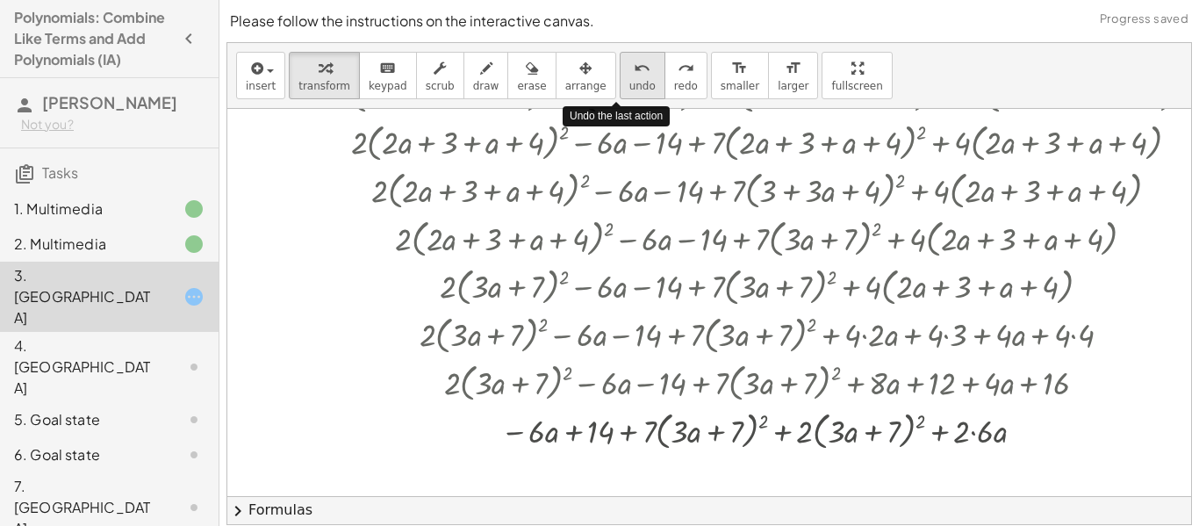
click at [634, 63] on icon "undo" at bounding box center [642, 68] width 17 height 21
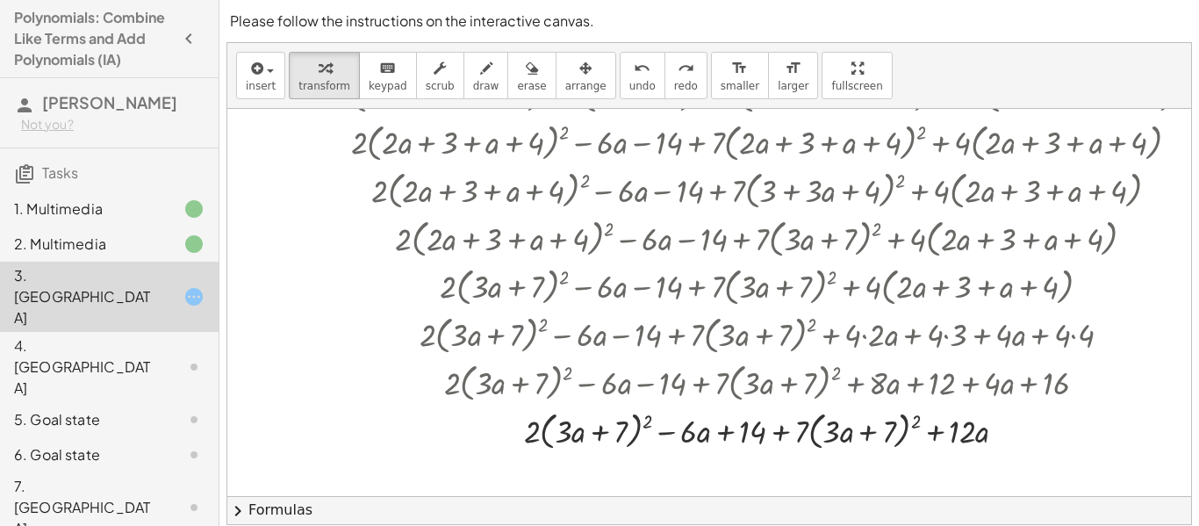
click at [142, 335] on div "4. Canvas" at bounding box center [84, 366] width 141 height 63
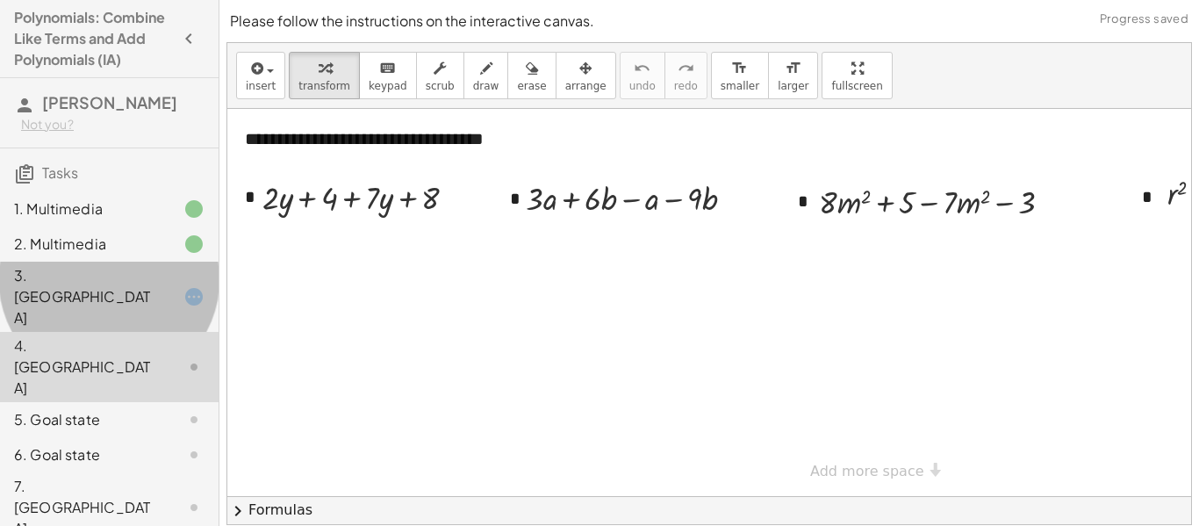
click at [147, 300] on div "3. Canvas" at bounding box center [84, 296] width 141 height 63
